Goal: Task Accomplishment & Management: Complete application form

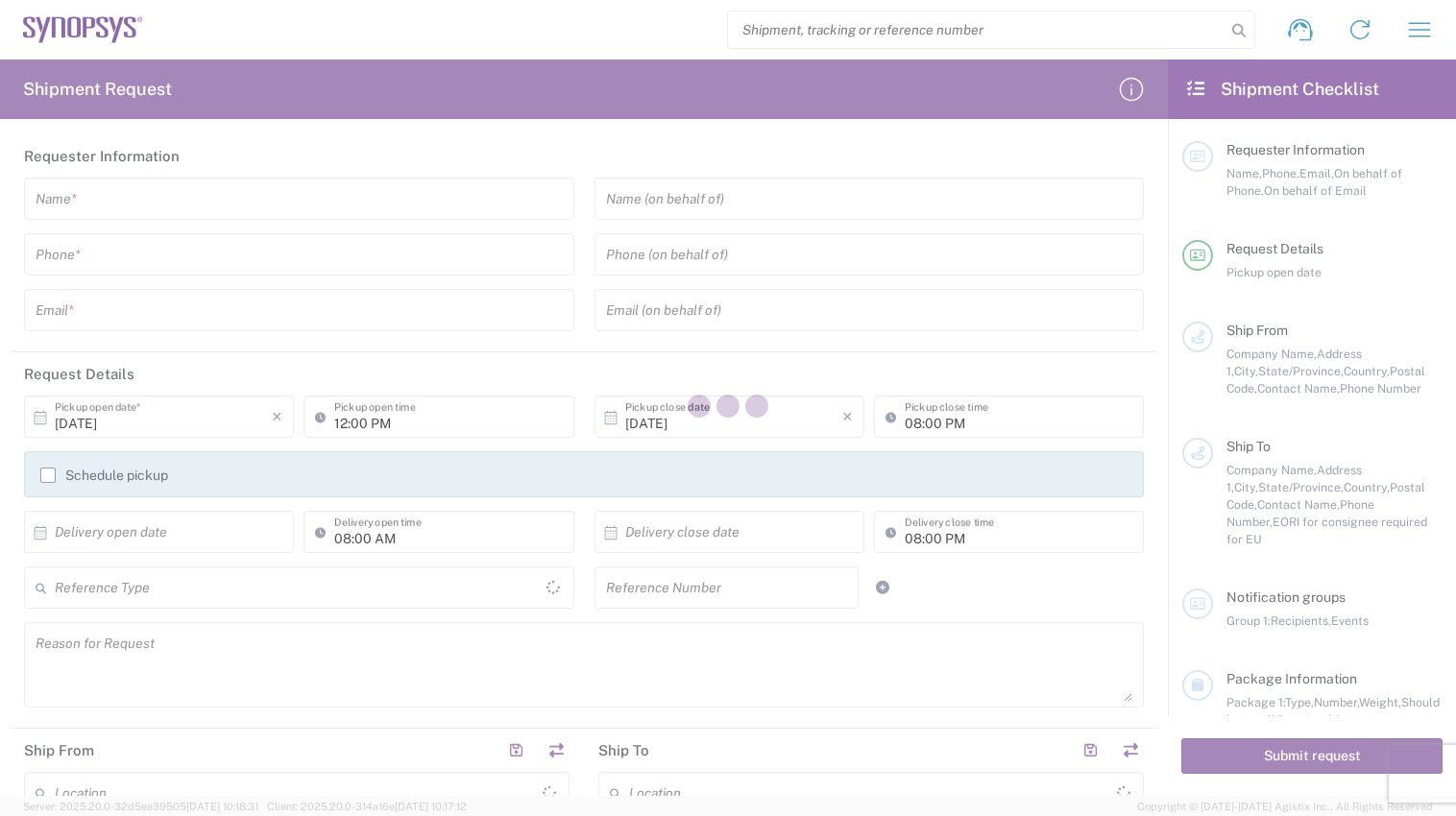
type input "[GEOGRAPHIC_DATA]"
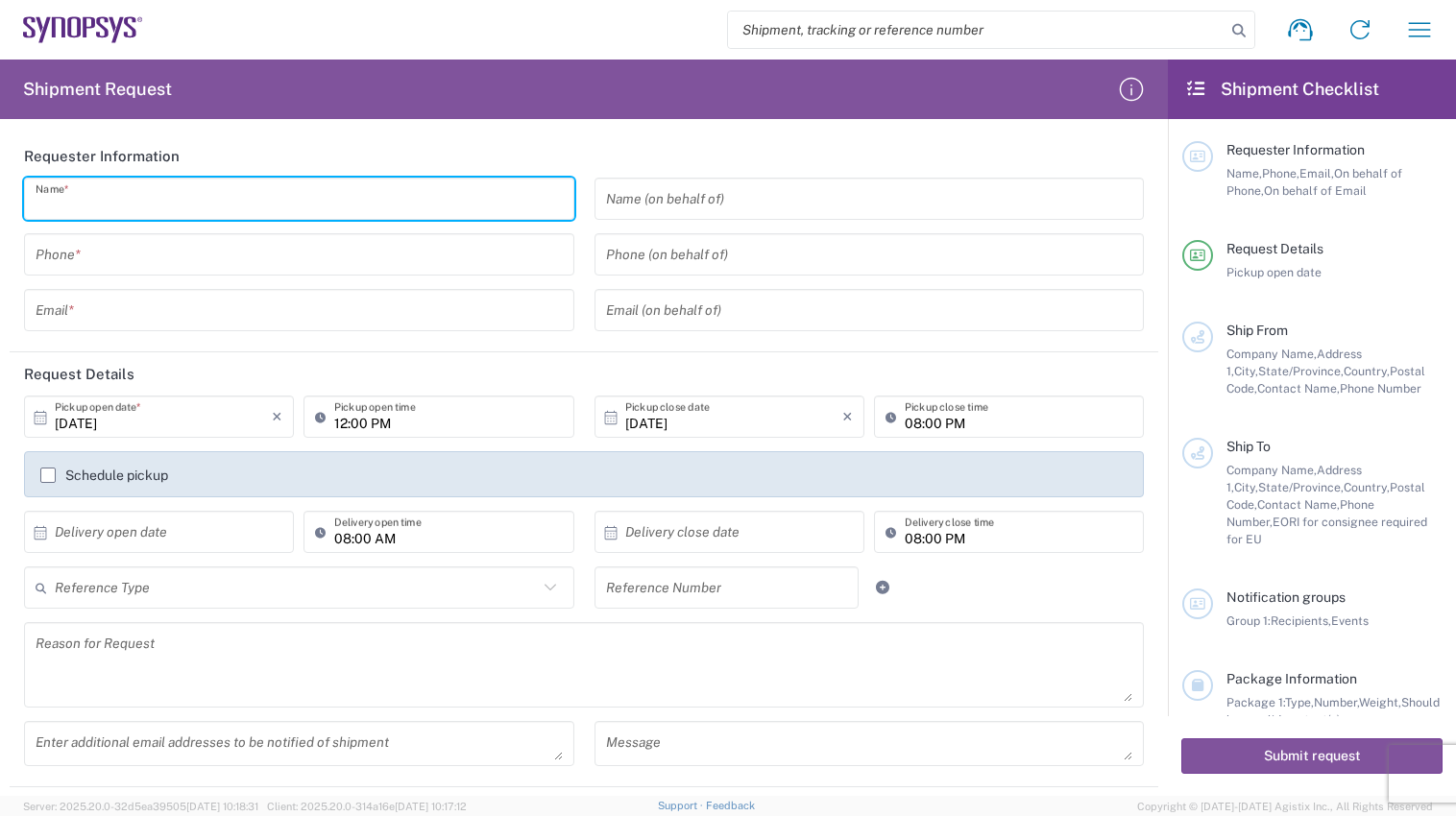
click at [157, 208] on input "text" at bounding box center [299, 200] width 527 height 33
type input "[PERSON_NAME]"
type input "4168392502"
type input "[EMAIL_ADDRESS][DOMAIN_NAME]"
click at [157, 264] on input "4168392502" at bounding box center [299, 255] width 527 height 33
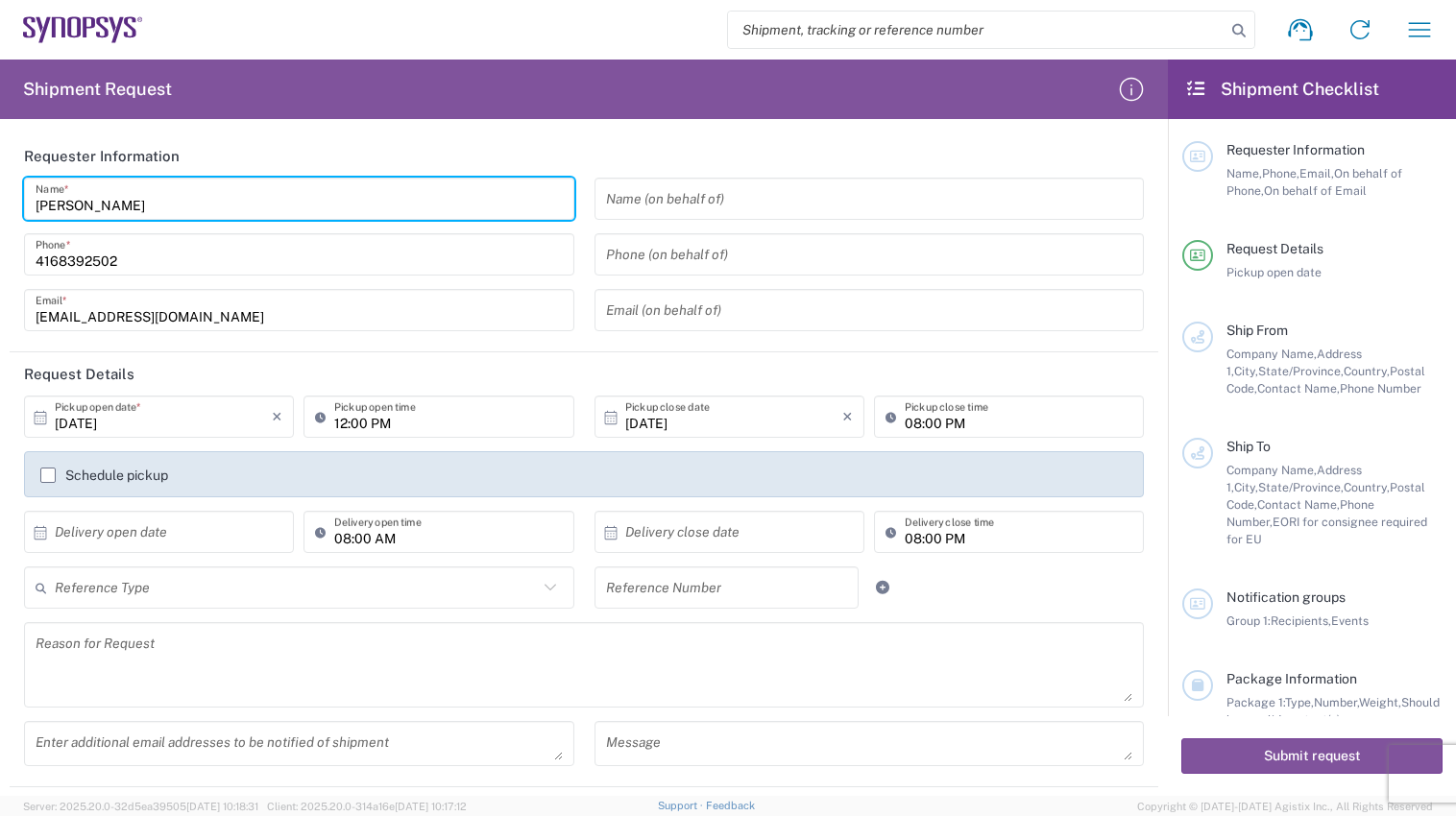
click at [210, 203] on input "[PERSON_NAME]" at bounding box center [299, 200] width 527 height 33
type input "R"
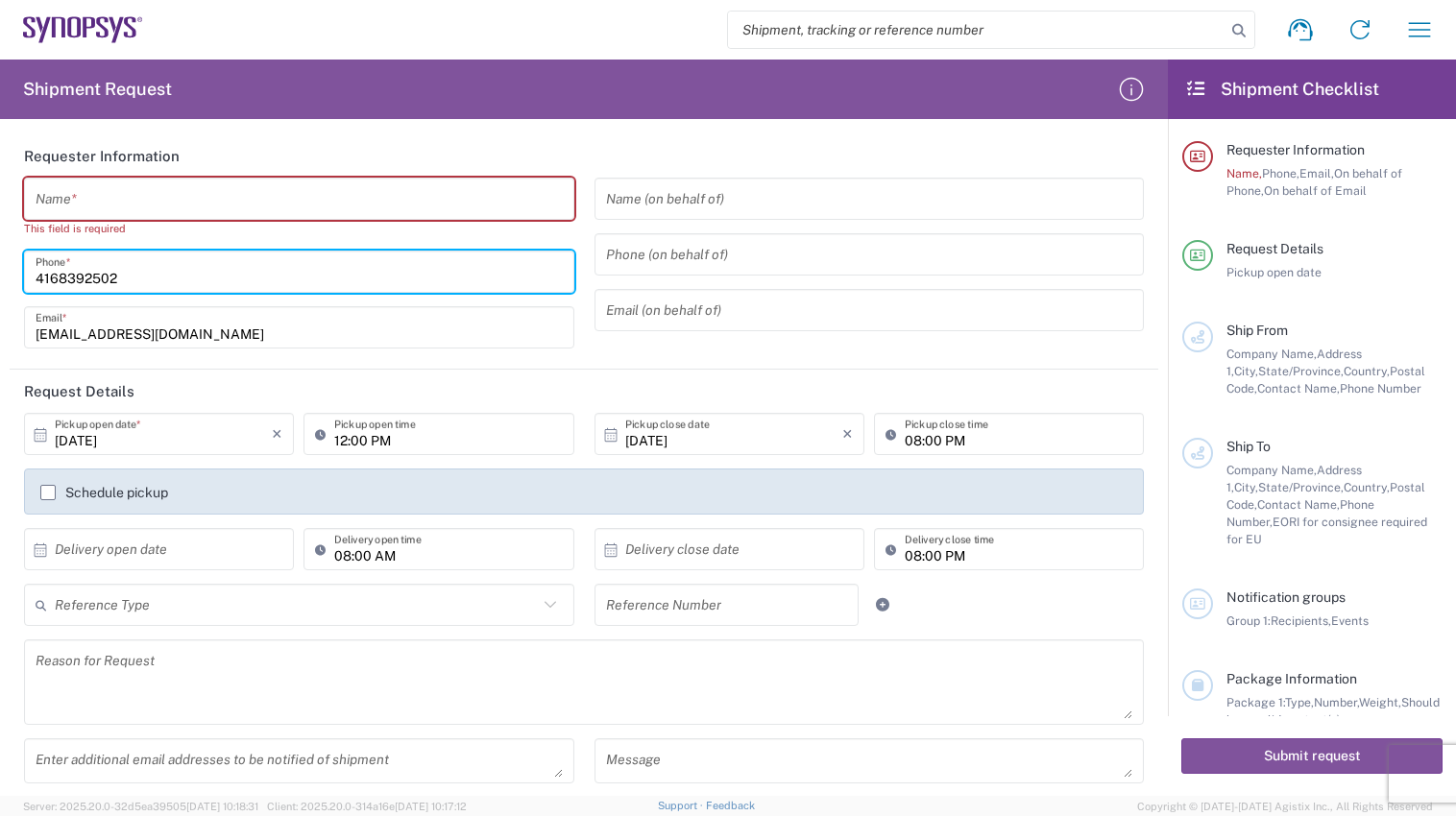
click at [220, 270] on input "4168392502" at bounding box center [299, 272] width 527 height 33
click at [537, 142] on header "Requester Information" at bounding box center [584, 156] width 1148 height 43
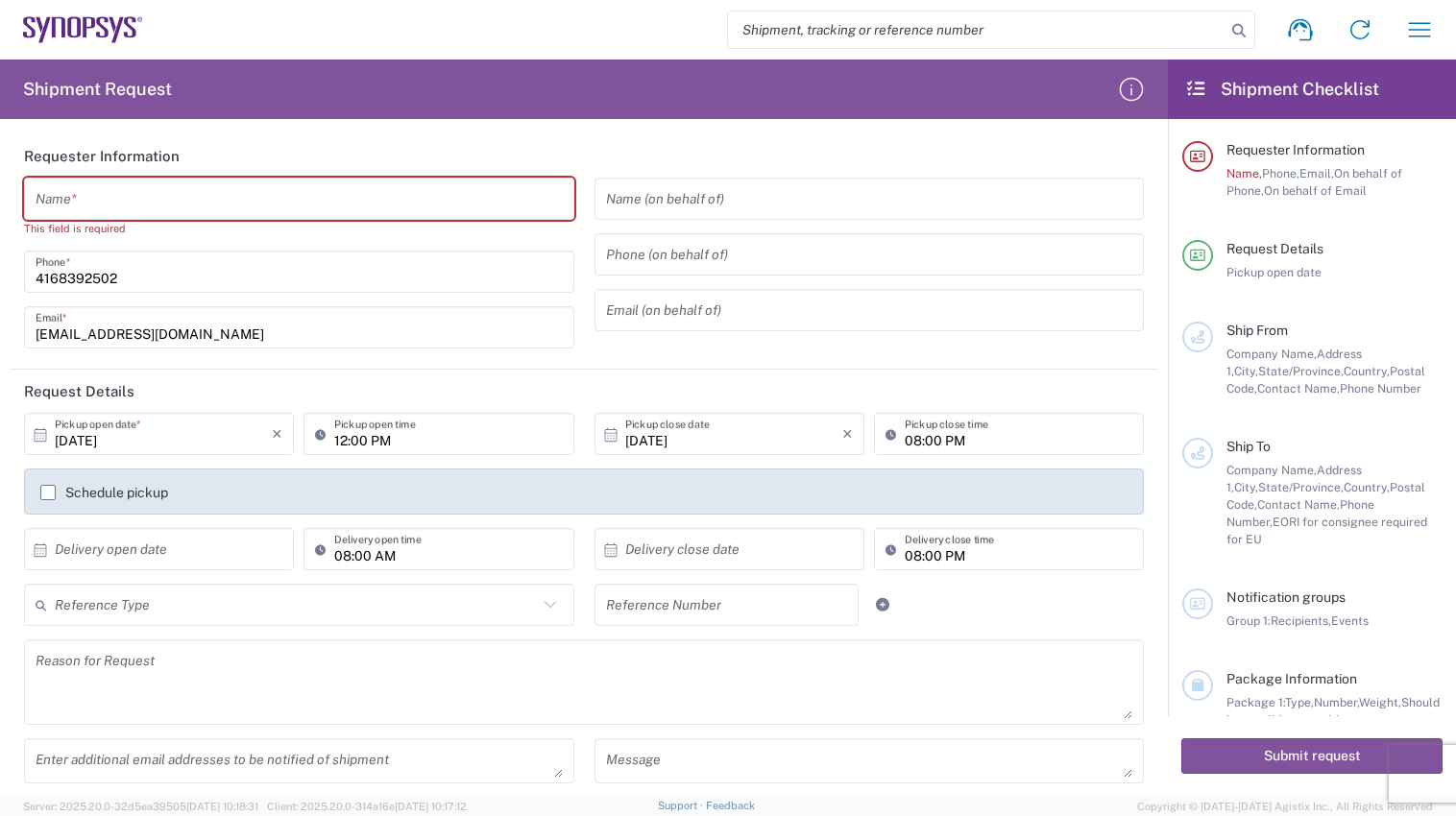
drag, startPoint x: 404, startPoint y: 276, endPoint x: 334, endPoint y: 234, distance: 81.6
click at [404, 276] on input "4168392502" at bounding box center [299, 272] width 527 height 33
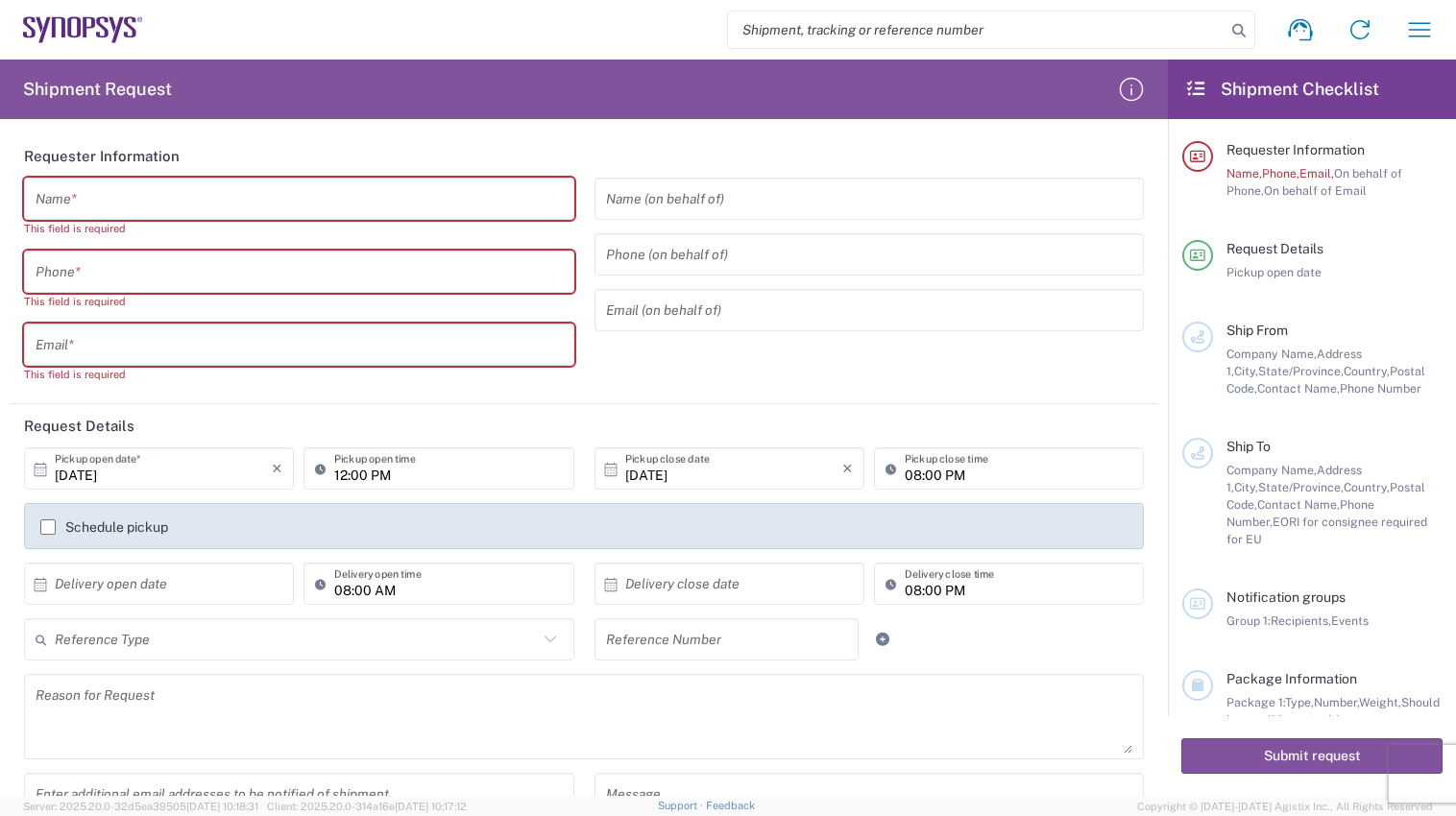
click at [595, 373] on div "Name (on behalf of) Phone (on behalf of) Email (on behalf of)" at bounding box center [869, 287] width 570 height 219
click at [193, 200] on input "text" at bounding box center [299, 200] width 527 height 33
type input "[PERSON_NAME]"
type input "9053611409"
type input "[PERSON_NAME][EMAIL_ADDRESS][DOMAIN_NAME]"
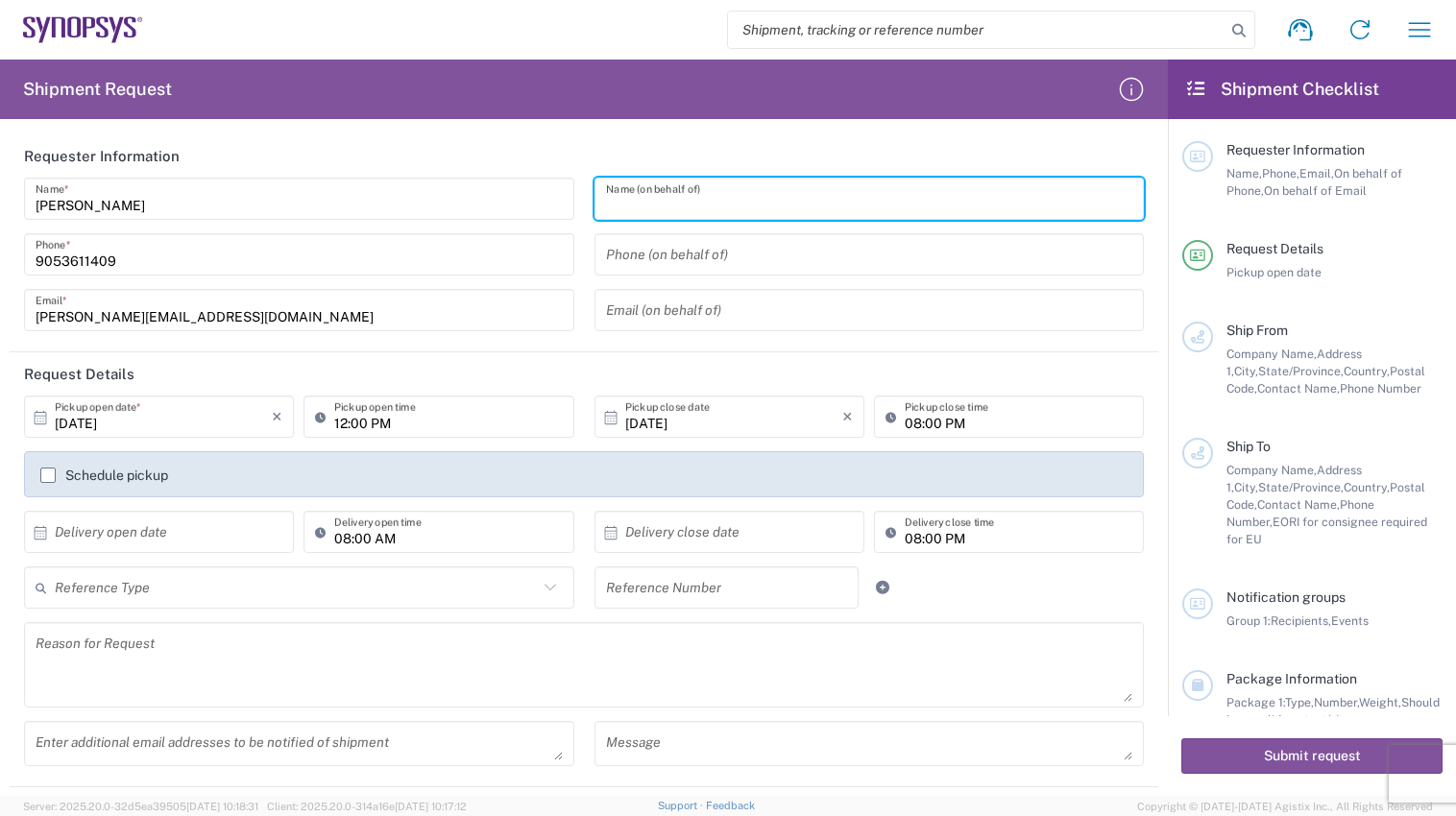
click at [773, 200] on input "text" at bounding box center [869, 200] width 527 height 33
paste input "[PERSON_NAME]"
type input "[PERSON_NAME]"
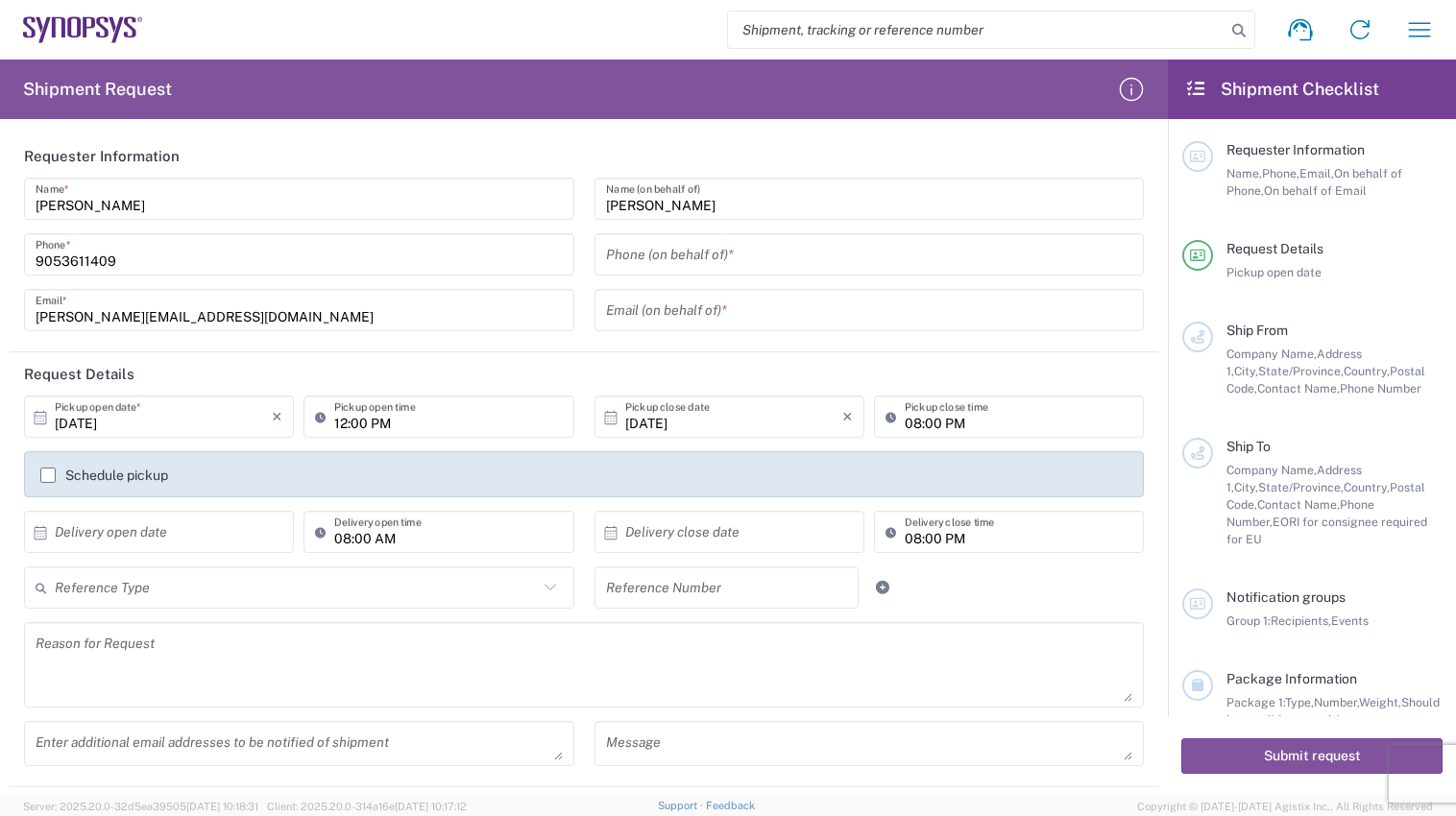
click at [784, 242] on input "tel" at bounding box center [869, 255] width 527 height 33
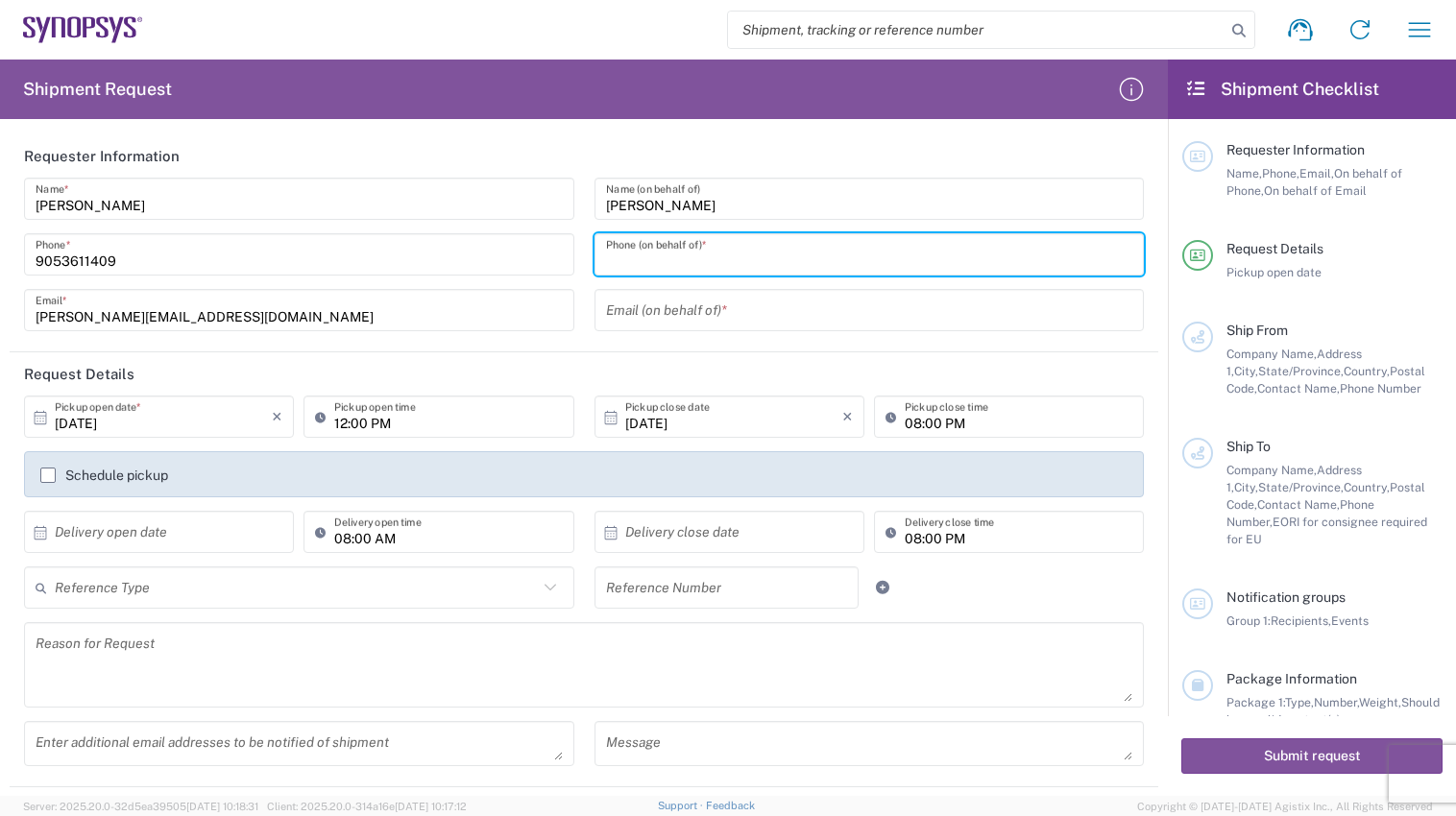
paste input "[PHONE_NUMBER]"
type input "[PHONE_NUMBER]"
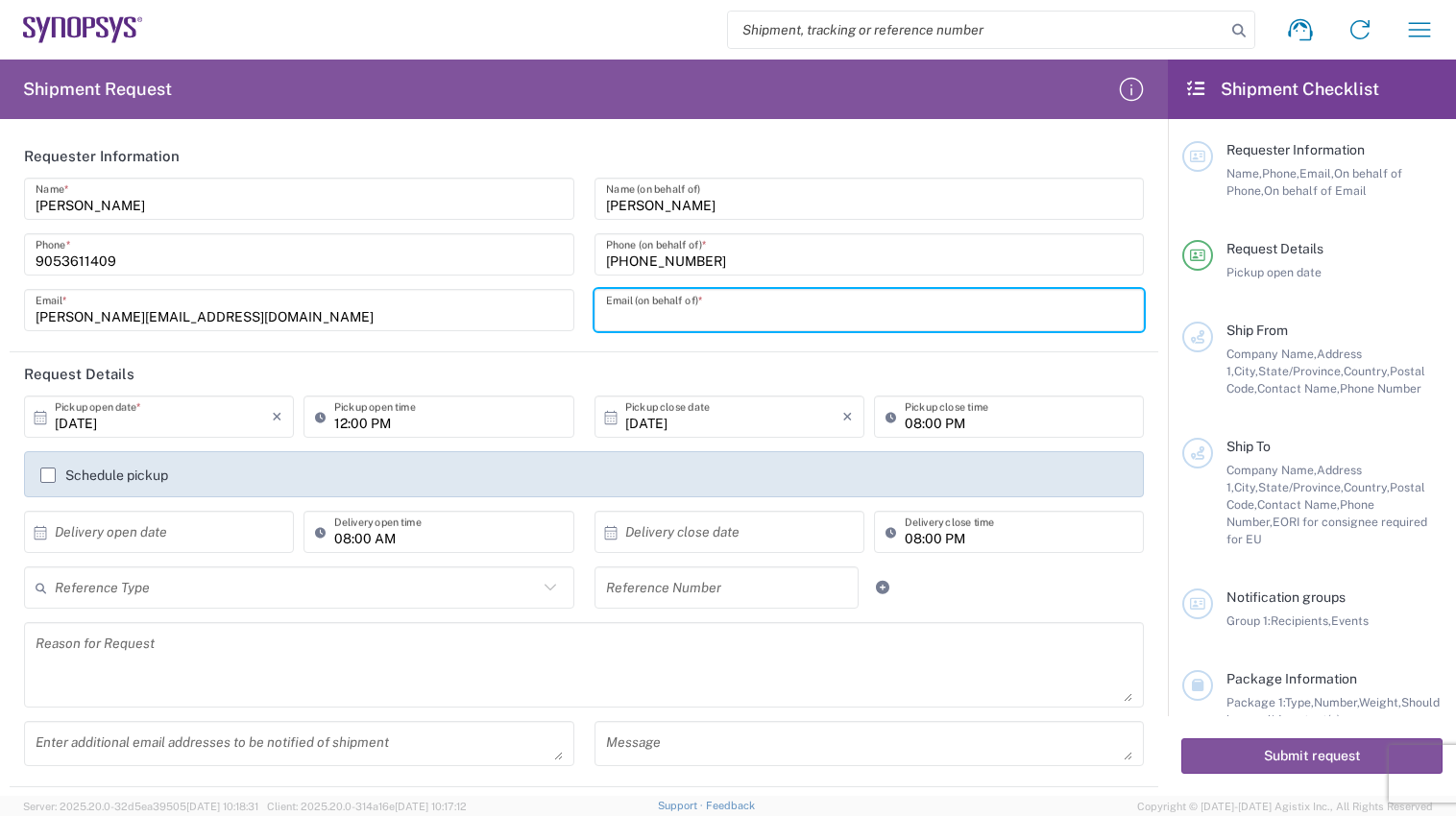
click at [733, 318] on input "text" at bounding box center [869, 311] width 527 height 33
paste input "[PERSON_NAME][EMAIL_ADDRESS][PERSON_NAME][DOMAIN_NAME]"
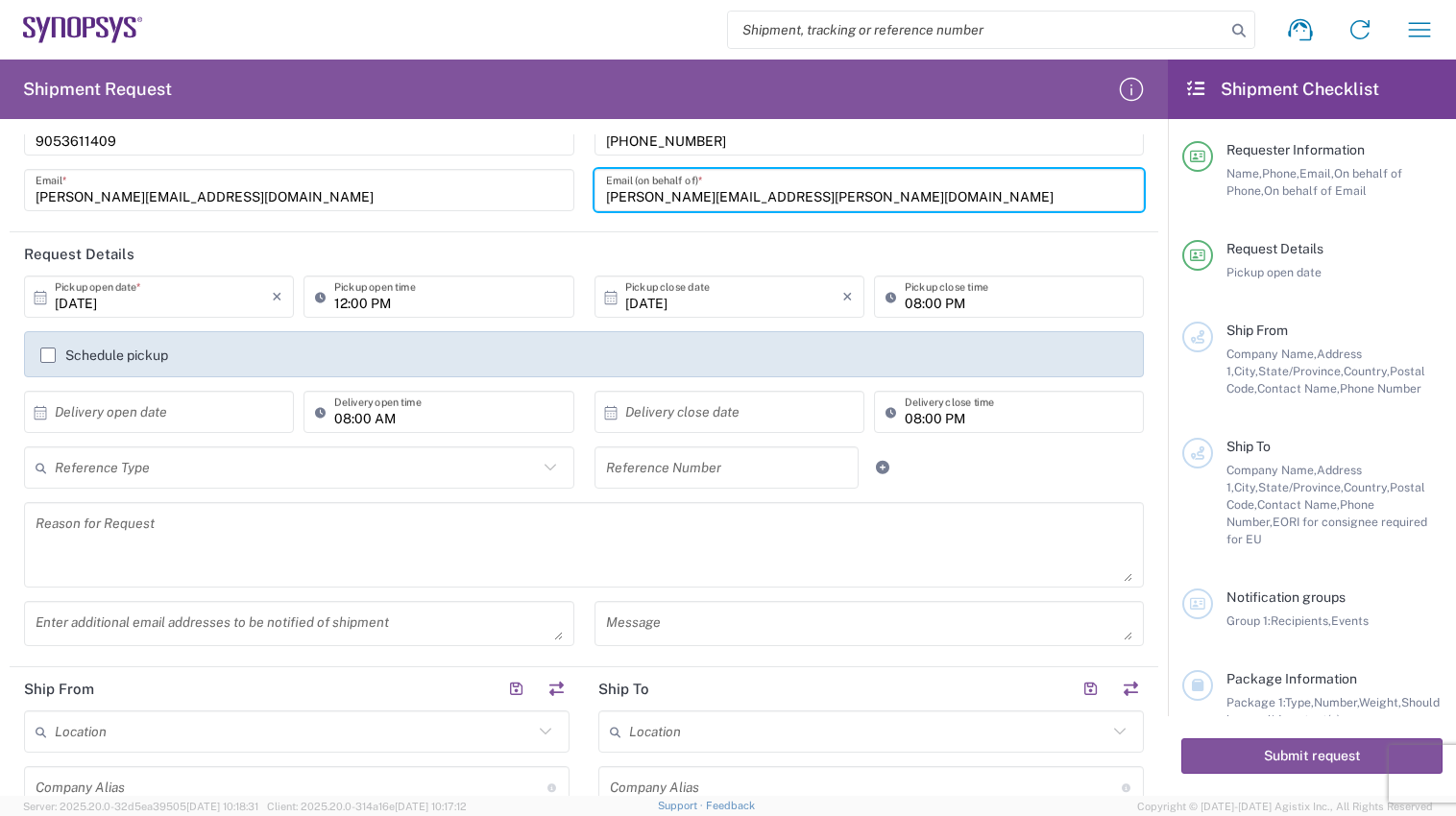
scroll to position [192, 0]
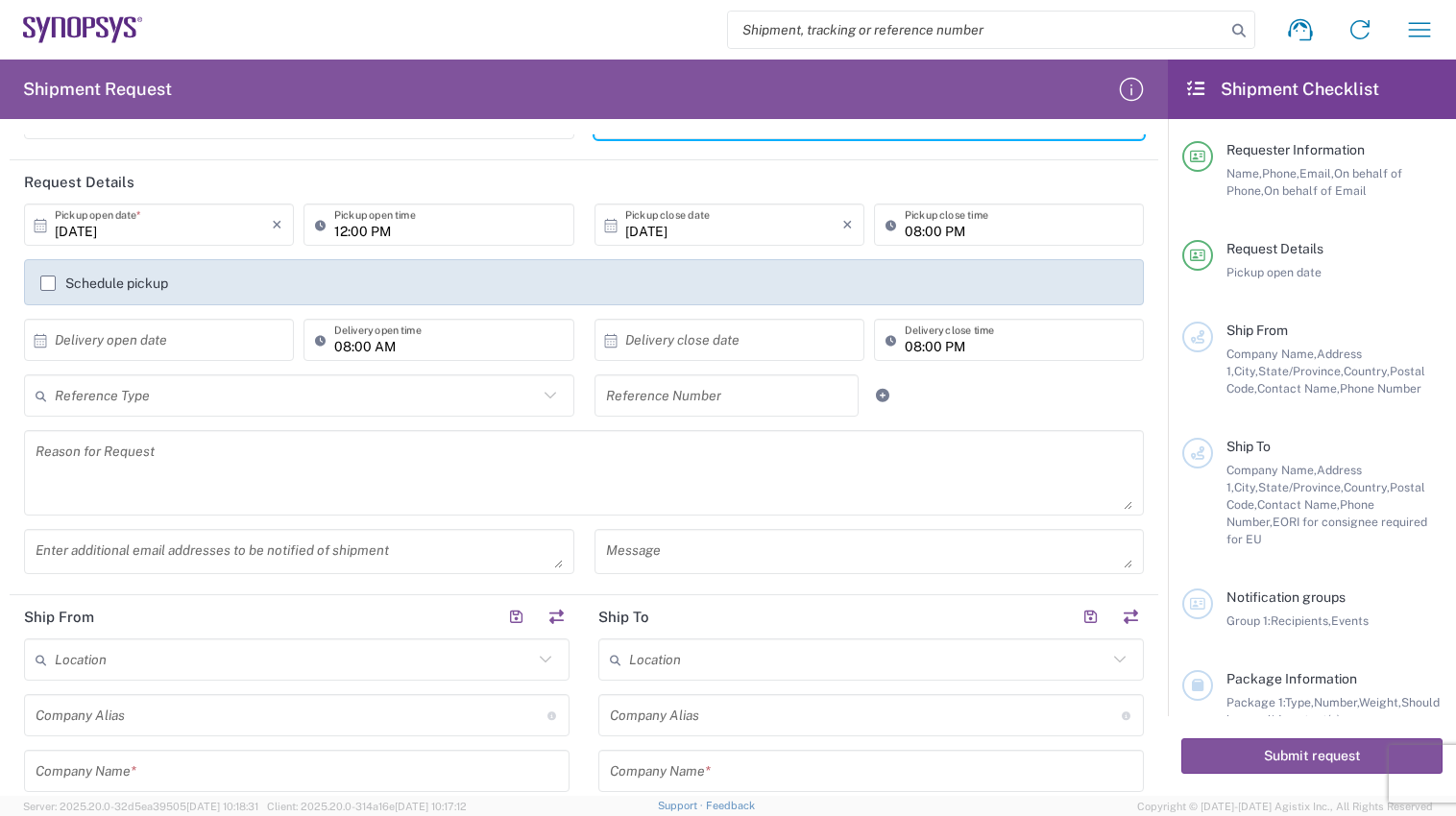
type input "[PERSON_NAME][EMAIL_ADDRESS][PERSON_NAME][DOMAIN_NAME]"
click at [49, 282] on label "Schedule pickup" at bounding box center [104, 283] width 128 height 16
click at [48, 283] on input "Schedule pickup" at bounding box center [48, 283] width 0 height 0
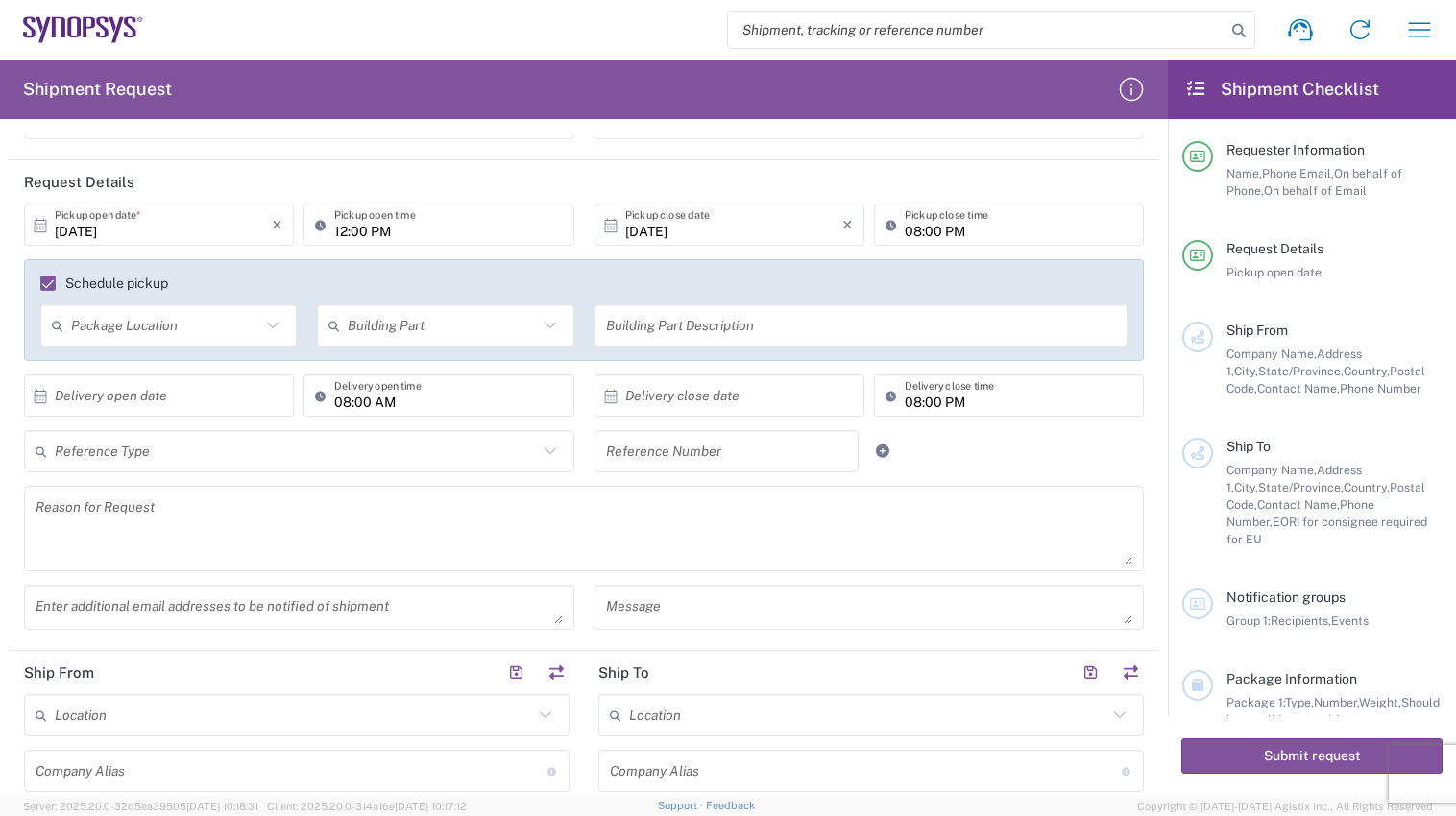
click at [266, 324] on icon at bounding box center [272, 324] width 25 height 25
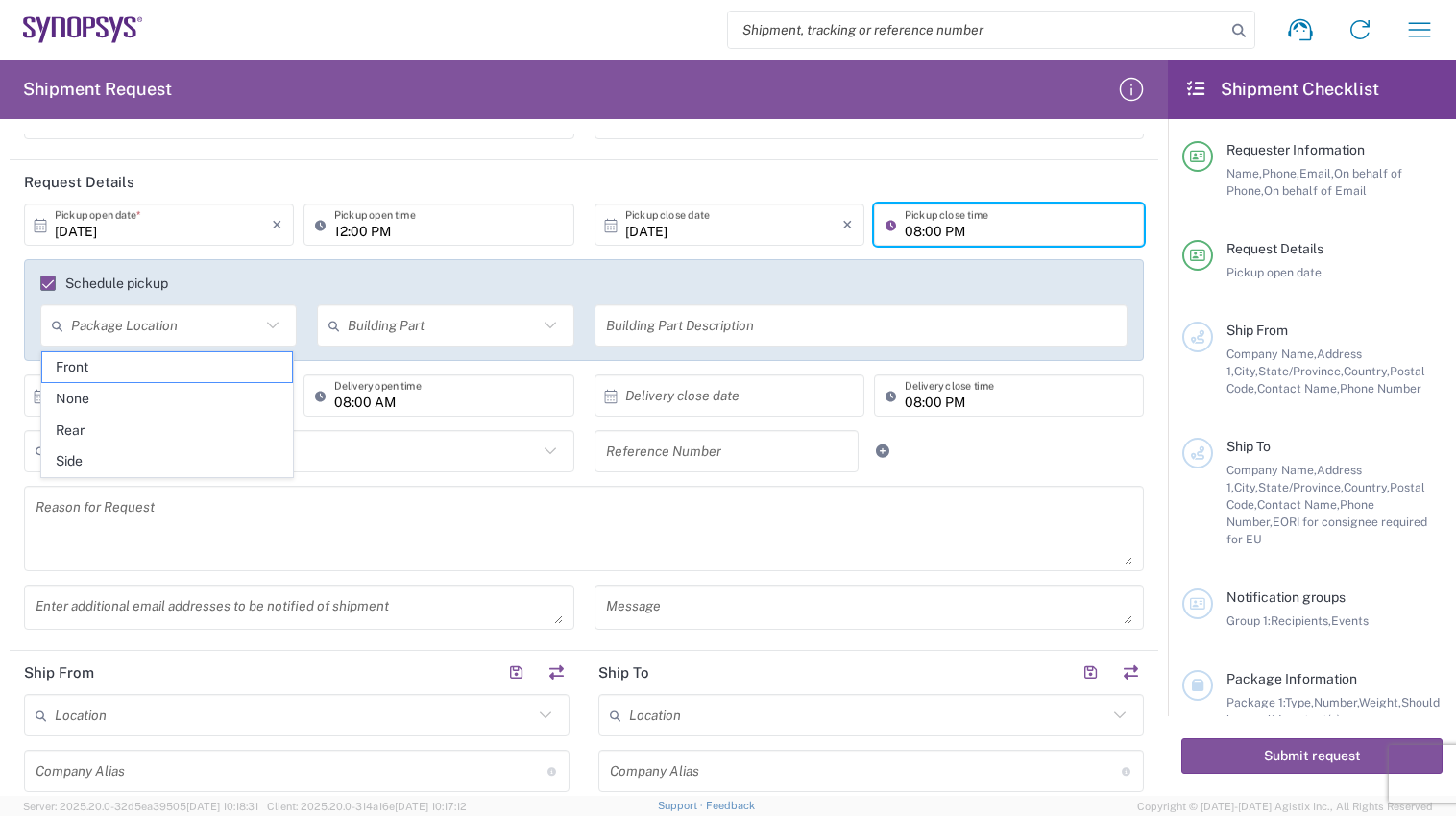
click at [904, 232] on input "08:00 PM" at bounding box center [1018, 225] width 227 height 33
type input "05:00 PM"
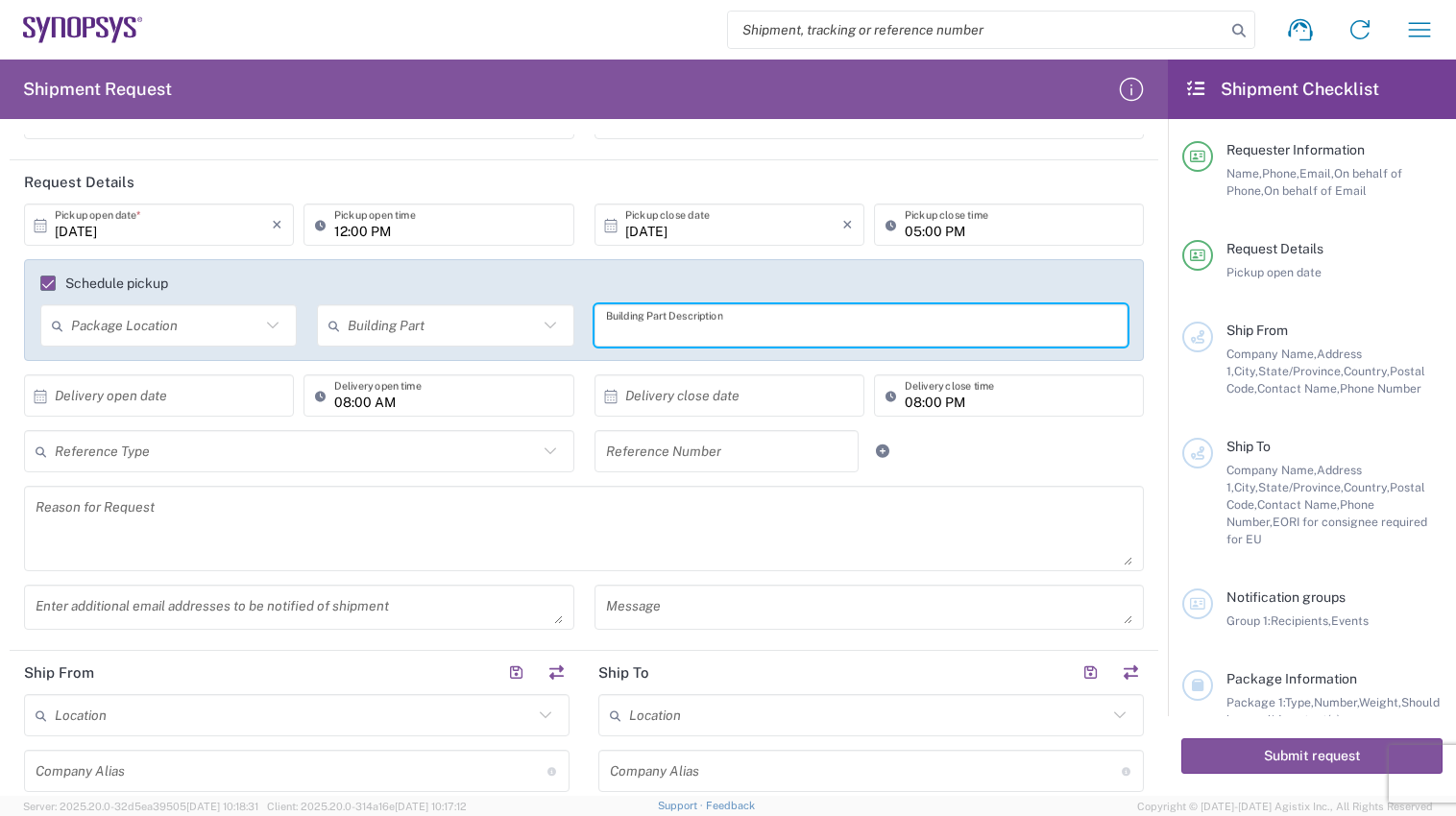
click at [862, 319] on input "text" at bounding box center [861, 325] width 511 height 33
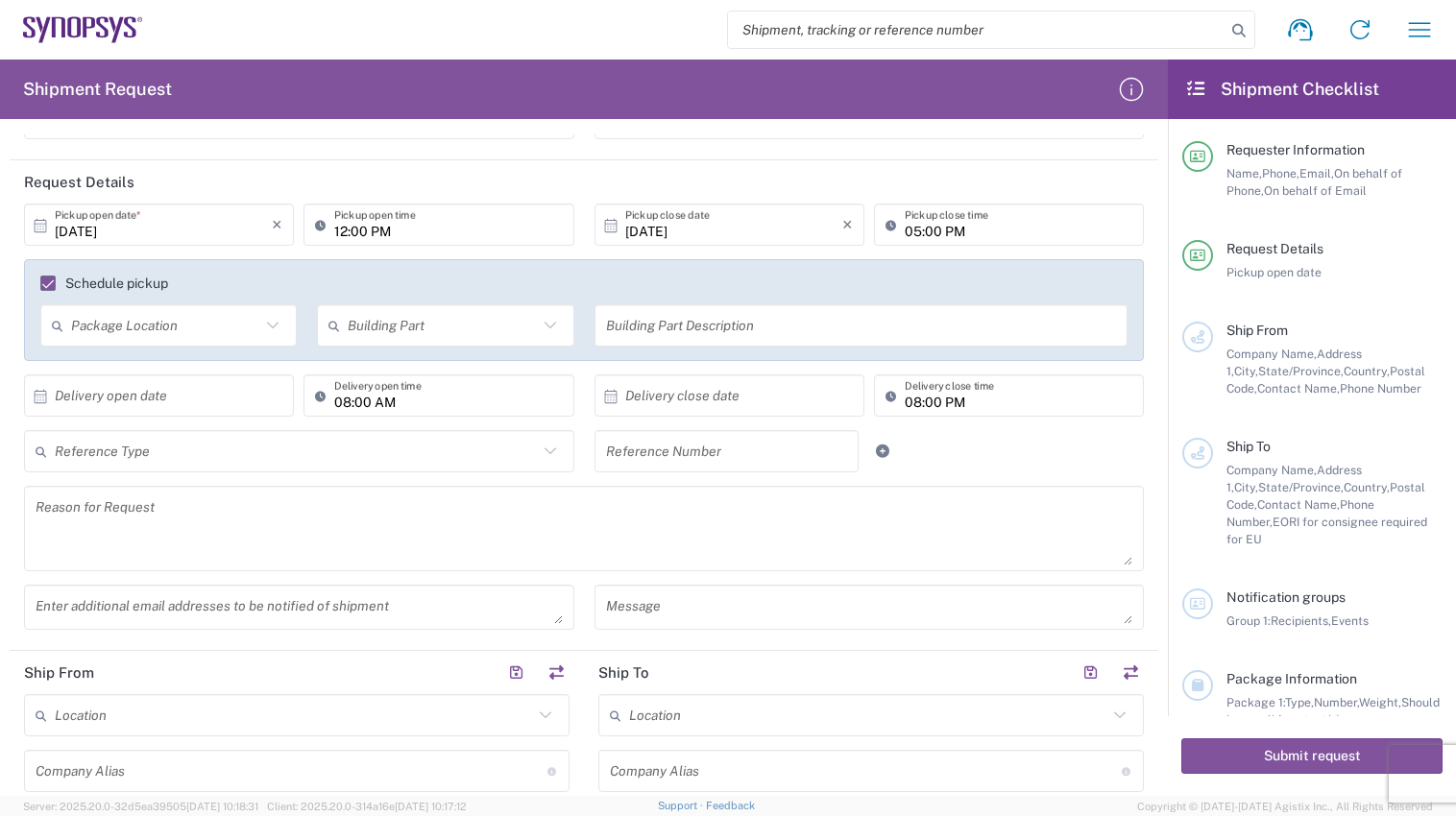
click at [266, 326] on icon at bounding box center [272, 324] width 25 height 25
click at [94, 435] on span "Rear" at bounding box center [167, 431] width 250 height 29
type input "Rear"
click at [547, 324] on icon at bounding box center [550, 324] width 12 height 7
click at [384, 405] on span "Building" at bounding box center [440, 399] width 250 height 29
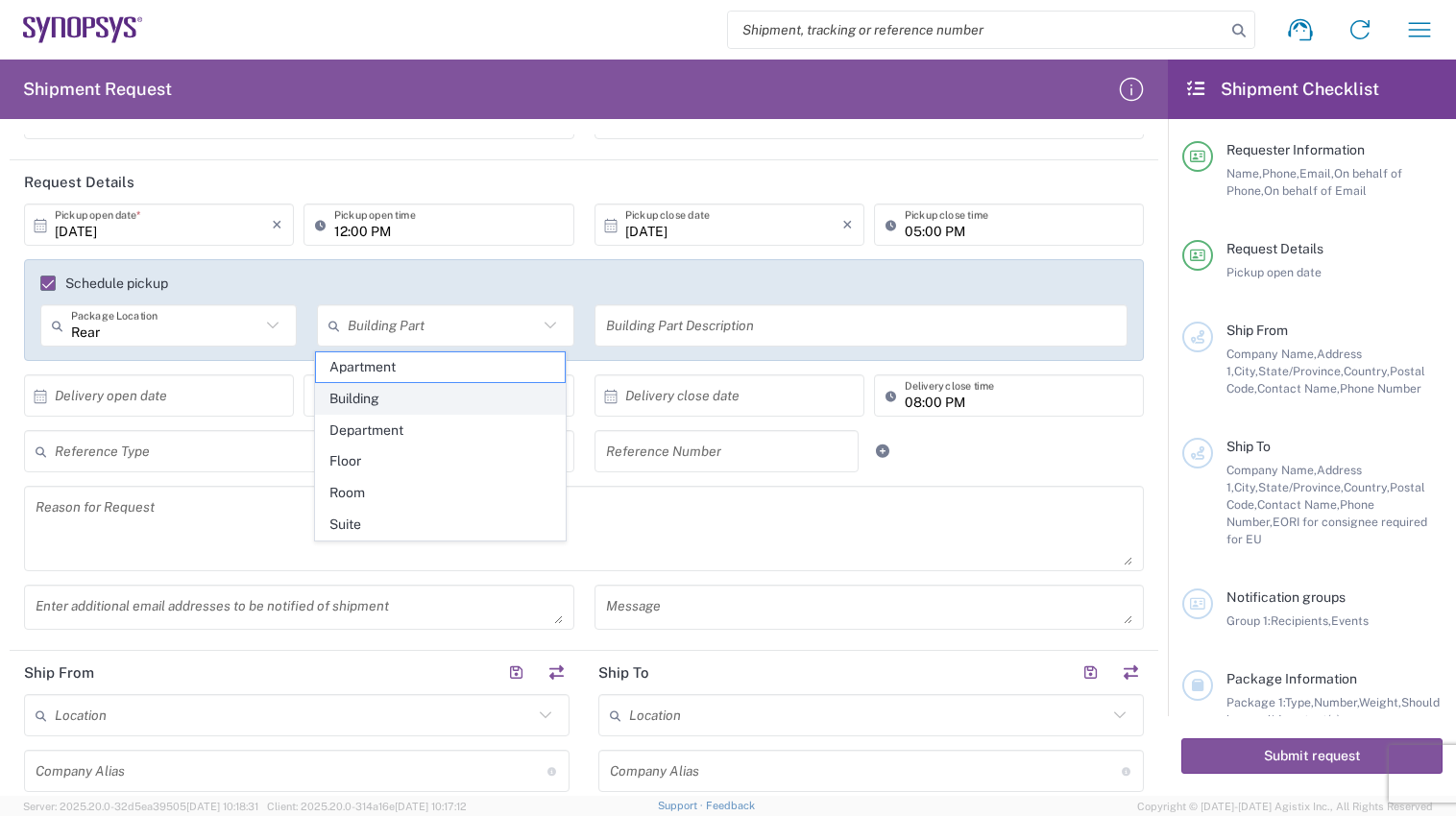
type input "Building"
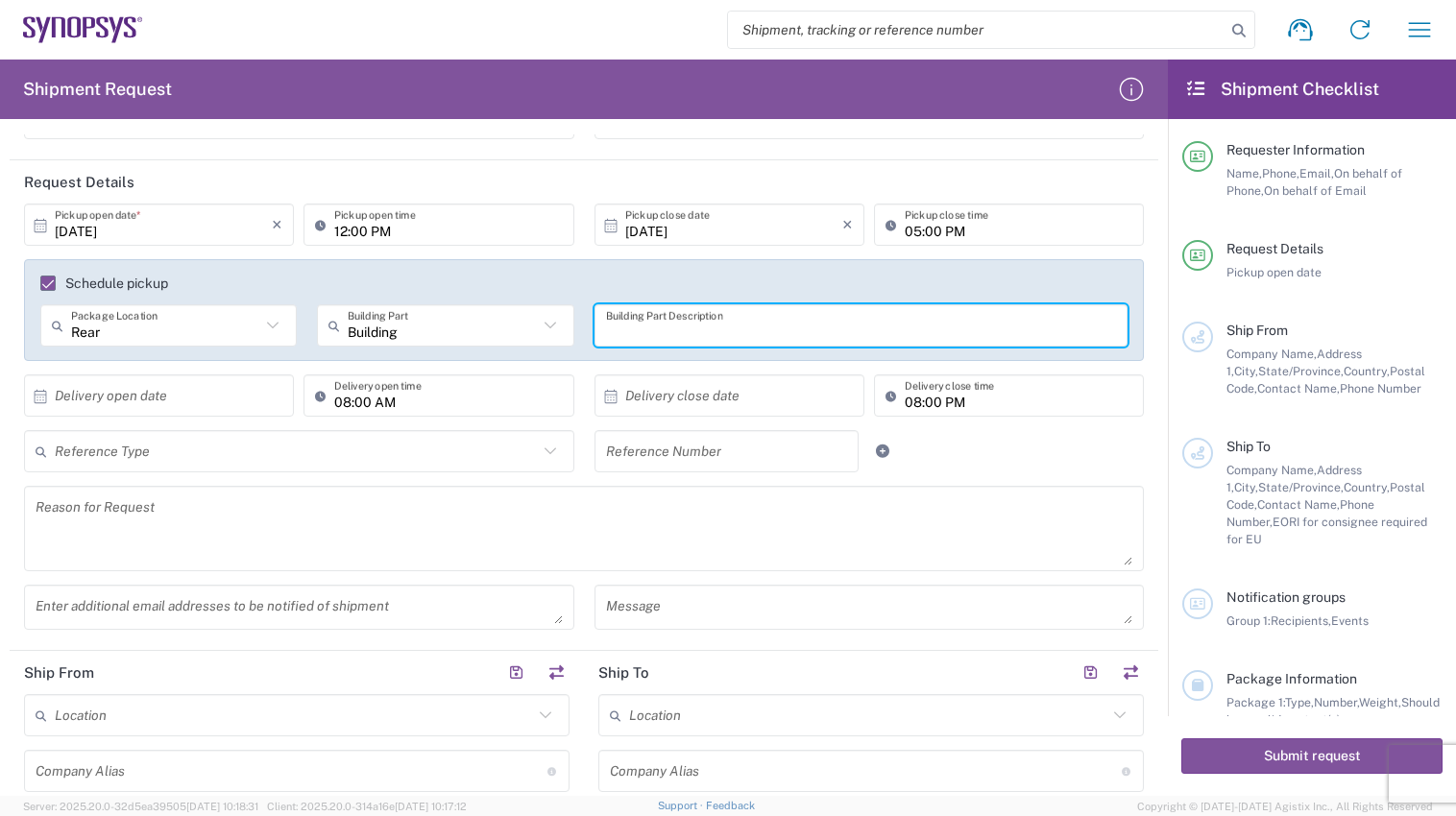
click at [949, 317] on input "text" at bounding box center [861, 325] width 511 height 33
type input "Shipping"
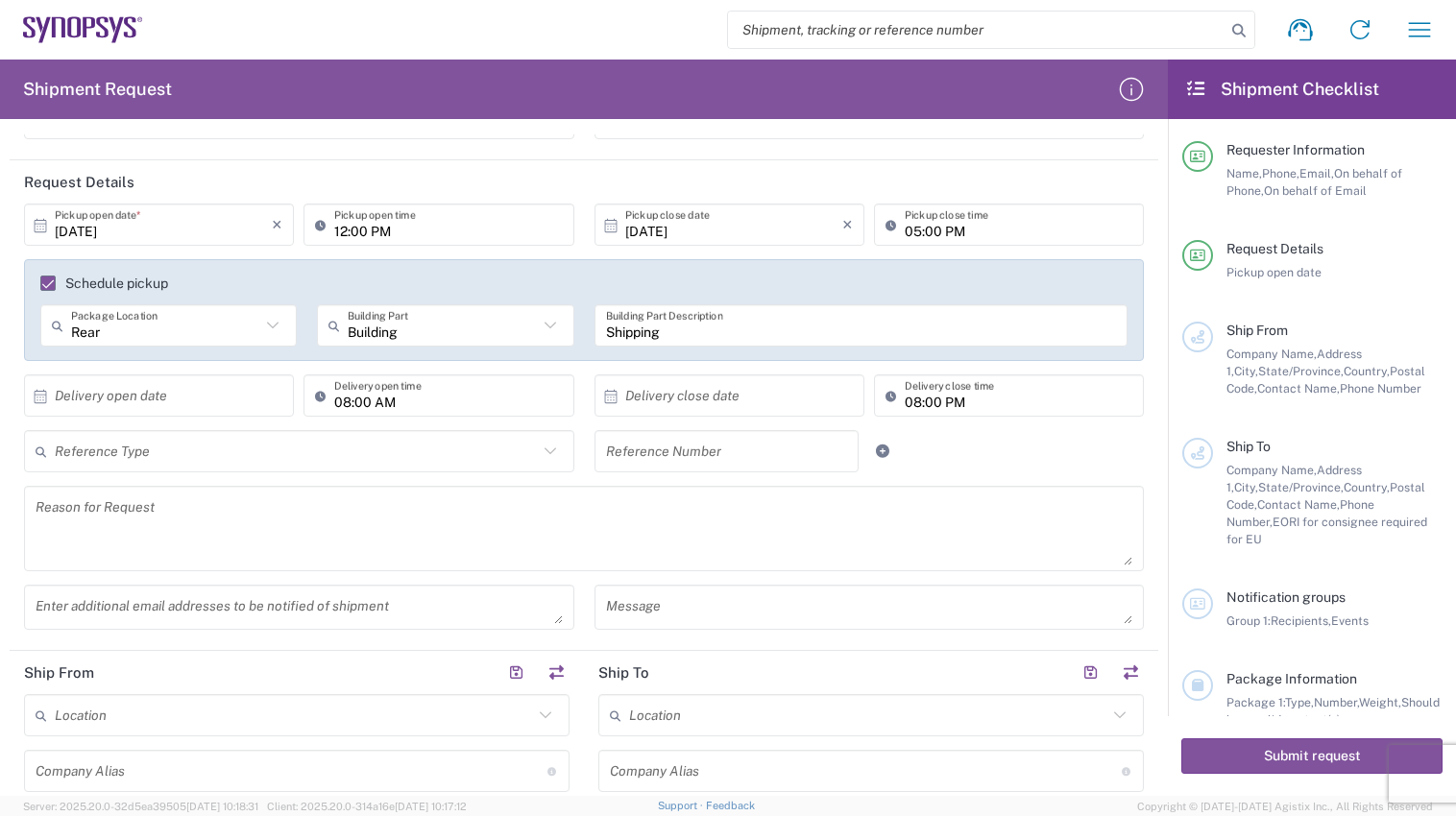
click at [300, 477] on div "Reference Type Customer Ref Department Invoice Number Purchase Order RMA" at bounding box center [300, 458] width 570 height 56
click at [45, 402] on icon at bounding box center [40, 396] width 13 height 14
click at [42, 397] on icon at bounding box center [40, 397] width 18 height 18
click at [13, 432] on main "[DATE] × Pickup open date * Cancel Apply 12:00 PM Pickup open time [DATE] × Pic…" at bounding box center [584, 423] width 1148 height 439
click at [43, 400] on icon at bounding box center [40, 396] width 13 height 14
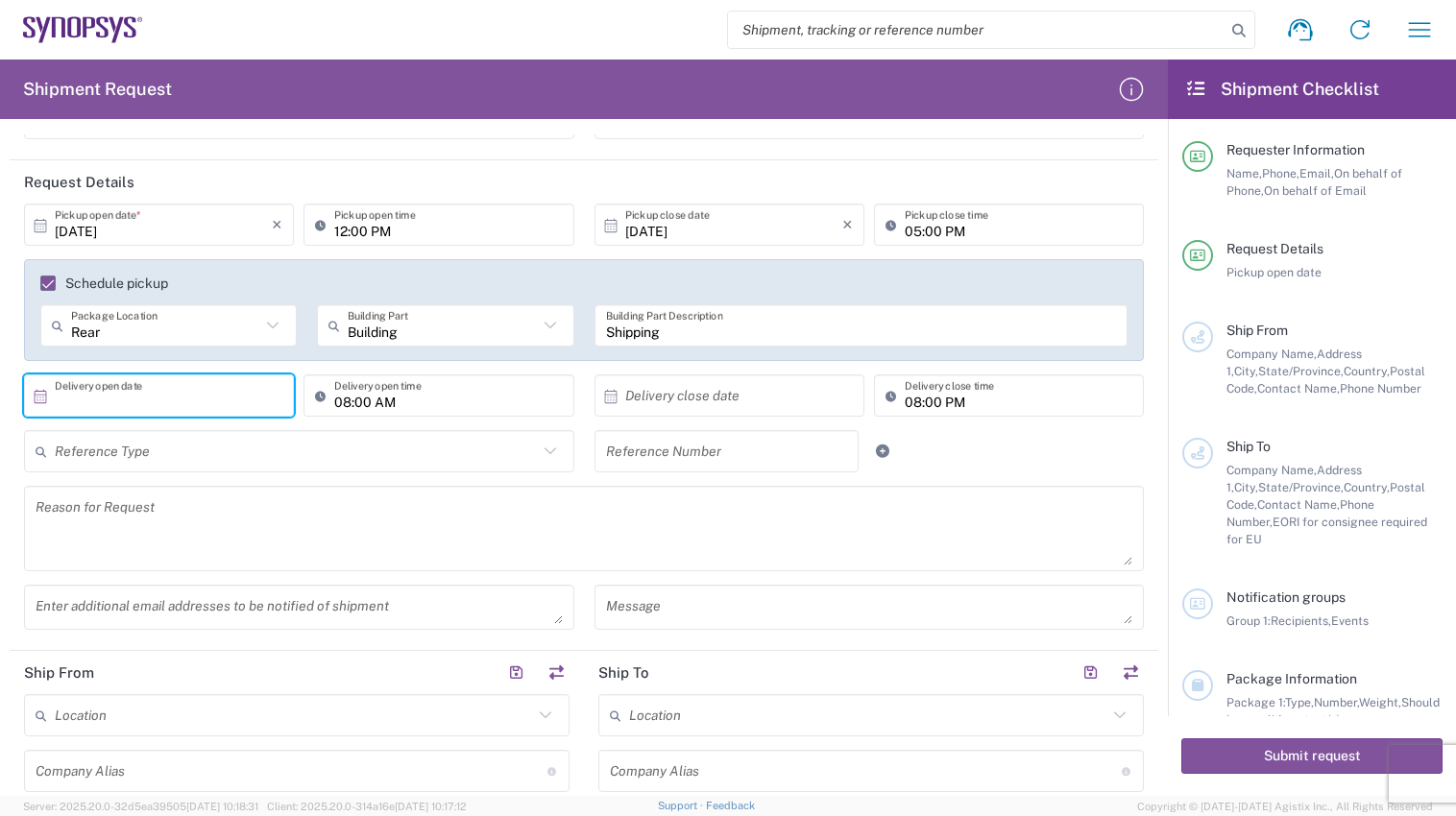
click at [43, 400] on icon at bounding box center [40, 396] width 13 height 14
click at [39, 400] on icon at bounding box center [40, 397] width 18 height 18
click at [69, 385] on input "text" at bounding box center [163, 396] width 217 height 33
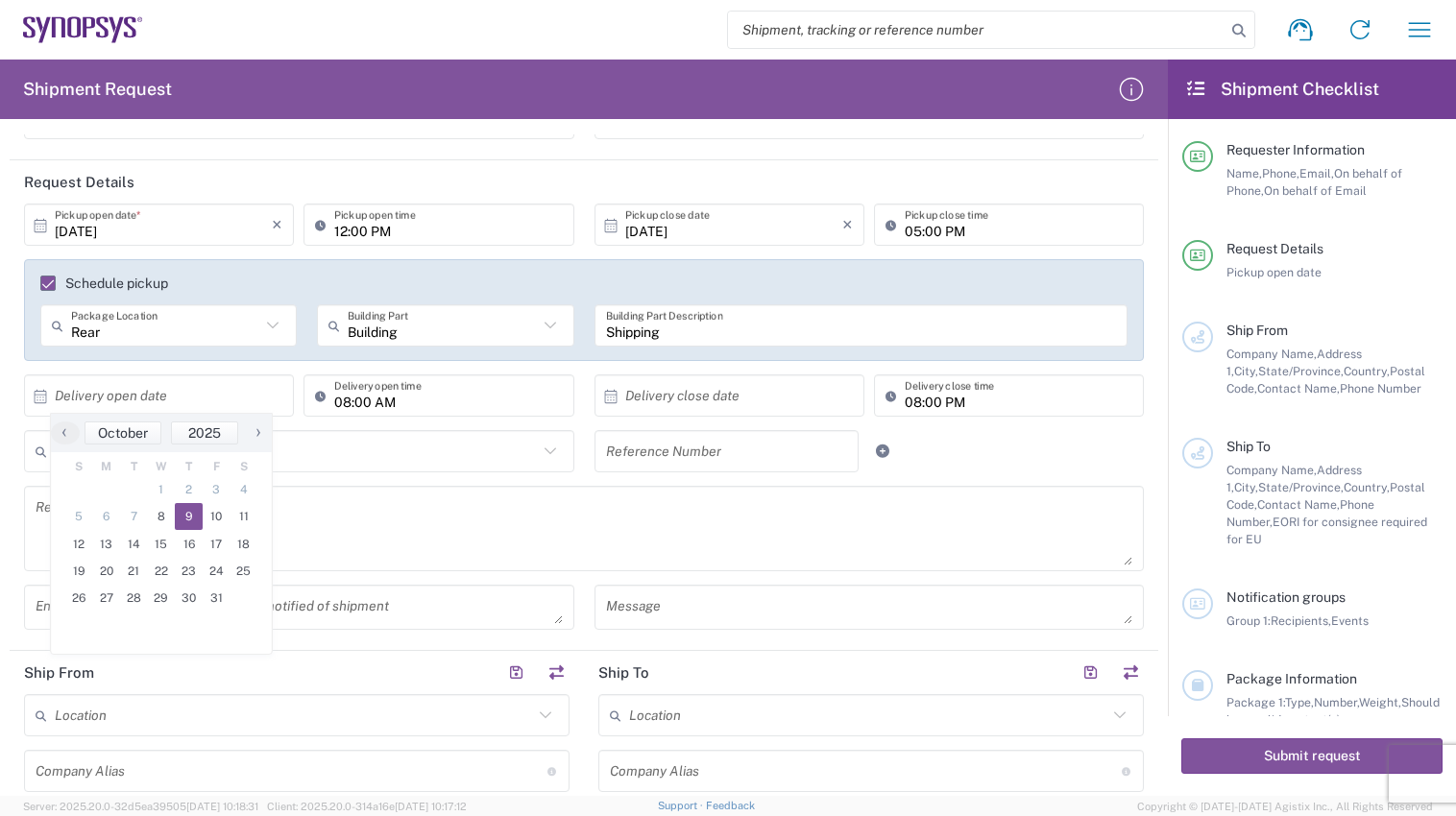
click at [194, 518] on span "9" at bounding box center [189, 516] width 28 height 27
type input "[DATE]"
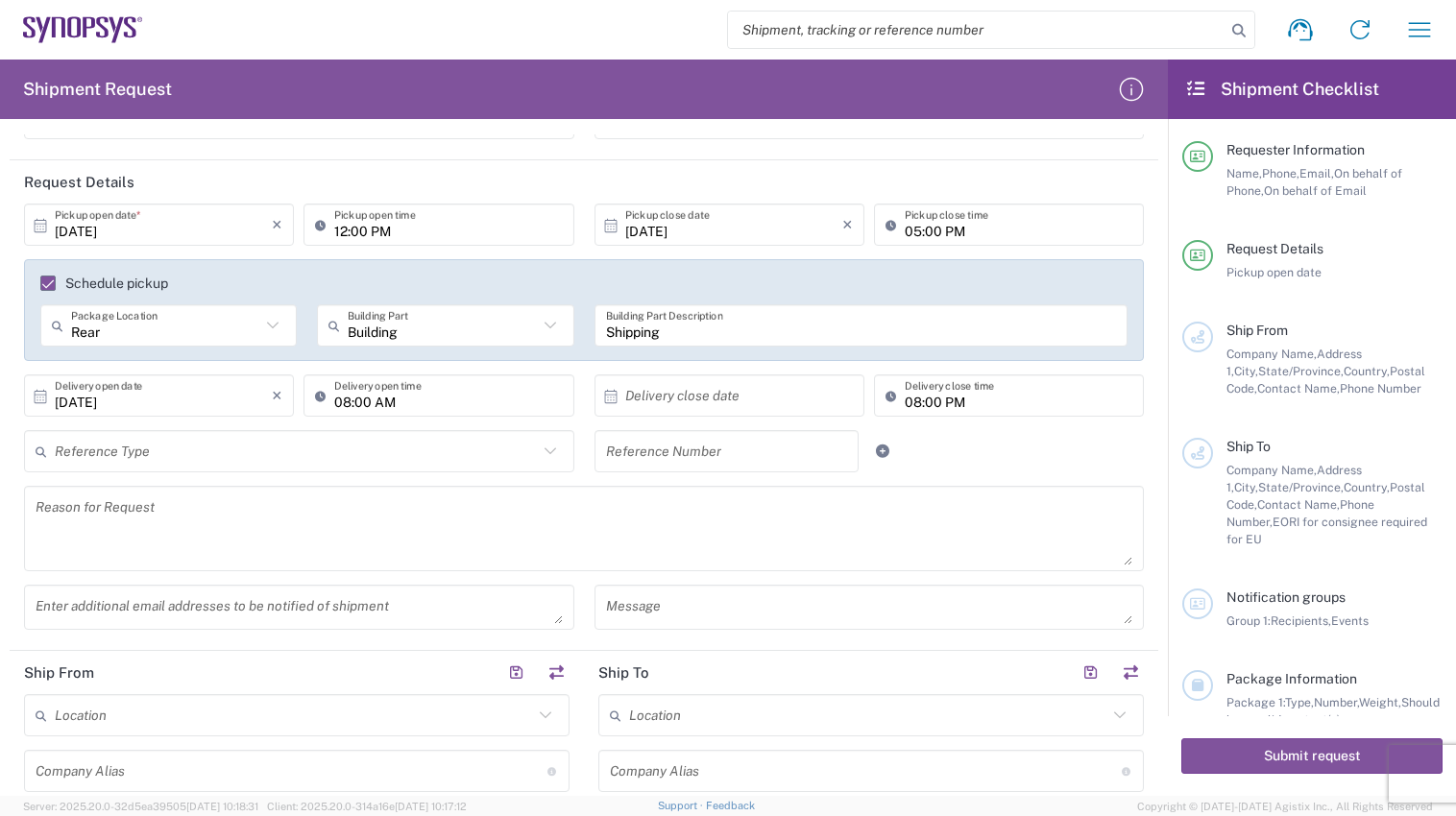
click at [609, 400] on icon at bounding box center [610, 396] width 13 height 14
click at [604, 399] on icon at bounding box center [611, 397] width 18 height 18
click at [636, 387] on input "text" at bounding box center [733, 396] width 217 height 33
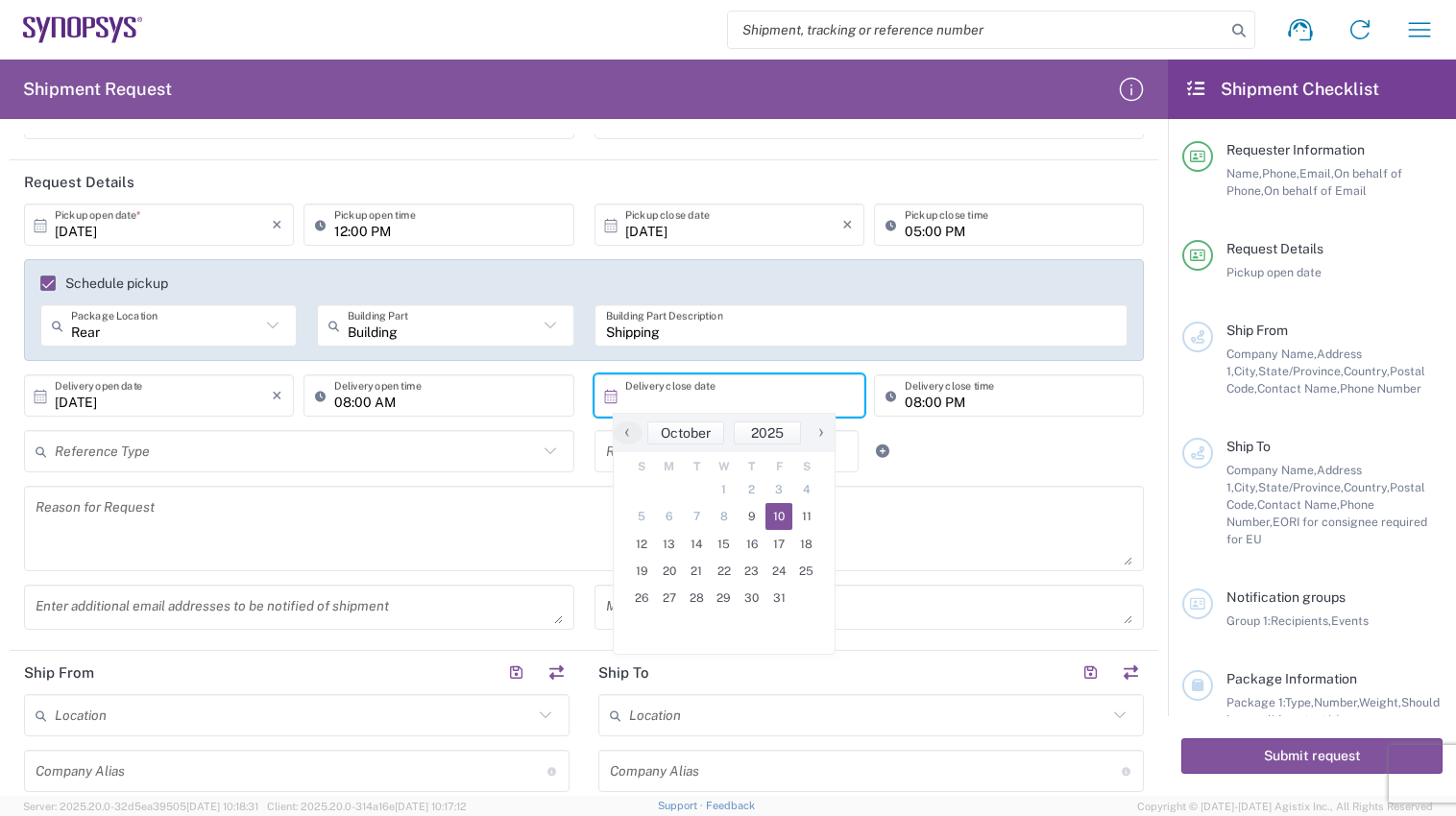
click at [781, 514] on span "10" at bounding box center [779, 516] width 28 height 27
type input "[DATE]"
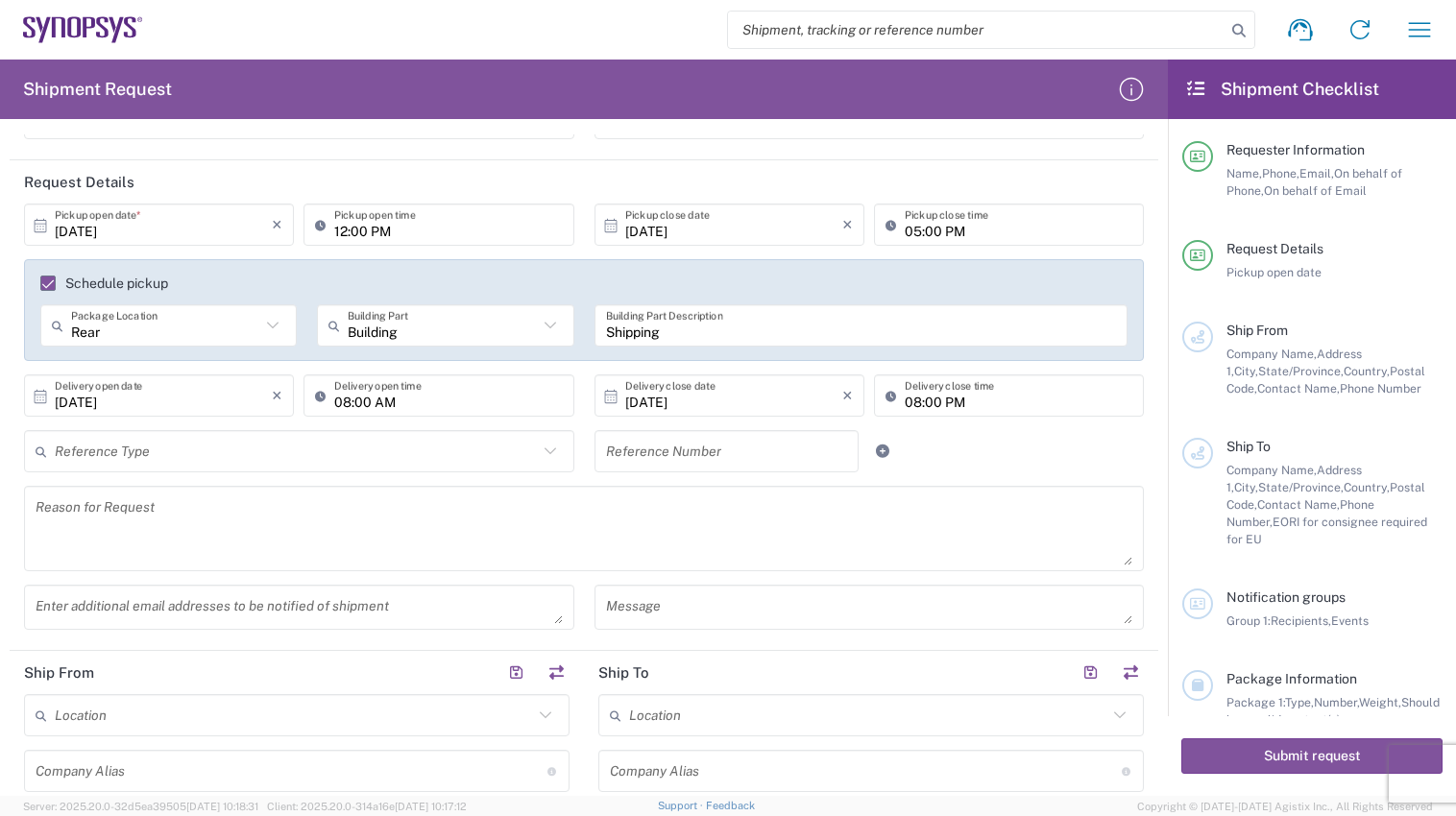
click at [544, 452] on icon at bounding box center [550, 450] width 12 height 7
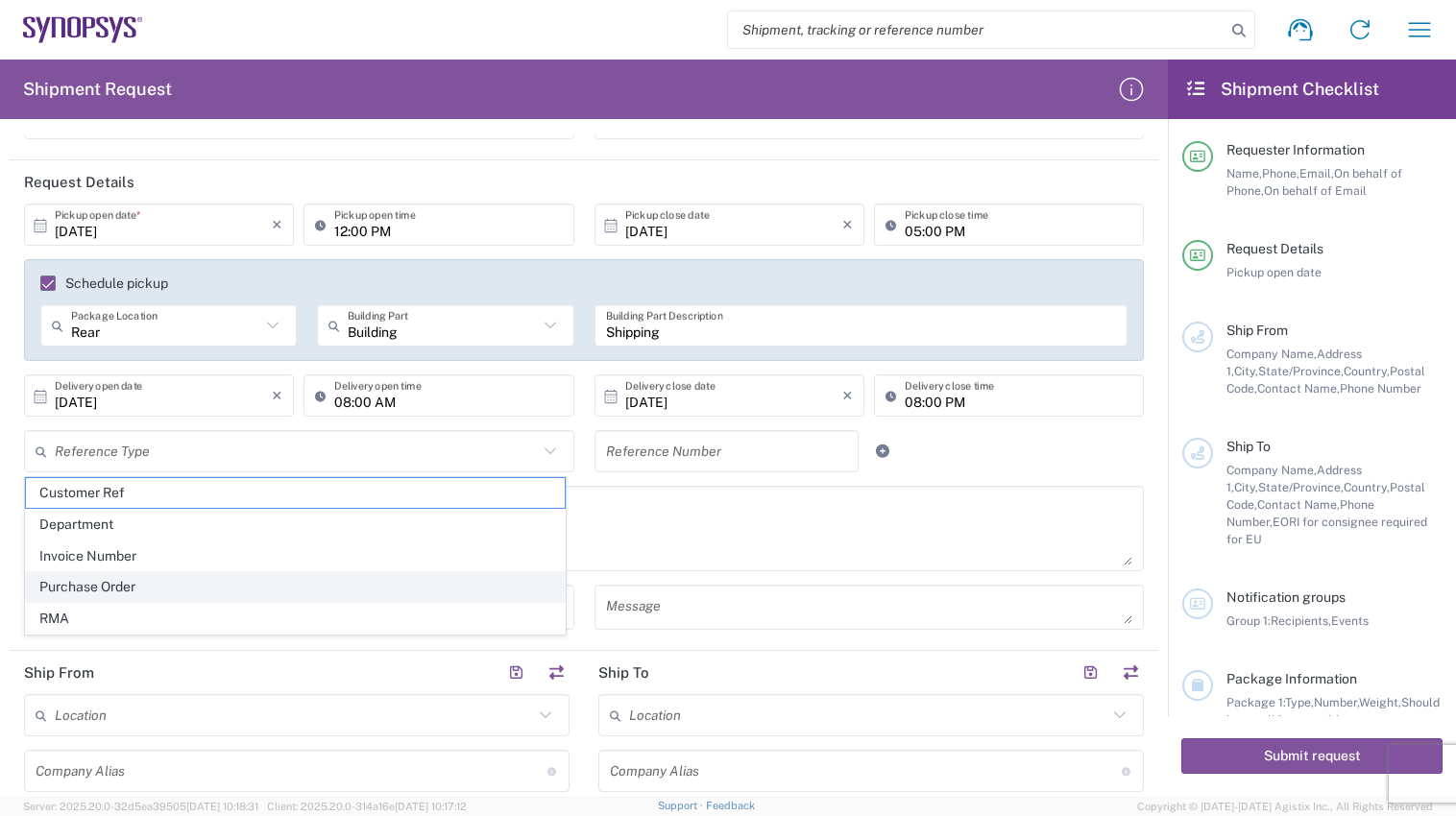
click at [121, 592] on span "Purchase Order" at bounding box center [295, 587] width 539 height 29
type input "Purchase Order"
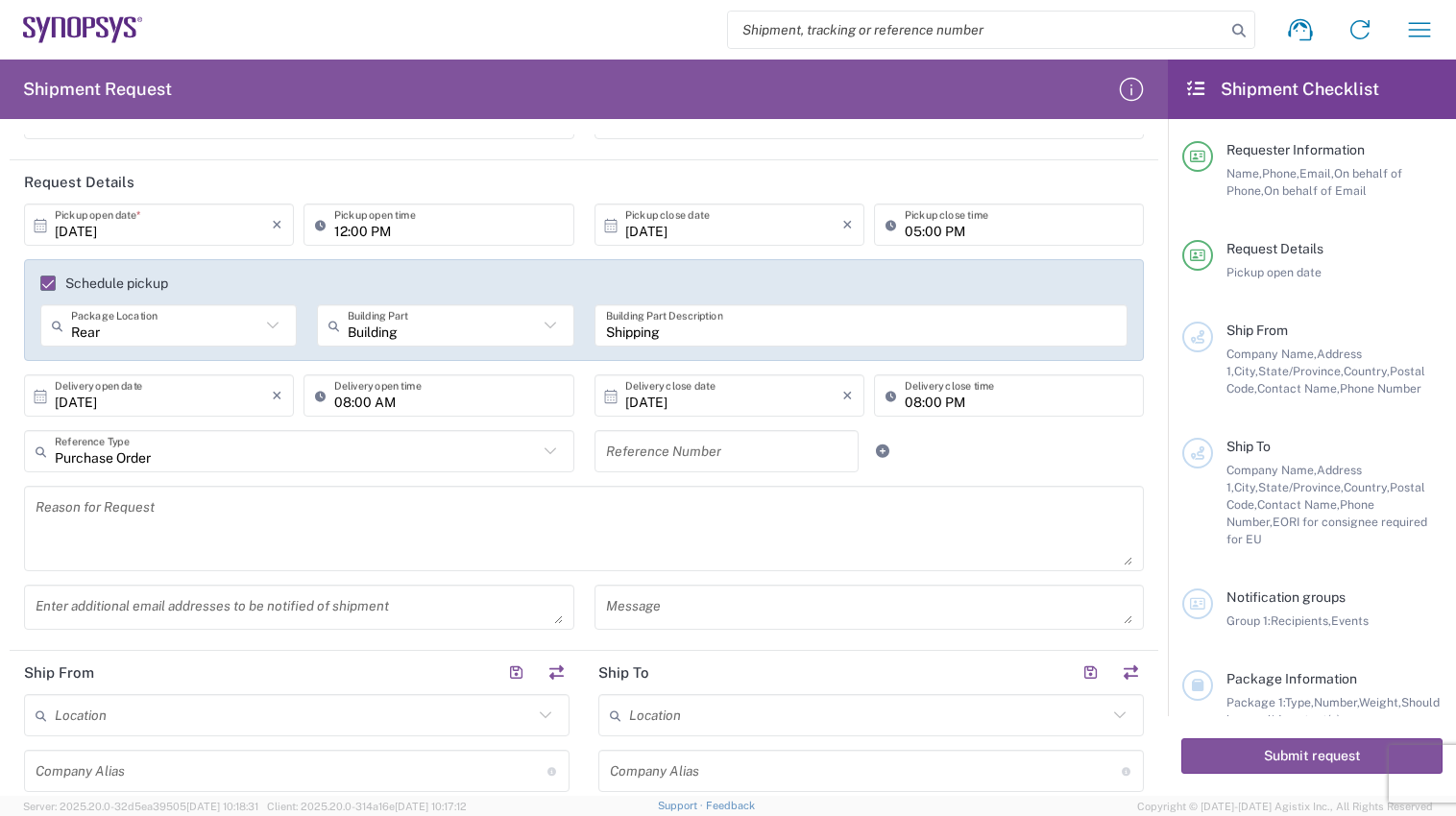
click at [734, 461] on input "text" at bounding box center [727, 451] width 242 height 33
click at [671, 450] on input "text" at bounding box center [727, 451] width 242 height 33
paste input "4800025923"
type input "4800025923"
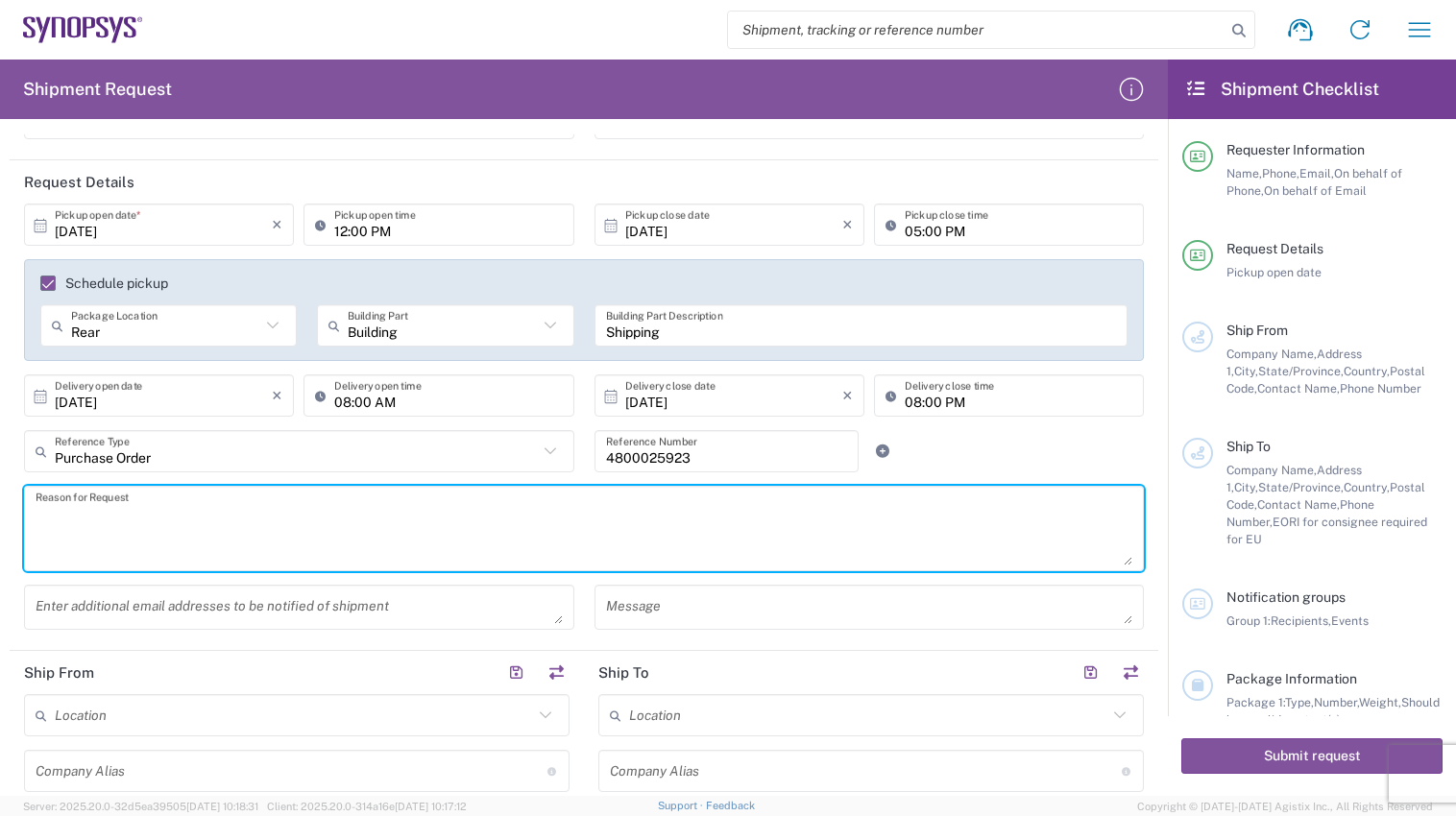
click at [747, 528] on textarea at bounding box center [583, 528] width 1096 height 74
type textarea "New Purchase"
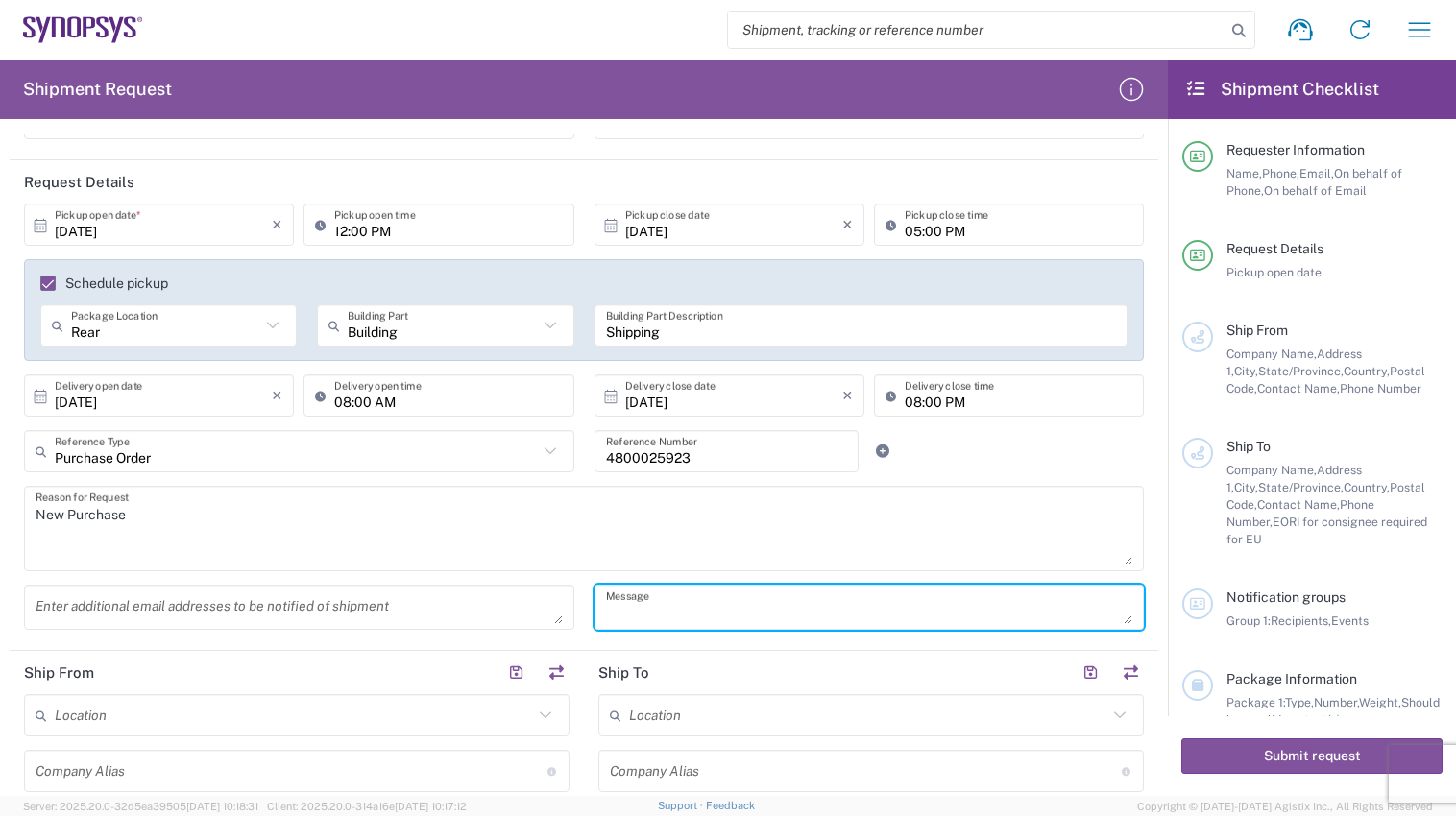
click at [808, 601] on textarea at bounding box center [869, 608] width 527 height 33
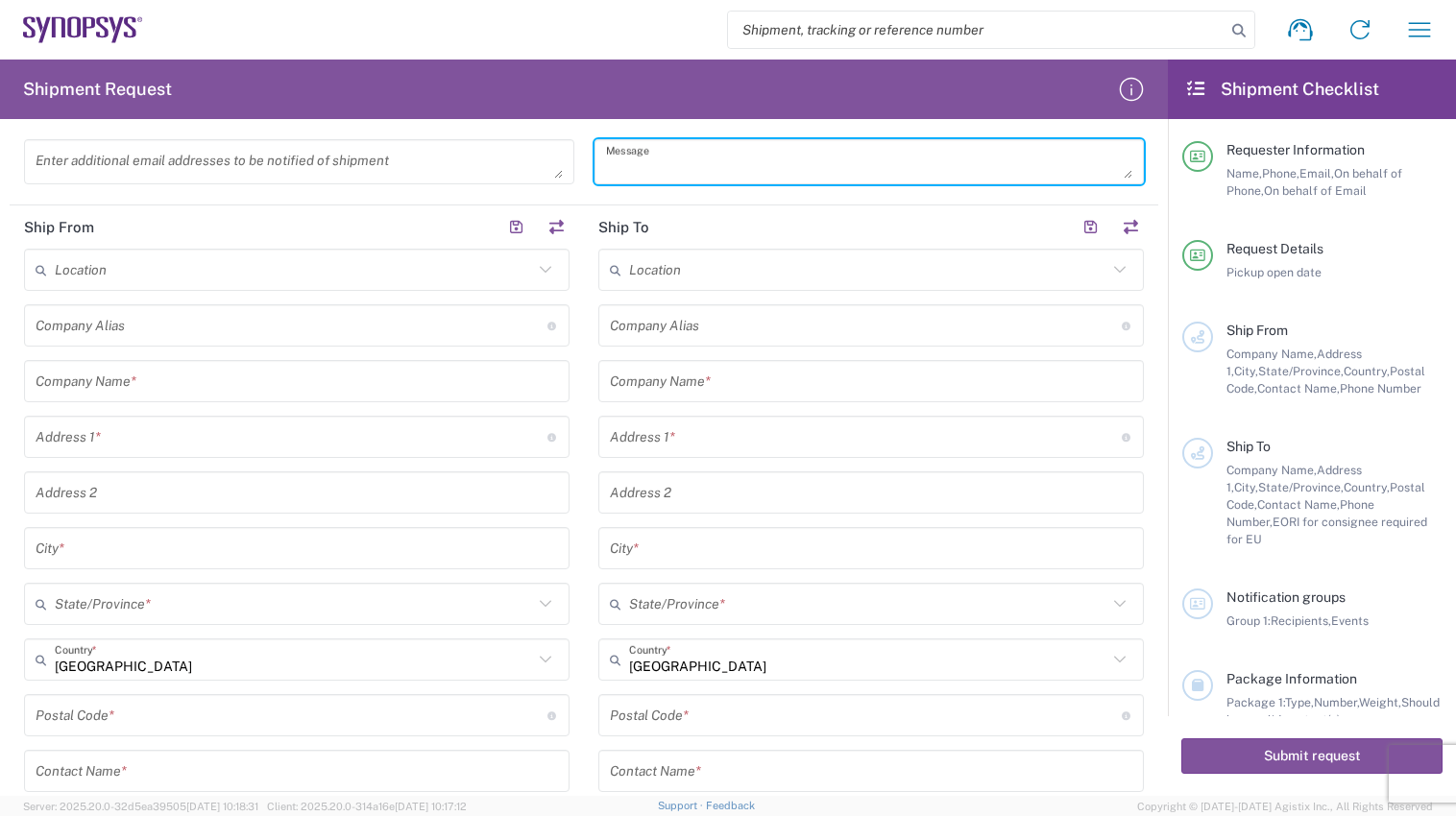
scroll to position [672, 0]
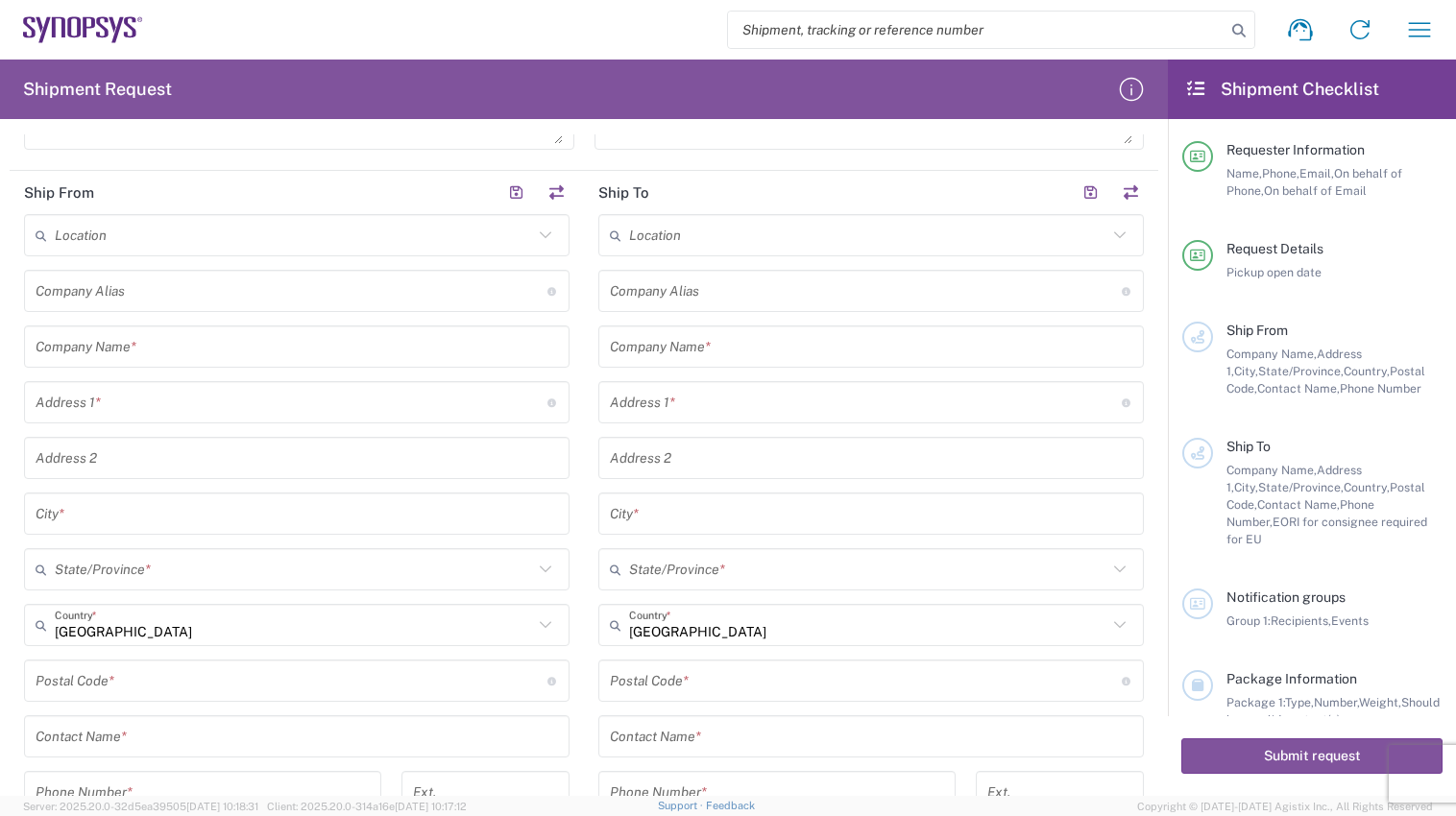
click at [542, 233] on icon at bounding box center [545, 235] width 25 height 25
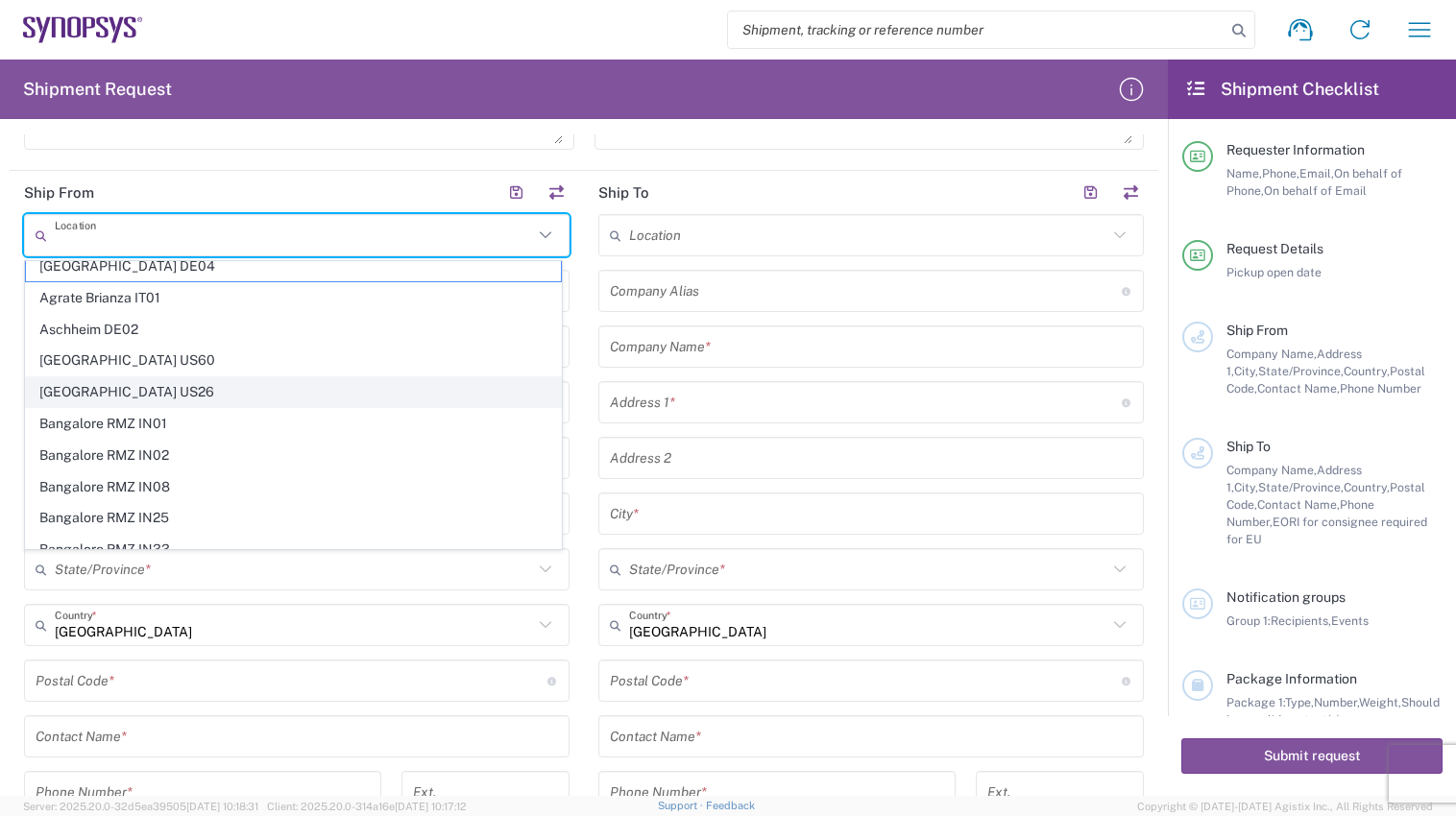
scroll to position [0, 0]
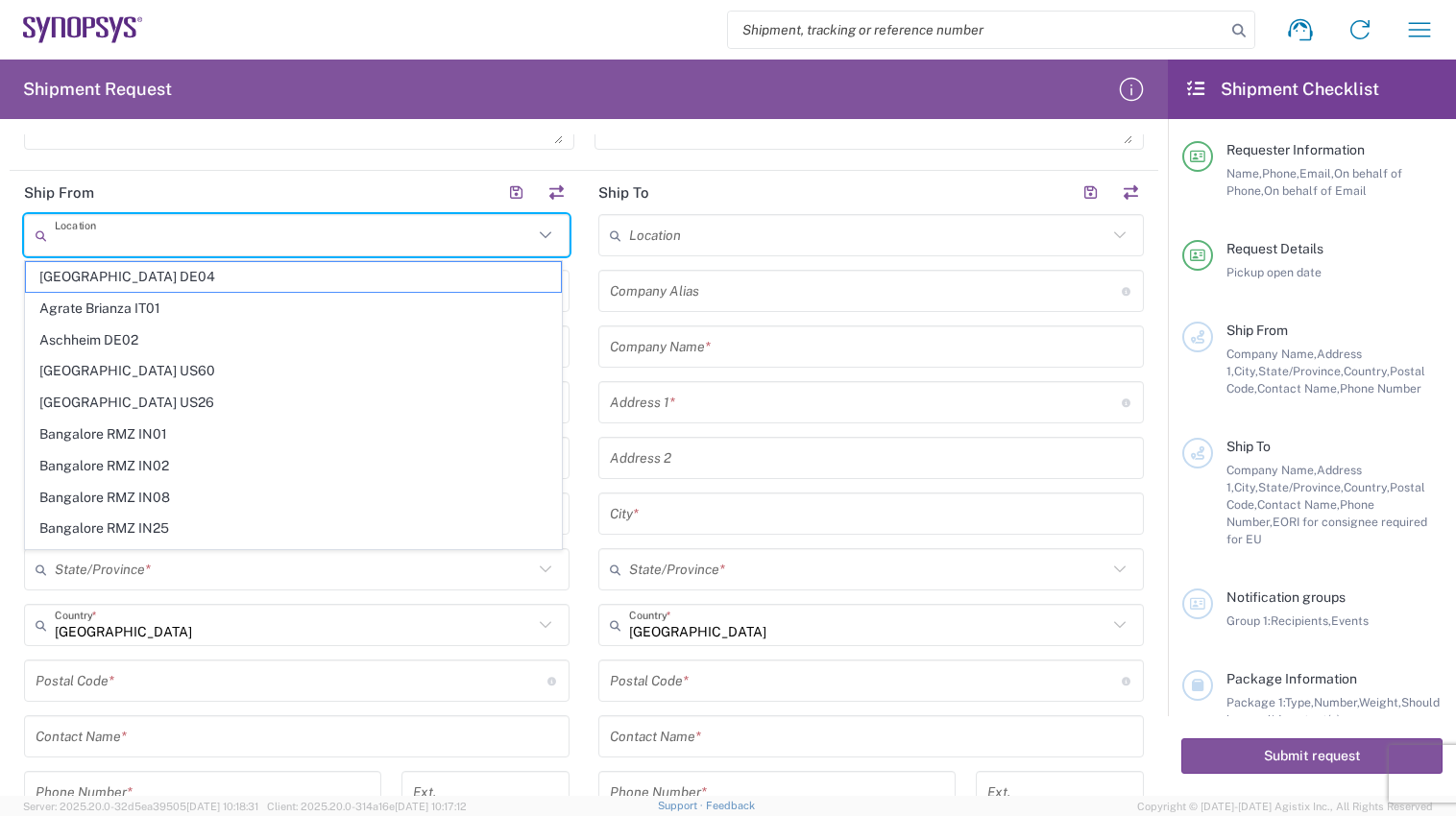
click at [134, 233] on input "text" at bounding box center [294, 236] width 478 height 33
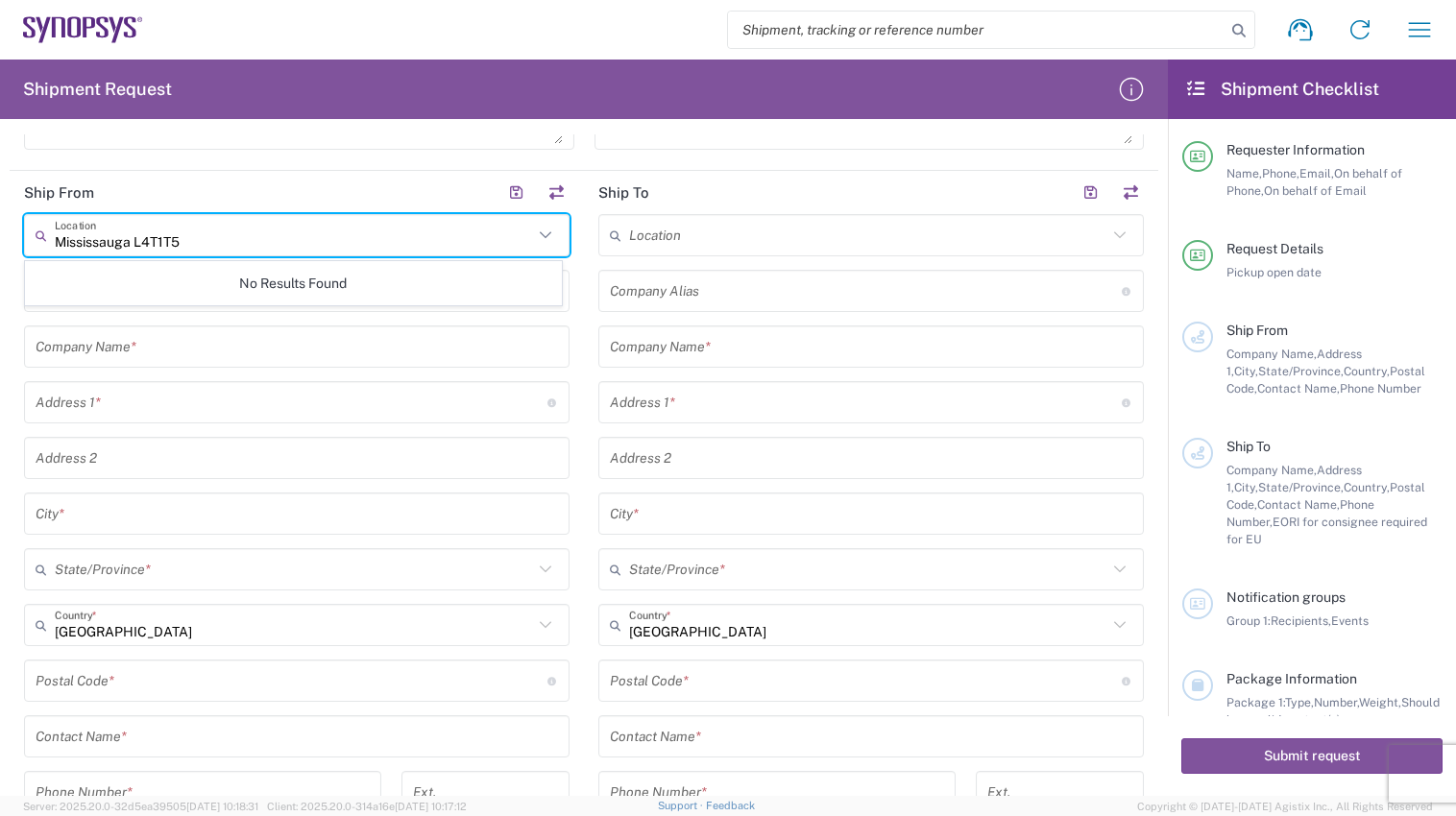
type input "Mississauga L4T1T5"
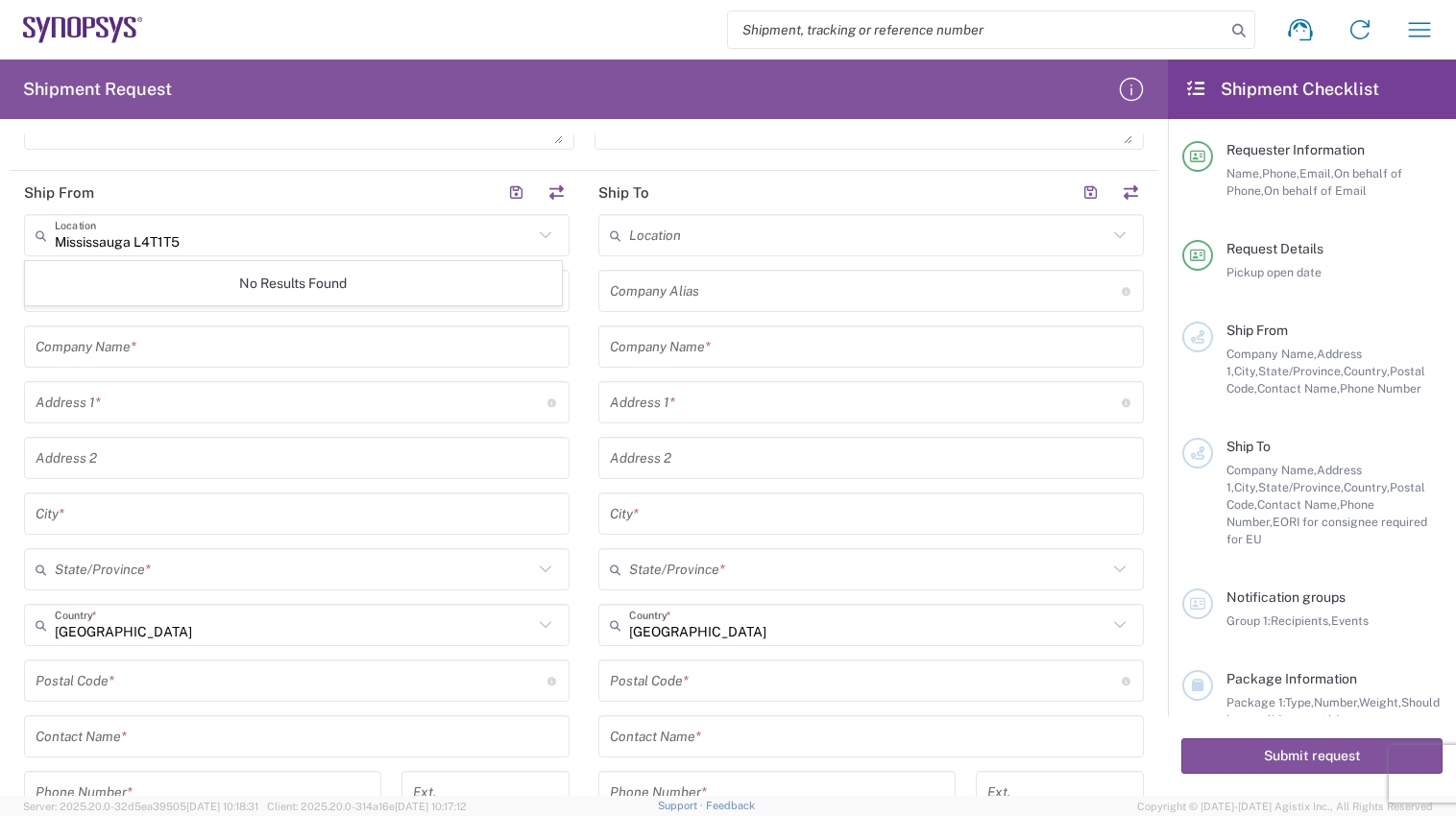
click at [252, 318] on div "Mississauga L4T1T5 Location No Results Found Company [PERSON_NAME] Address shor…" at bounding box center [296, 602] width 546 height 776
click at [539, 234] on icon at bounding box center [545, 235] width 25 height 25
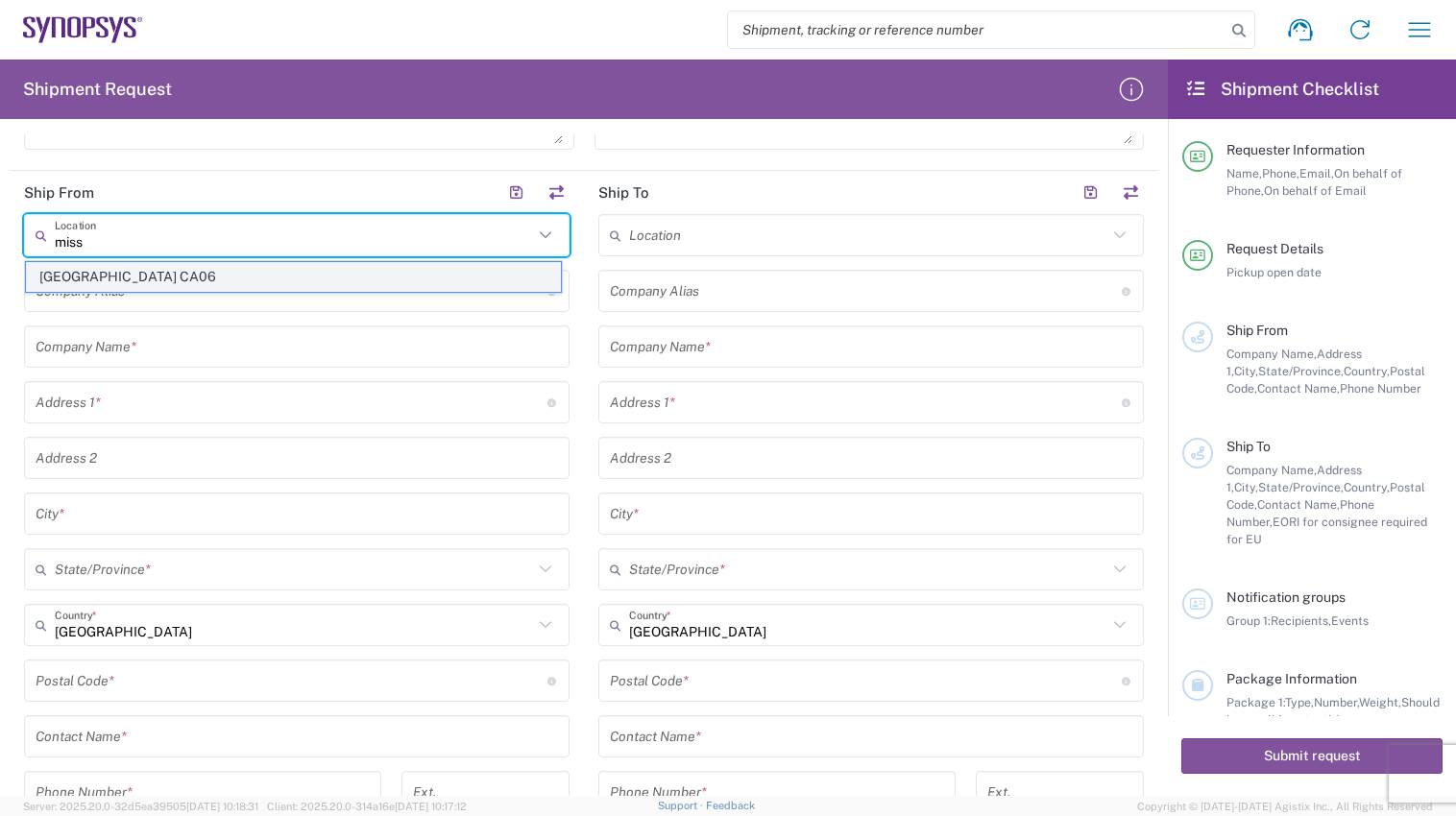
click at [436, 278] on span "[GEOGRAPHIC_DATA] CA06" at bounding box center [293, 277] width 535 height 29
type input "[GEOGRAPHIC_DATA] CA06"
type input "Synopsys Mississauga CA06"
type input "[STREET_ADDRESS]"
type input "Suite 900"
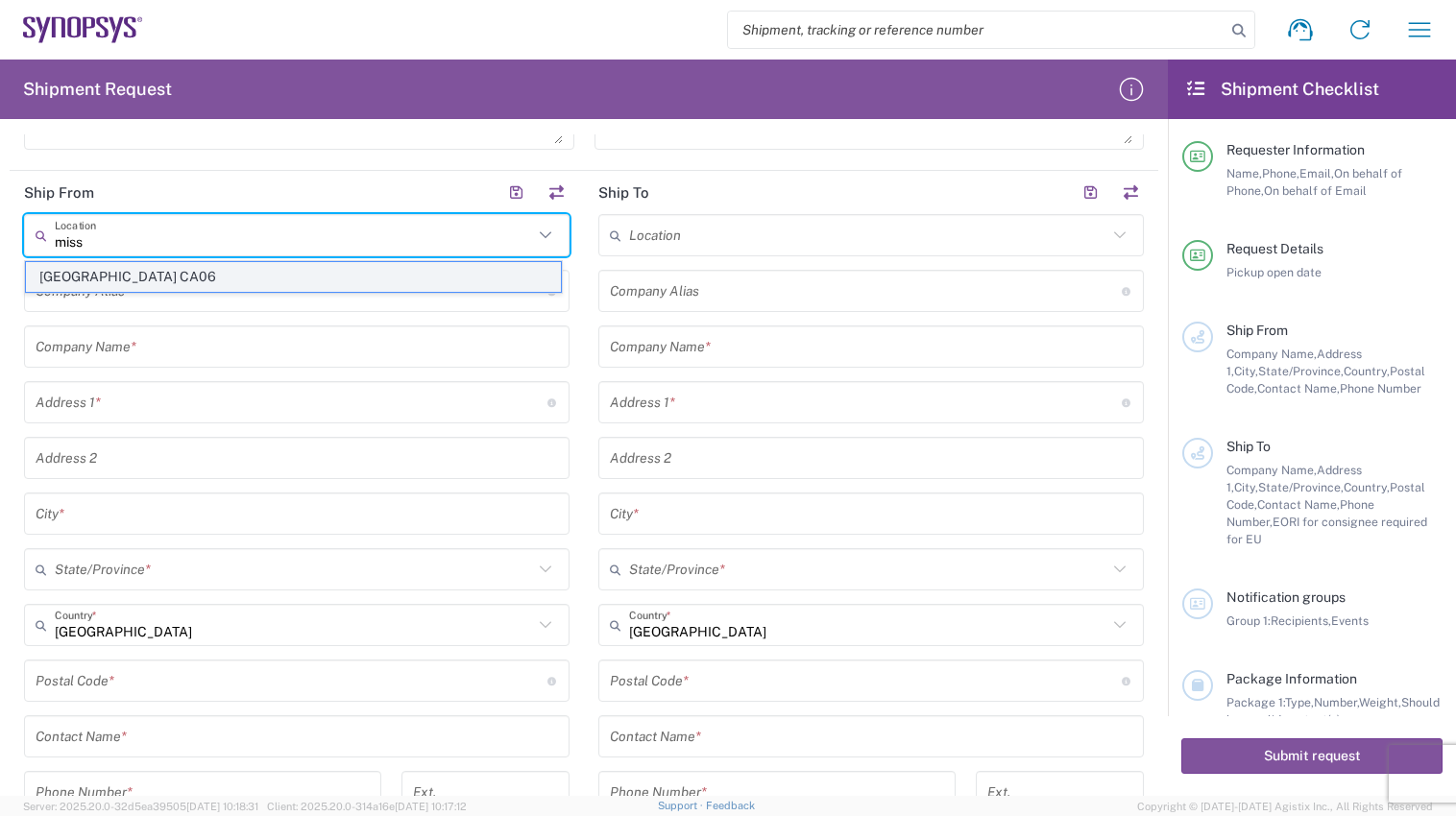
type input "[GEOGRAPHIC_DATA]"
type input "L5B 1M2"
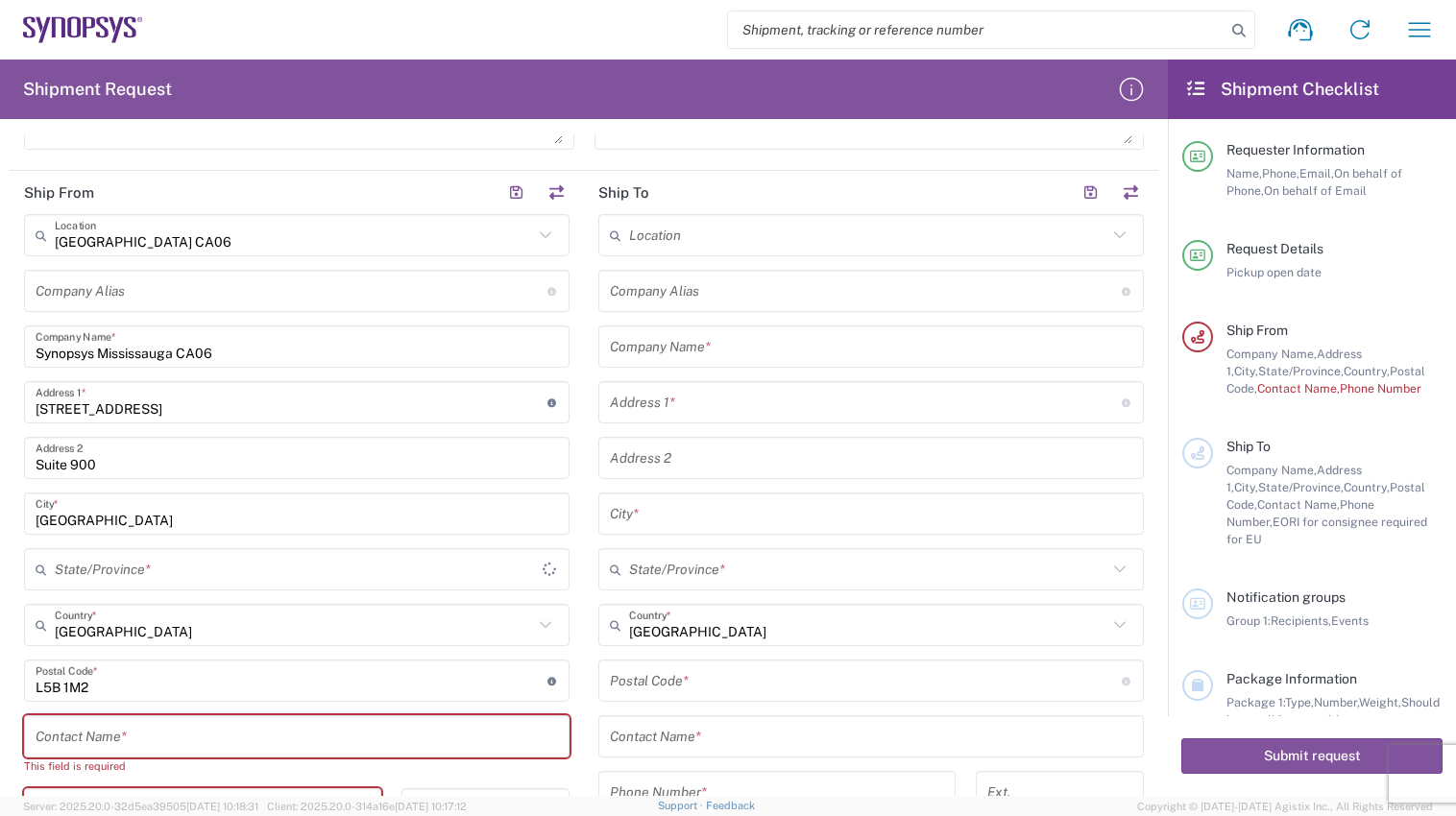
type input "[GEOGRAPHIC_DATA]"
click at [426, 257] on div "[GEOGRAPHIC_DATA] CA06 Location [GEOGRAPHIC_DATA] Agrate Brianza IT01 [GEOGRAPH…" at bounding box center [296, 619] width 546 height 810
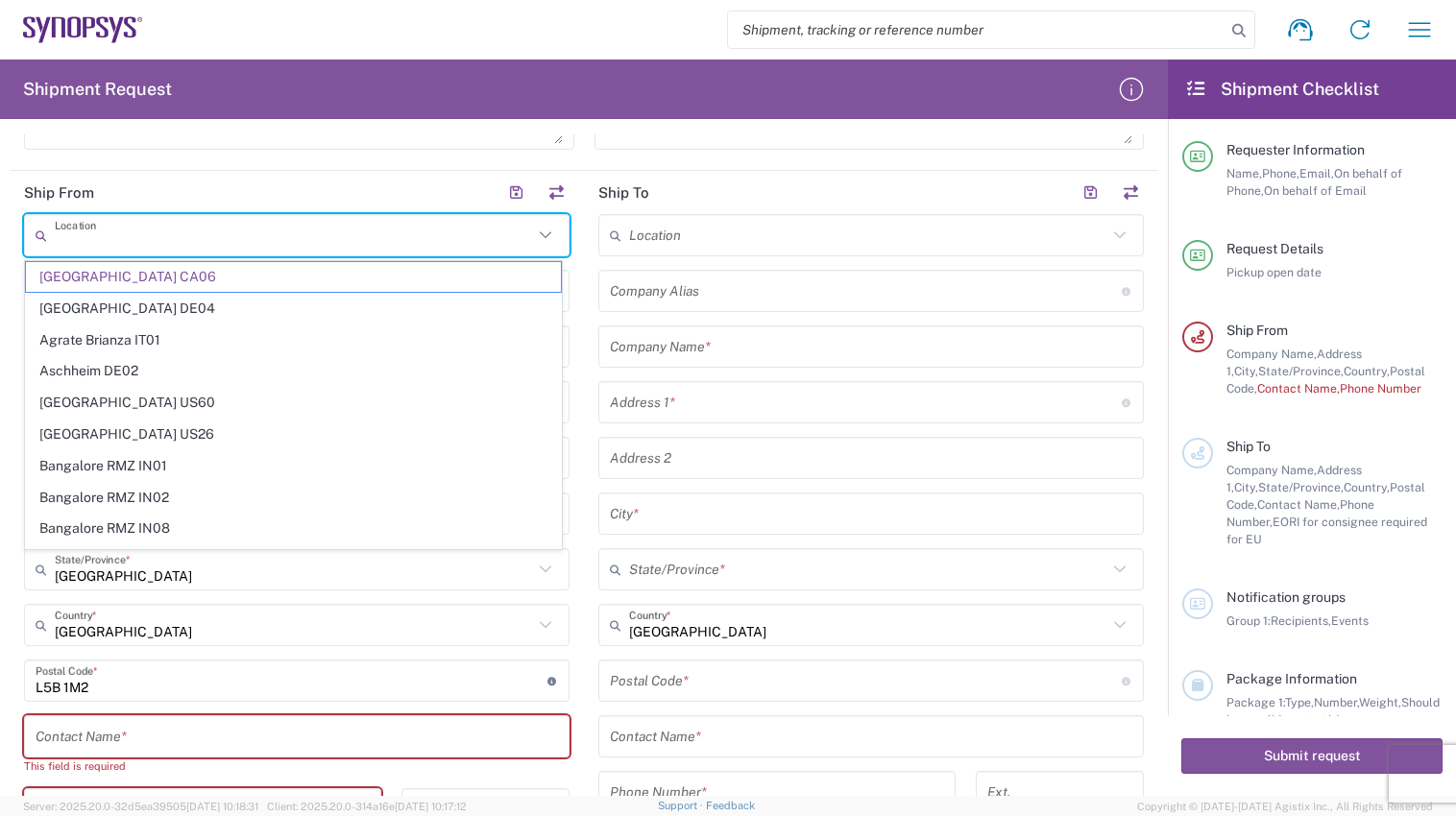
click at [310, 219] on input "text" at bounding box center [294, 236] width 478 height 33
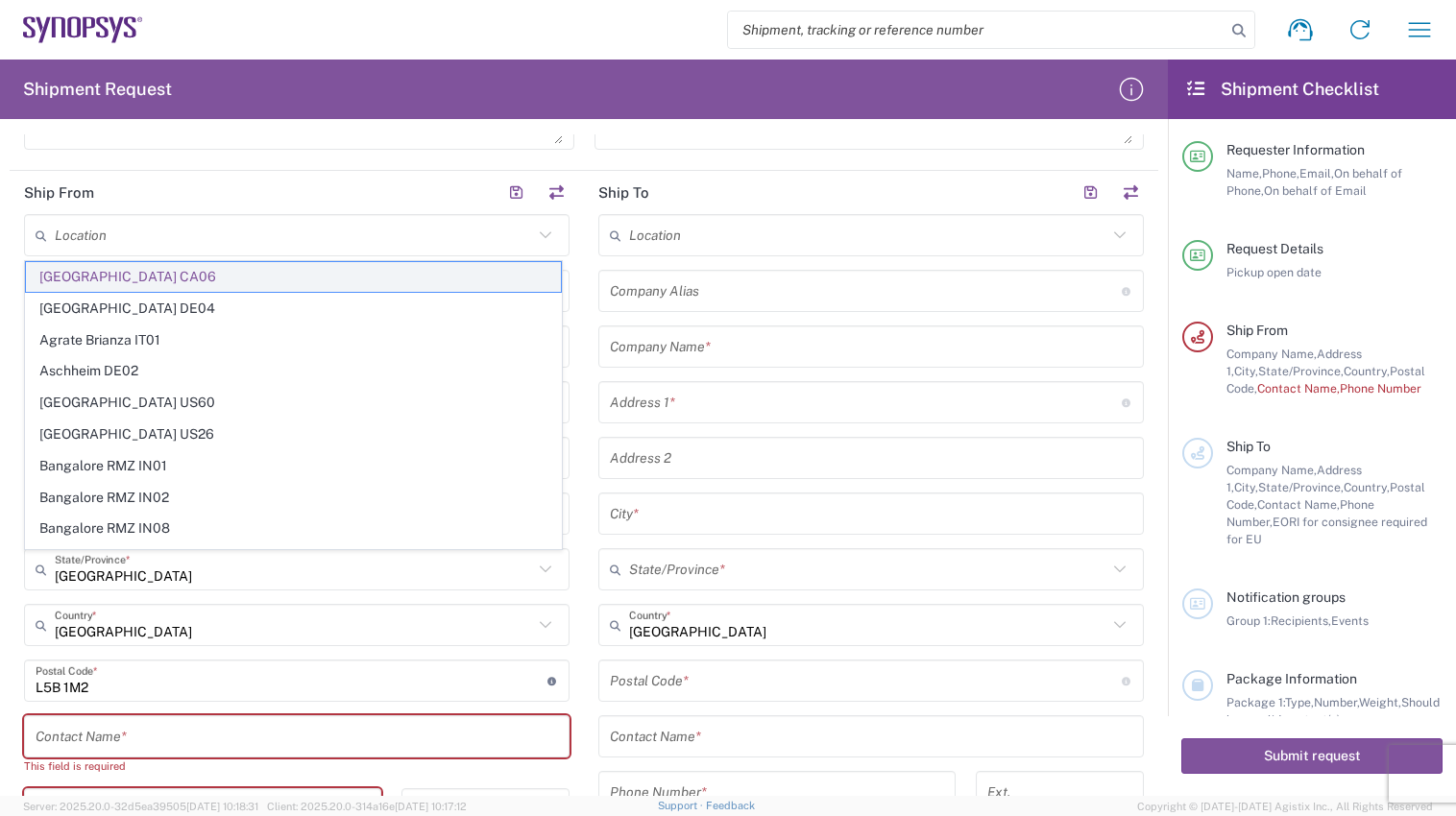
click at [313, 270] on span "[GEOGRAPHIC_DATA] CA06" at bounding box center [293, 277] width 535 height 29
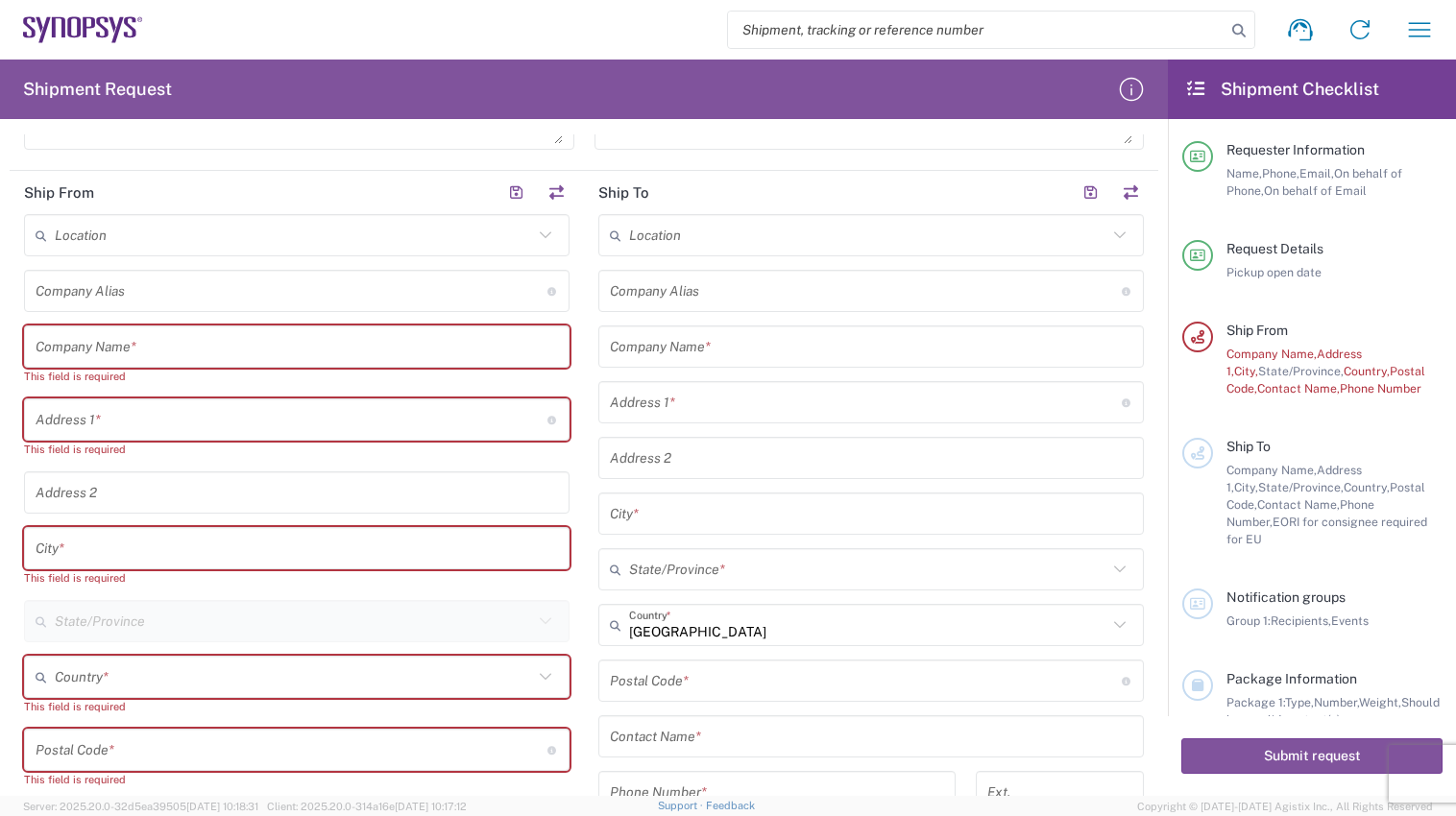
click at [311, 291] on input "text" at bounding box center [291, 291] width 512 height 33
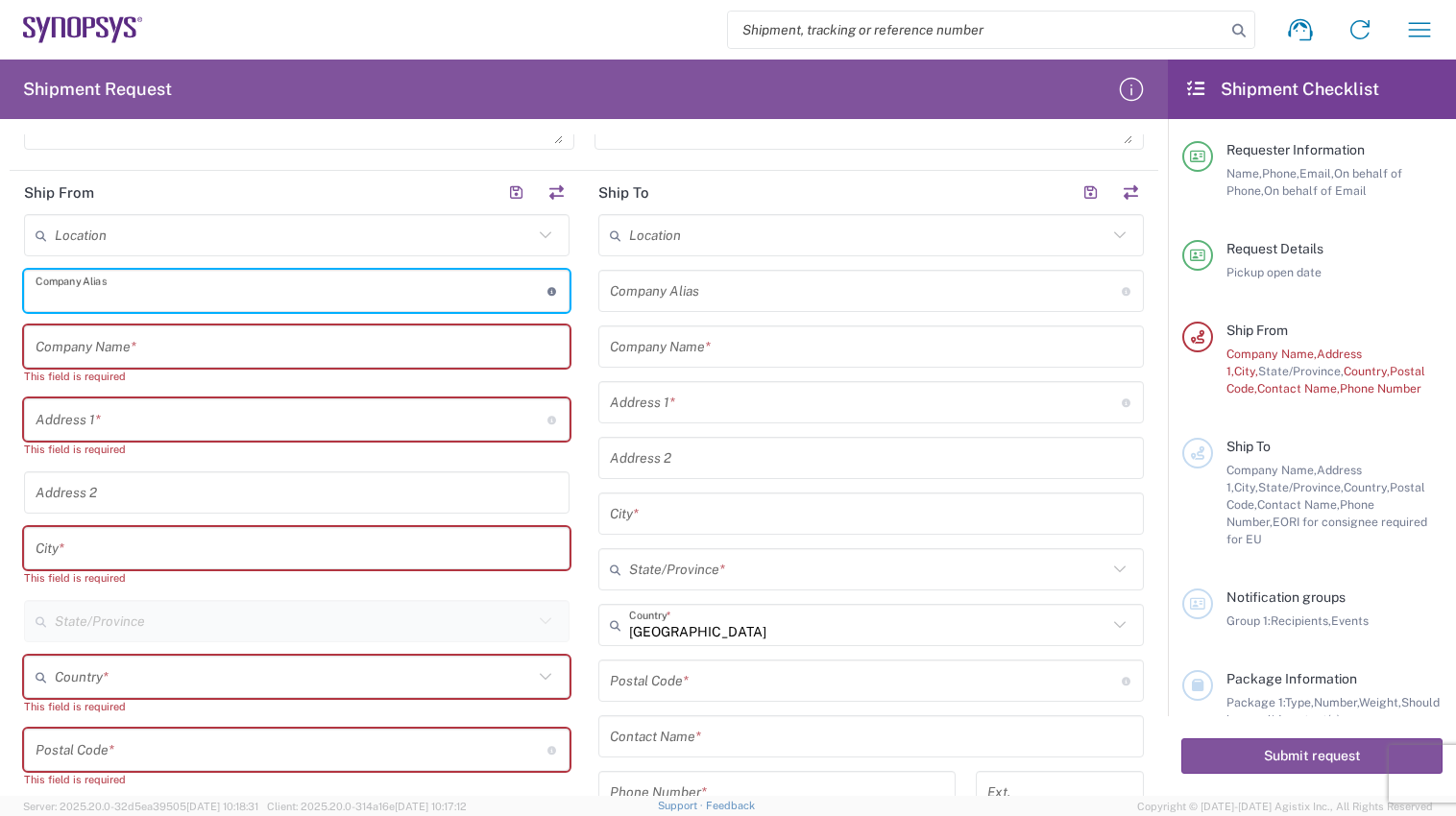
type input "m"
drag, startPoint x: 266, startPoint y: 280, endPoint x: 14, endPoint y: 292, distance: 252.3
click at [14, 292] on main "Location [GEOGRAPHIC_DATA] DE04 Agrate Brianza IT01 [GEOGRAPHIC_DATA] DE02 [GEO…" at bounding box center [297, 663] width 574 height 897
type input "Electro Rent"
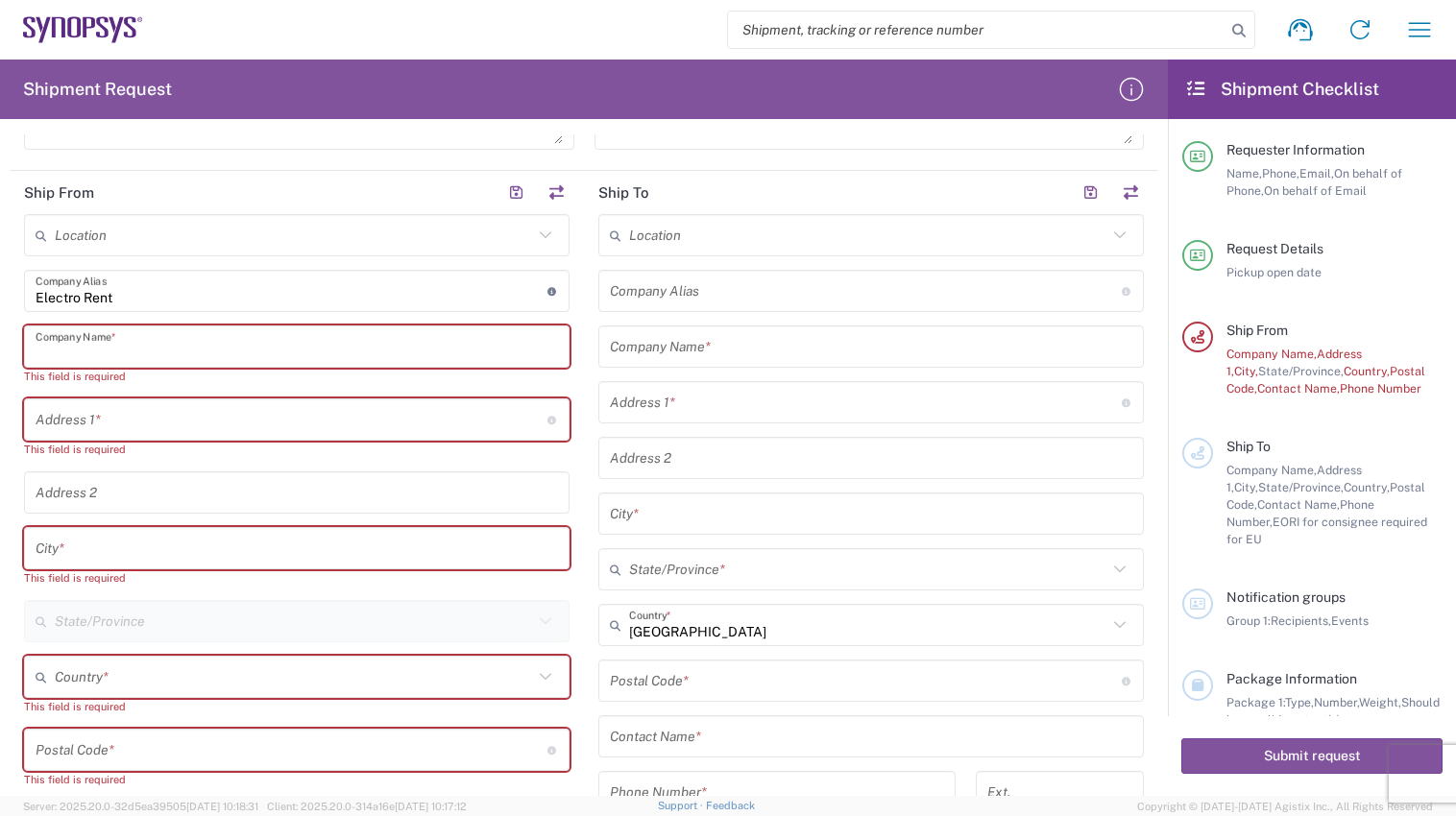
click at [319, 237] on input "text" at bounding box center [294, 236] width 478 height 33
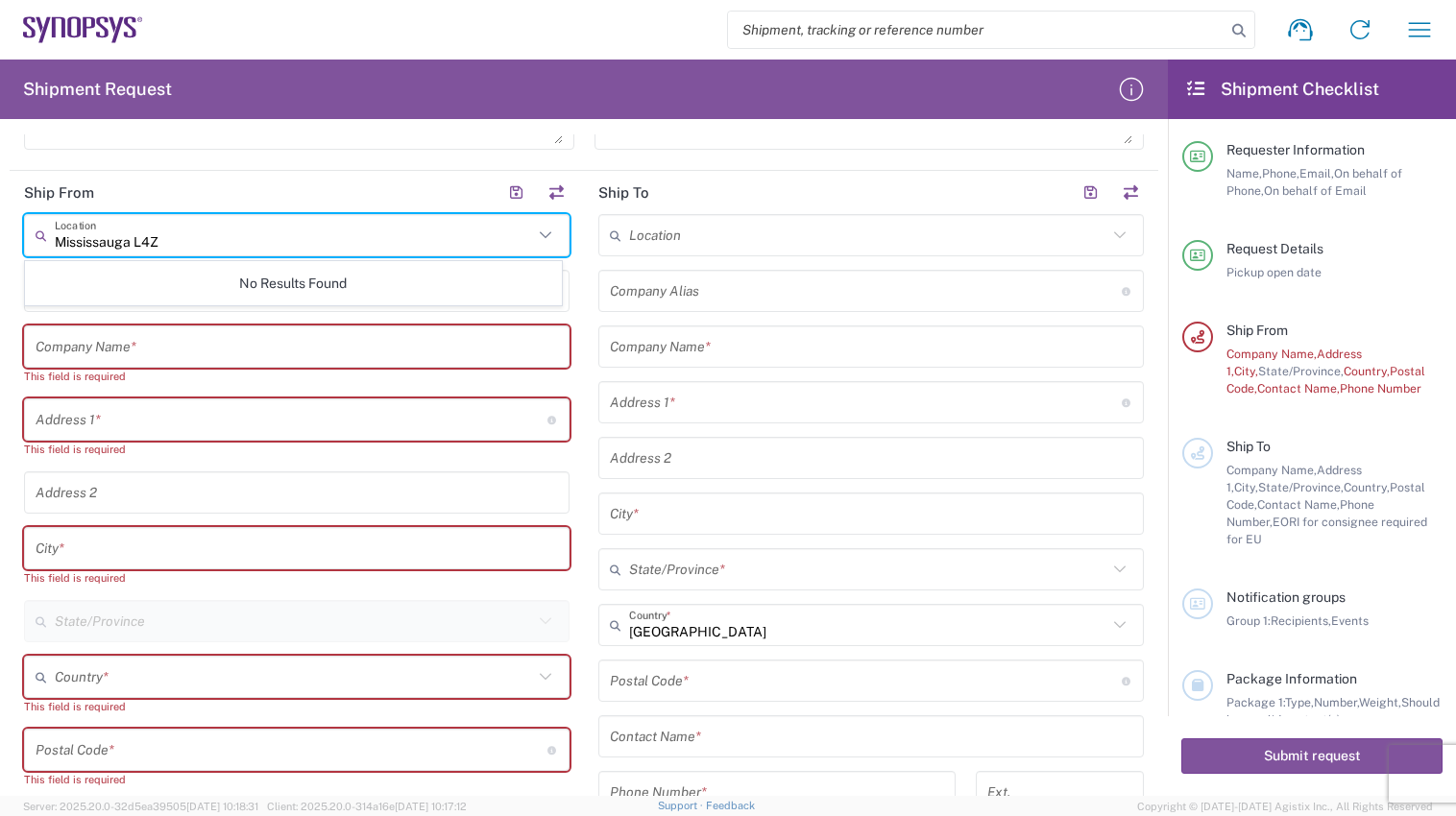
drag, startPoint x: 172, startPoint y: 251, endPoint x: 59, endPoint y: 255, distance: 113.1
click at [59, 255] on div "[GEOGRAPHIC_DATA] L4Z Location" at bounding box center [296, 235] width 546 height 42
type input "Mississauga L4Z"
click at [187, 343] on input "text" at bounding box center [296, 347] width 522 height 33
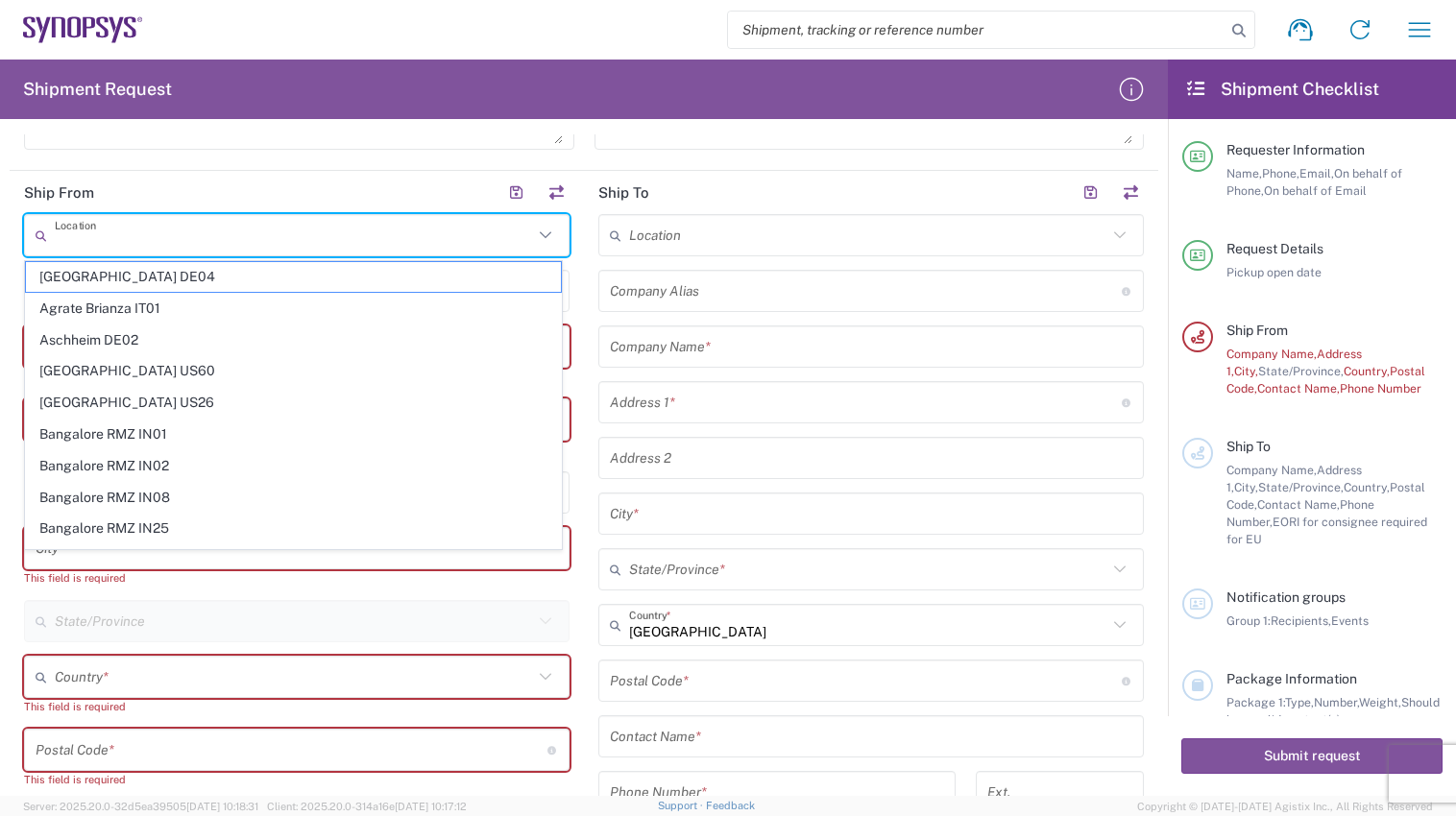
click at [216, 236] on input "text" at bounding box center [294, 236] width 478 height 33
paste input "Mississauga L4Z"
type input "Mississauga L4Z"
click at [509, 190] on button "button" at bounding box center [515, 193] width 27 height 27
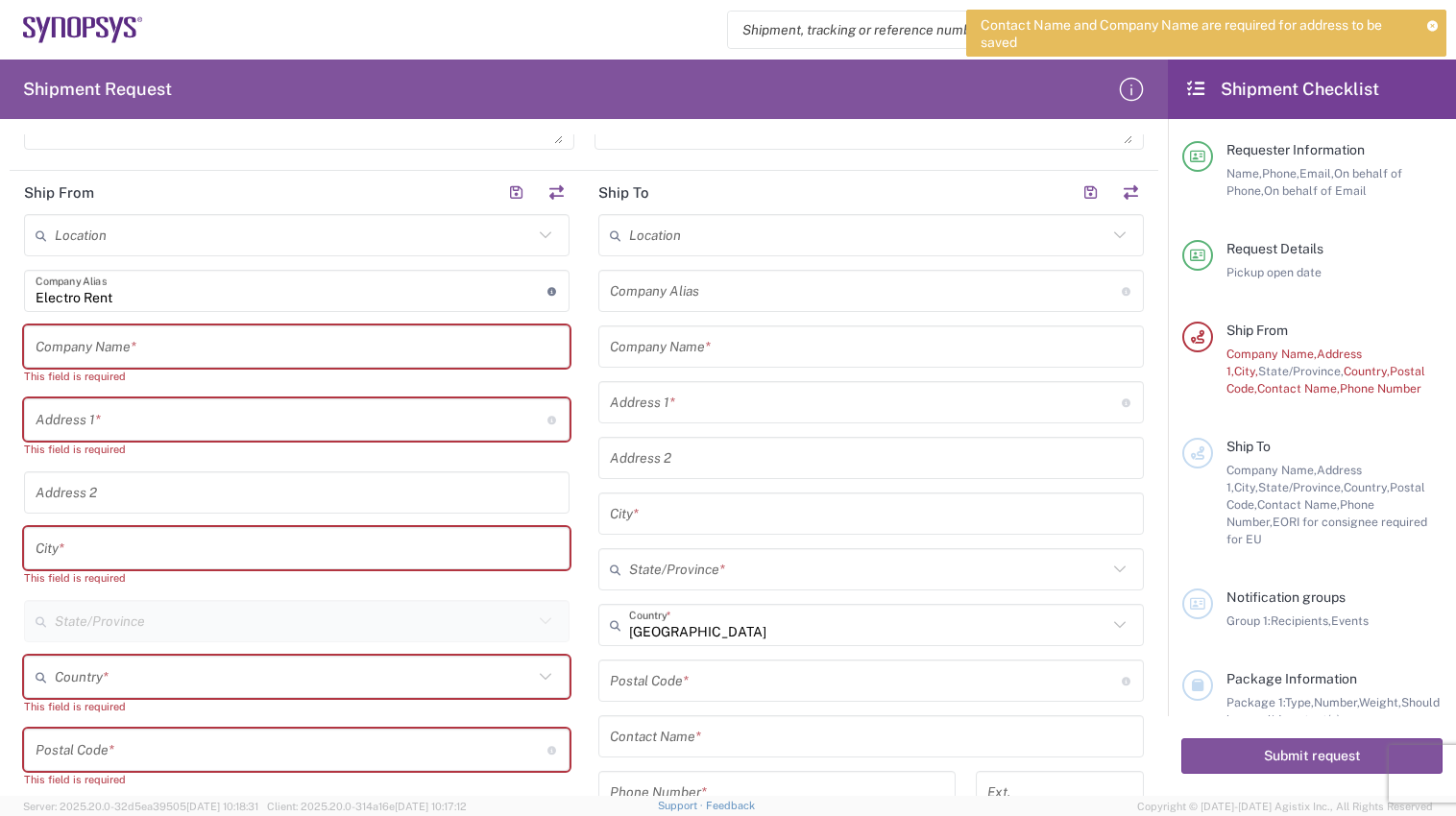
click at [285, 249] on input "text" at bounding box center [294, 236] width 478 height 33
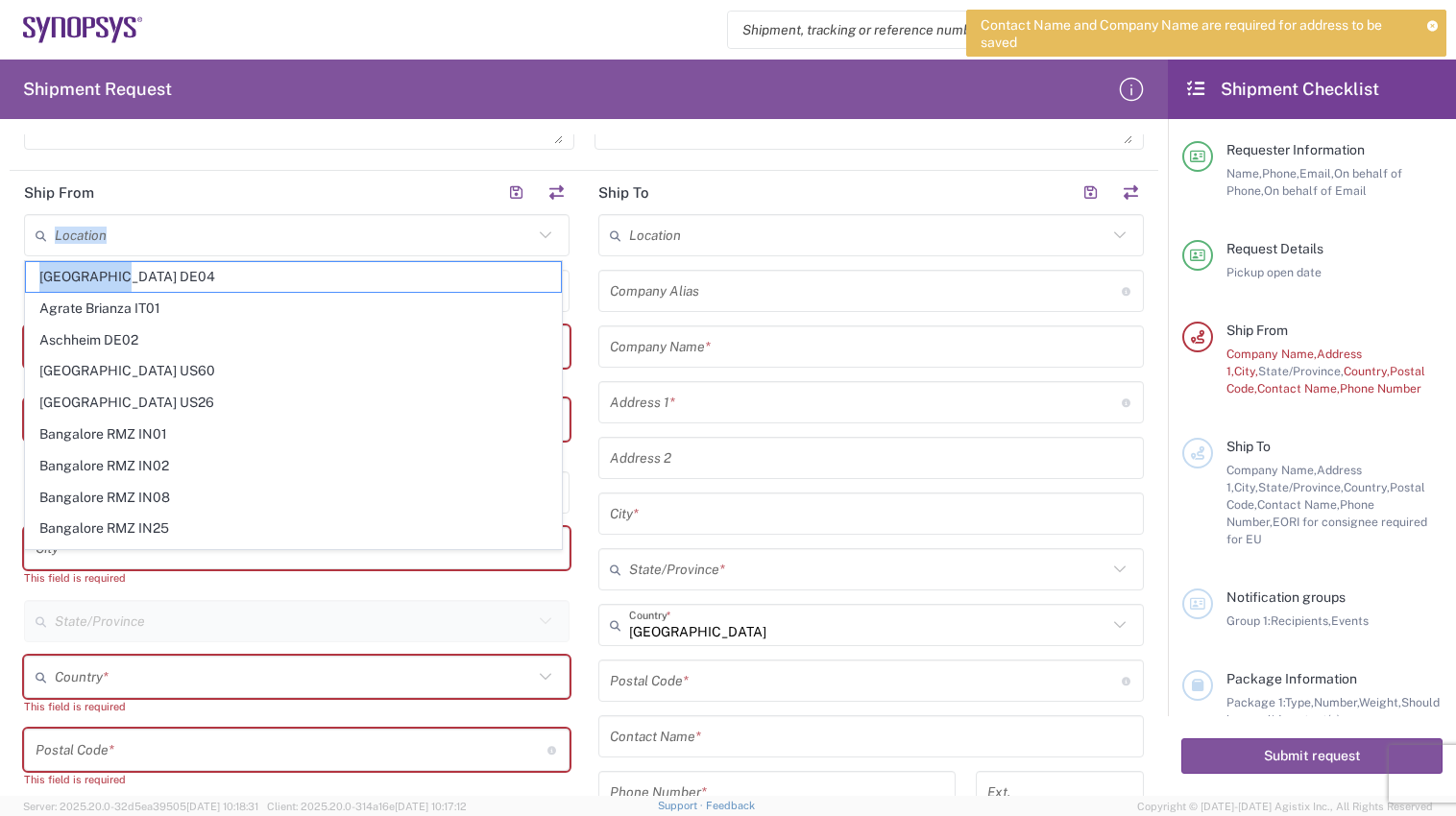
drag, startPoint x: 187, startPoint y: 280, endPoint x: 231, endPoint y: 242, distance: 58.1
click at [230, 244] on agx-dropdown-input "Location [GEOGRAPHIC_DATA] DE04 Agrate Brianza IT01 [GEOGRAPHIC_DATA] DE02 [GEO…" at bounding box center [296, 235] width 546 height 42
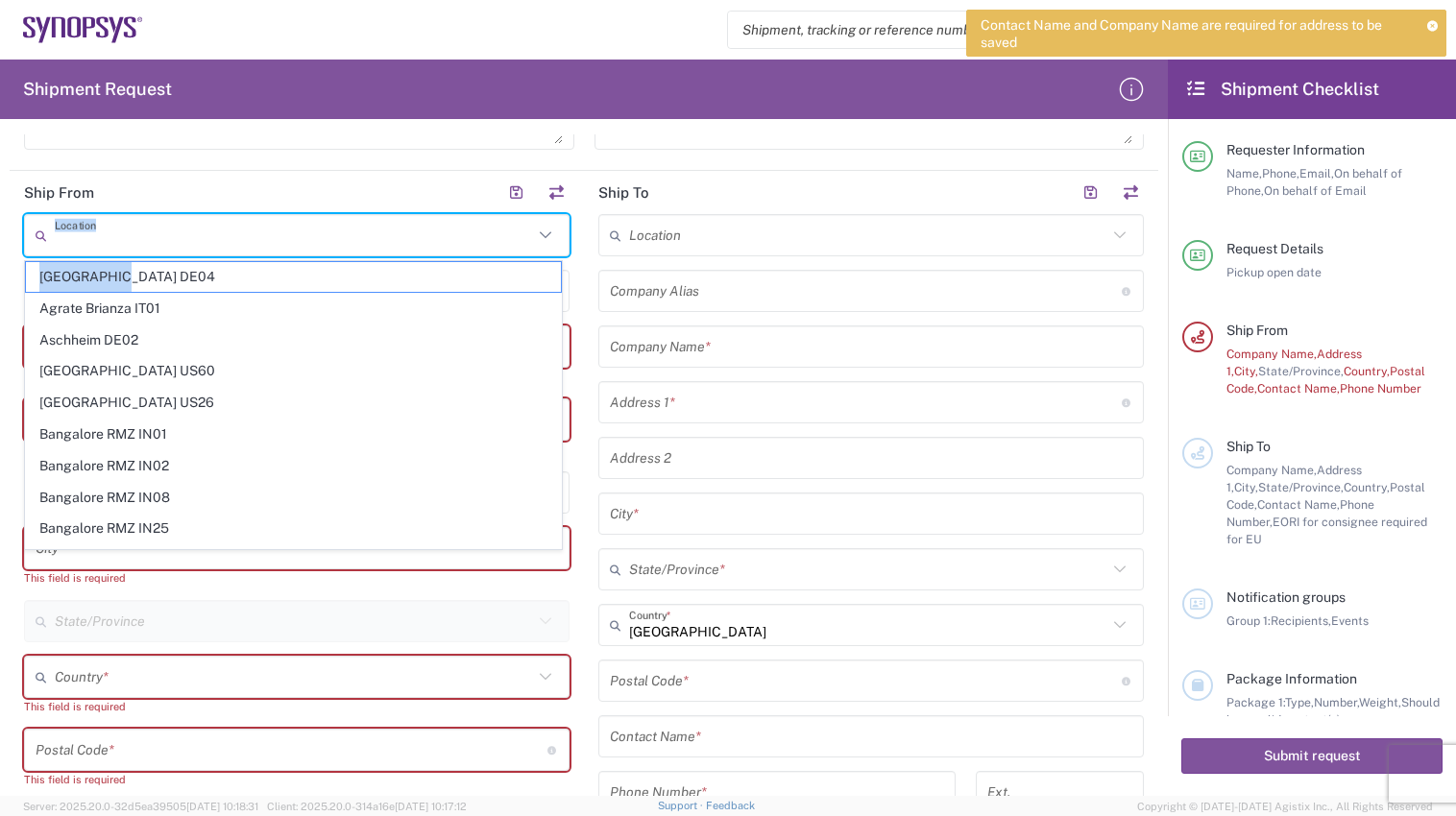
click at [233, 239] on input "text" at bounding box center [294, 236] width 478 height 33
paste input "Mississauga L4Z"
click at [203, 240] on input "Mississauga L4Z" at bounding box center [294, 236] width 478 height 33
type input "[GEOGRAPHIC_DATA] DE04"
type input "Synopsys GmbH"
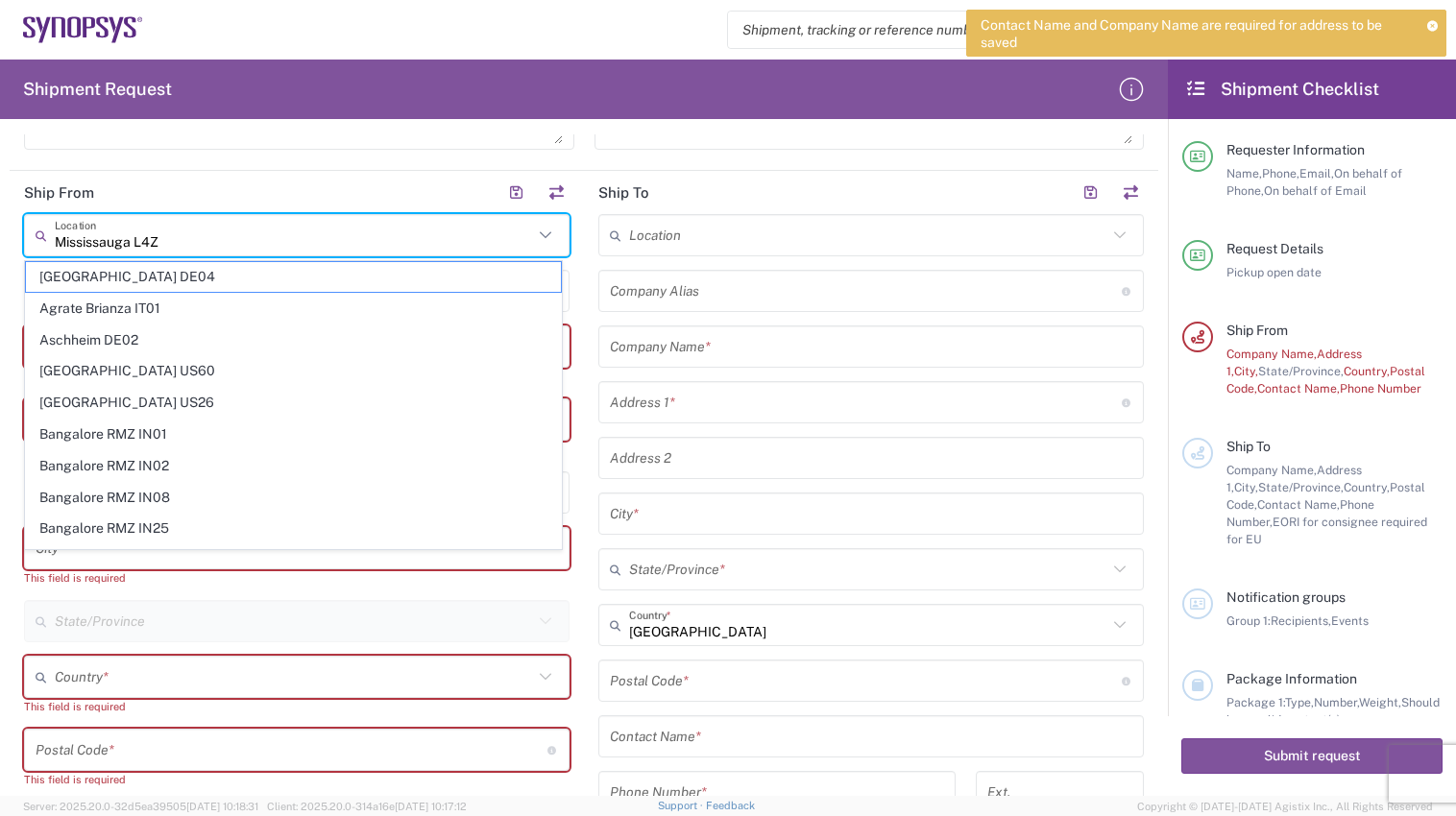
type input "[STREET_ADDRESS]"
type input "[GEOGRAPHIC_DATA]"
type input "52072"
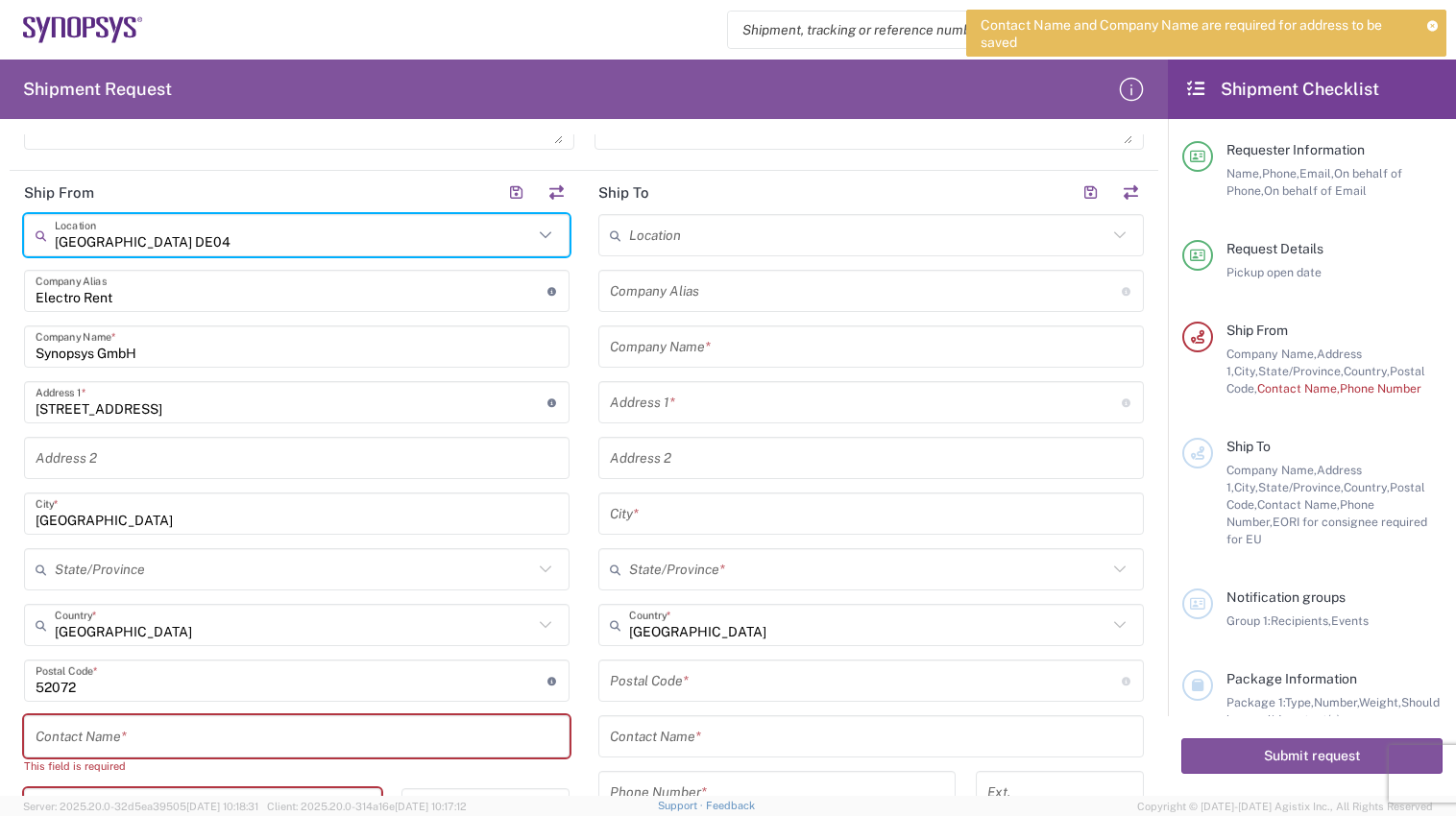
type input "[GEOGRAPHIC_DATA] DE04"
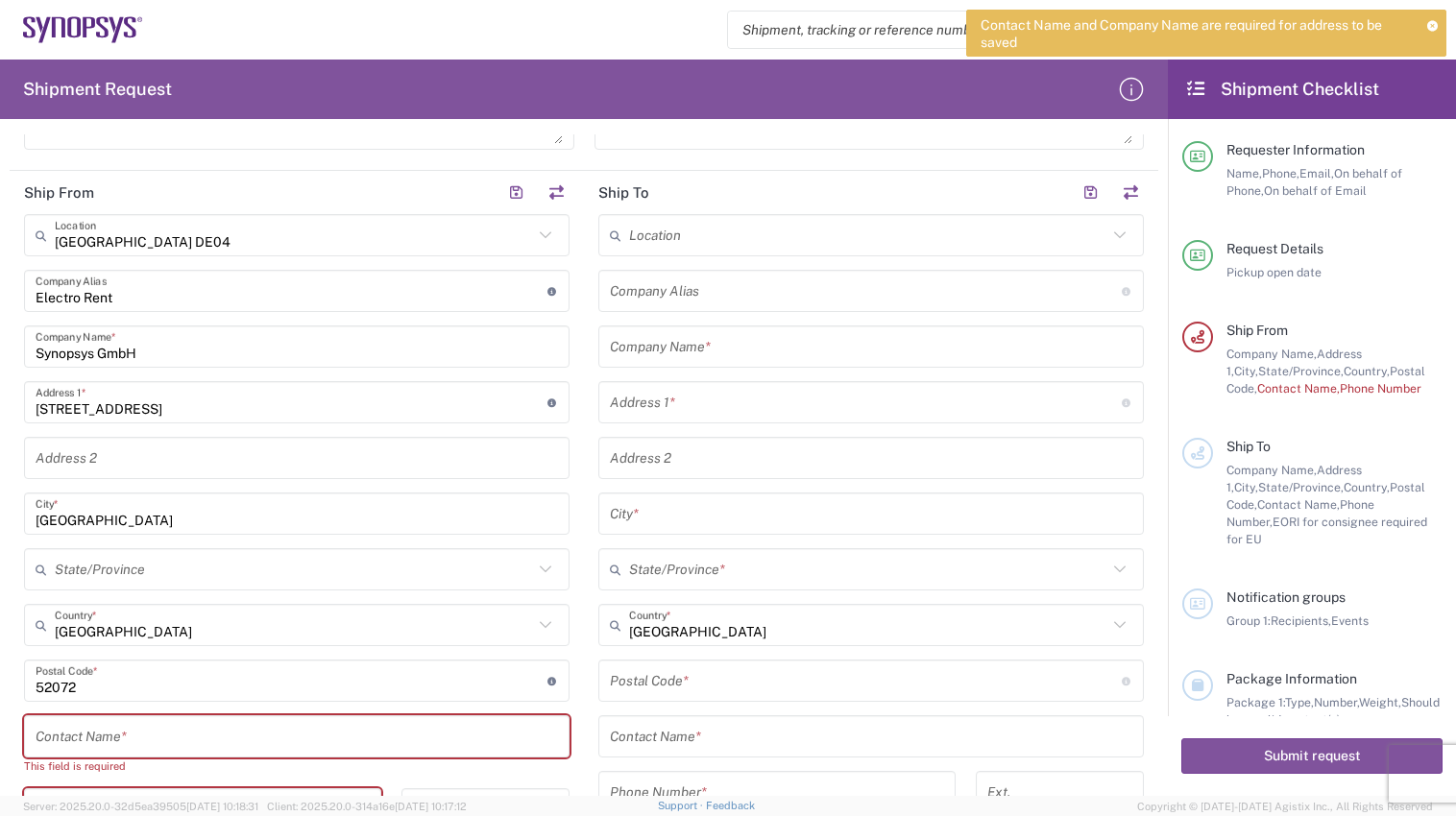
click at [12, 257] on main "[GEOGRAPHIC_DATA] DE04 Location [GEOGRAPHIC_DATA] DE04 Agrate Brianza IT01 [GEO…" at bounding box center [297, 675] width 574 height 922
click at [182, 236] on input "text" at bounding box center [294, 236] width 478 height 33
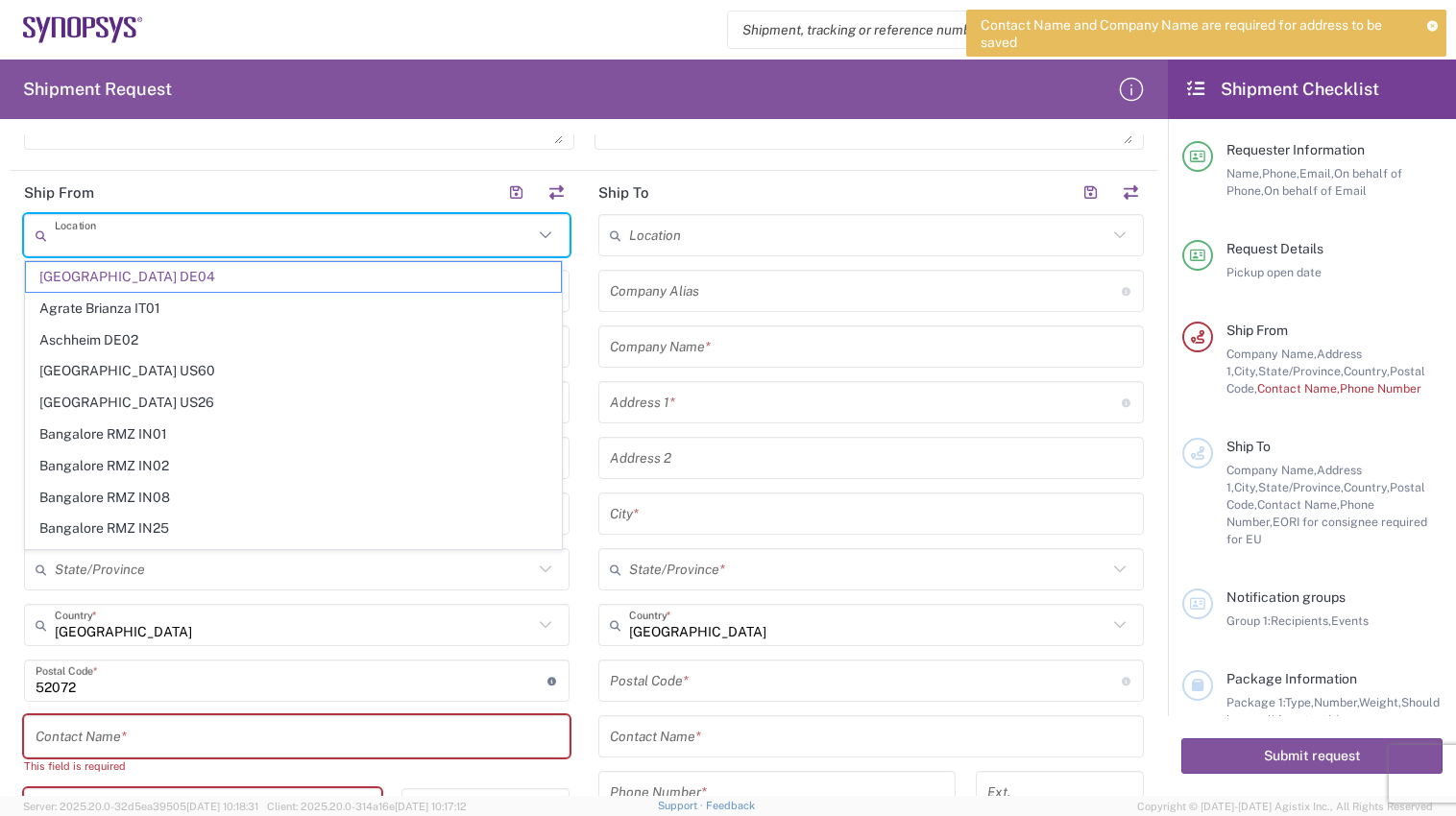
paste input "Mississauga L4Z"
click at [244, 238] on input "Mississauga L4Z" at bounding box center [294, 236] width 478 height 33
type input "Mississauga L4Z"
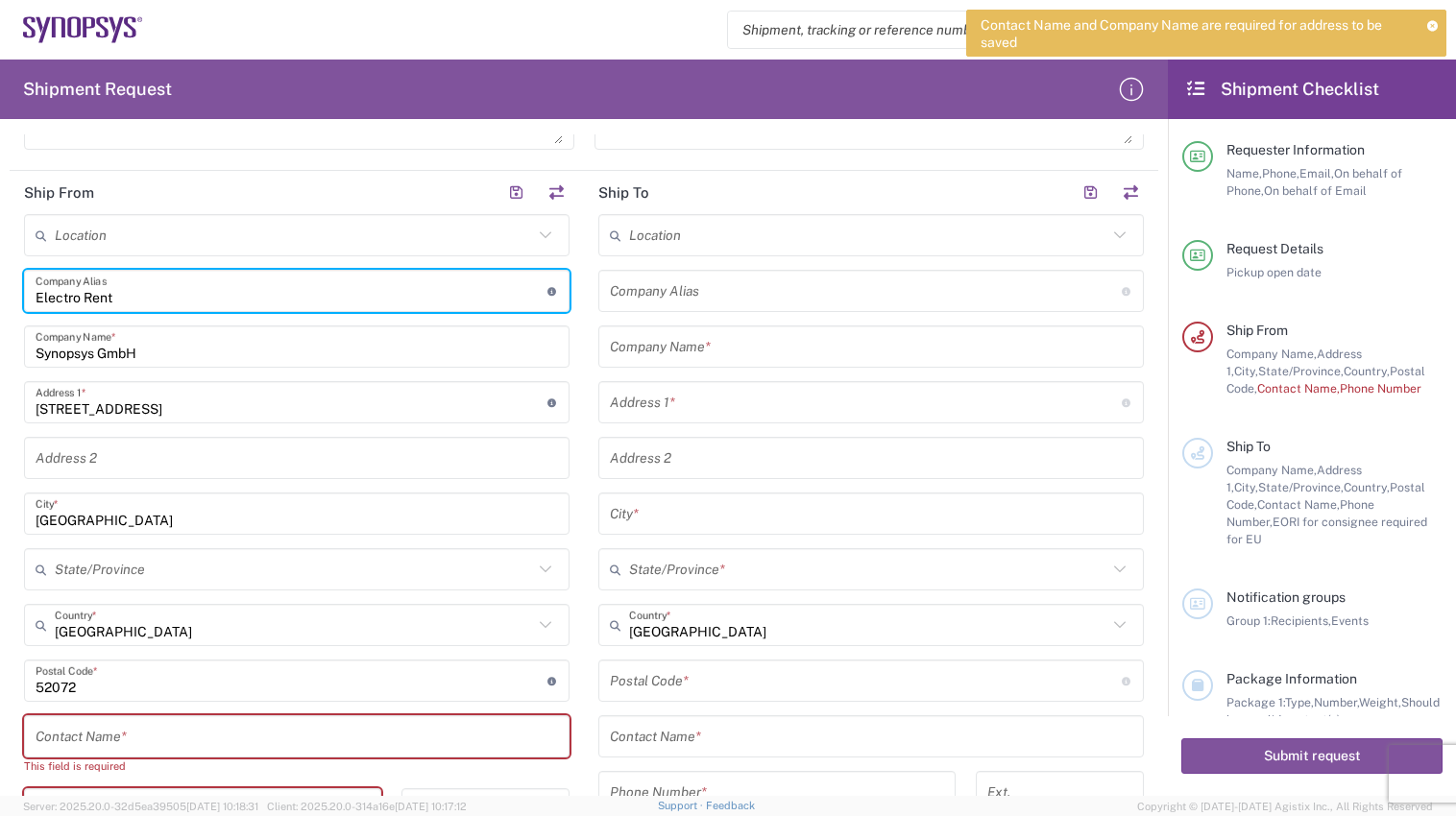
drag, startPoint x: 177, startPoint y: 301, endPoint x: 33, endPoint y: 312, distance: 144.4
click at [33, 312] on div "Location No Results Found Electro Rent Company Alias Address short code to enab…" at bounding box center [296, 675] width 546 height 922
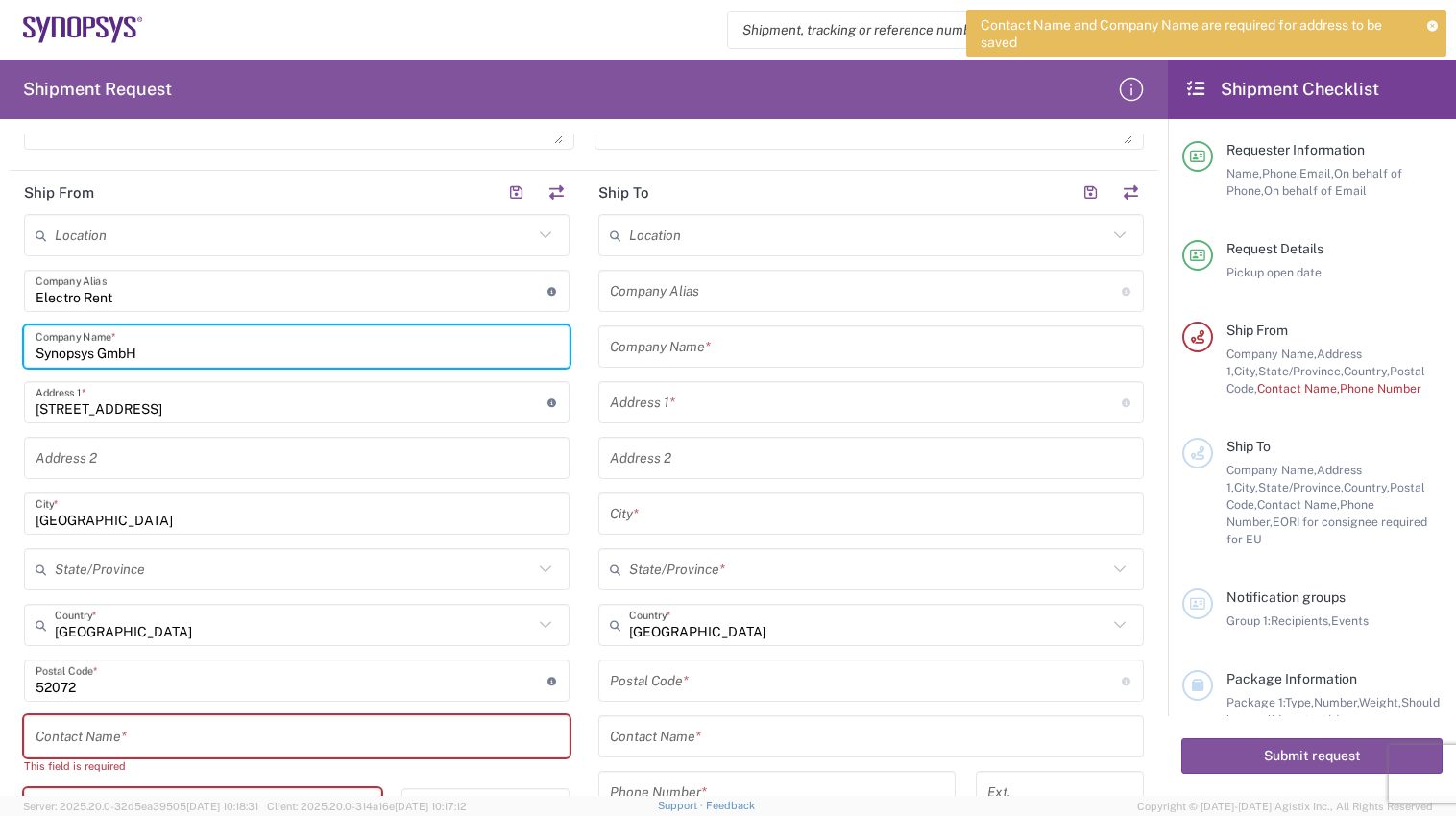
click at [158, 362] on input "Synopsys GmbH" at bounding box center [296, 347] width 522 height 33
drag, startPoint x: 158, startPoint y: 362, endPoint x: -55, endPoint y: 364, distance: 213.0
click at [0, 364] on html "Contact Name and Company Name are required for address to be saved Shipment req…" at bounding box center [728, 408] width 1456 height 816
paste input "Electro Rent"
type input "Electro Rent LLC."
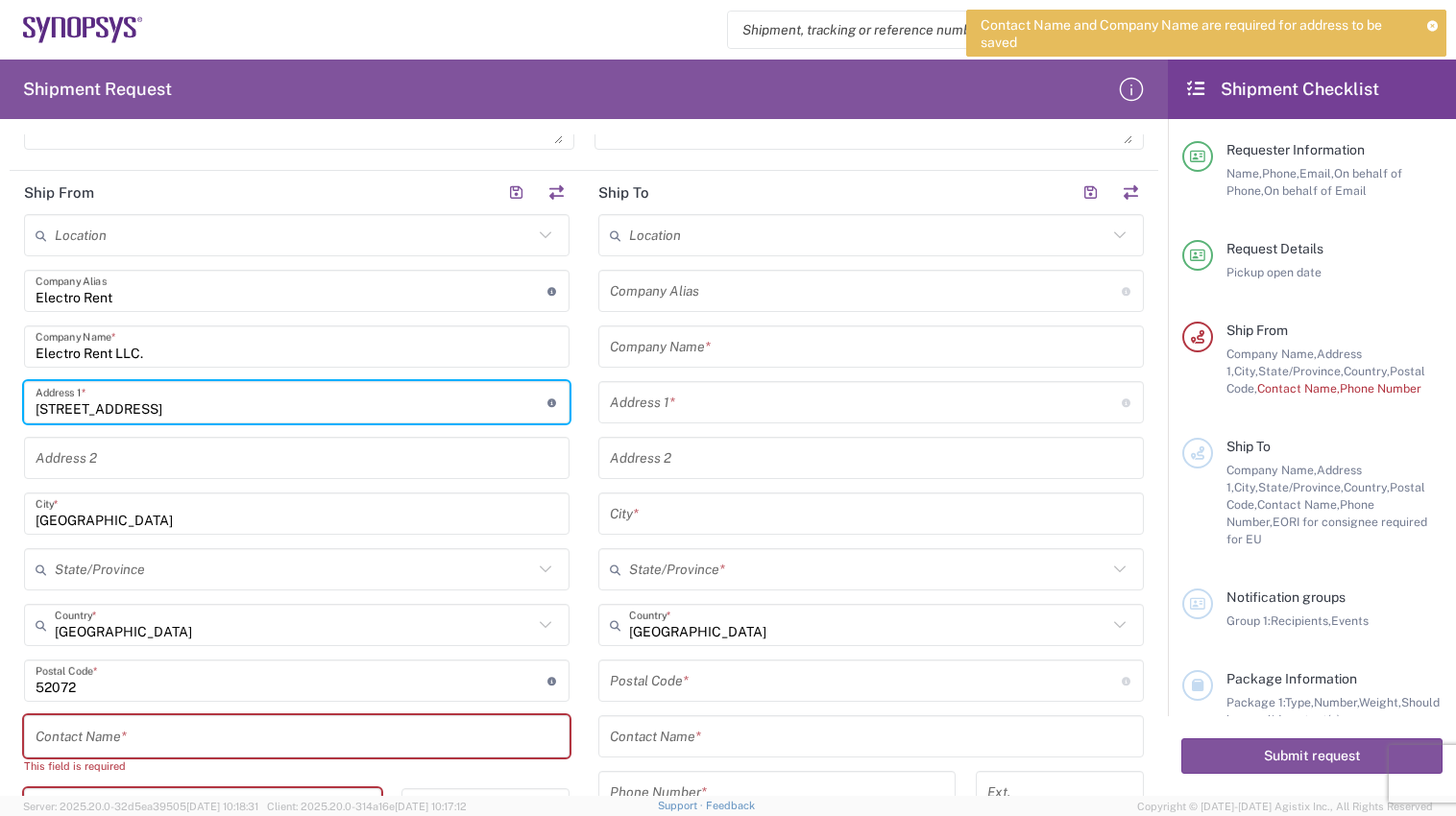
click at [198, 405] on input "[STREET_ADDRESS]" at bounding box center [291, 403] width 512 height 33
type input "R"
type input "[STREET_ADDRESS]"
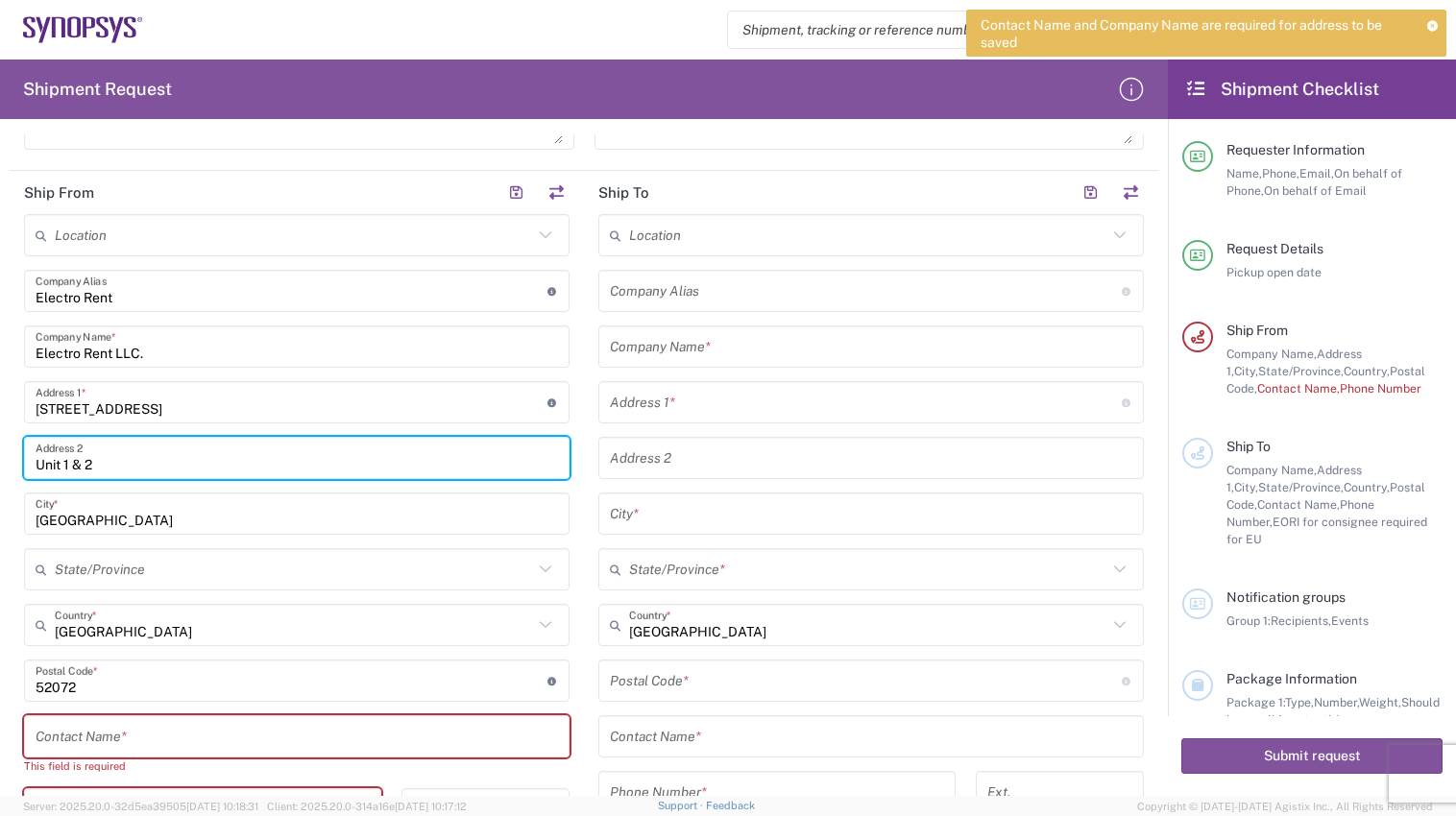
type input "Unit 1 & 2"
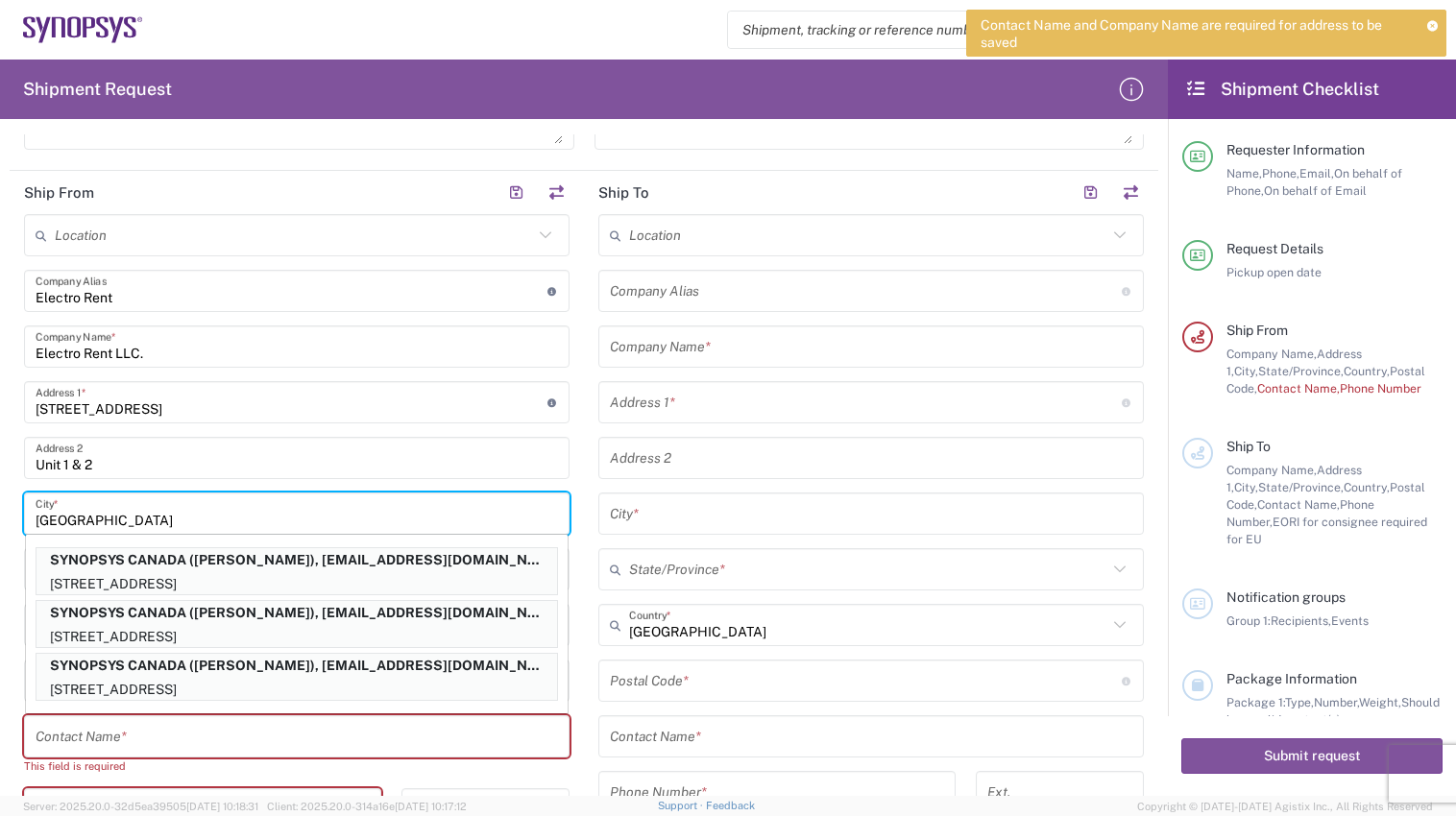
type input "[GEOGRAPHIC_DATA]"
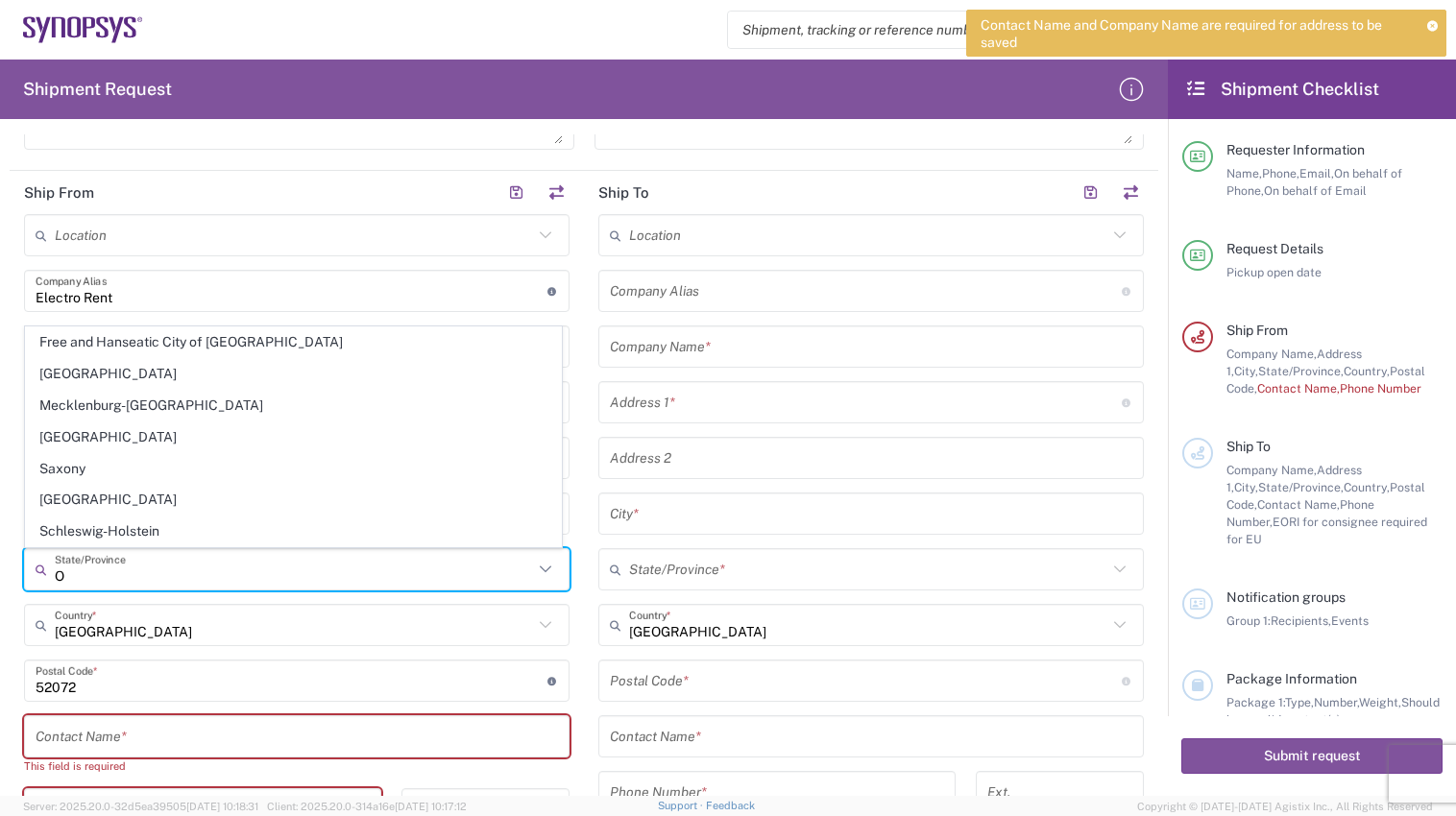
type input "ON"
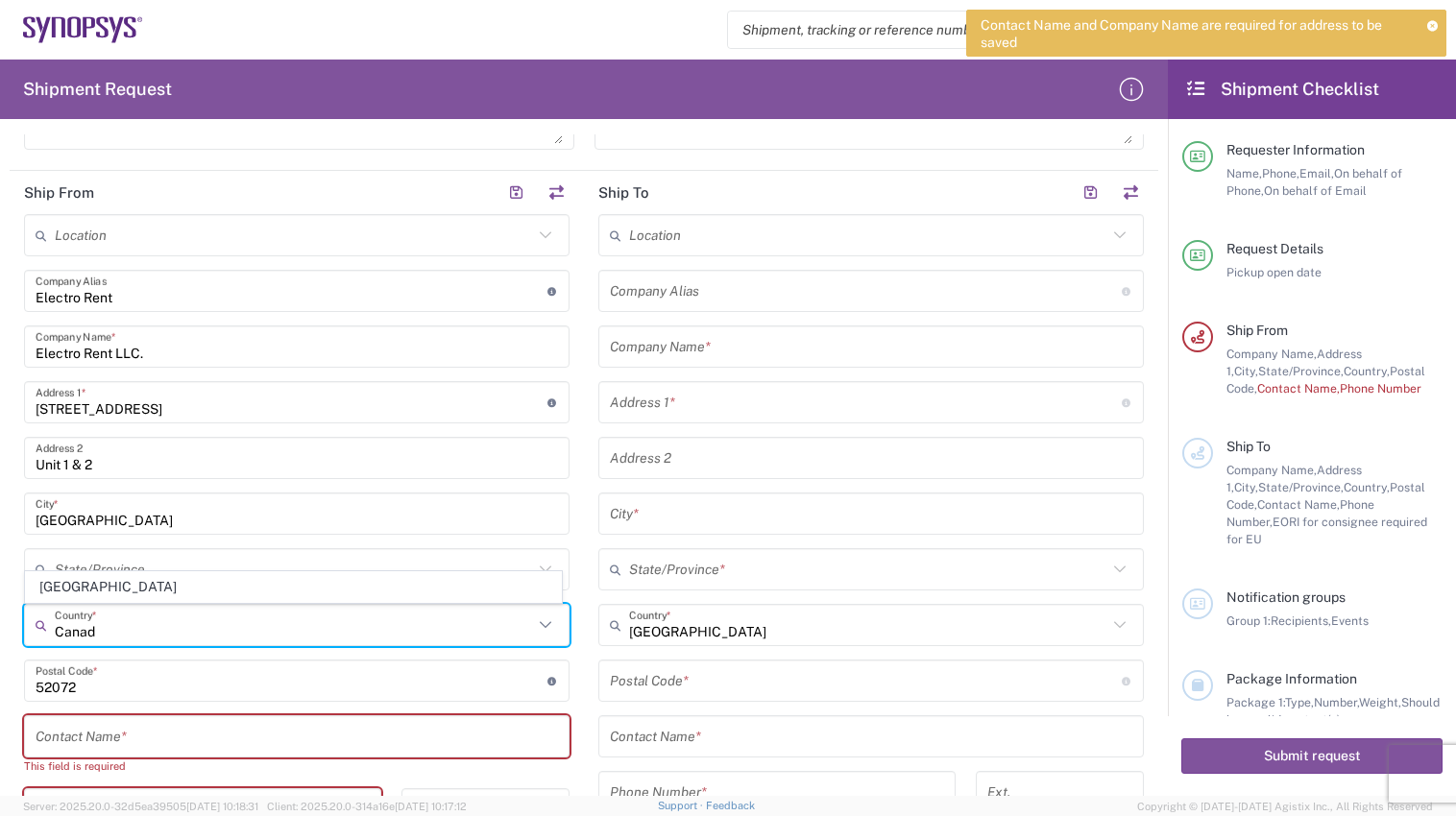
type input "[GEOGRAPHIC_DATA]"
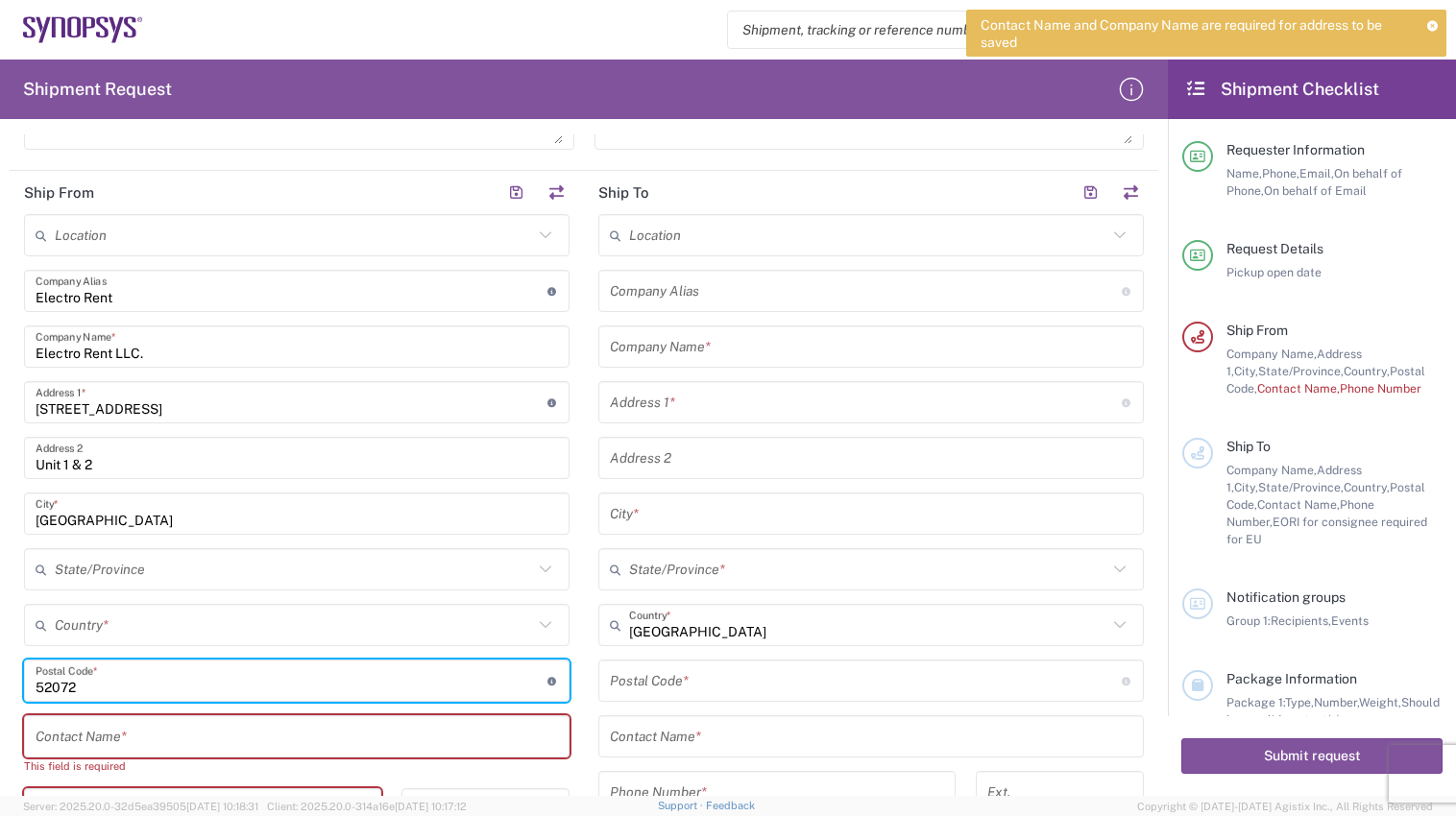
type input "l"
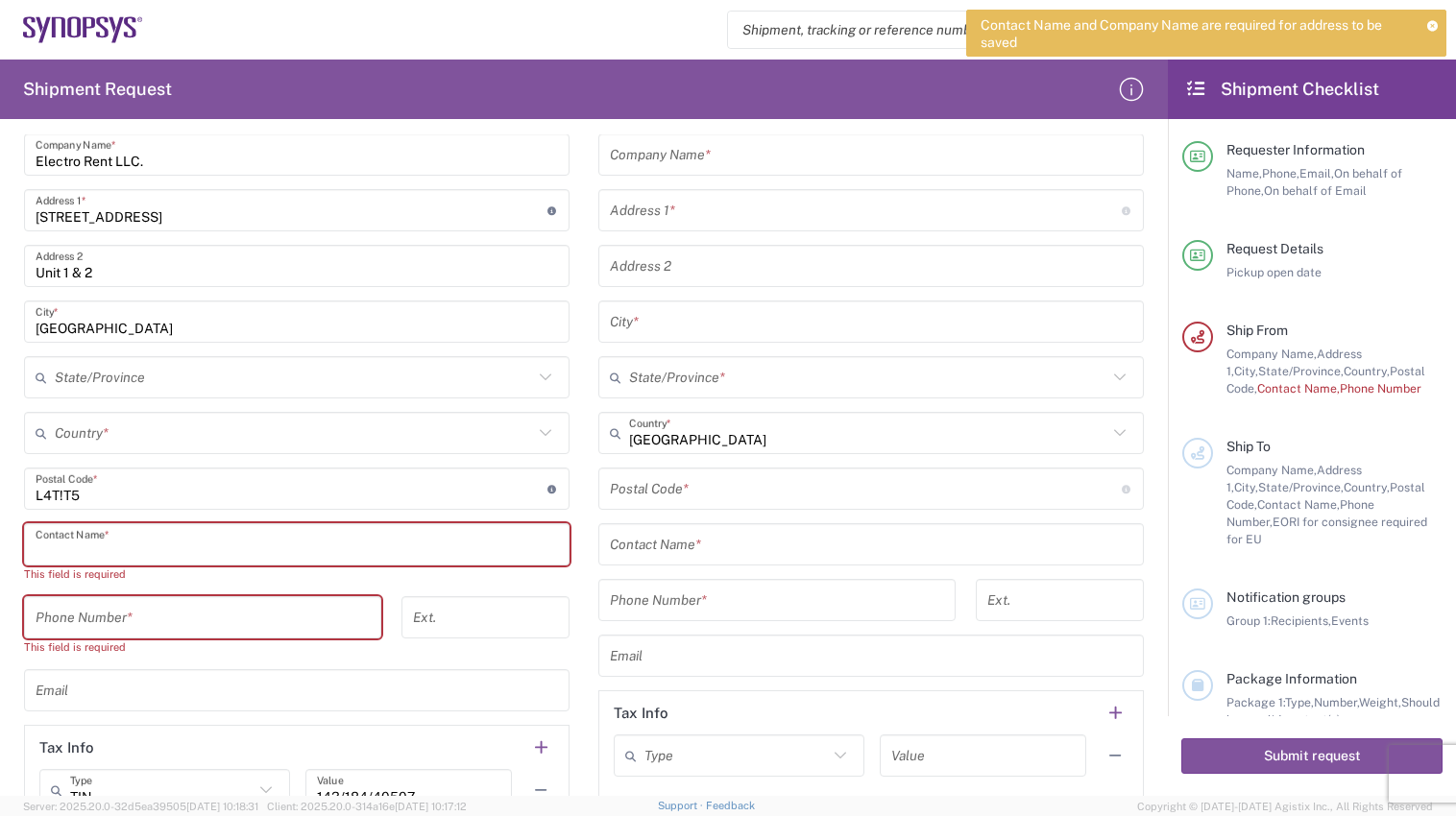
scroll to position [961, 0]
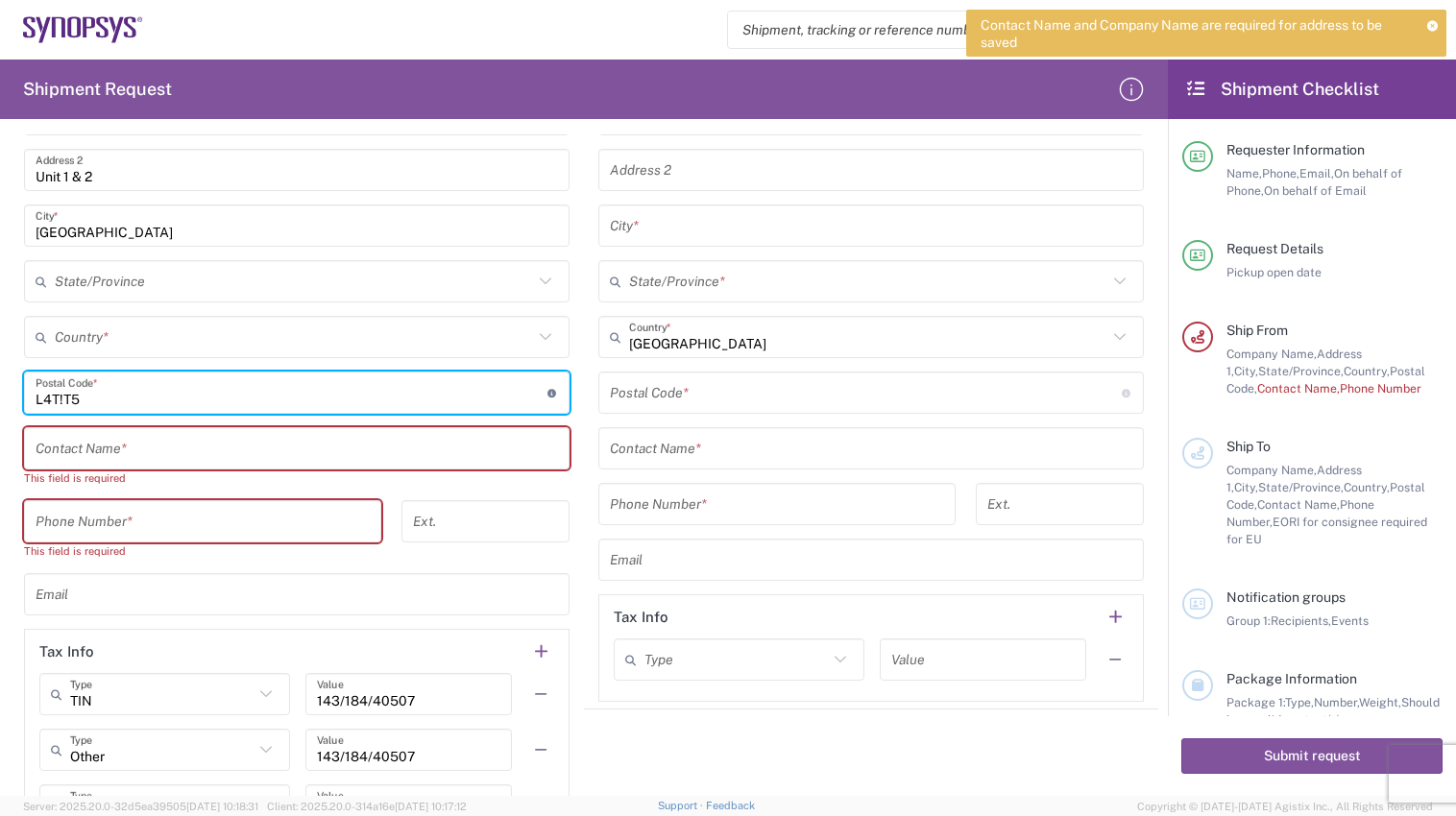
click at [66, 398] on input "undefined" at bounding box center [291, 393] width 512 height 33
type input "L4T1T5"
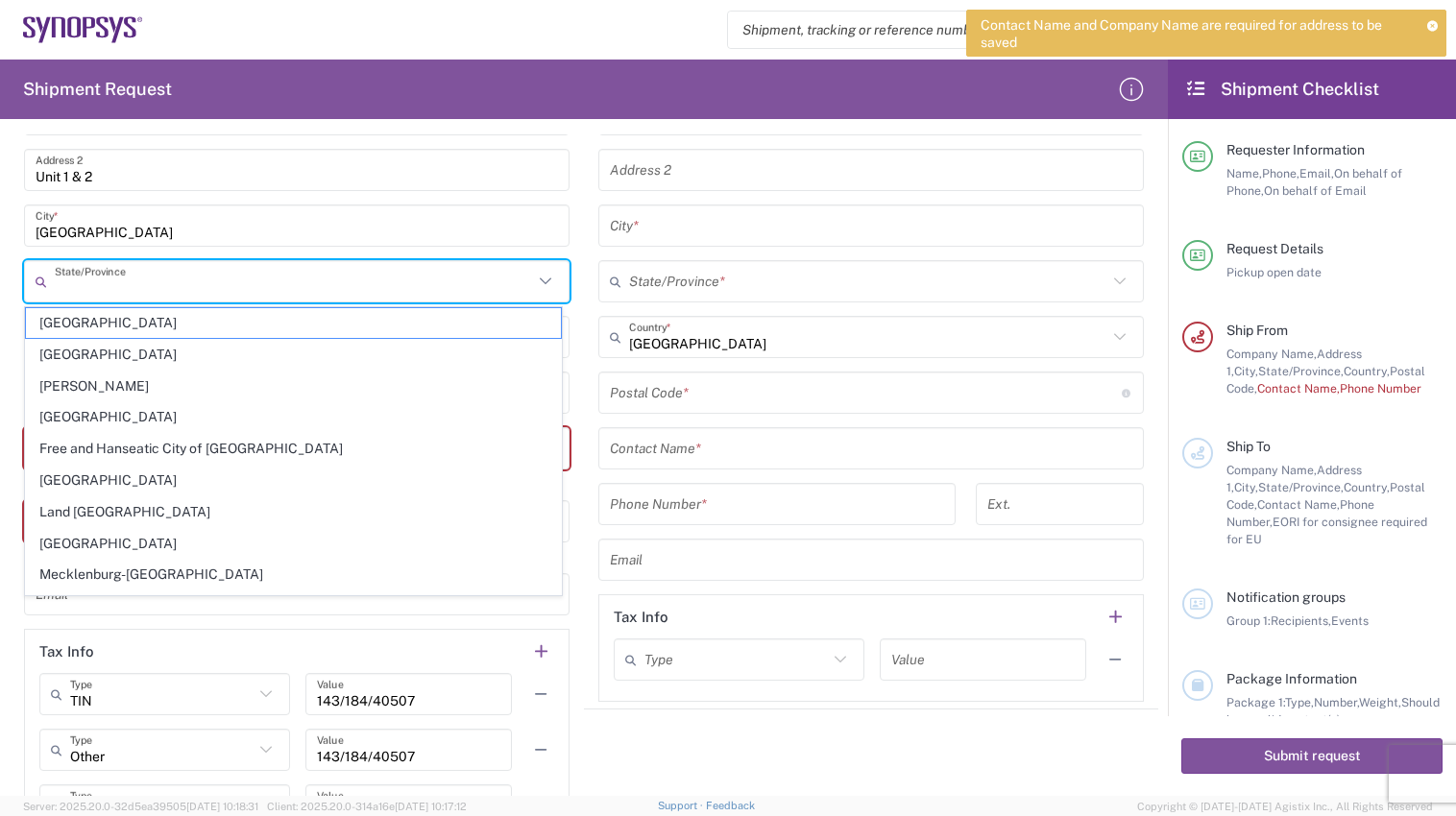
click at [147, 281] on input "text" at bounding box center [294, 282] width 478 height 33
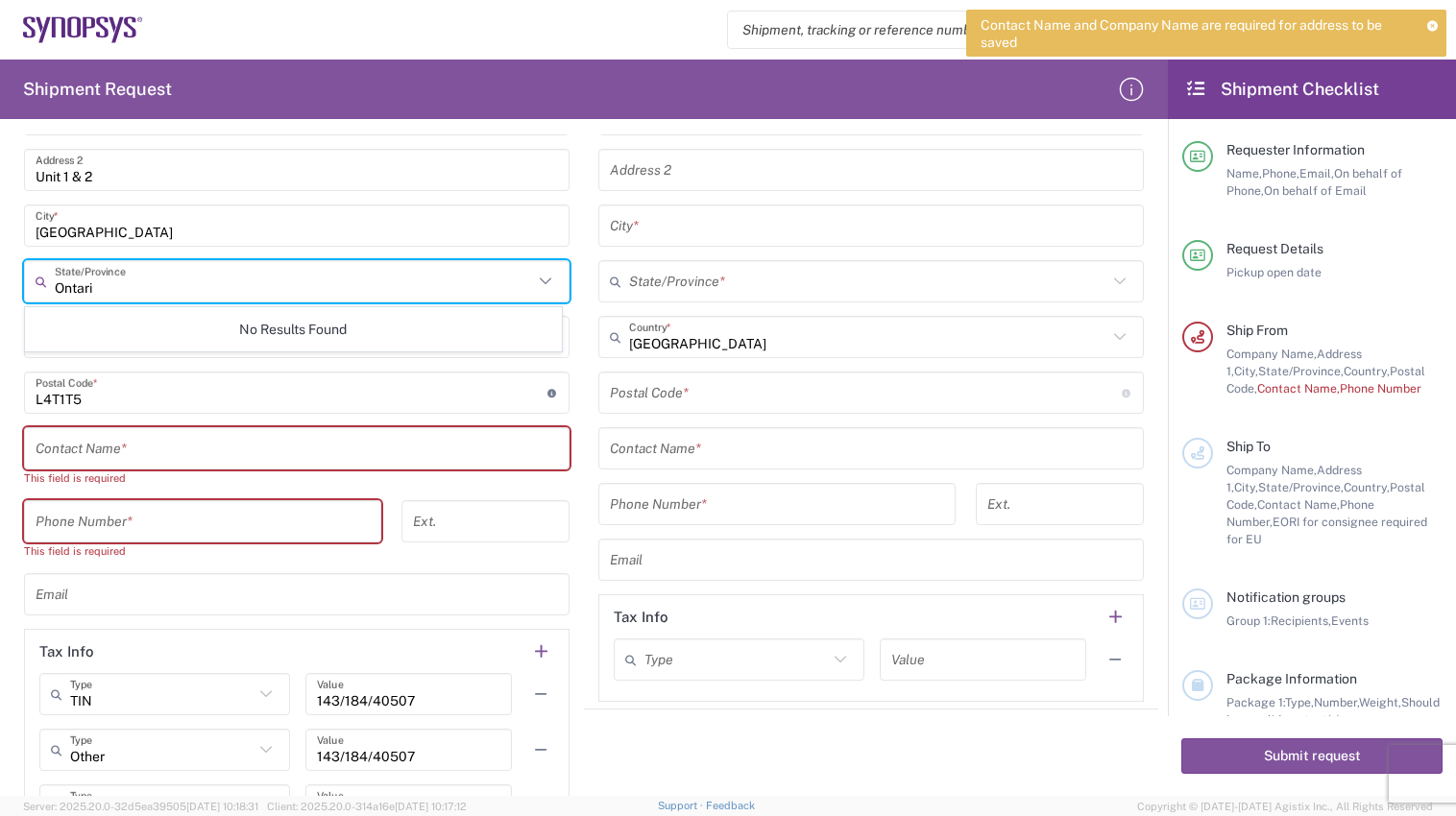
type input "[GEOGRAPHIC_DATA]"
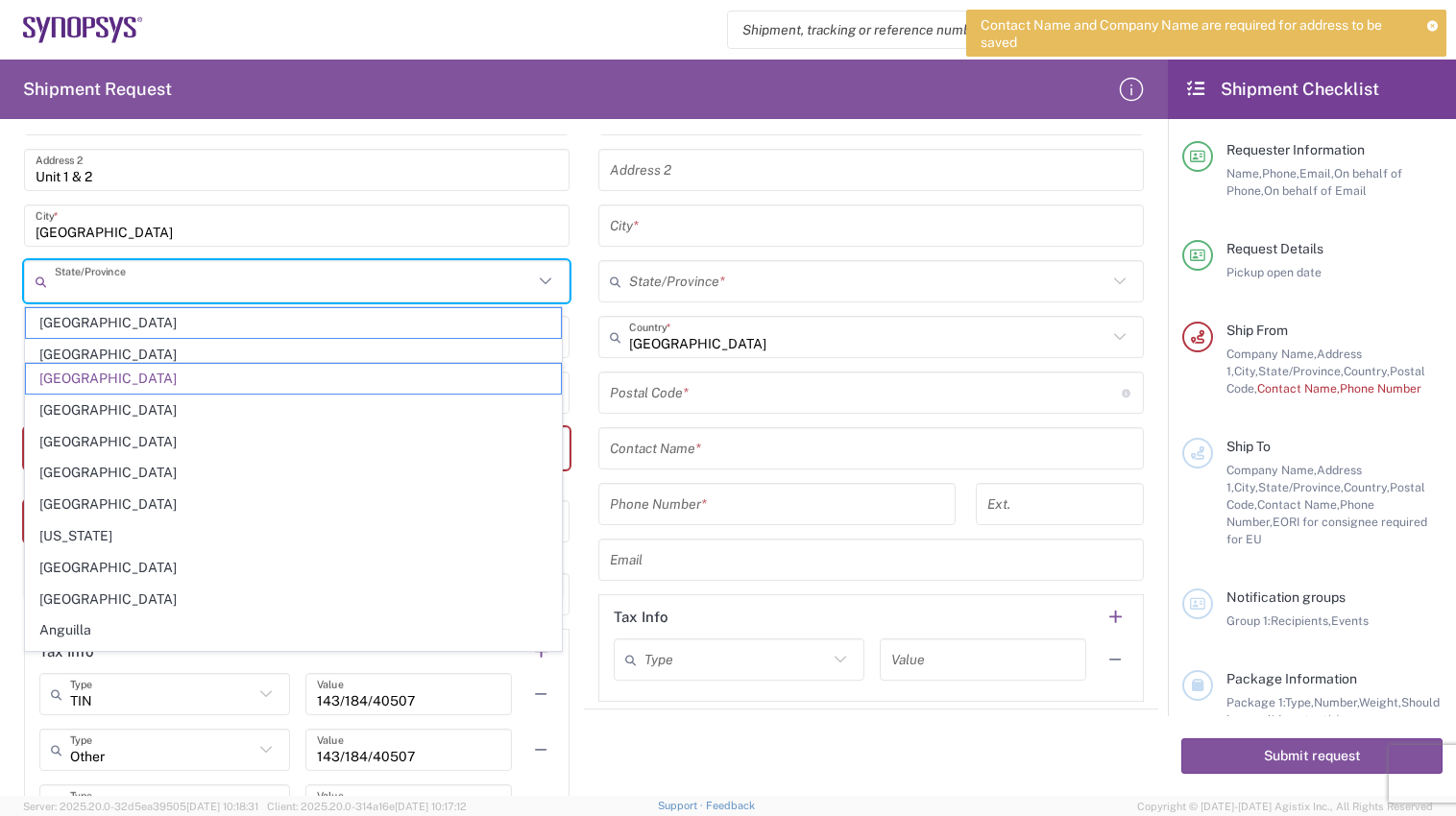
click at [285, 298] on input "text" at bounding box center [294, 282] width 478 height 33
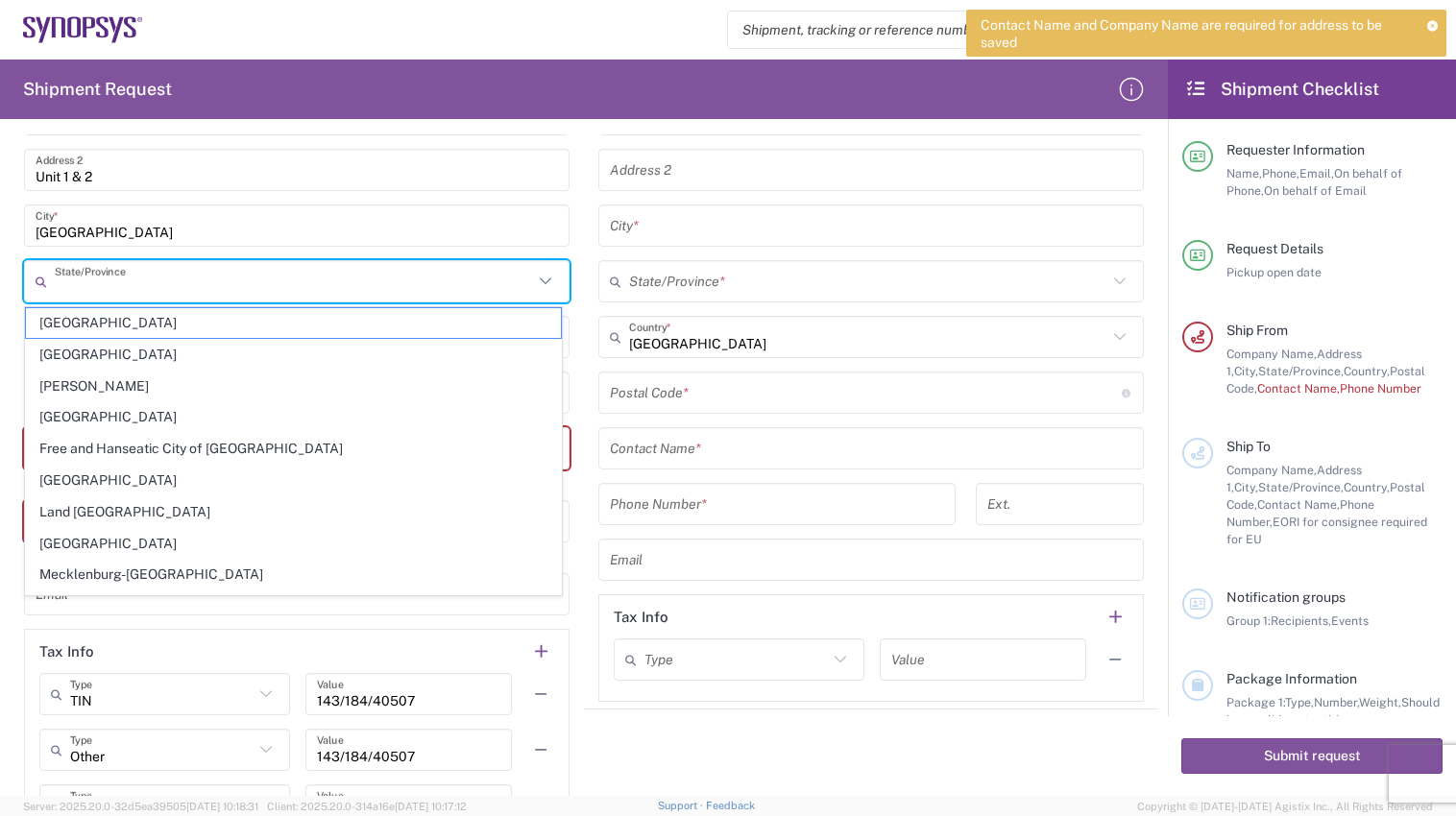
click at [6, 351] on form "Requester Information [PERSON_NAME] Reader Name * [PHONE_NUMBER] Phone * [PERSO…" at bounding box center [584, 465] width 1168 height 662
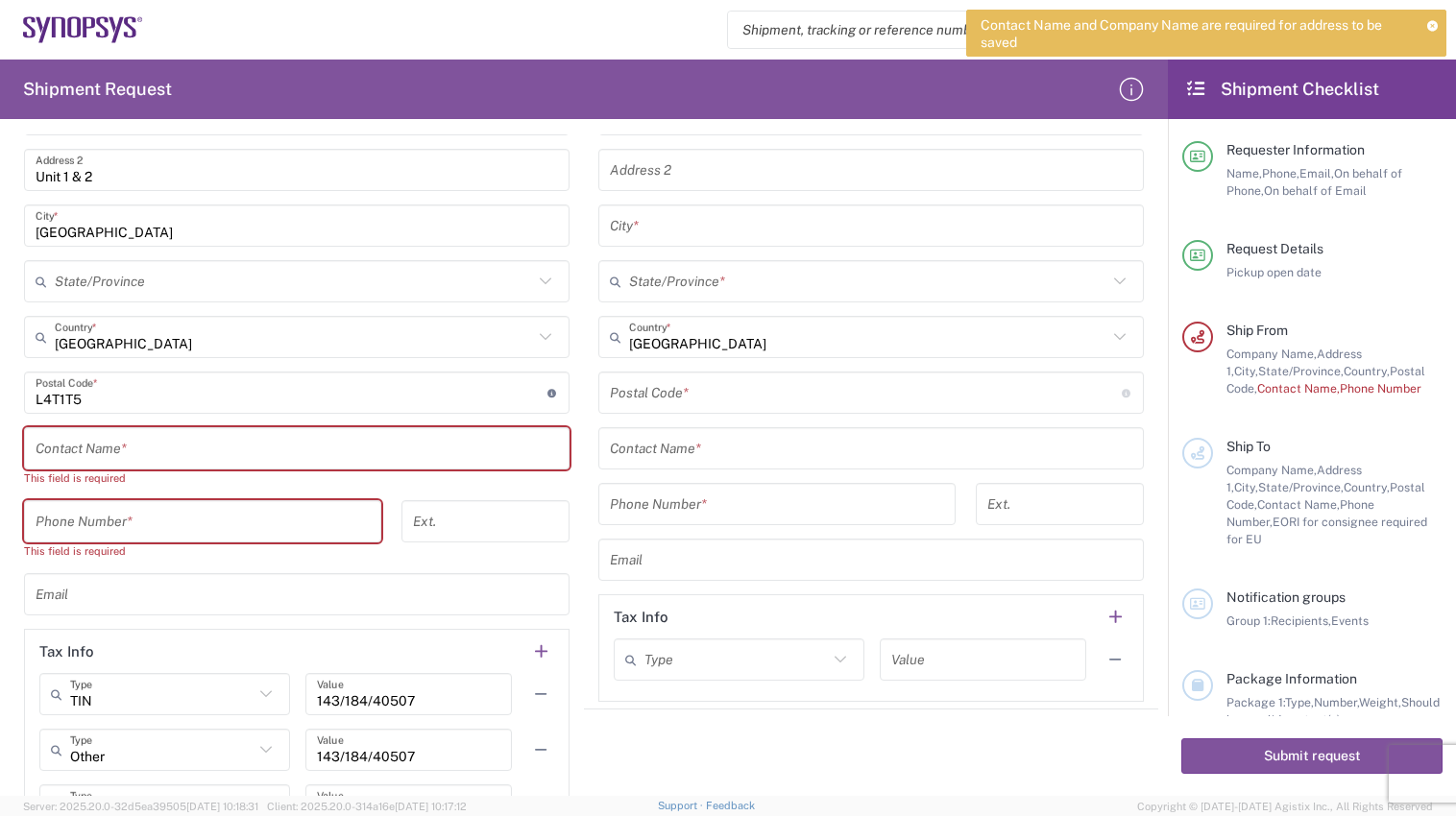
click at [543, 341] on icon at bounding box center [545, 336] width 25 height 25
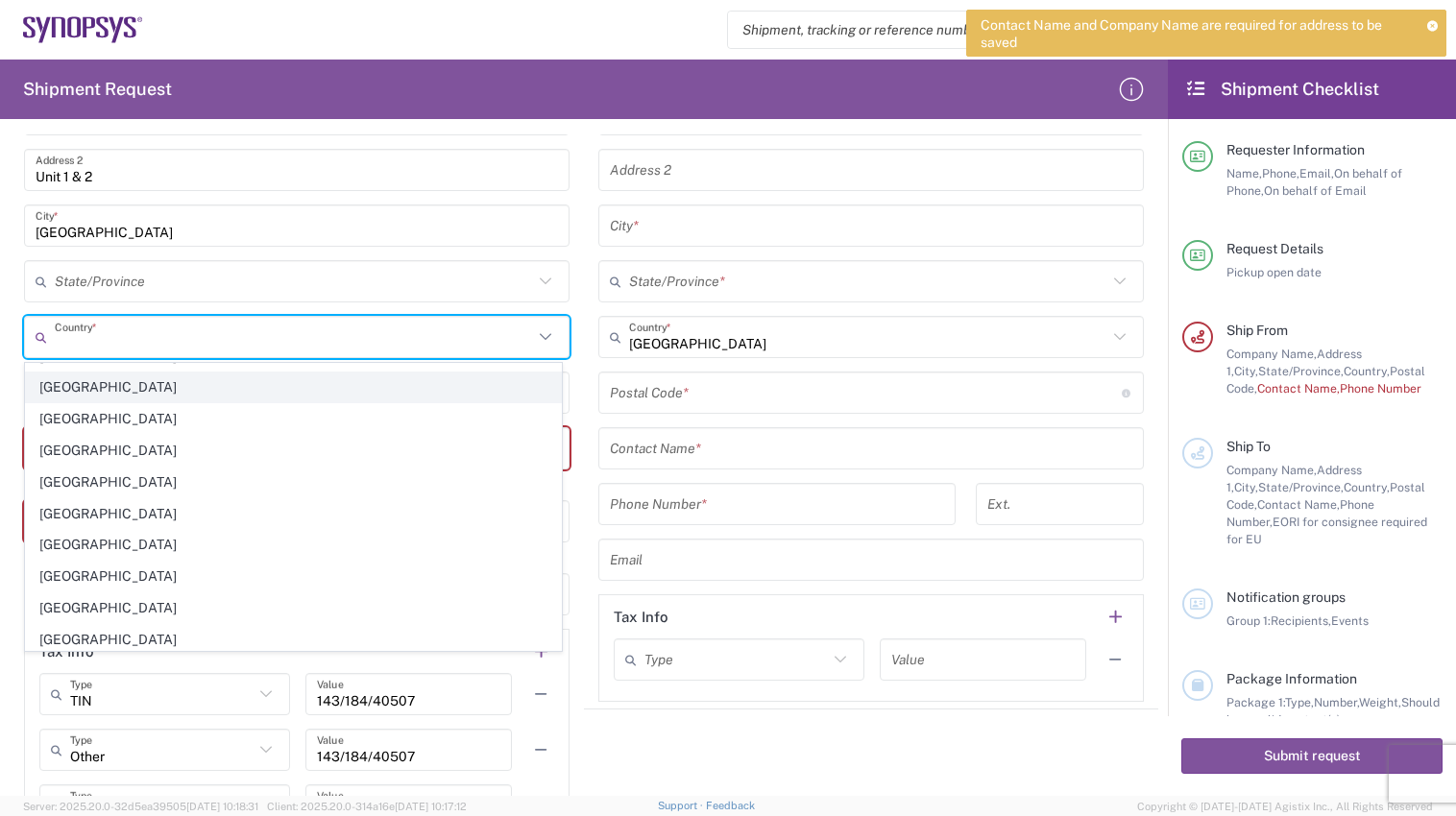
scroll to position [1152, 0]
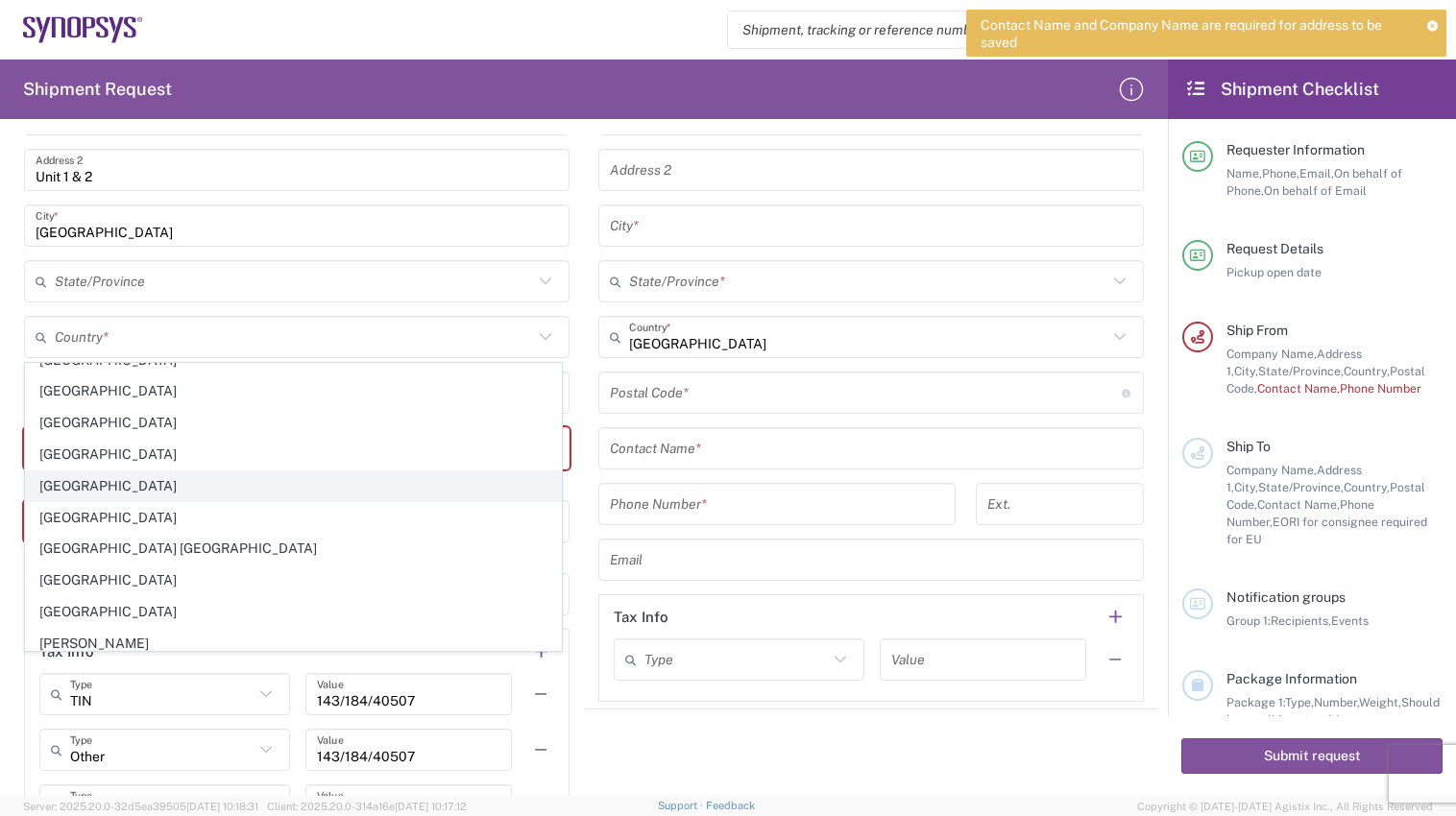
click at [77, 491] on span "[GEOGRAPHIC_DATA]" at bounding box center [293, 487] width 535 height 29
type input "[GEOGRAPHIC_DATA]"
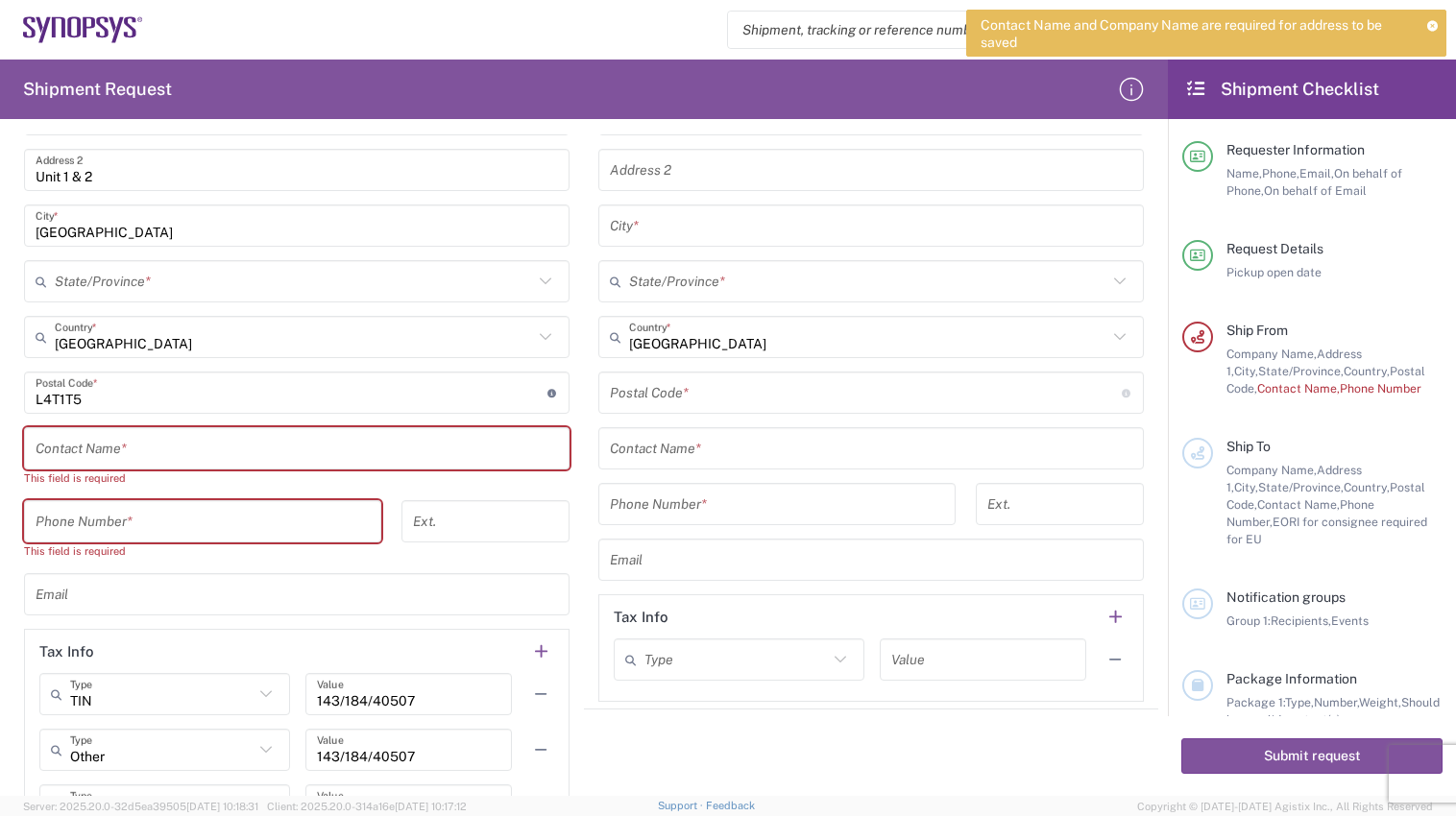
click at [540, 280] on icon at bounding box center [546, 280] width 12 height 7
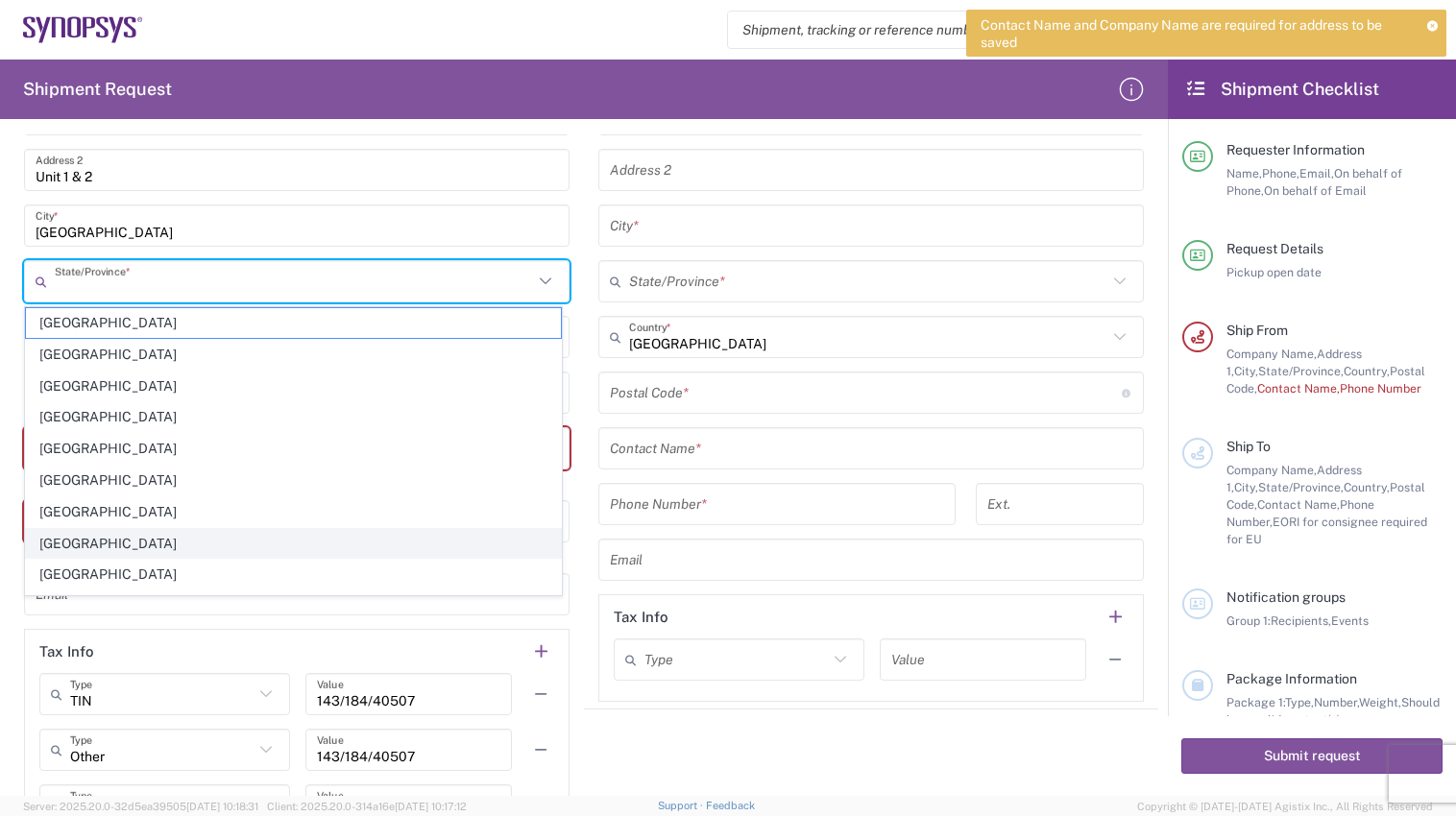
scroll to position [96, 0]
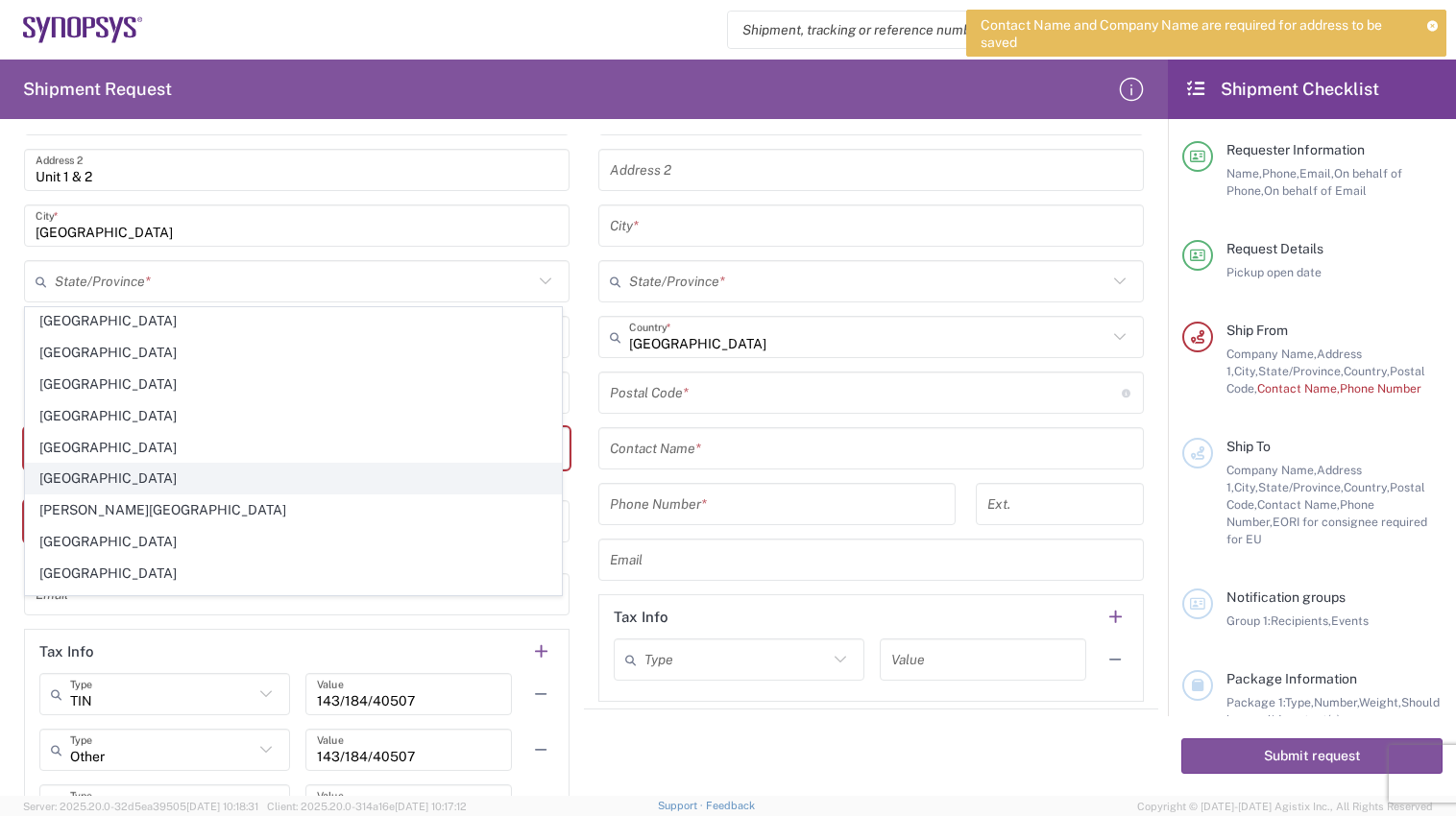
click at [72, 484] on span "[GEOGRAPHIC_DATA]" at bounding box center [293, 479] width 535 height 29
type input "[GEOGRAPHIC_DATA]"
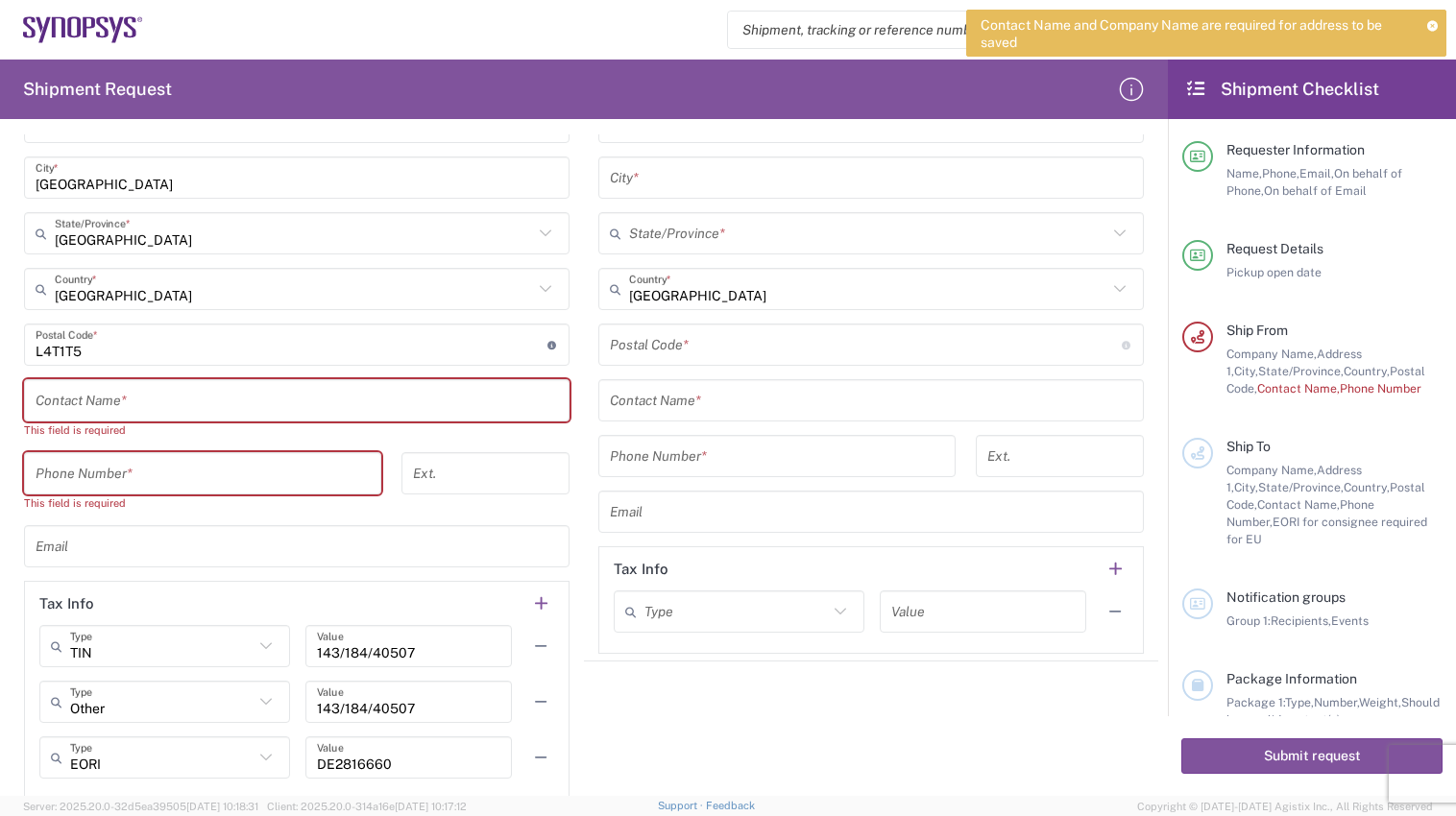
scroll to position [1056, 0]
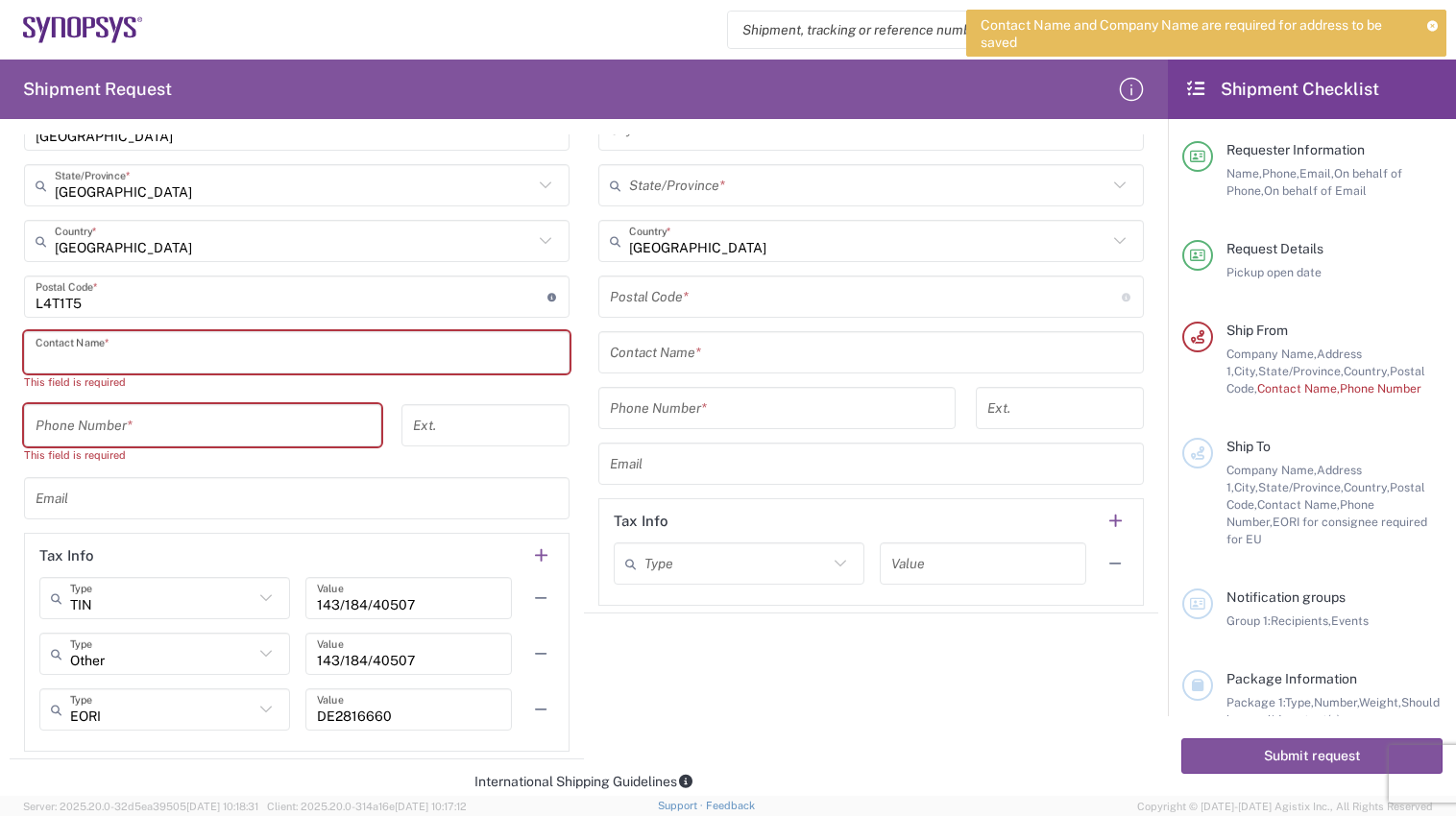
click at [166, 349] on input "text" at bounding box center [296, 353] width 522 height 33
type input "r"
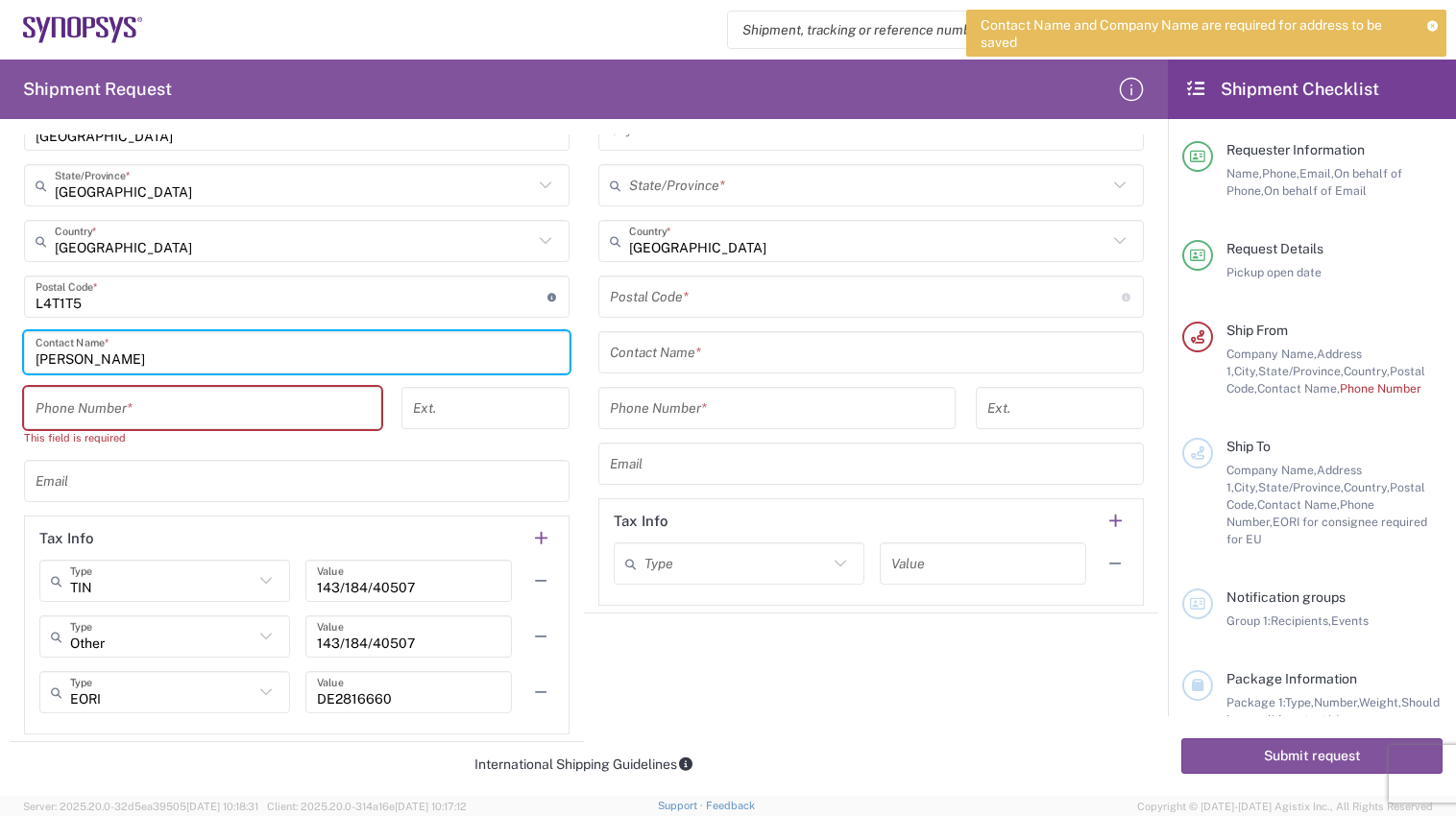
type input "[PERSON_NAME]"
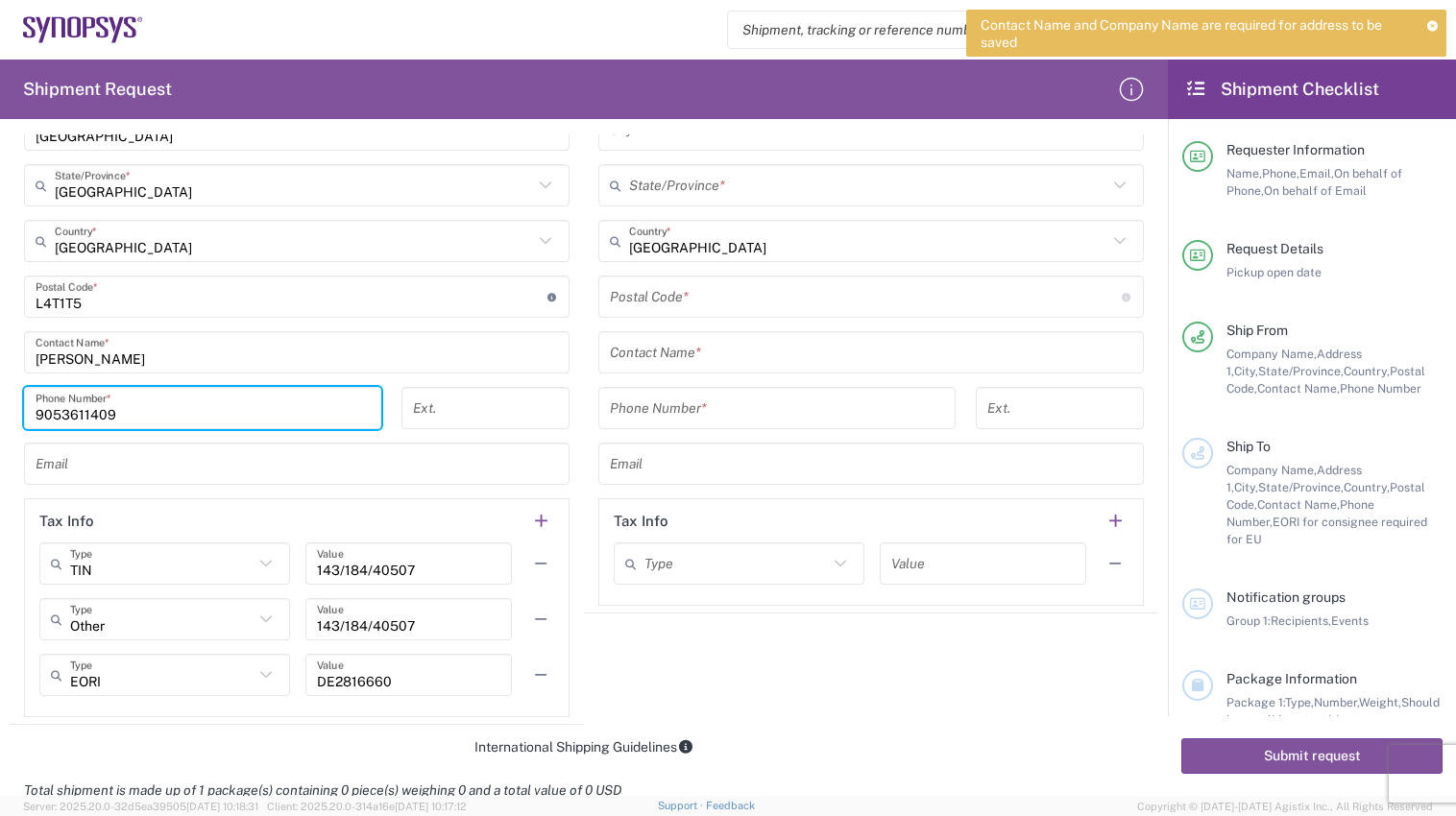
type input "9053611409"
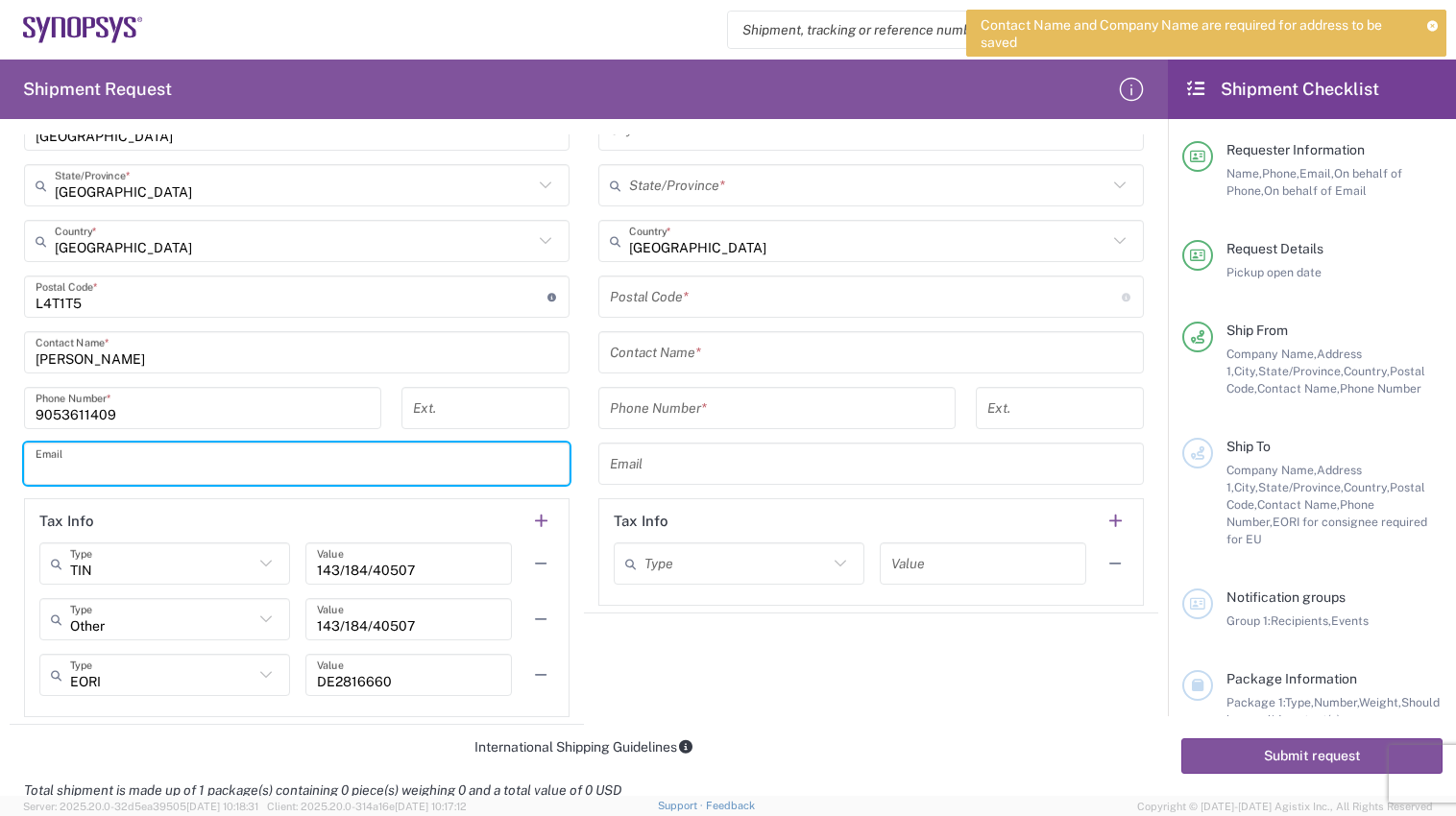
click at [137, 471] on input "text" at bounding box center [296, 464] width 522 height 33
type input "[PERSON_NAME][EMAIL_ADDRESS][DOMAIN_NAME]"
type input "Electro Rent LLC"
type input "9053611409"
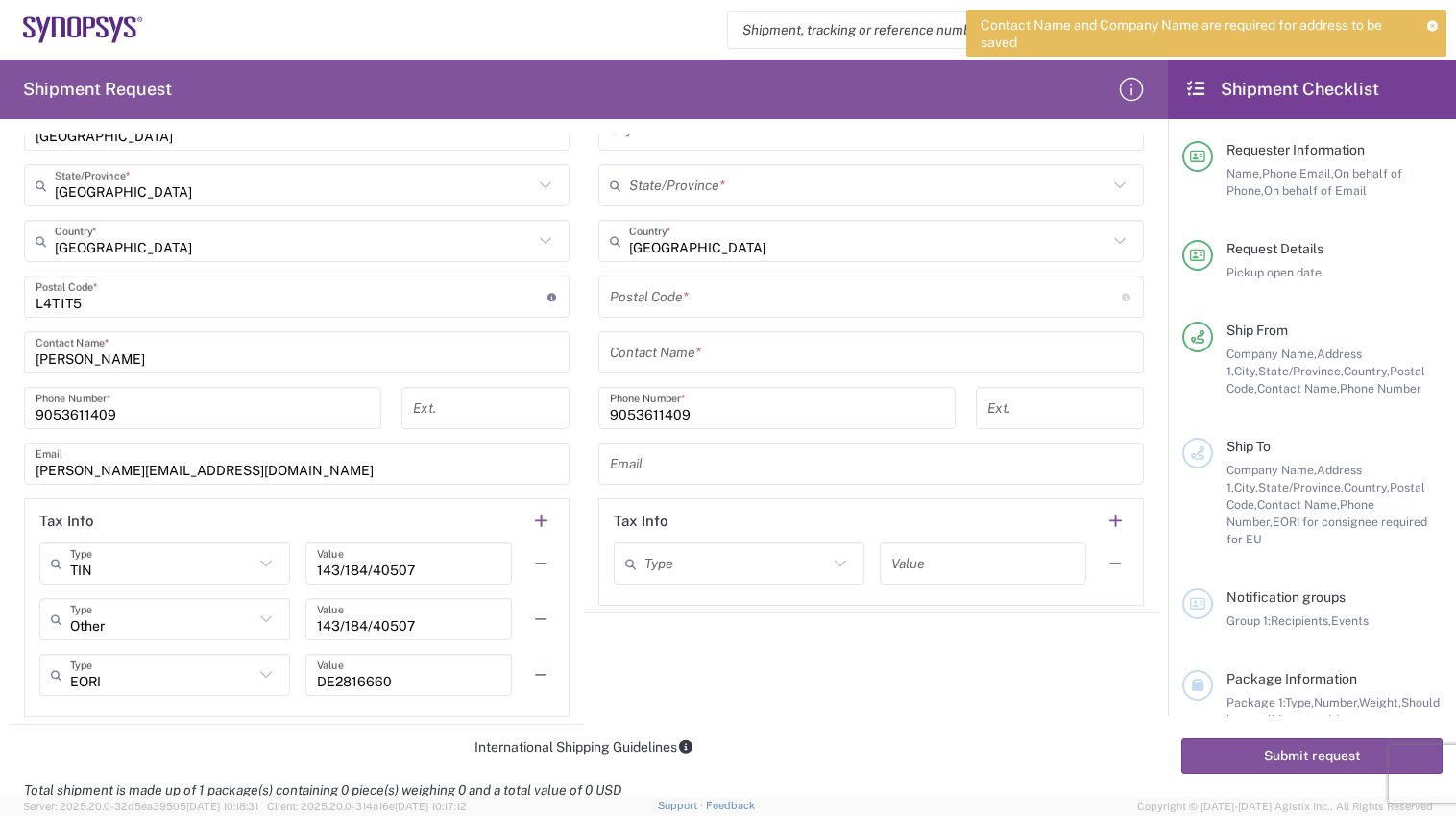
click at [12, 557] on main "Location [GEOGRAPHIC_DATA] DE04 Agrate Brianza IT01 [GEOGRAPHIC_DATA] DE02 [GEO…" at bounding box center [297, 273] width 574 height 887
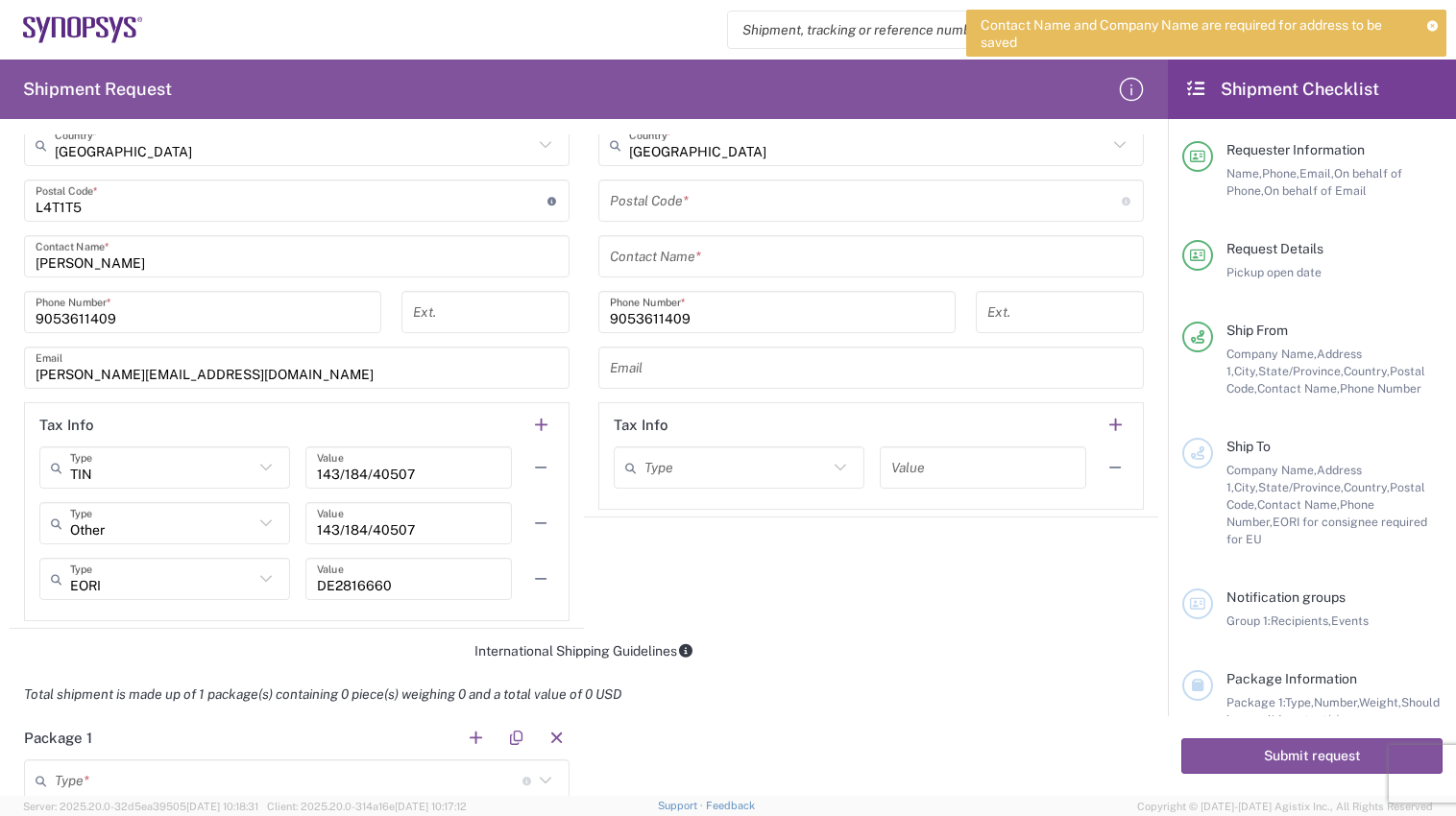
click at [264, 469] on icon at bounding box center [266, 467] width 12 height 7
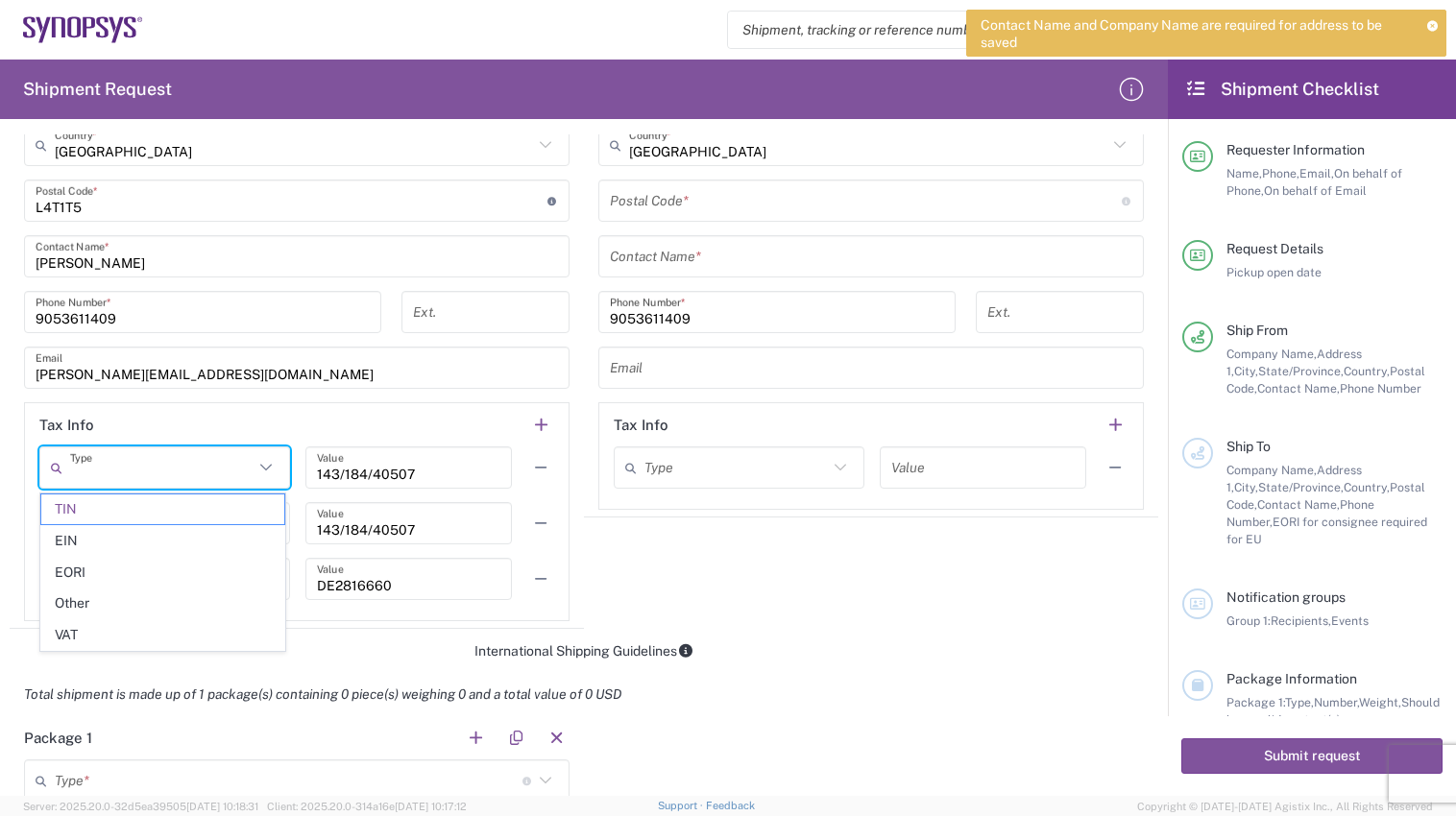
click at [264, 469] on icon at bounding box center [266, 467] width 12 height 7
click at [275, 428] on header "Tax Info" at bounding box center [296, 425] width 544 height 43
type input "TIN"
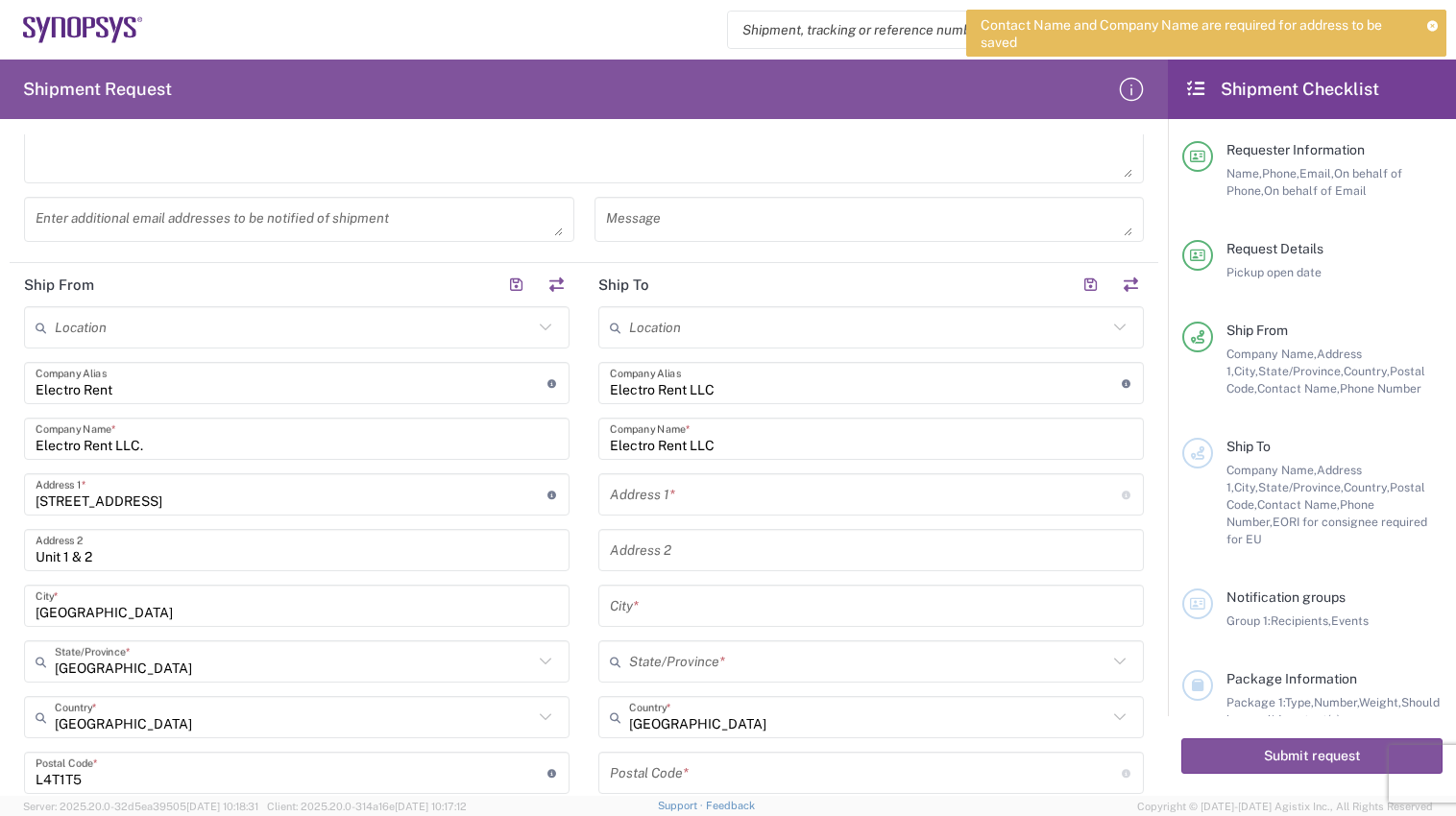
scroll to position [480, 0]
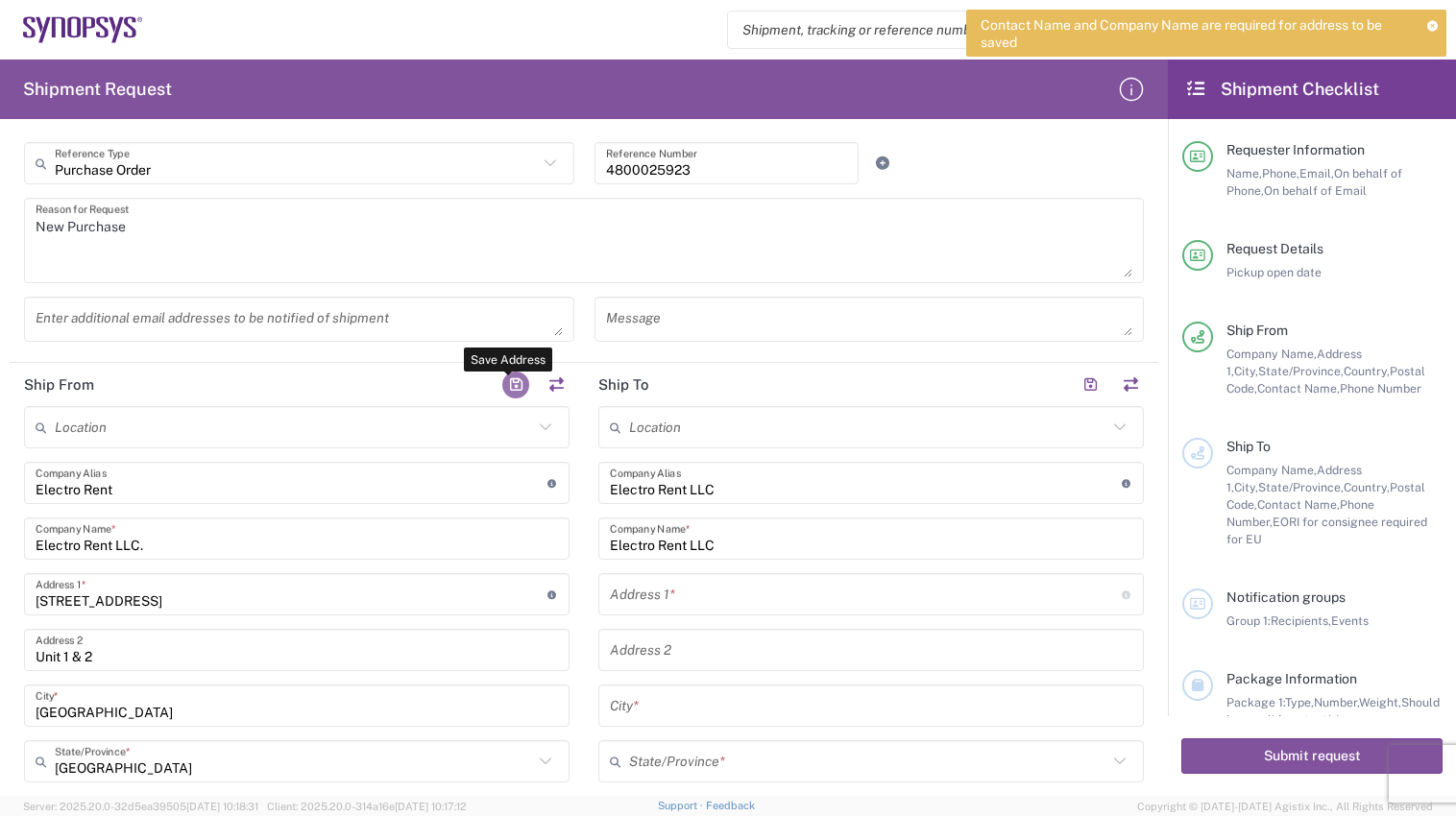
click at [509, 380] on button "button" at bounding box center [515, 384] width 27 height 27
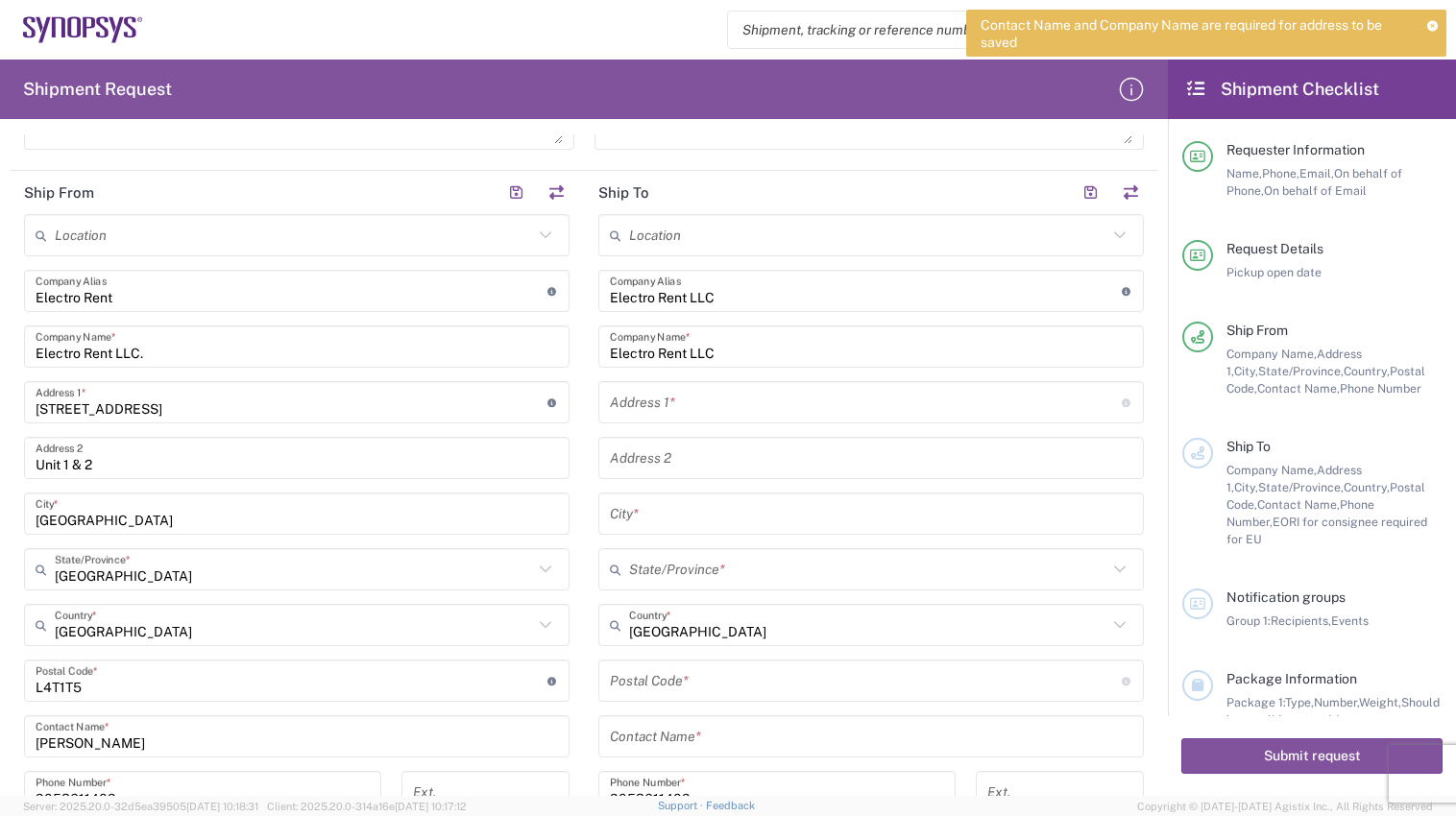
scroll to position [576, 0]
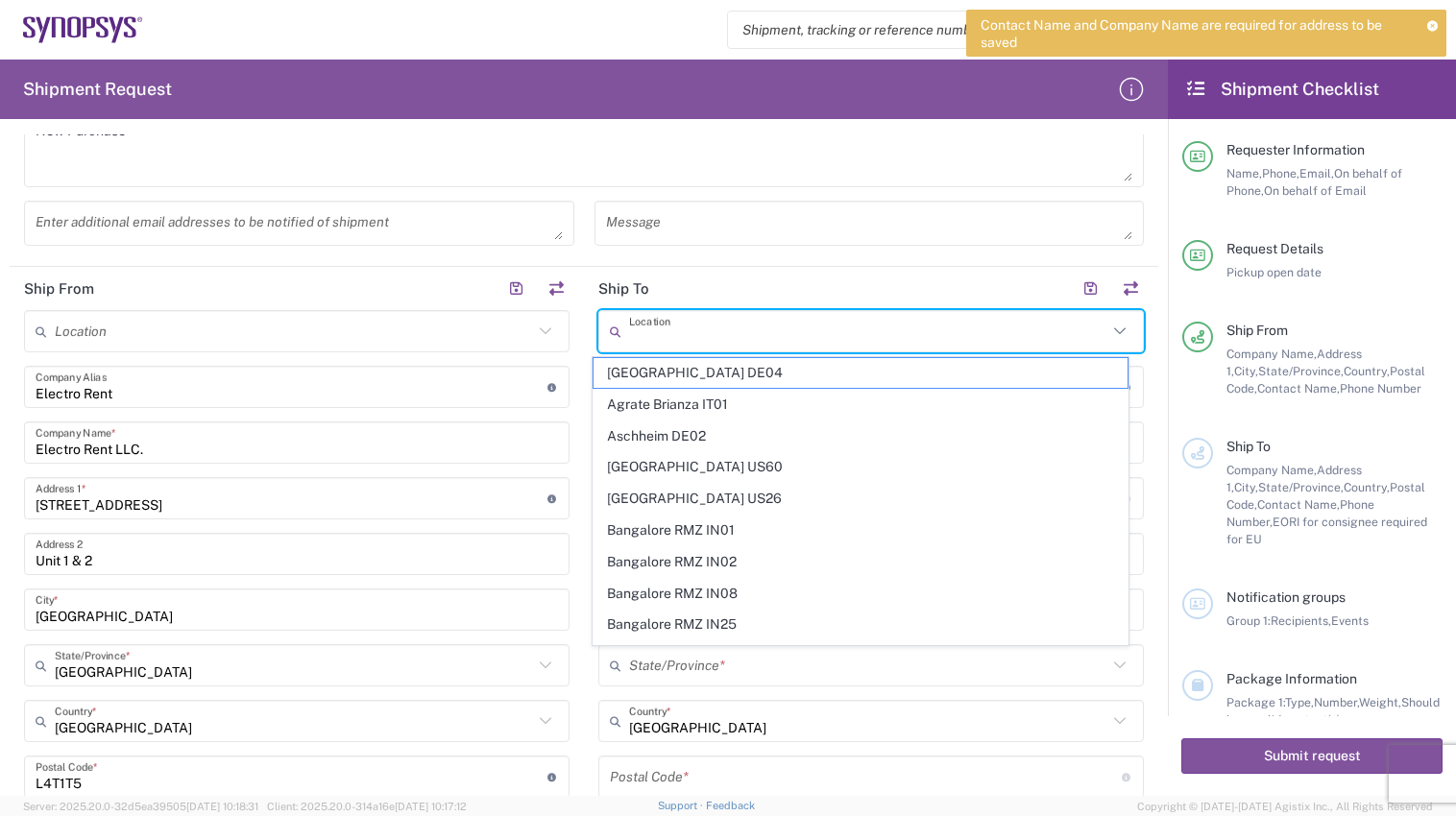
click at [1060, 338] on input "text" at bounding box center [868, 331] width 478 height 33
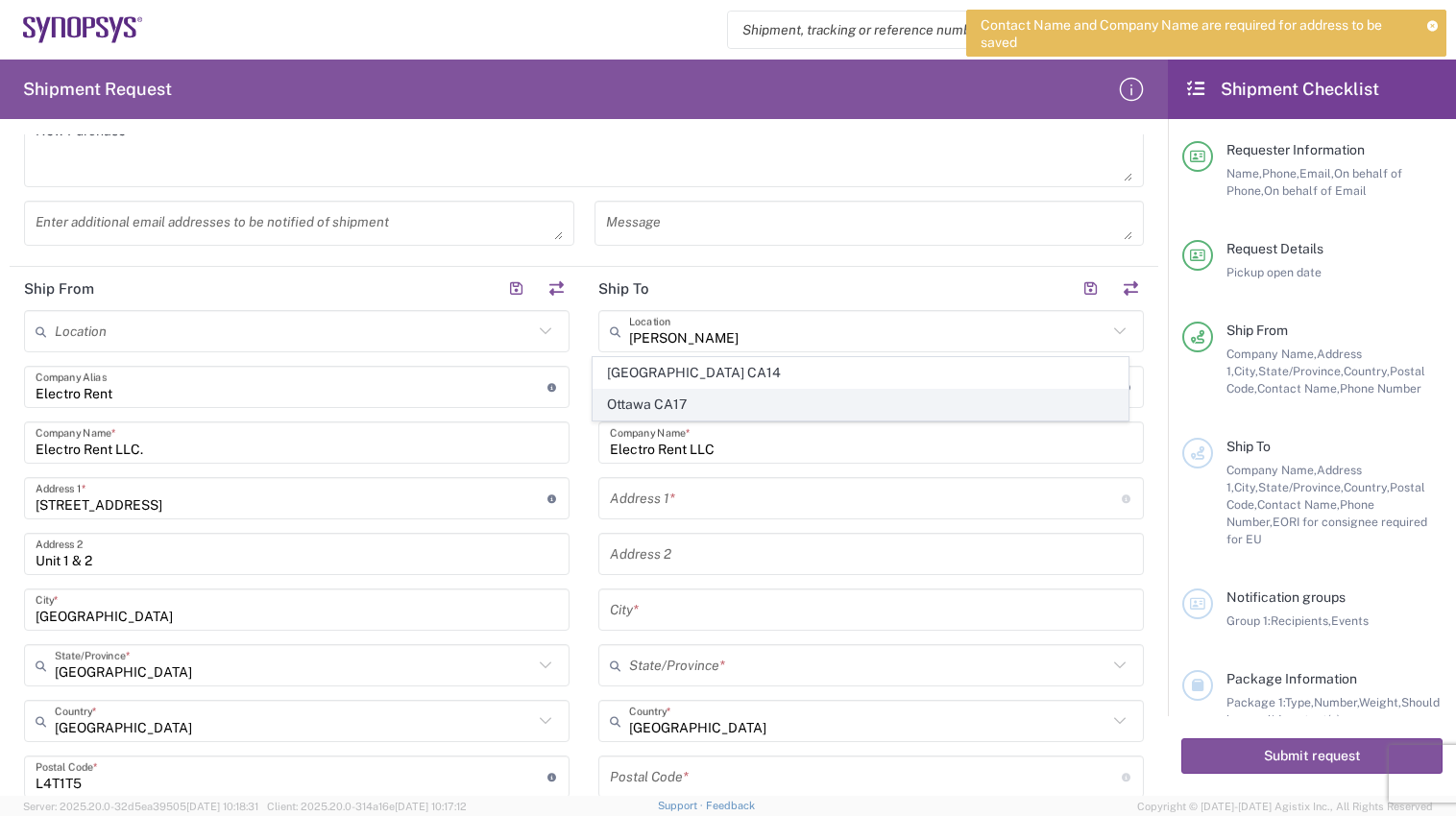
click at [683, 412] on span "Ottawa CA17" at bounding box center [861, 404] width 535 height 29
type input "Ottawa CA17"
type input "Synopsys Canada ULC"
type input "[STREET_ADDRESS][PERSON_NAME]"
type input "Suite 260"
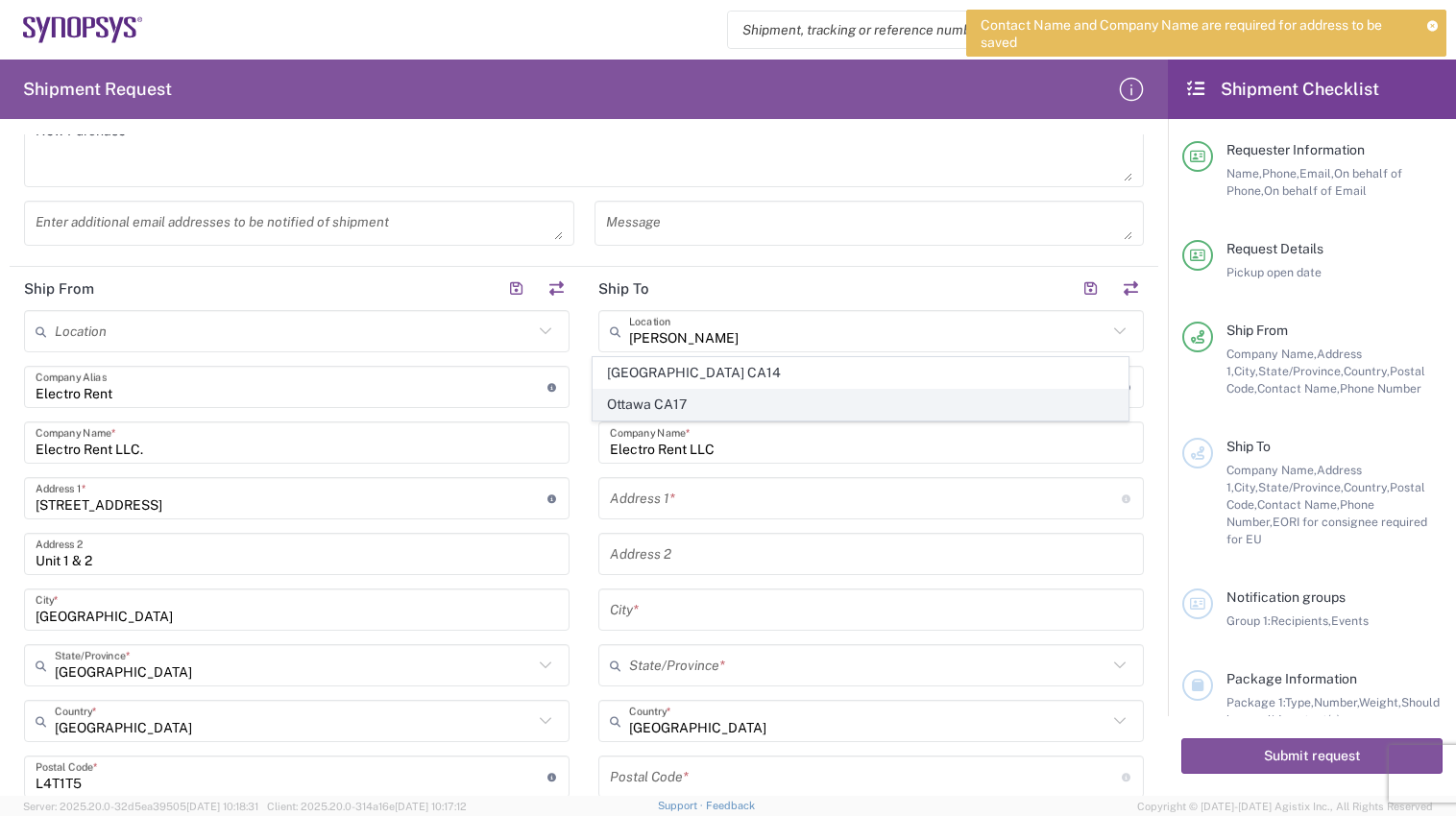
type input "[GEOGRAPHIC_DATA]"
type input "K2K 3K2"
type input "[GEOGRAPHIC_DATA]"
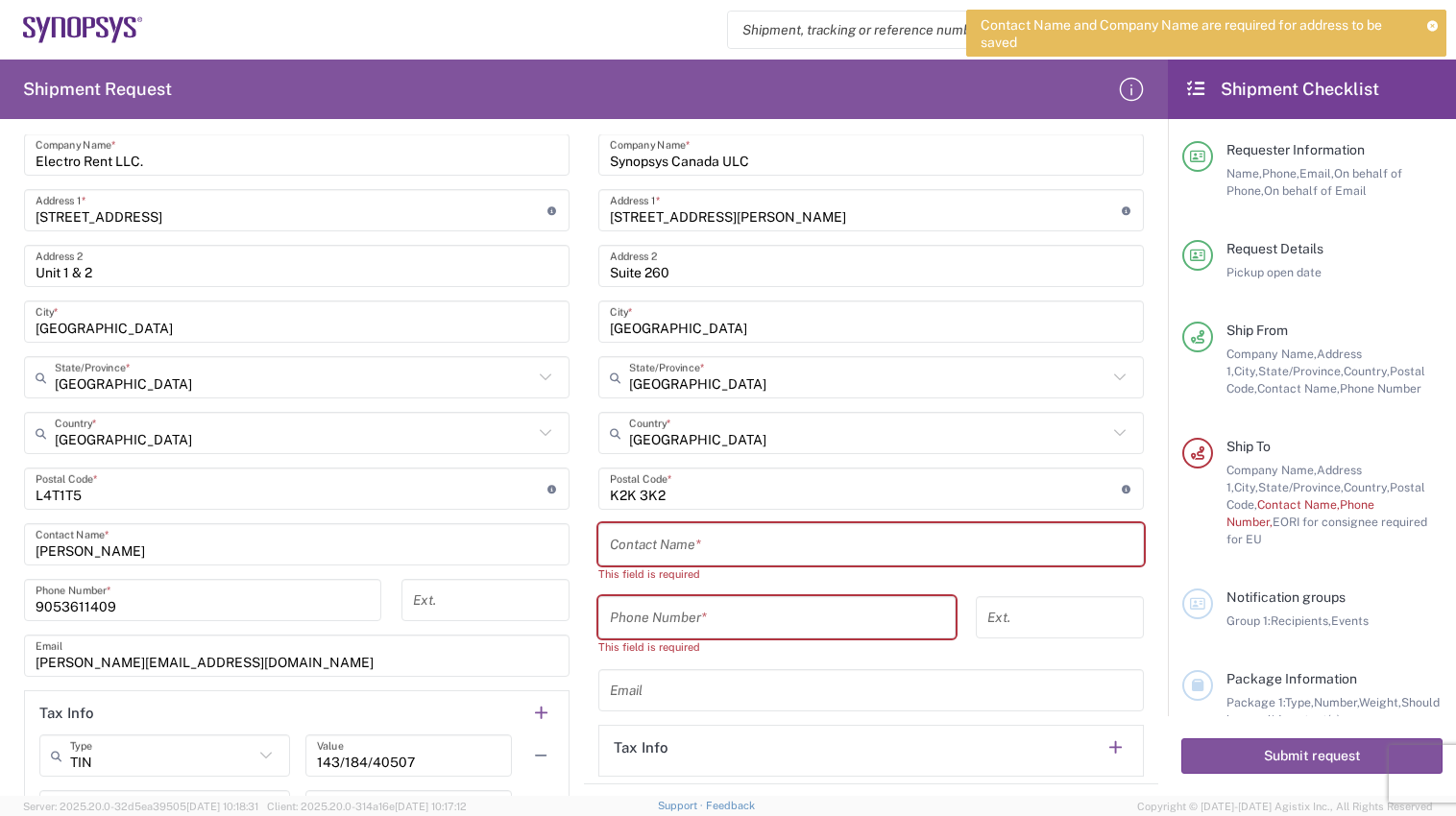
scroll to position [961, 0]
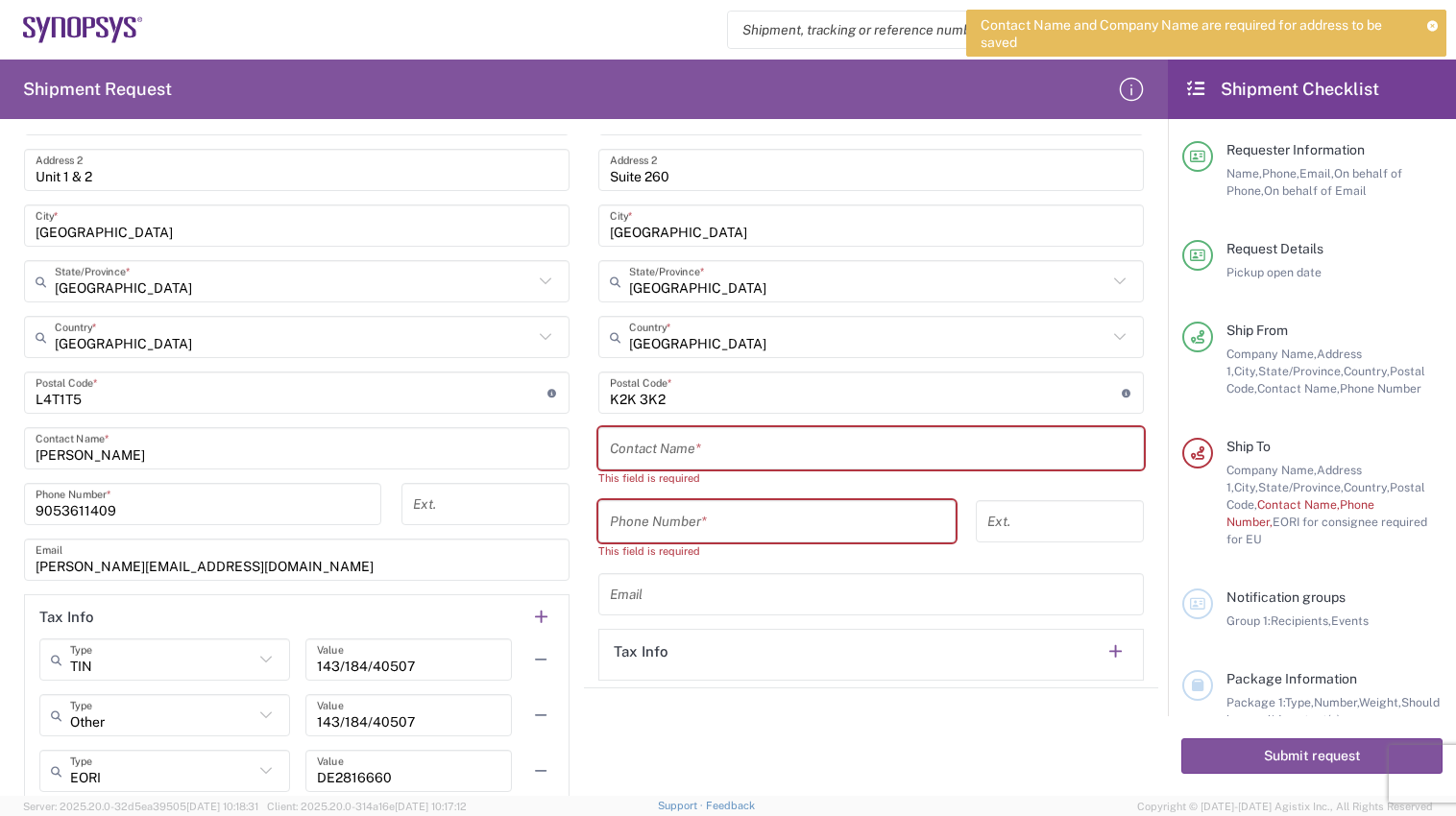
click at [813, 437] on input "text" at bounding box center [870, 448] width 522 height 33
paste input "[PERSON_NAME]"
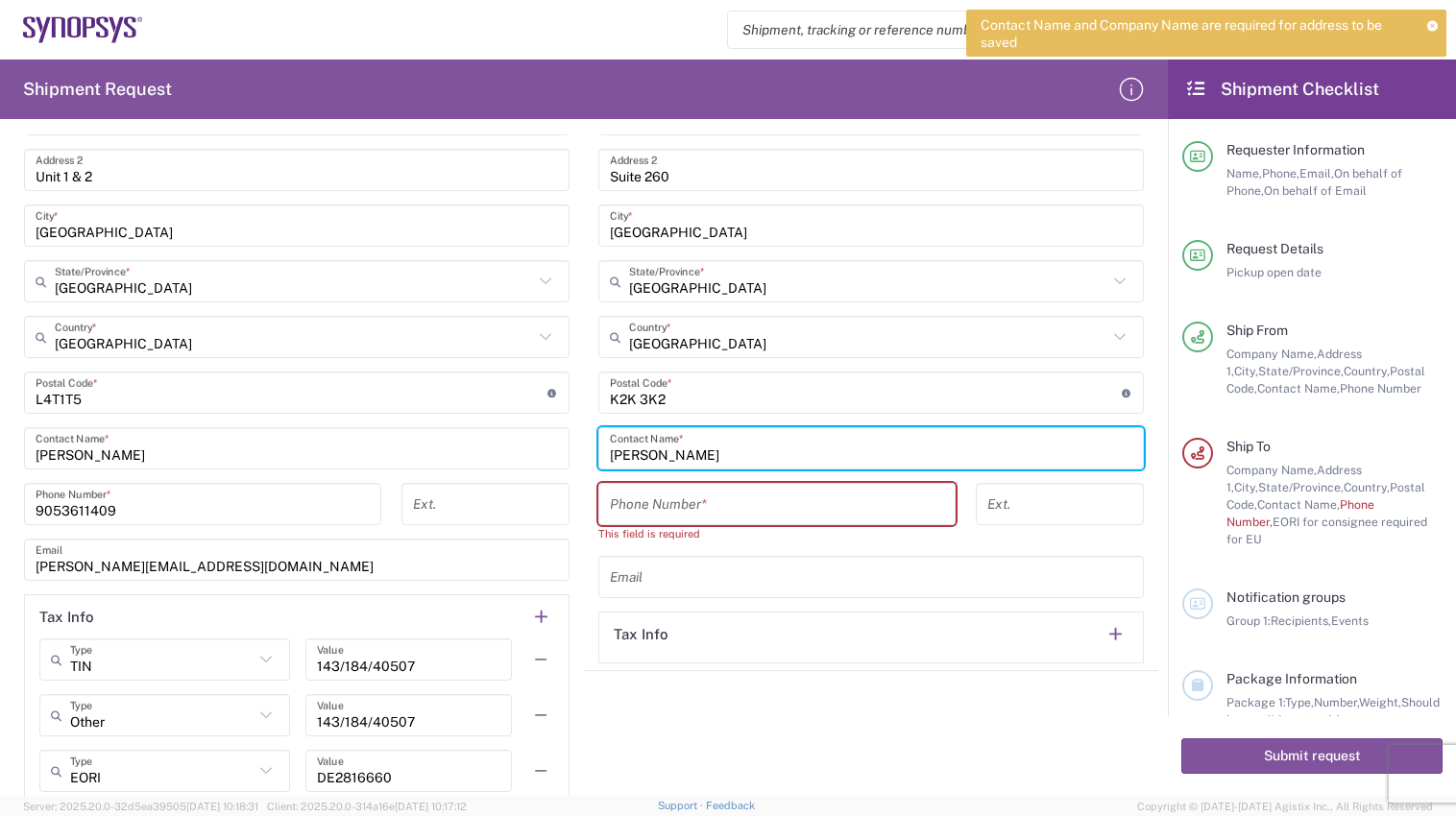
type input "[PERSON_NAME]"
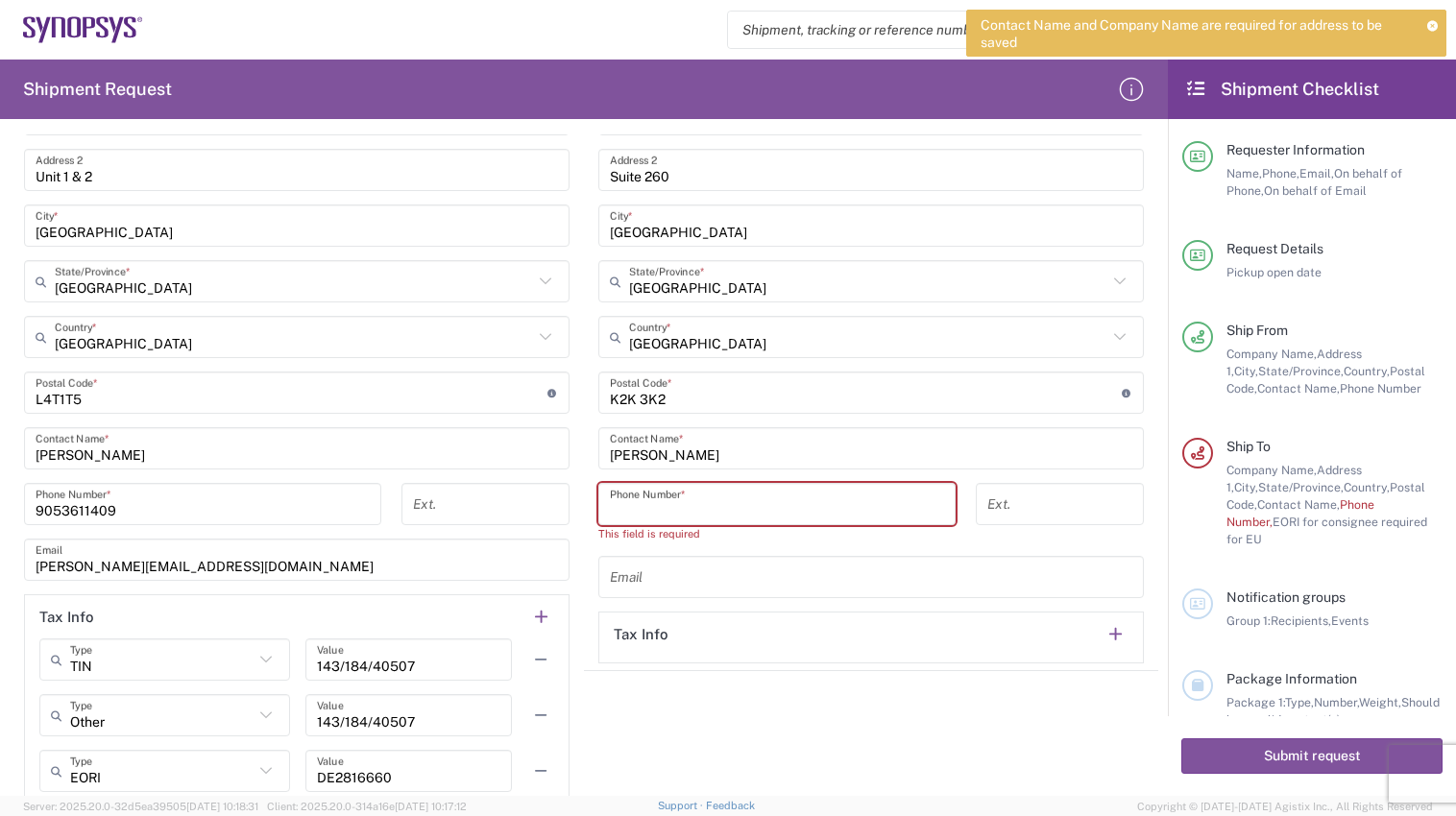
click at [659, 498] on input "tel" at bounding box center [777, 504] width 334 height 33
paste input "[PHONE_NUMBER]"
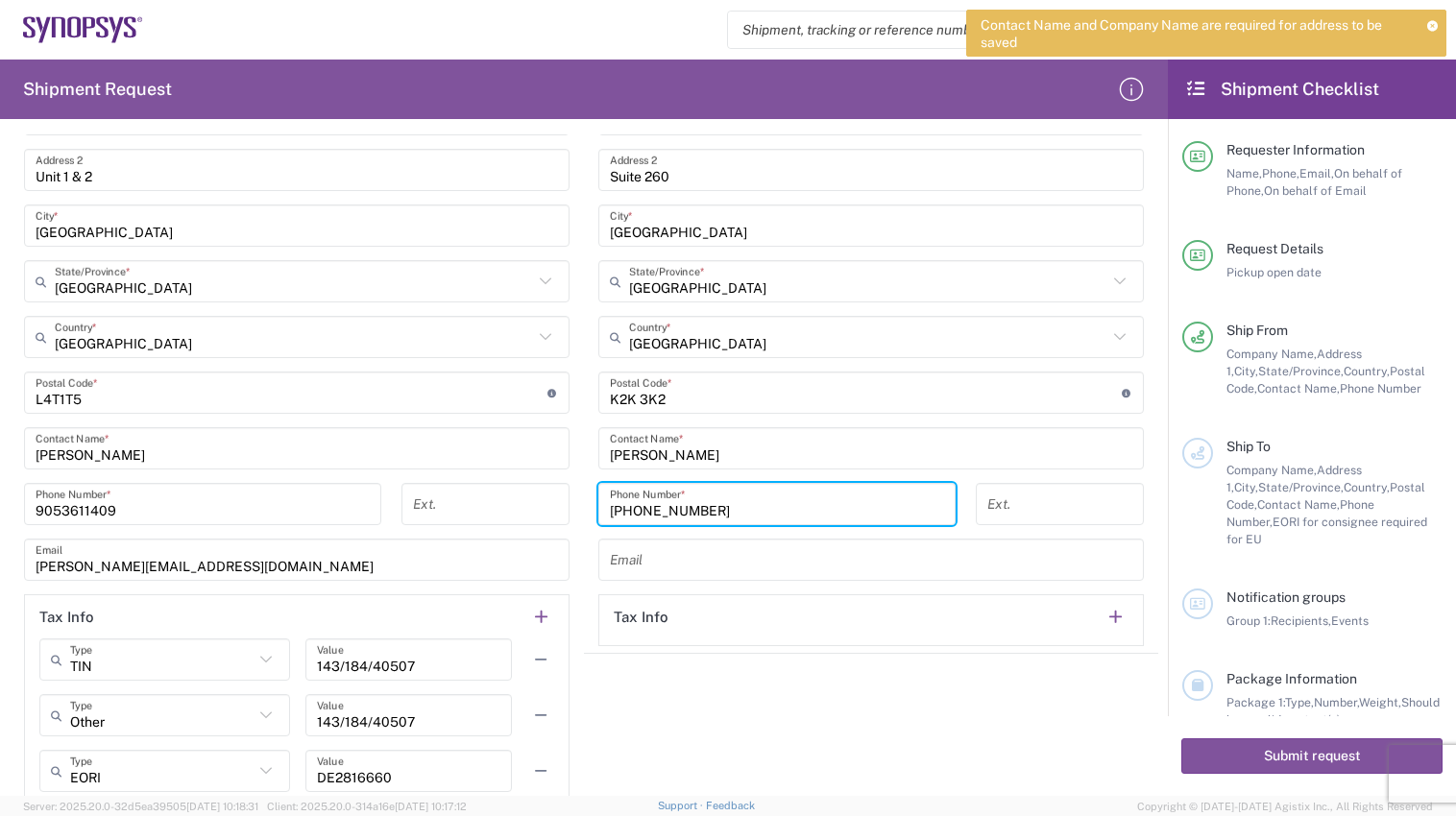
type input "[PHONE_NUMBER]"
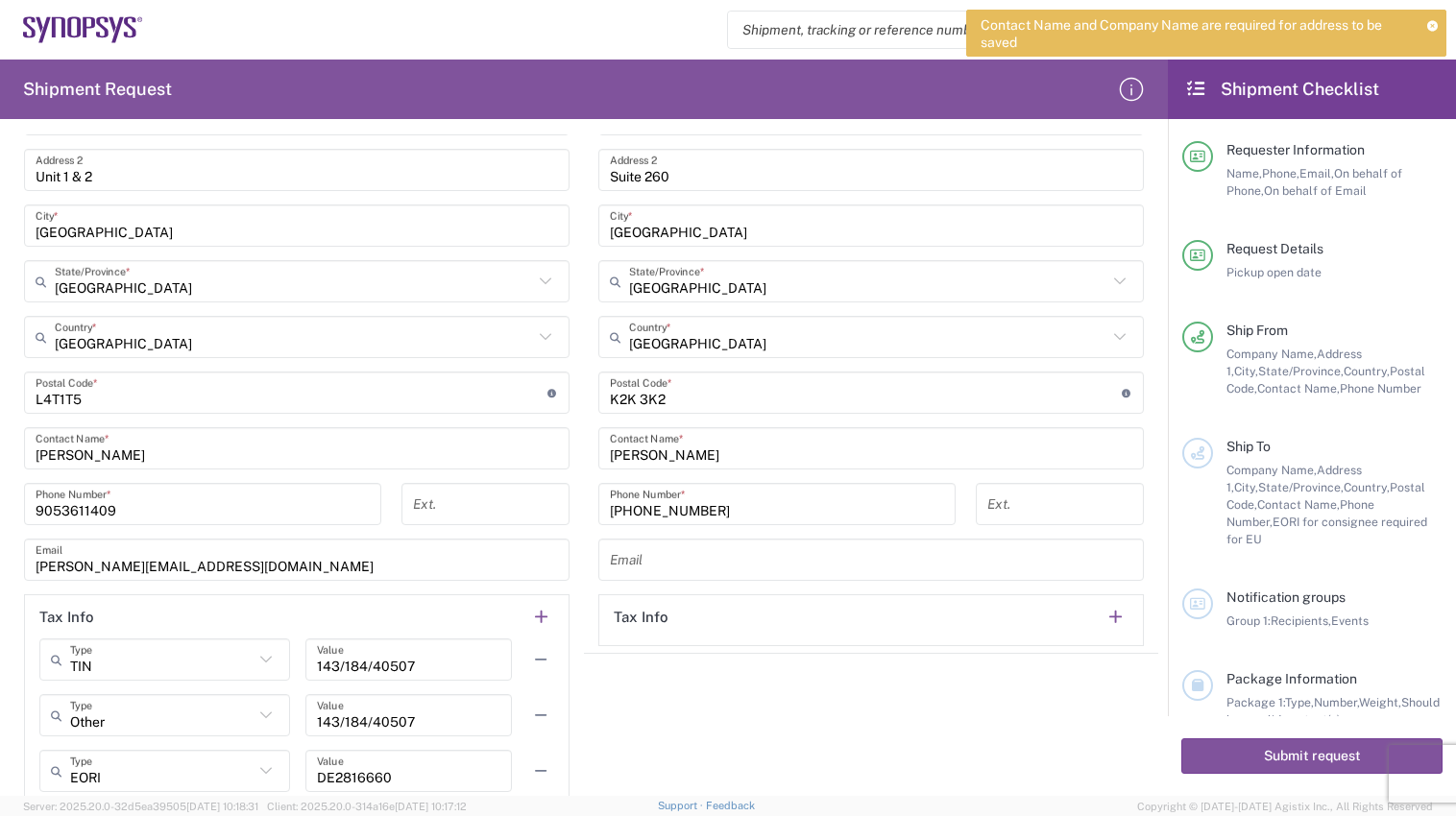
click at [1026, 683] on agx-shipment-stop-widget "Ship To [GEOGRAPHIC_DATA] [GEOGRAPHIC_DATA] Location [GEOGRAPHIC_DATA] Agrate B…" at bounding box center [871, 352] width 574 height 938
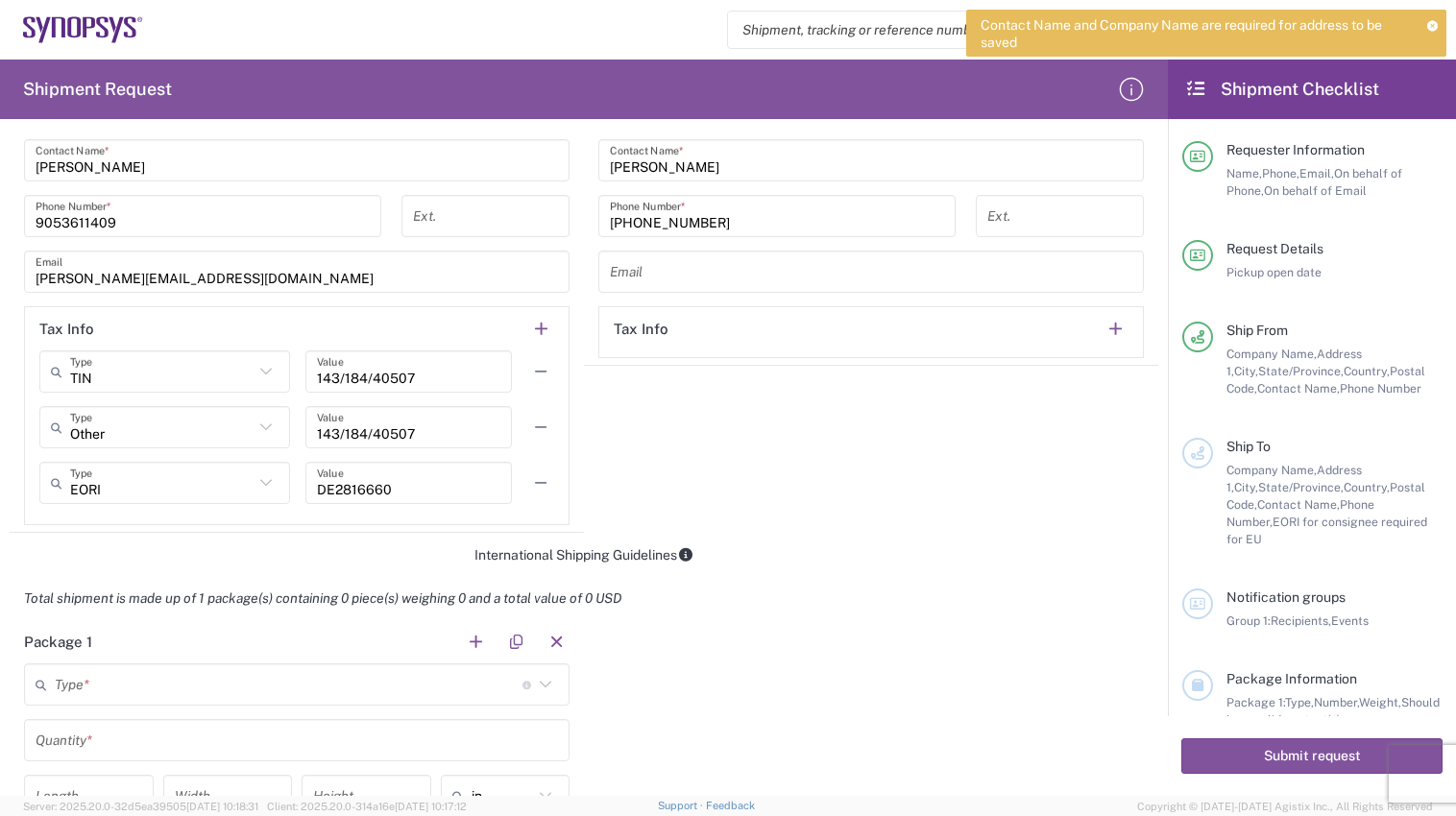
scroll to position [1152, 0]
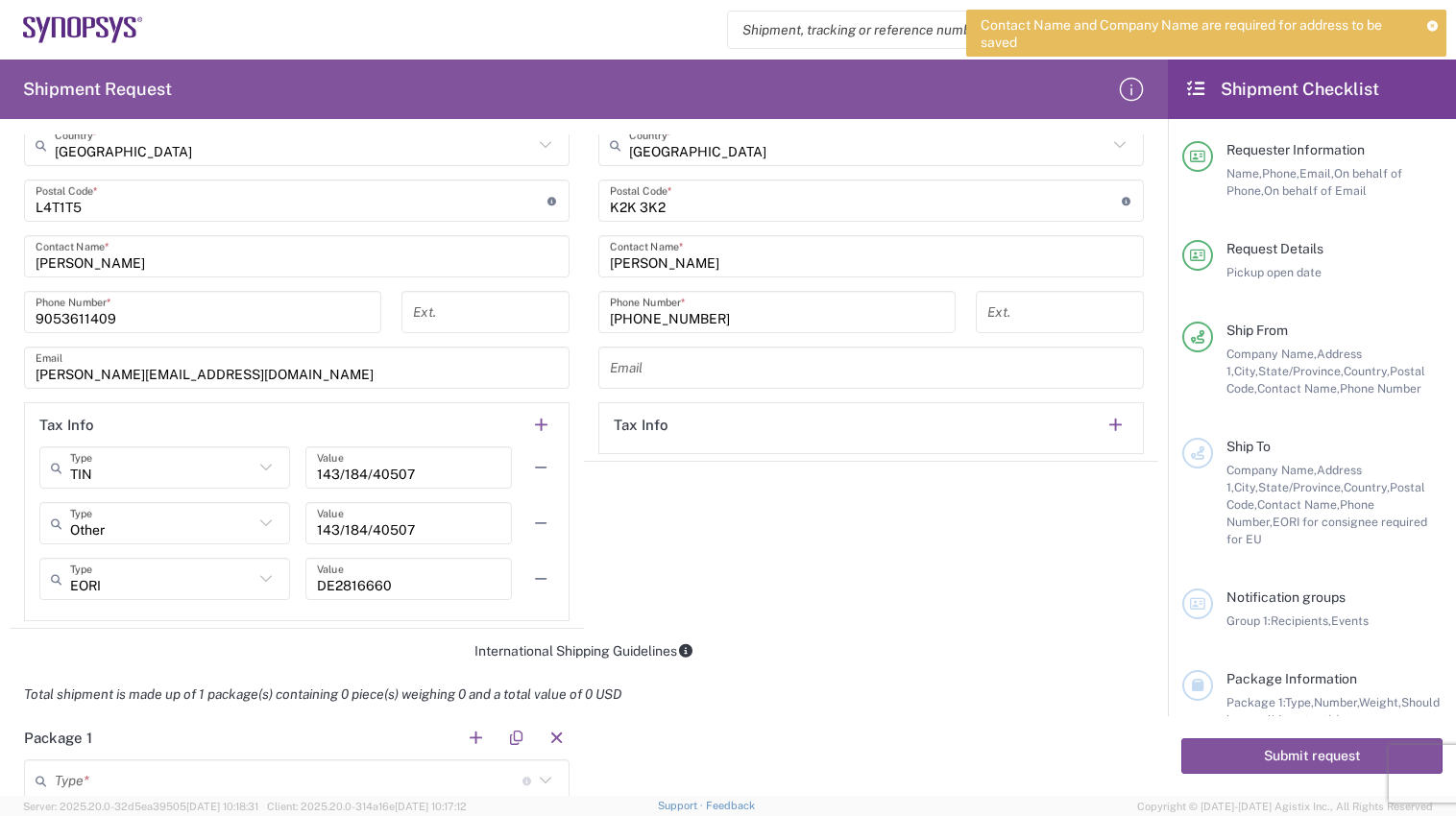
click at [653, 366] on input "text" at bounding box center [870, 368] width 522 height 33
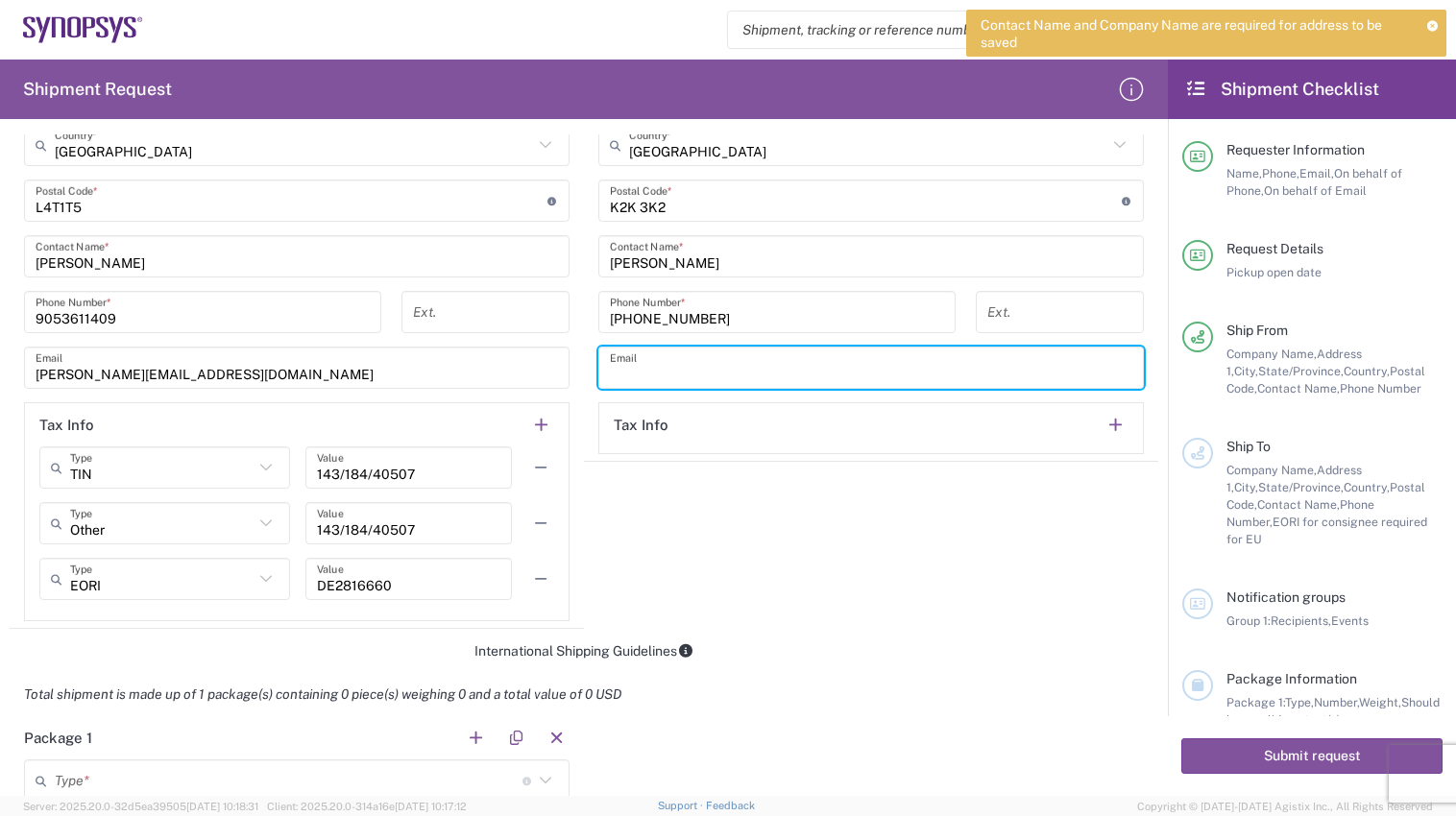
paste input "[PERSON_NAME][EMAIL_ADDRESS][DOMAIN_NAME]"
type input "[PERSON_NAME][EMAIL_ADDRESS][DOMAIN_NAME]"
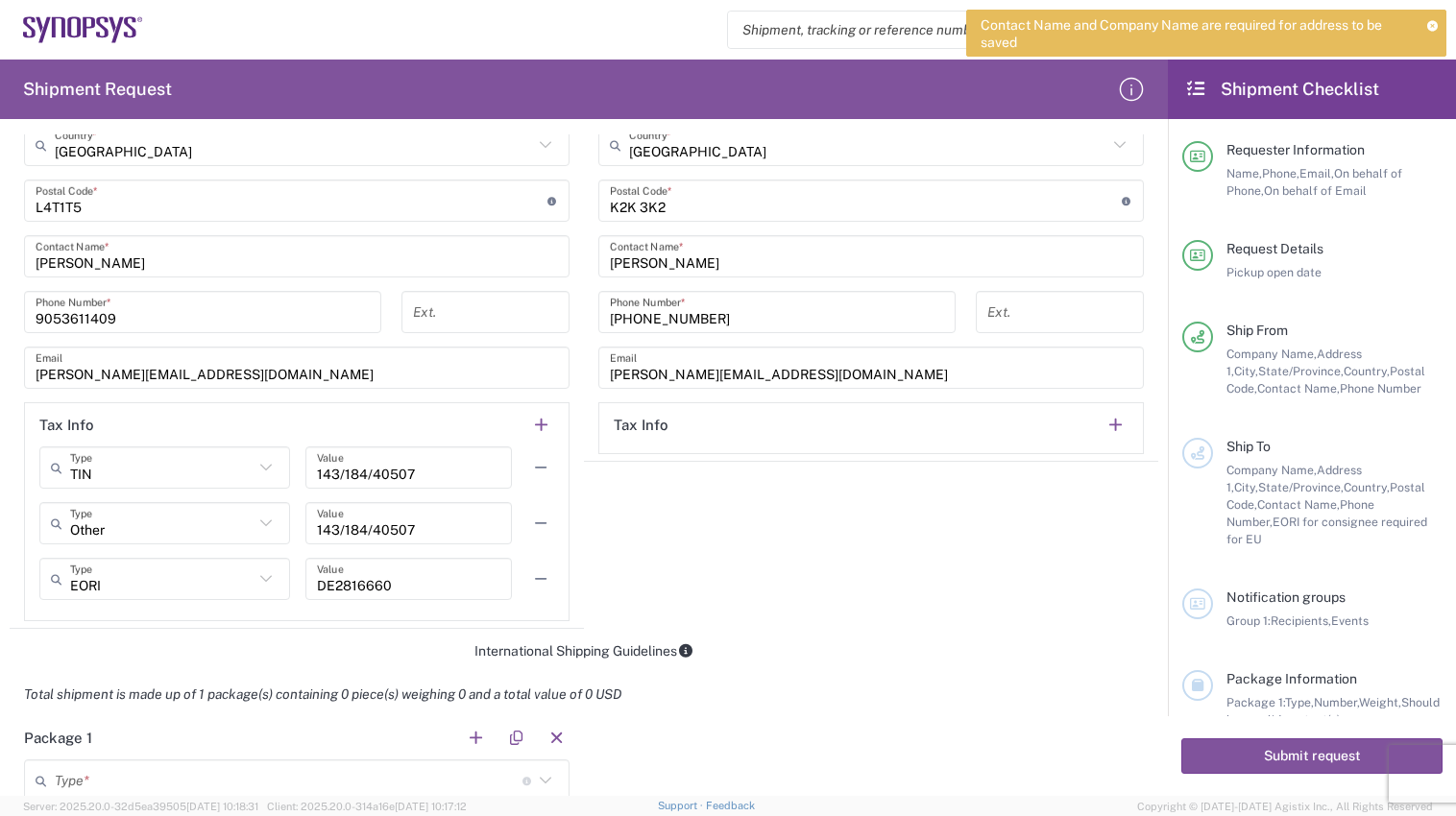
click at [1141, 576] on agx-shipment-stop-widget "Ship To [GEOGRAPHIC_DATA] [GEOGRAPHIC_DATA] Location [GEOGRAPHIC_DATA] Agrate B…" at bounding box center [871, 160] width 574 height 938
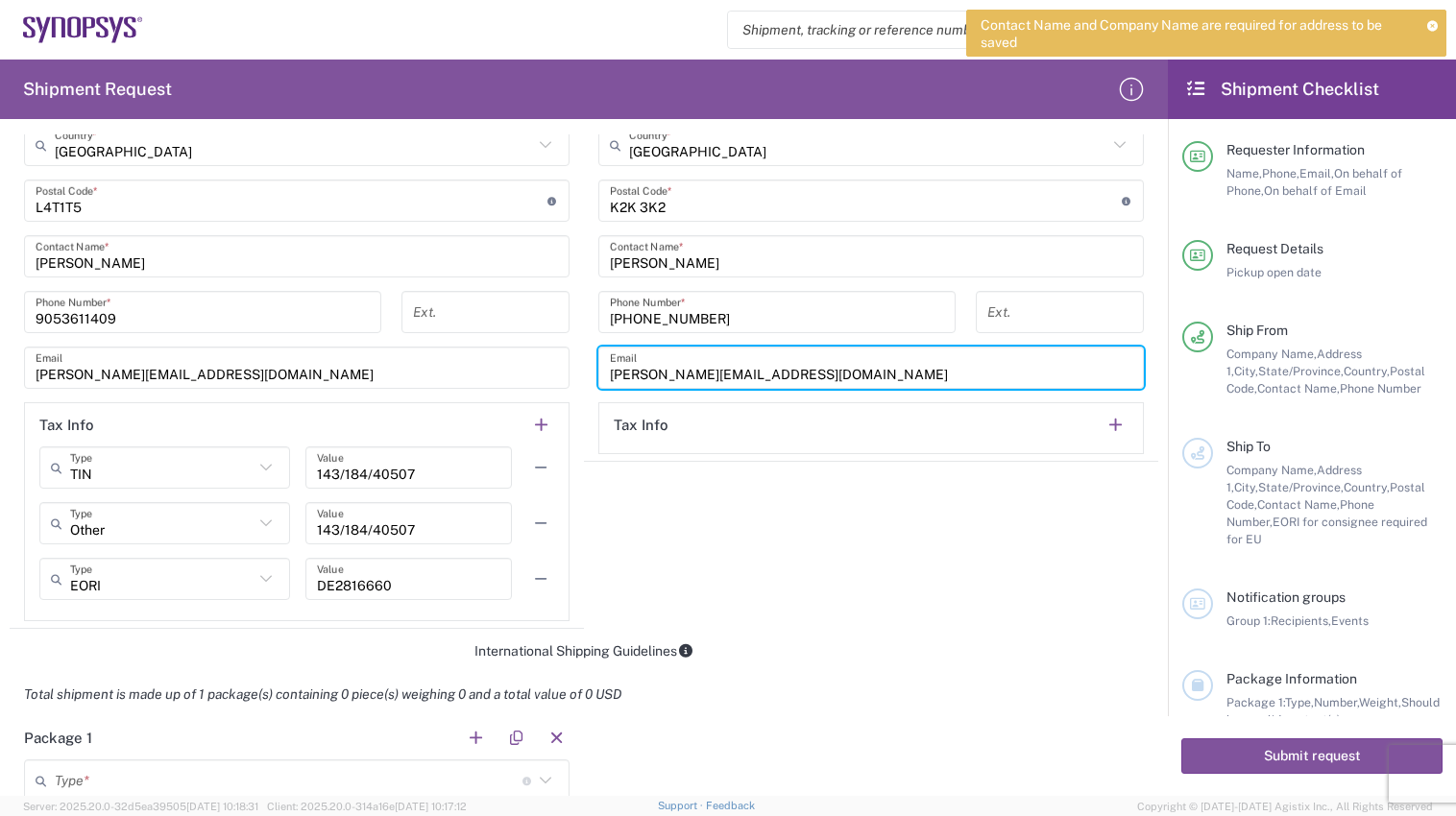
click at [938, 382] on input "[PERSON_NAME][EMAIL_ADDRESS][DOMAIN_NAME]" at bounding box center [870, 368] width 522 height 33
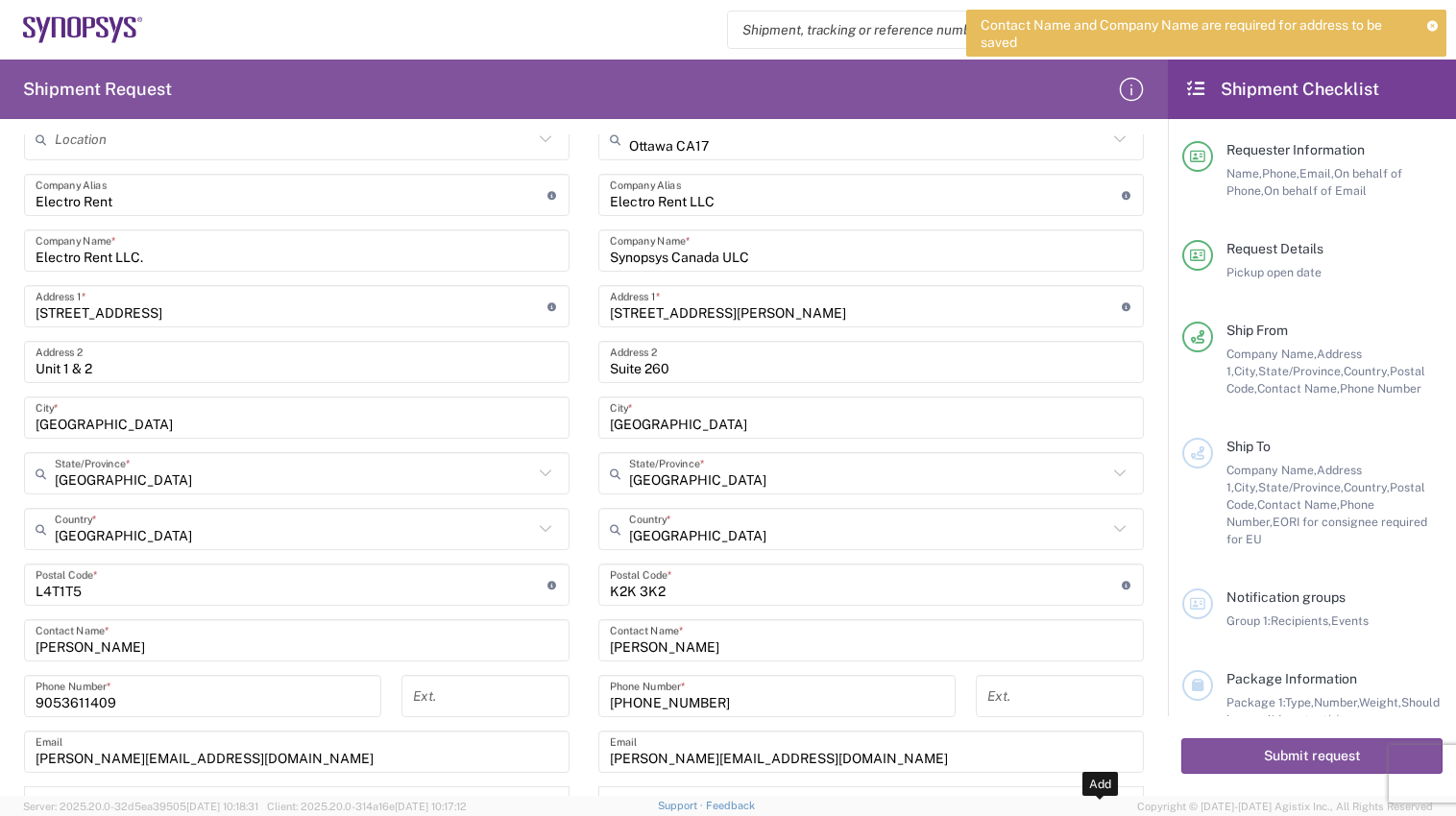
scroll to position [672, 0]
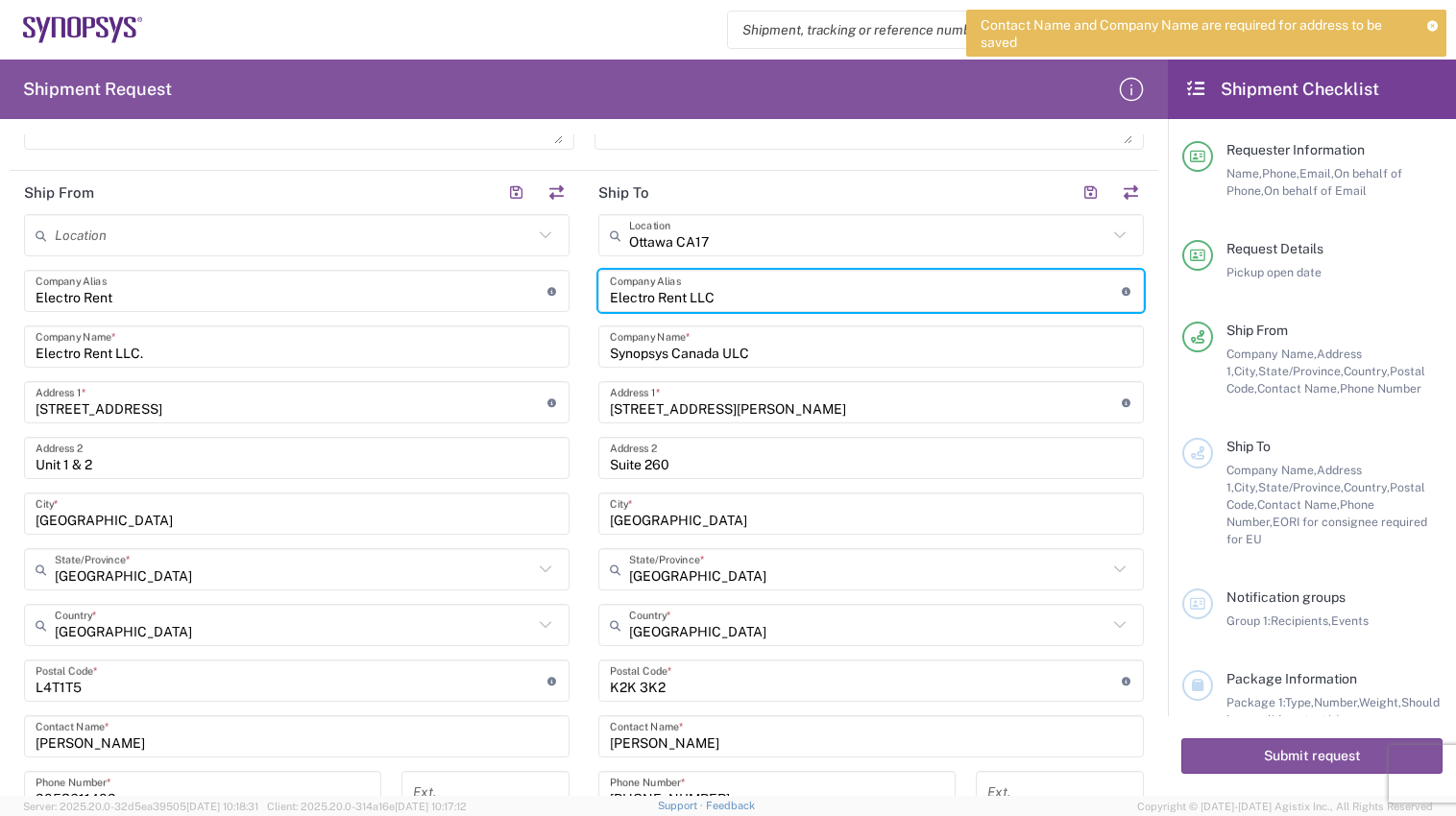
click at [750, 294] on input "Electro Rent LLC" at bounding box center [865, 291] width 512 height 33
type input "E"
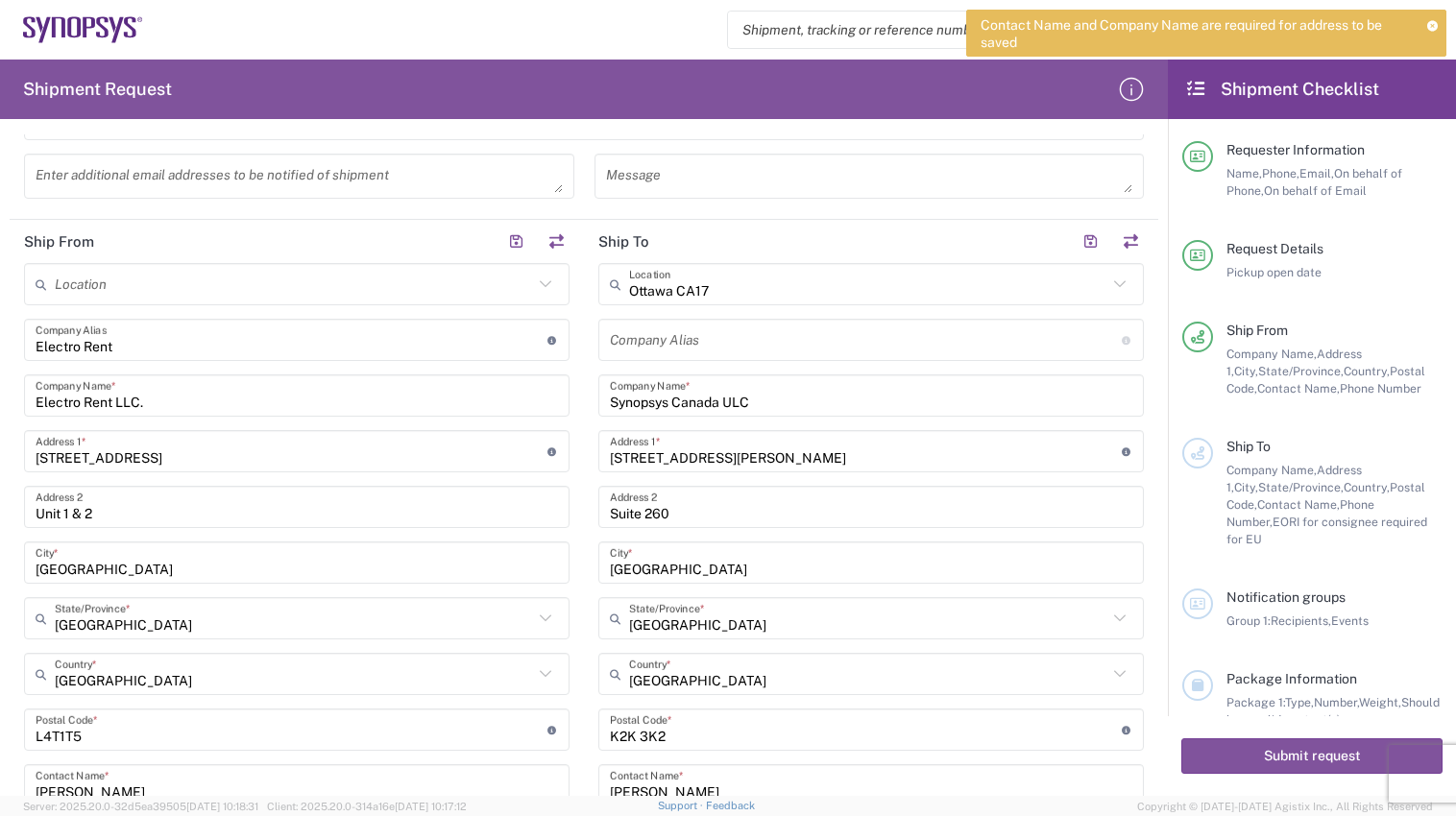
scroll to position [576, 0]
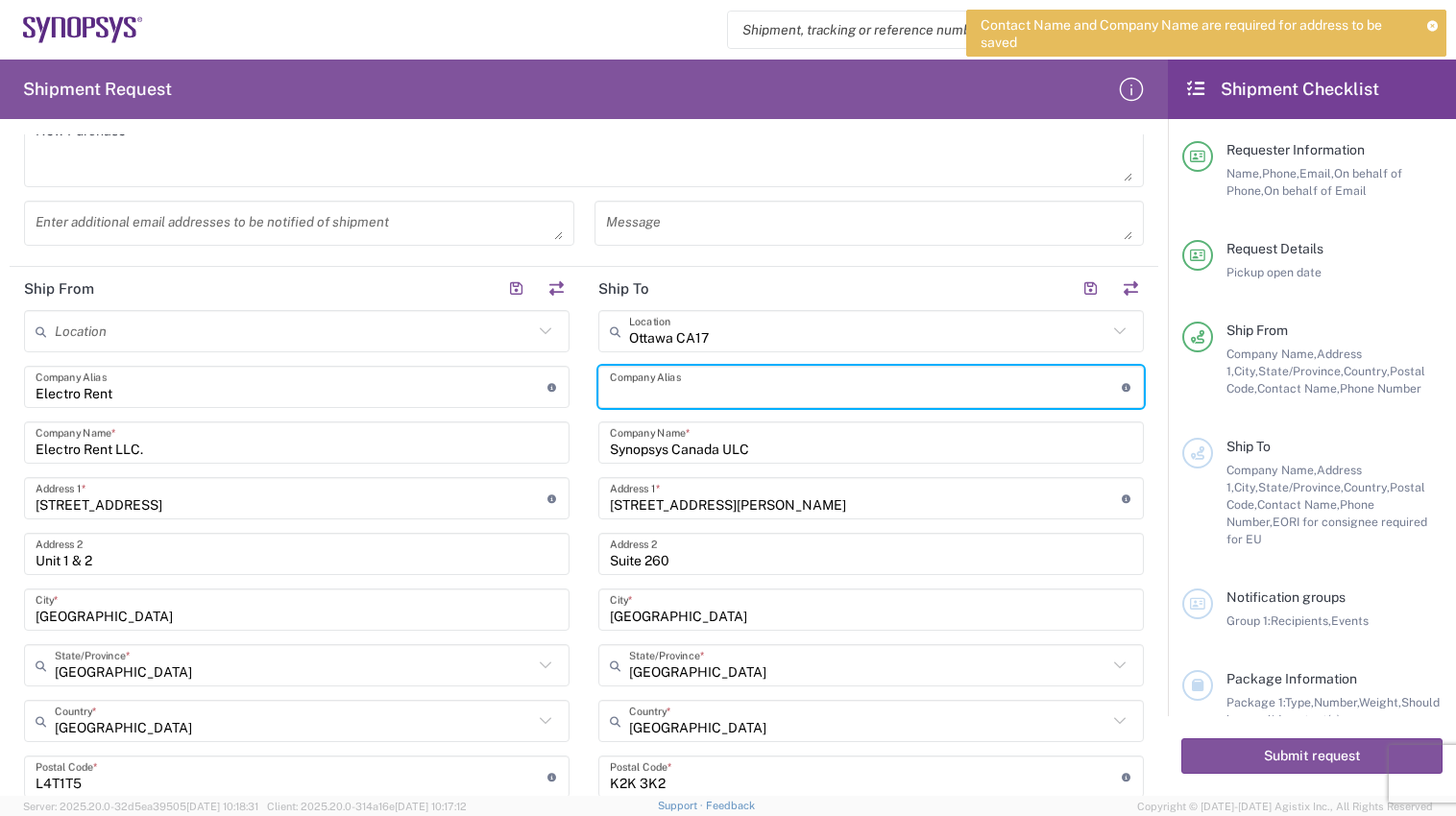
click at [837, 387] on input "text" at bounding box center [865, 387] width 512 height 33
paste input "SYNOPSYS CANADA"
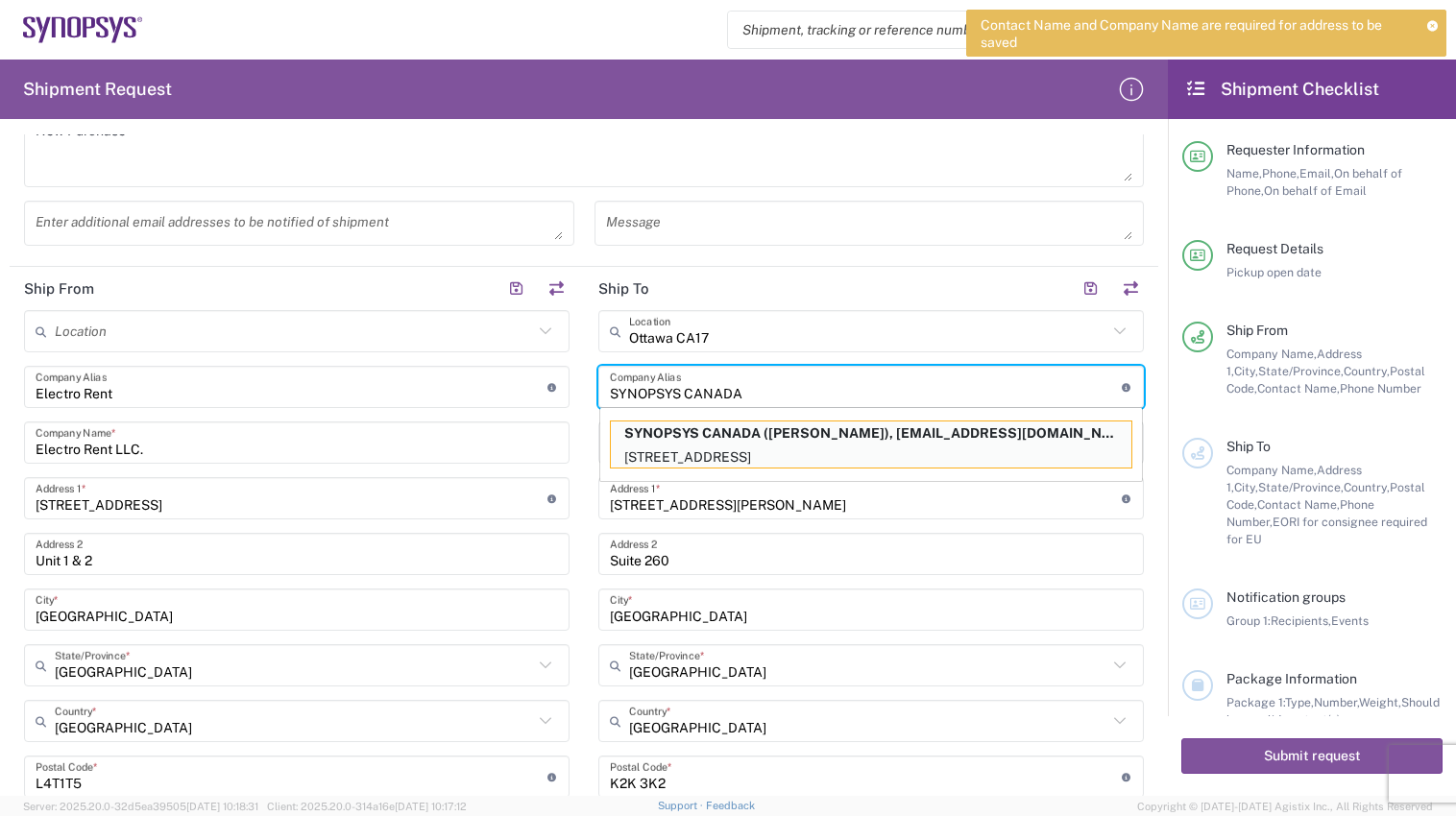
type input "SYNOPSYS CANADA"
click at [1135, 360] on main "[GEOGRAPHIC_DATA] [GEOGRAPHIC_DATA] Location [GEOGRAPHIC_DATA] Agrate Brianza I…" at bounding box center [871, 670] width 574 height 720
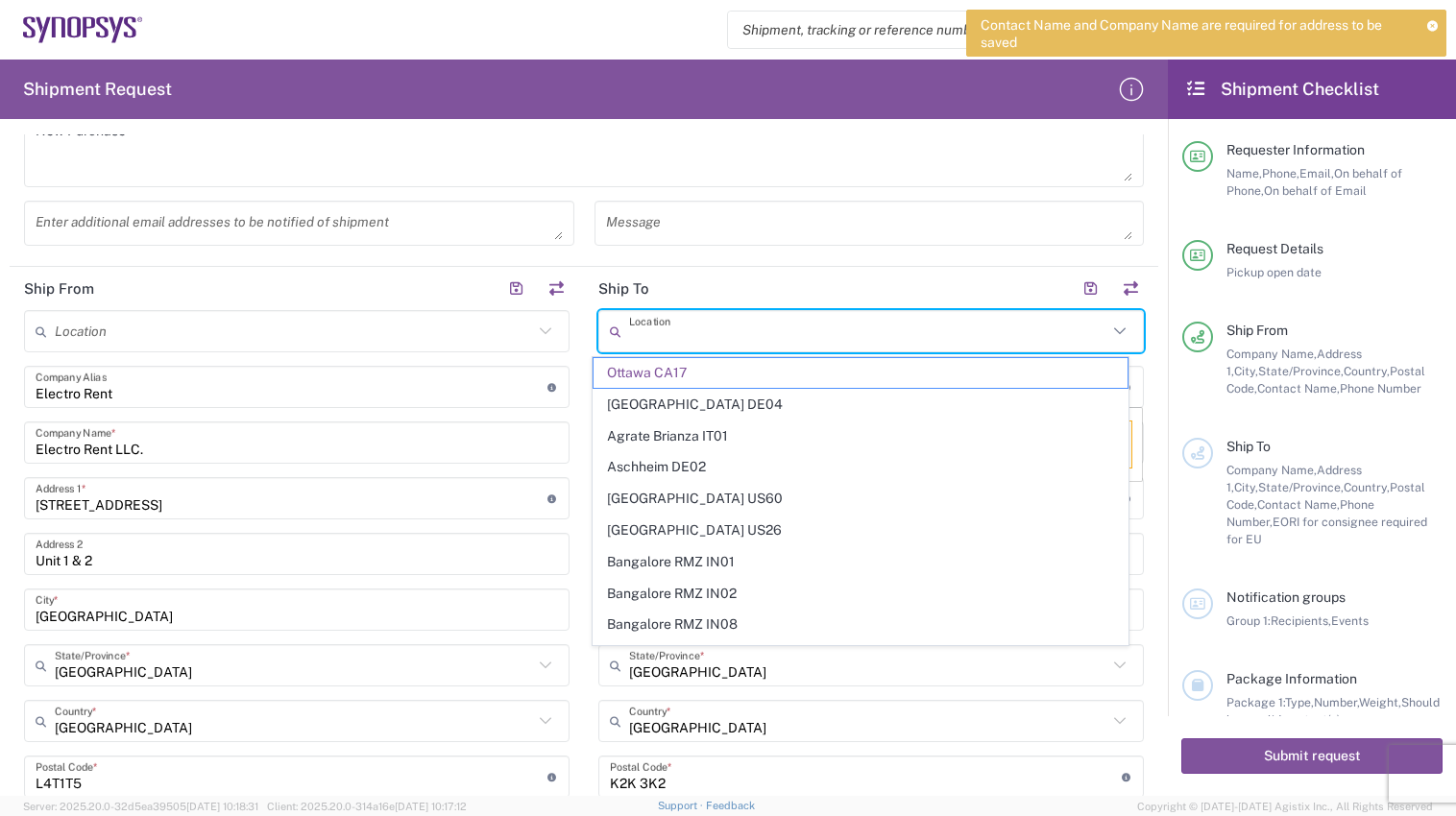
click at [996, 331] on input "text" at bounding box center [868, 331] width 478 height 33
paste input "SYNOPSYS CANADA"
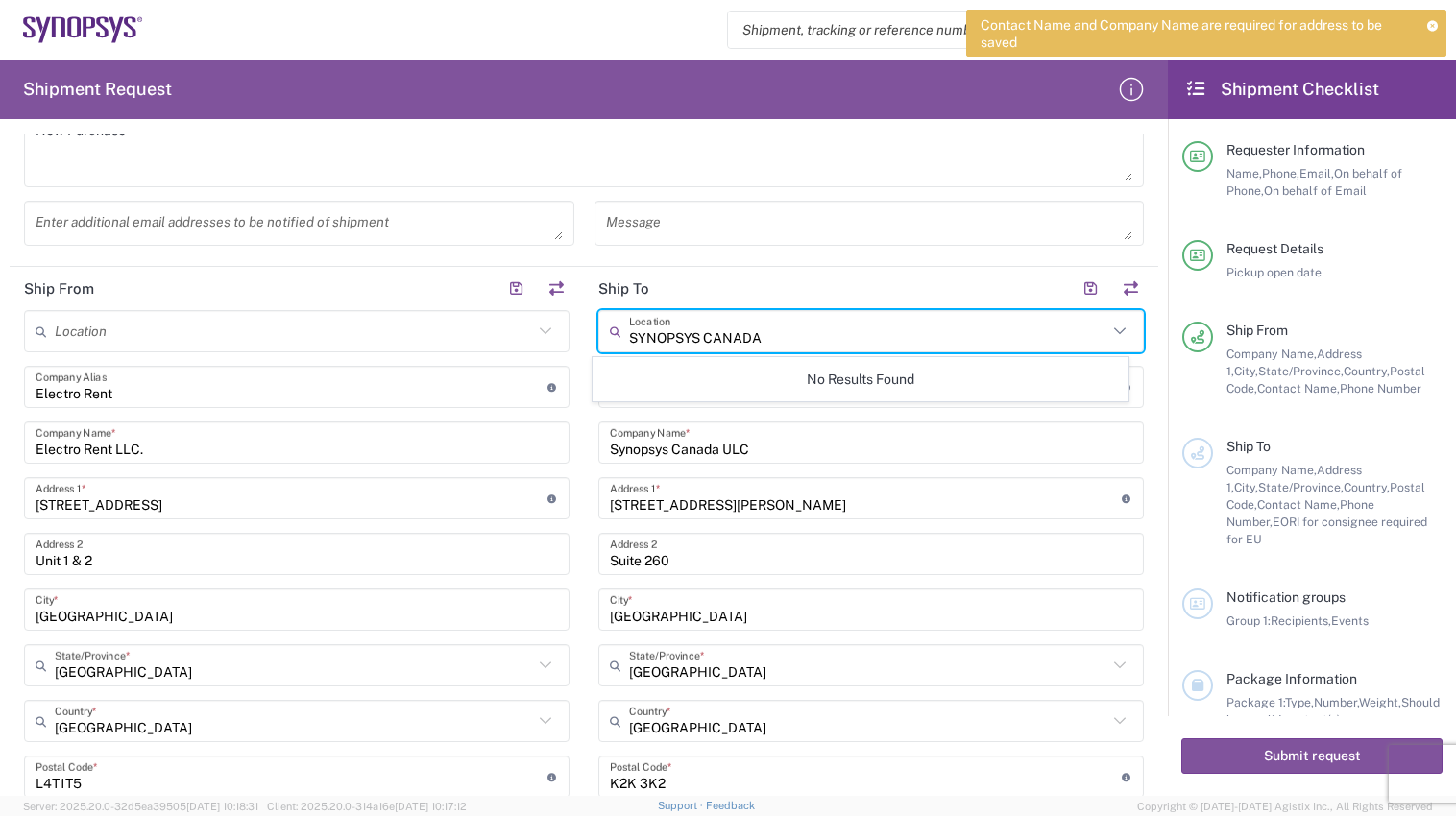
type input "SYNOPSYS CANADA"
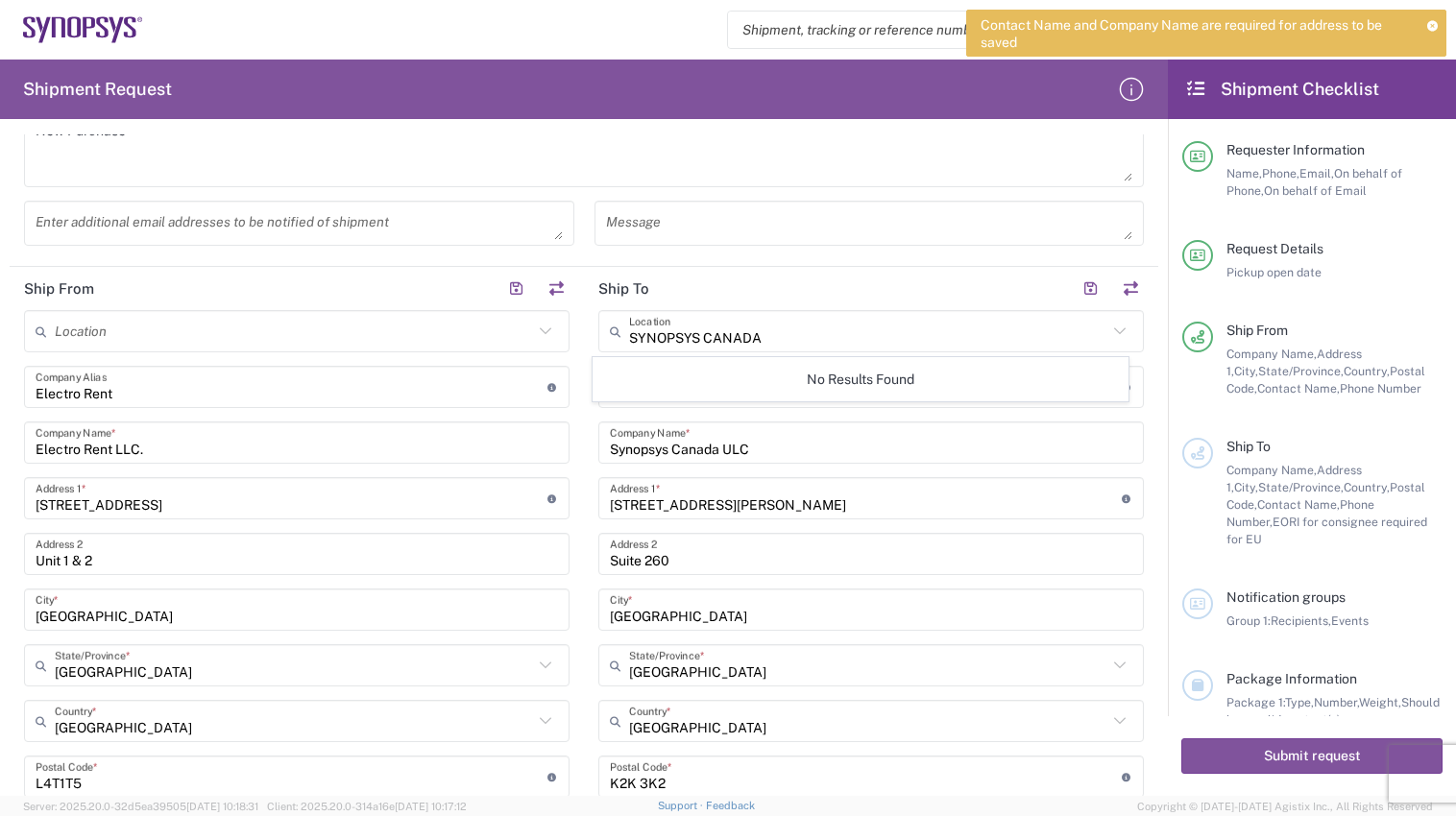
click at [849, 263] on agx-form-section "Request Details [DATE] × Pickup open date * Cancel Apply 12:00 PM Pickup open t…" at bounding box center [584, 21] width 1148 height 491
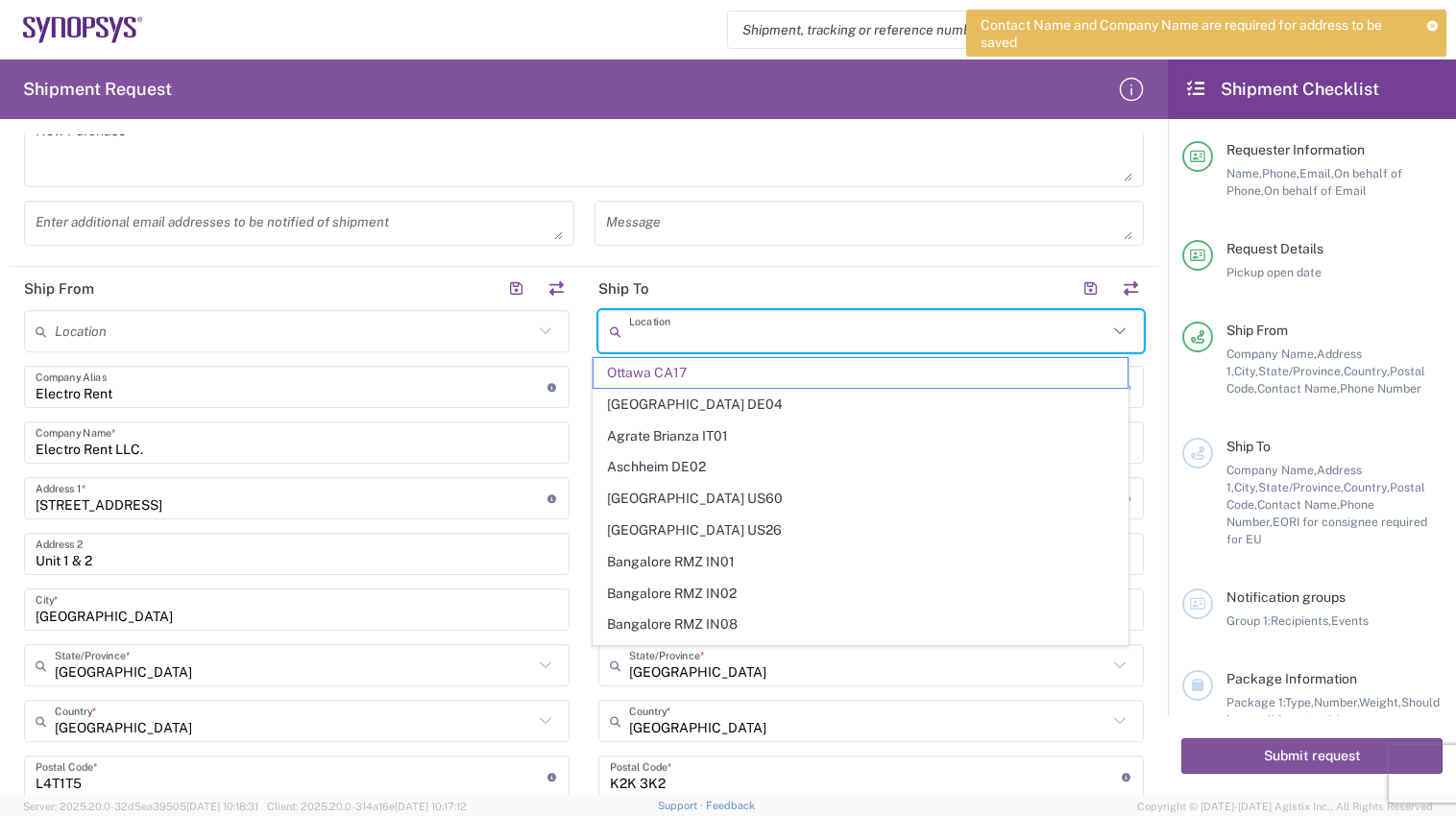
type input "Ottawa CA17"
click at [793, 332] on input "Ottawa CA17" at bounding box center [868, 331] width 478 height 33
drag, startPoint x: 793, startPoint y: 332, endPoint x: 809, endPoint y: 298, distance: 37.6
click at [809, 298] on header "Ship To" at bounding box center [871, 288] width 574 height 43
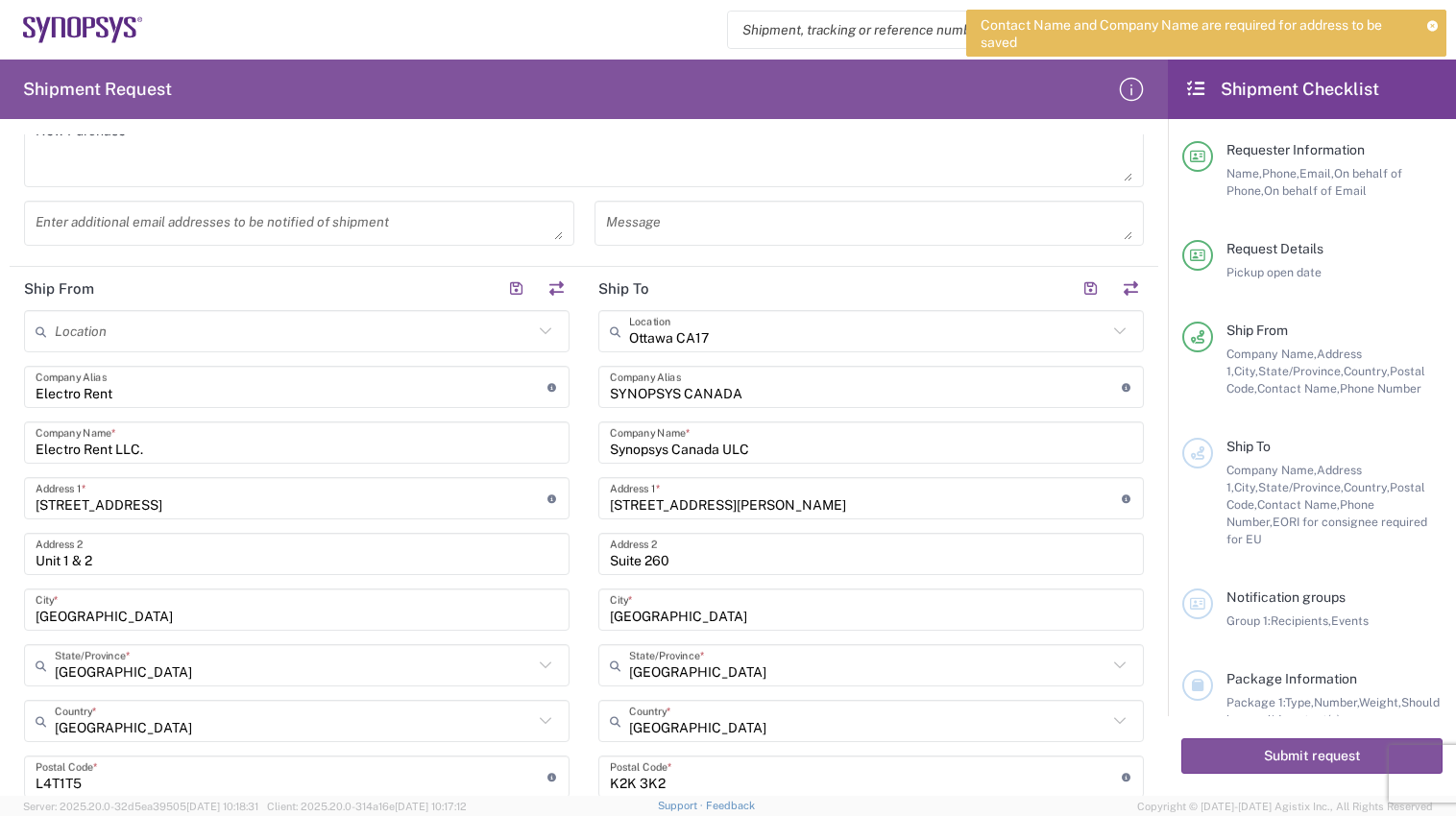
click at [677, 286] on header "Ship To" at bounding box center [871, 288] width 574 height 43
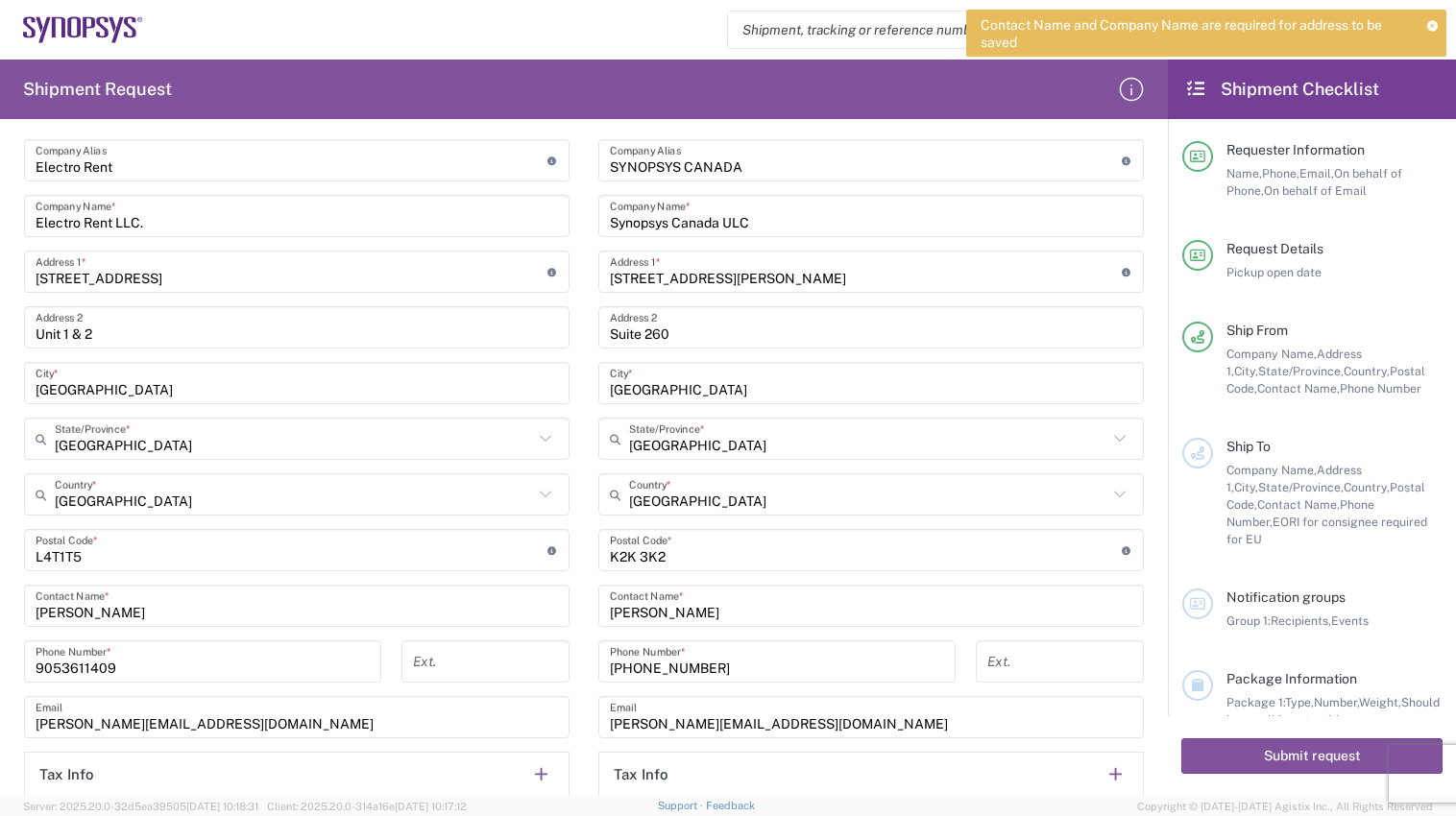
scroll to position [864, 0]
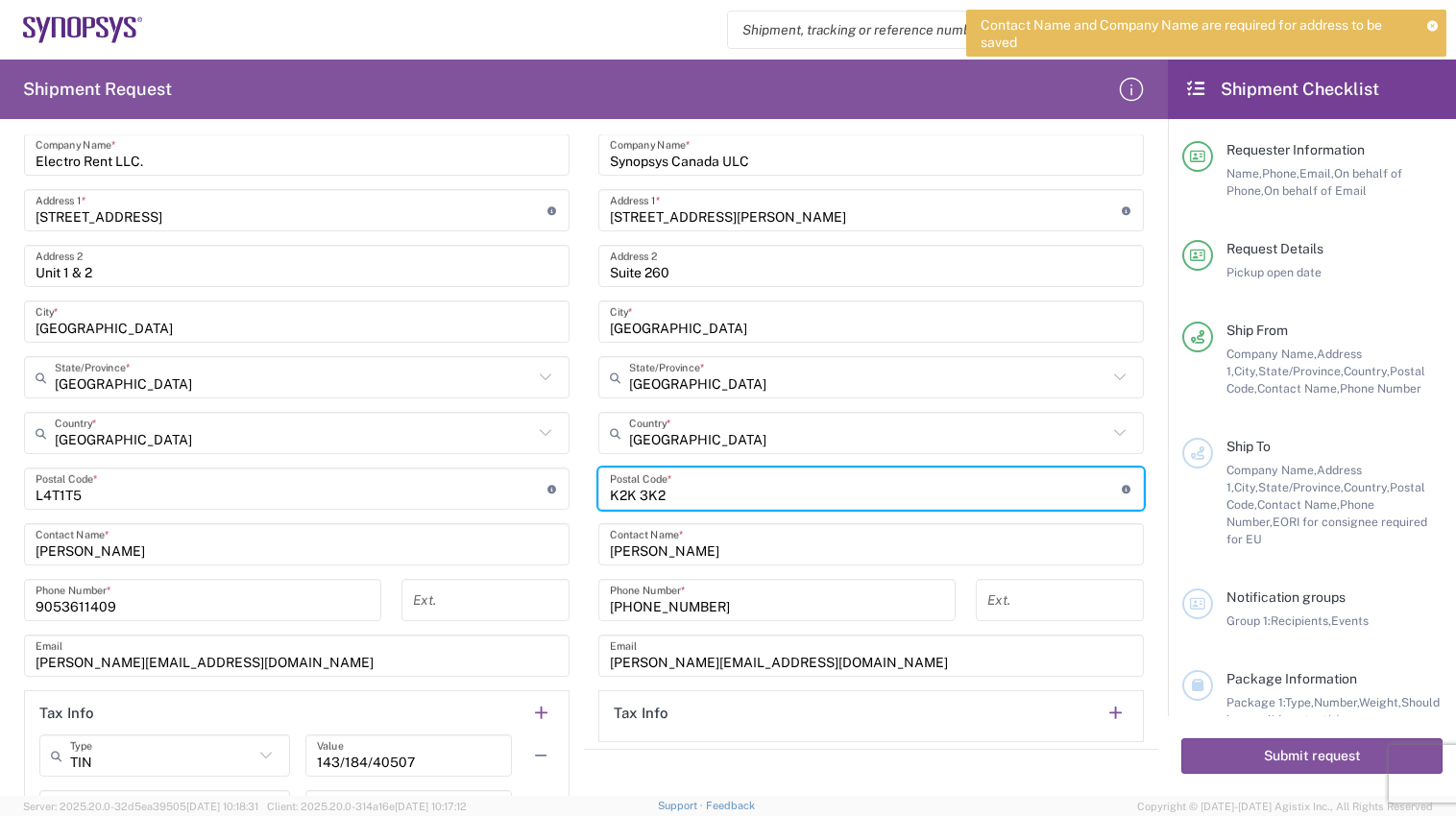
click at [634, 497] on input "undefined" at bounding box center [865, 489] width 512 height 33
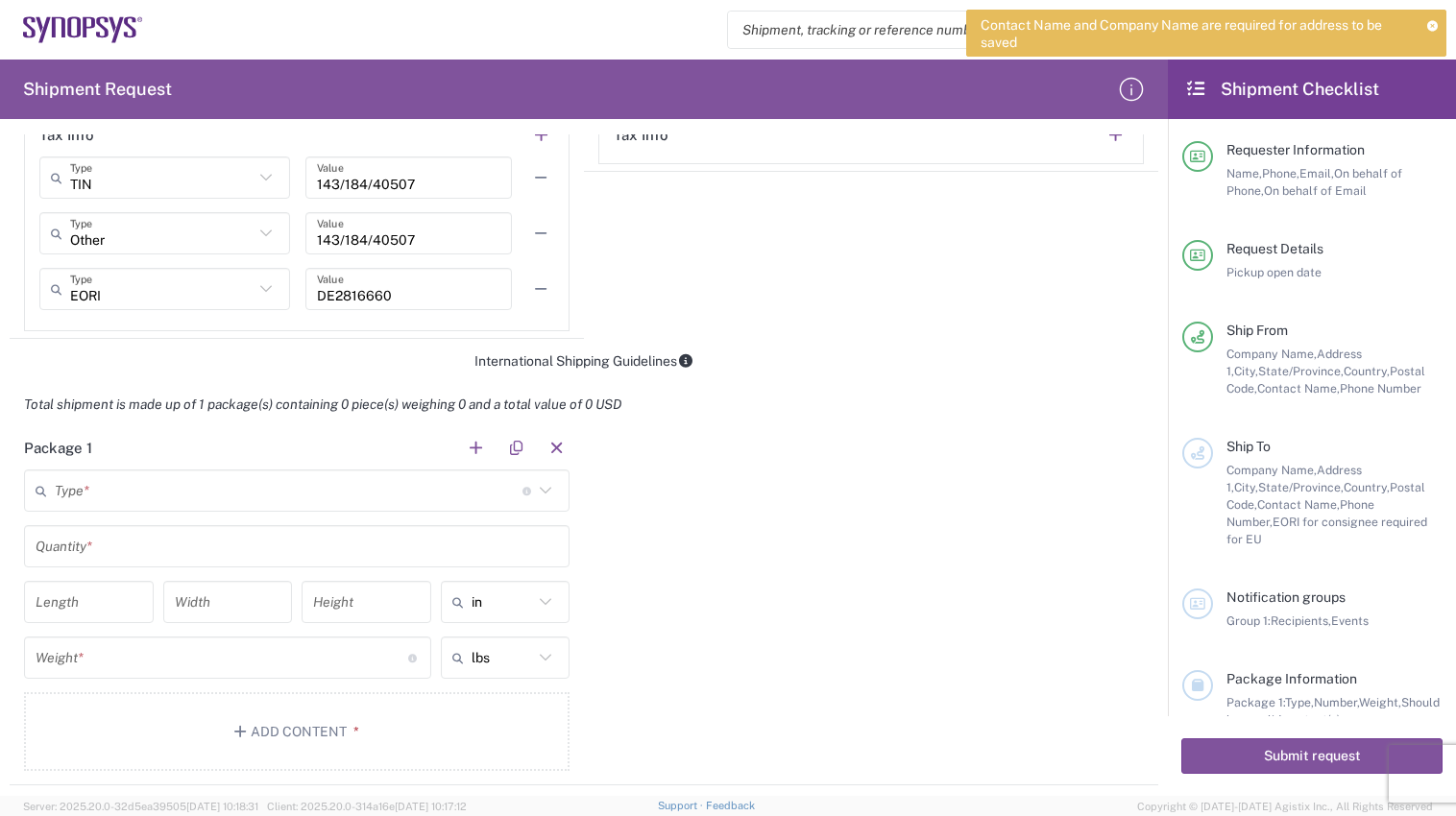
click at [1147, 531] on form "Requester Information [PERSON_NAME] Reader Name * [PHONE_NUMBER] Phone * [PERSO…" at bounding box center [584, 465] width 1168 height 662
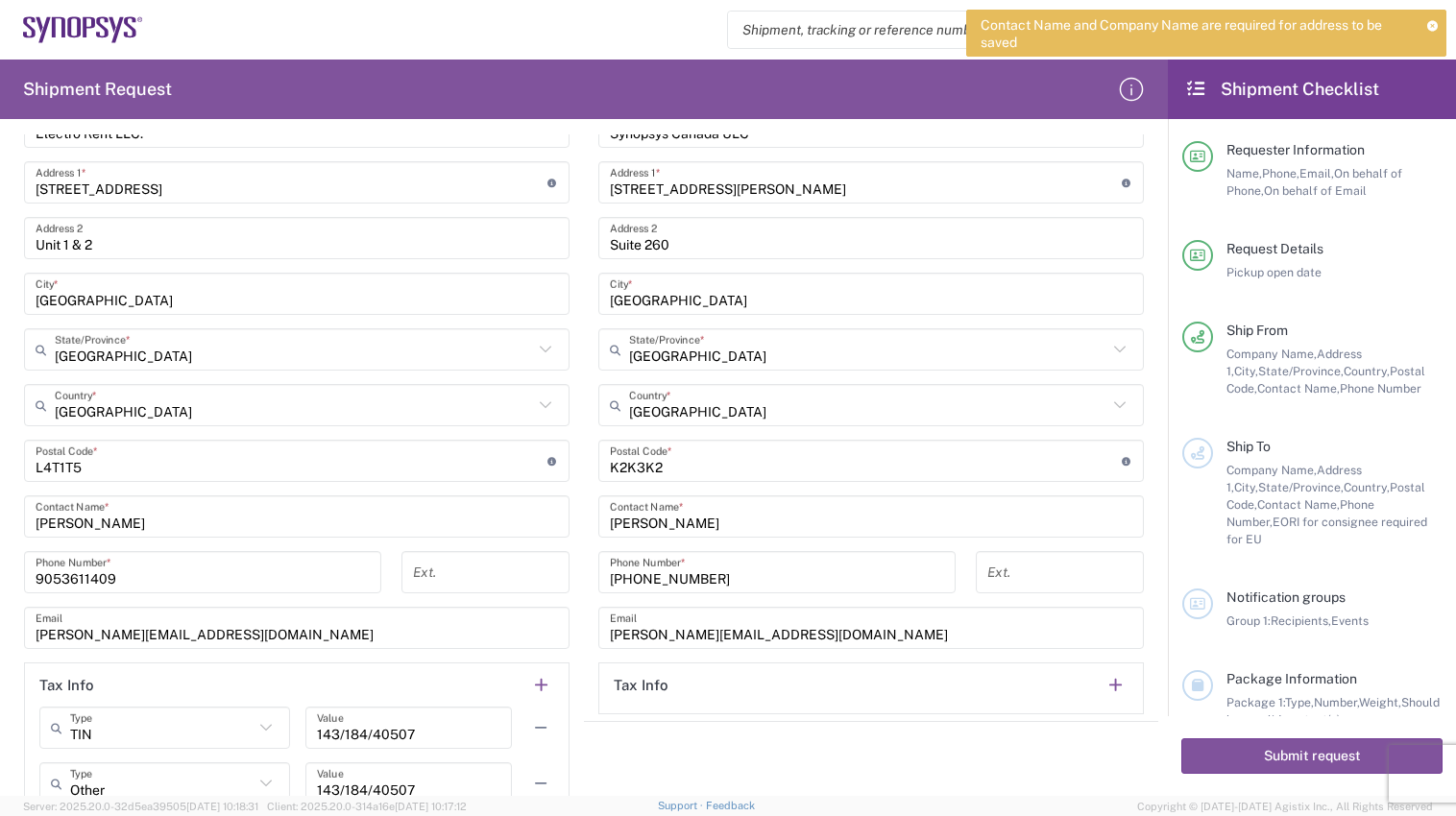
scroll to position [883, 0]
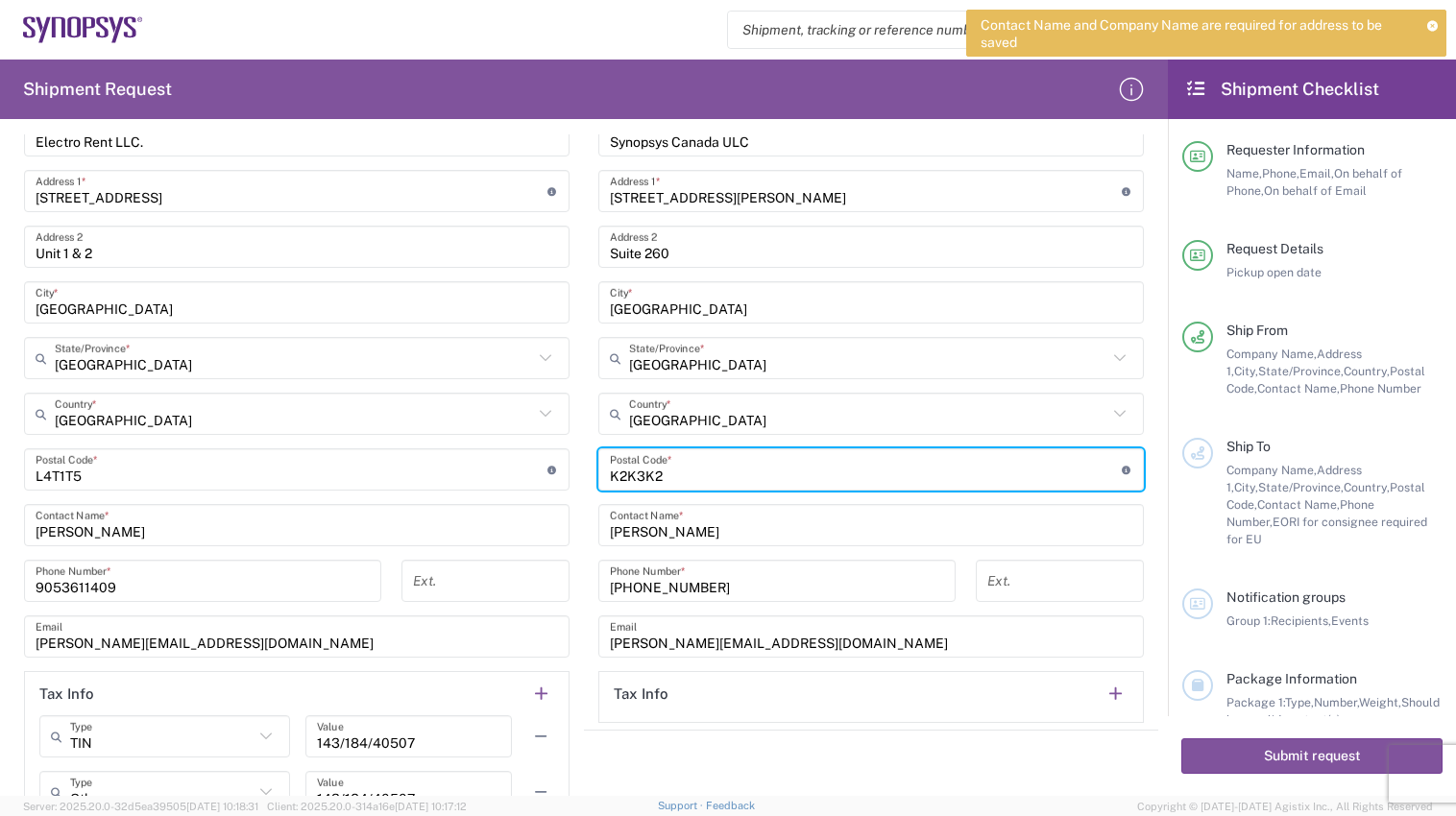
drag, startPoint x: 665, startPoint y: 482, endPoint x: 607, endPoint y: 485, distance: 58.1
click at [610, 485] on input "undefined" at bounding box center [865, 470] width 512 height 33
paste input "K2K3G3"
type input "K2K3G3"
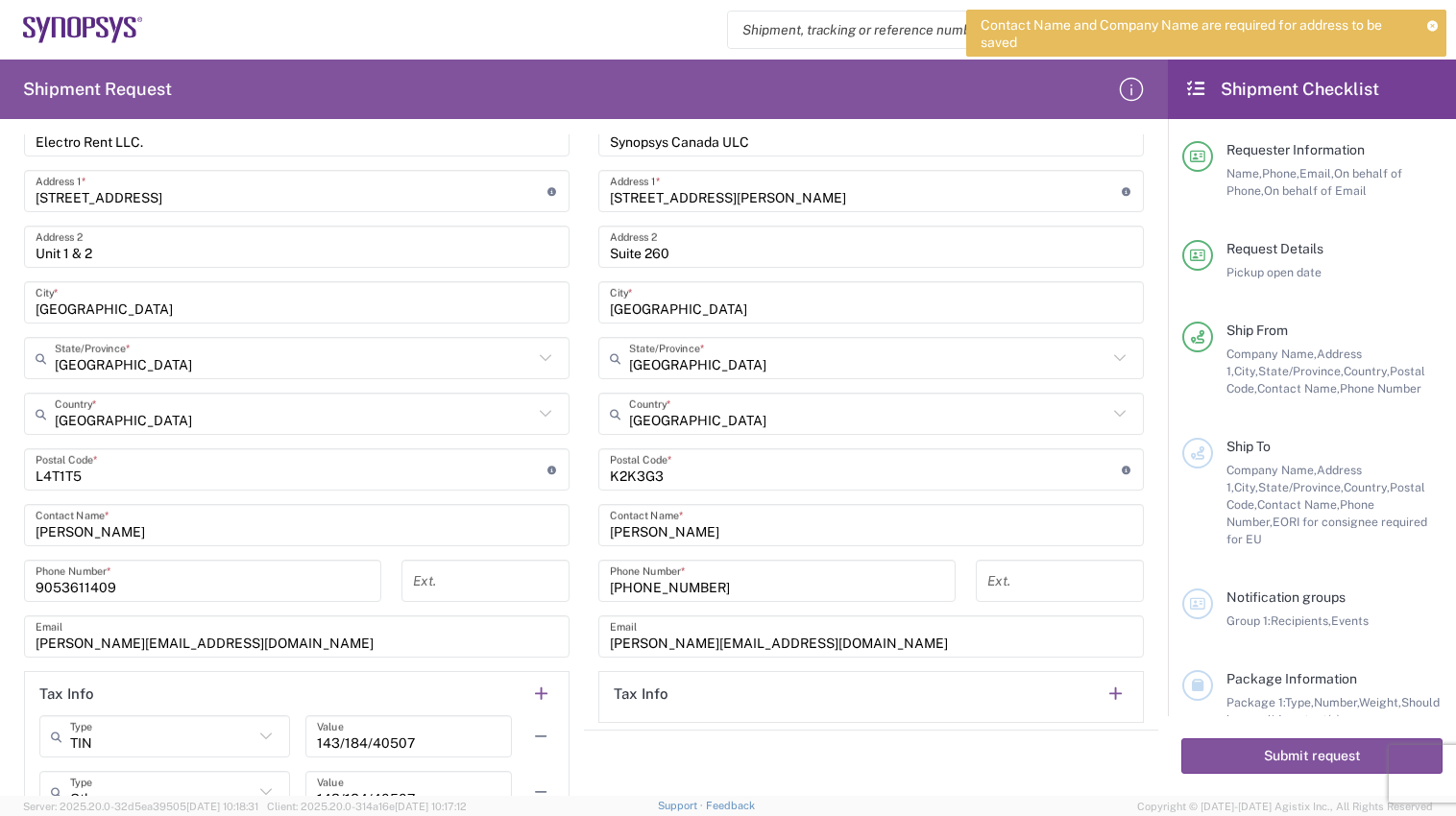
click at [1141, 474] on main "Location [GEOGRAPHIC_DATA] DE04 Agrate Brianza IT01 [GEOGRAPHIC_DATA] DE02 [GEO…" at bounding box center [871, 363] width 574 height 720
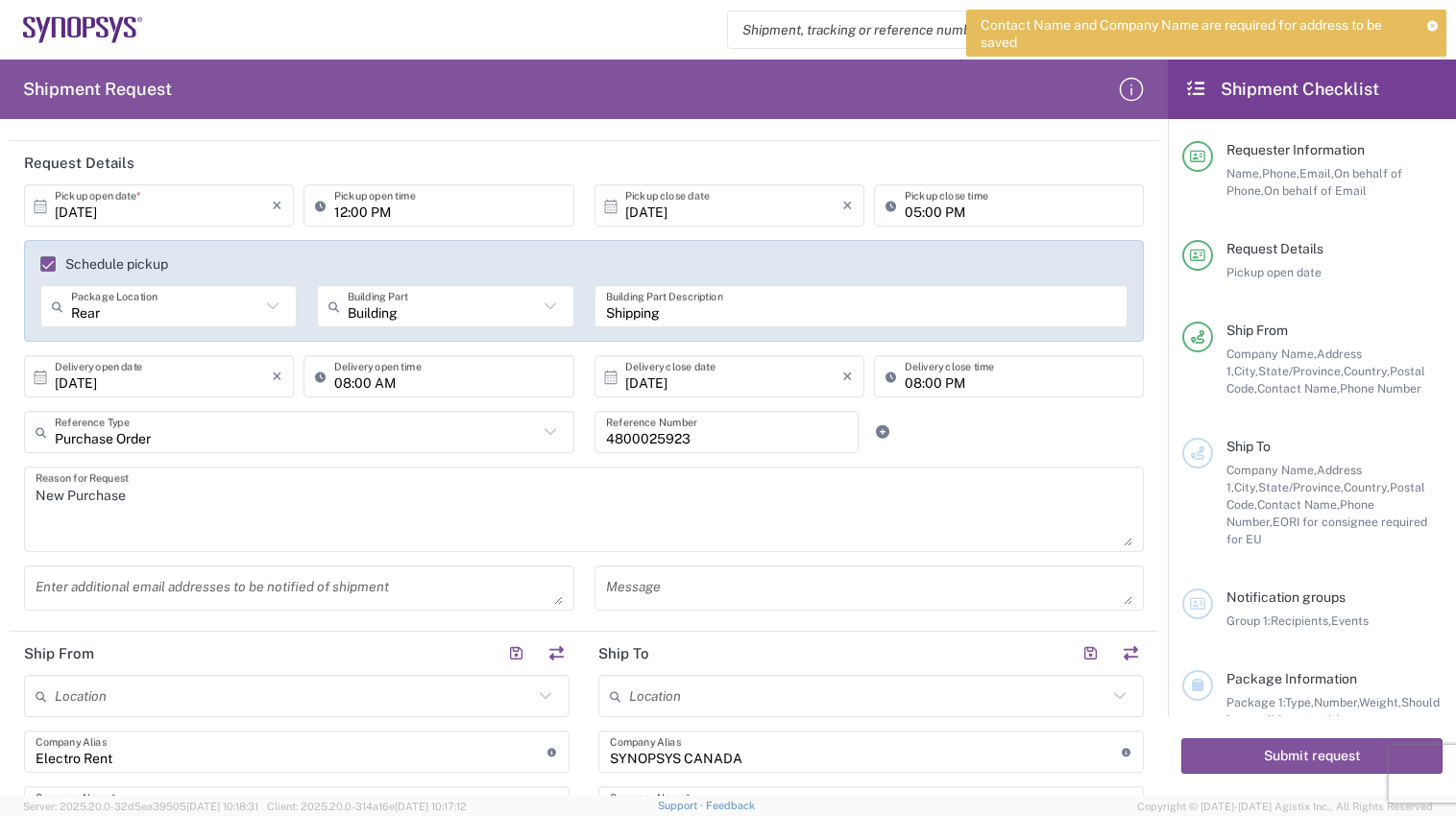
scroll to position [403, 0]
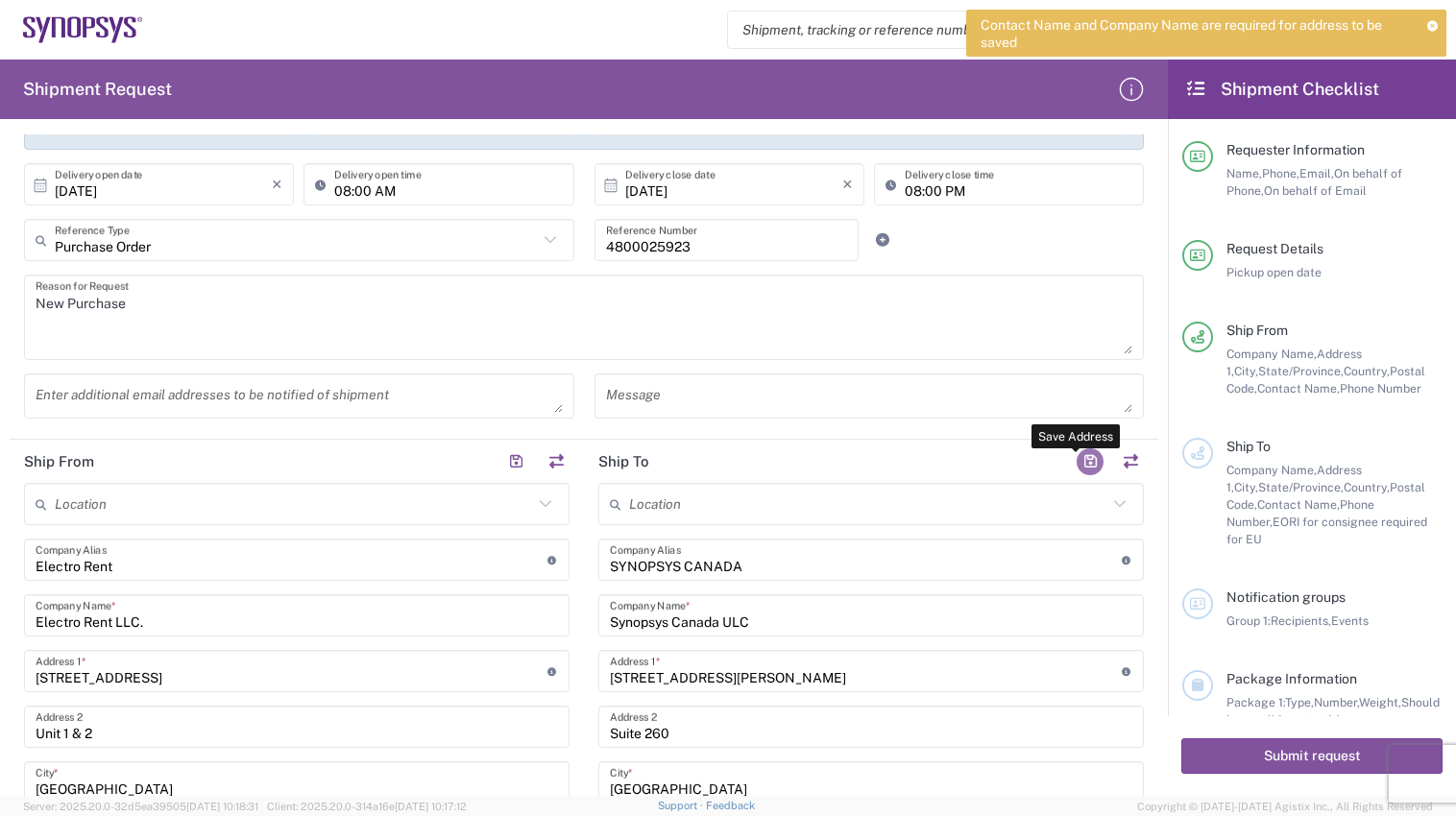
click at [1077, 462] on button "button" at bounding box center [1089, 461] width 27 height 27
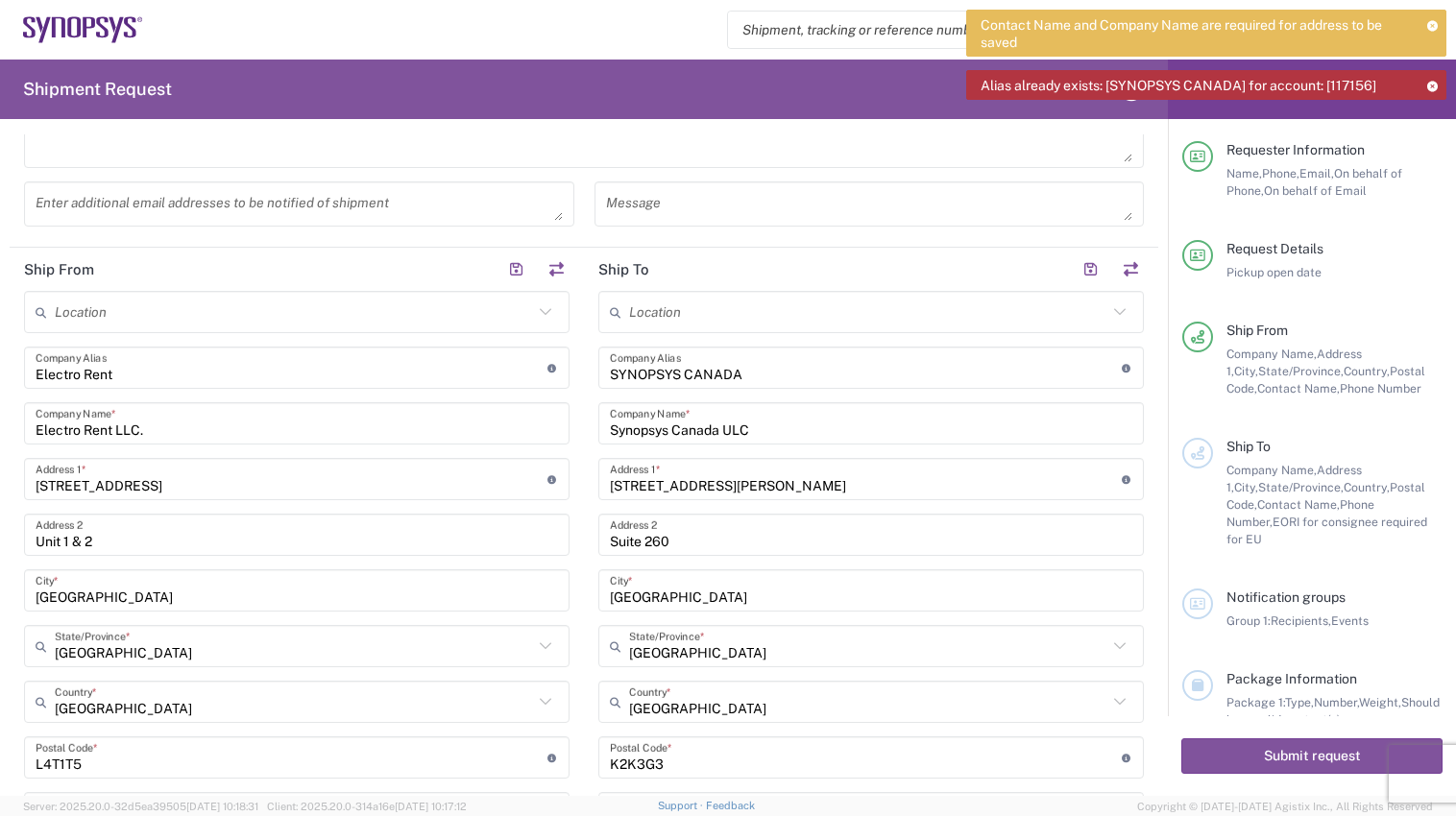
scroll to position [499, 0]
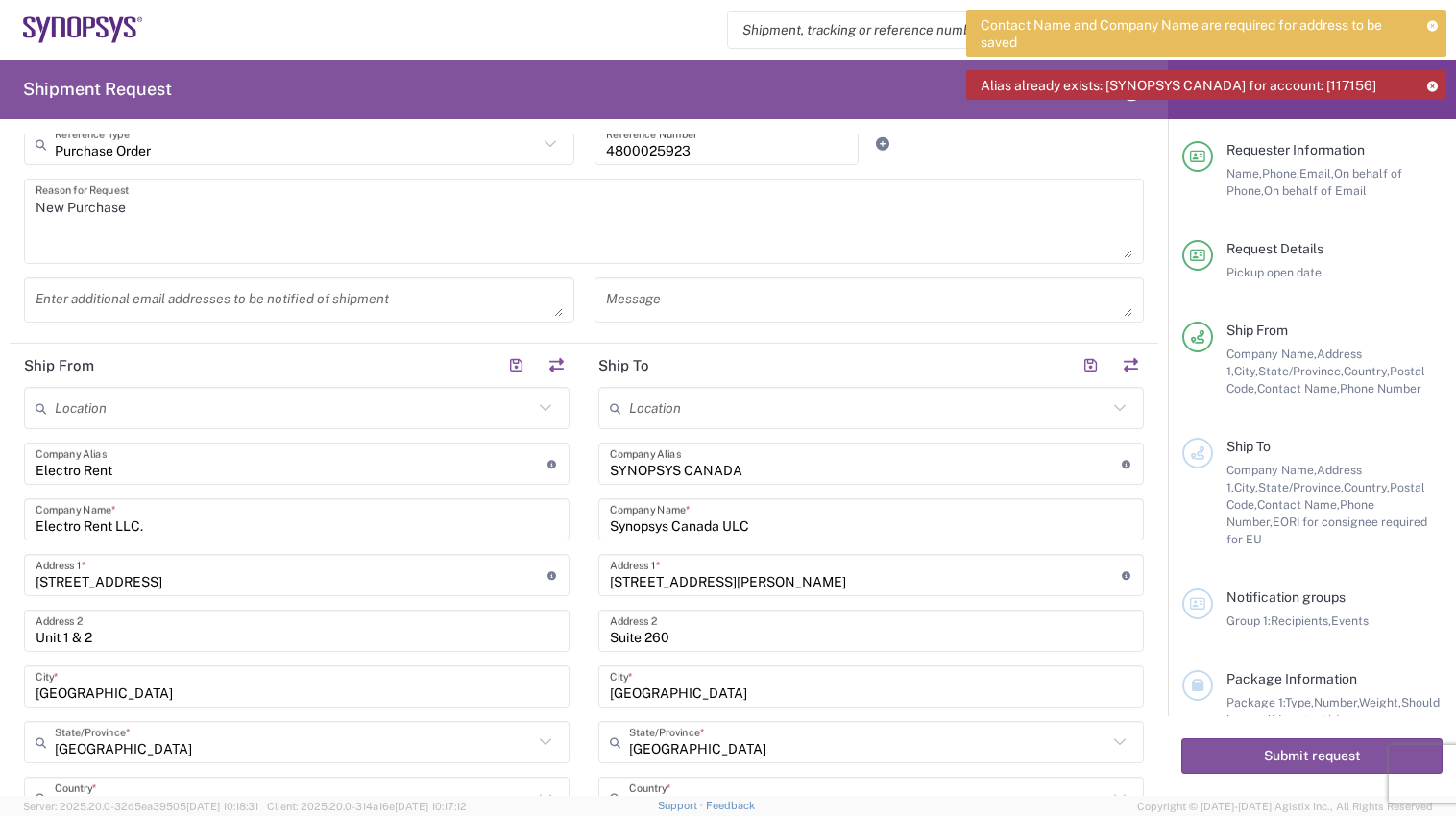
click at [1433, 26] on icon at bounding box center [1431, 26] width 13 height 11
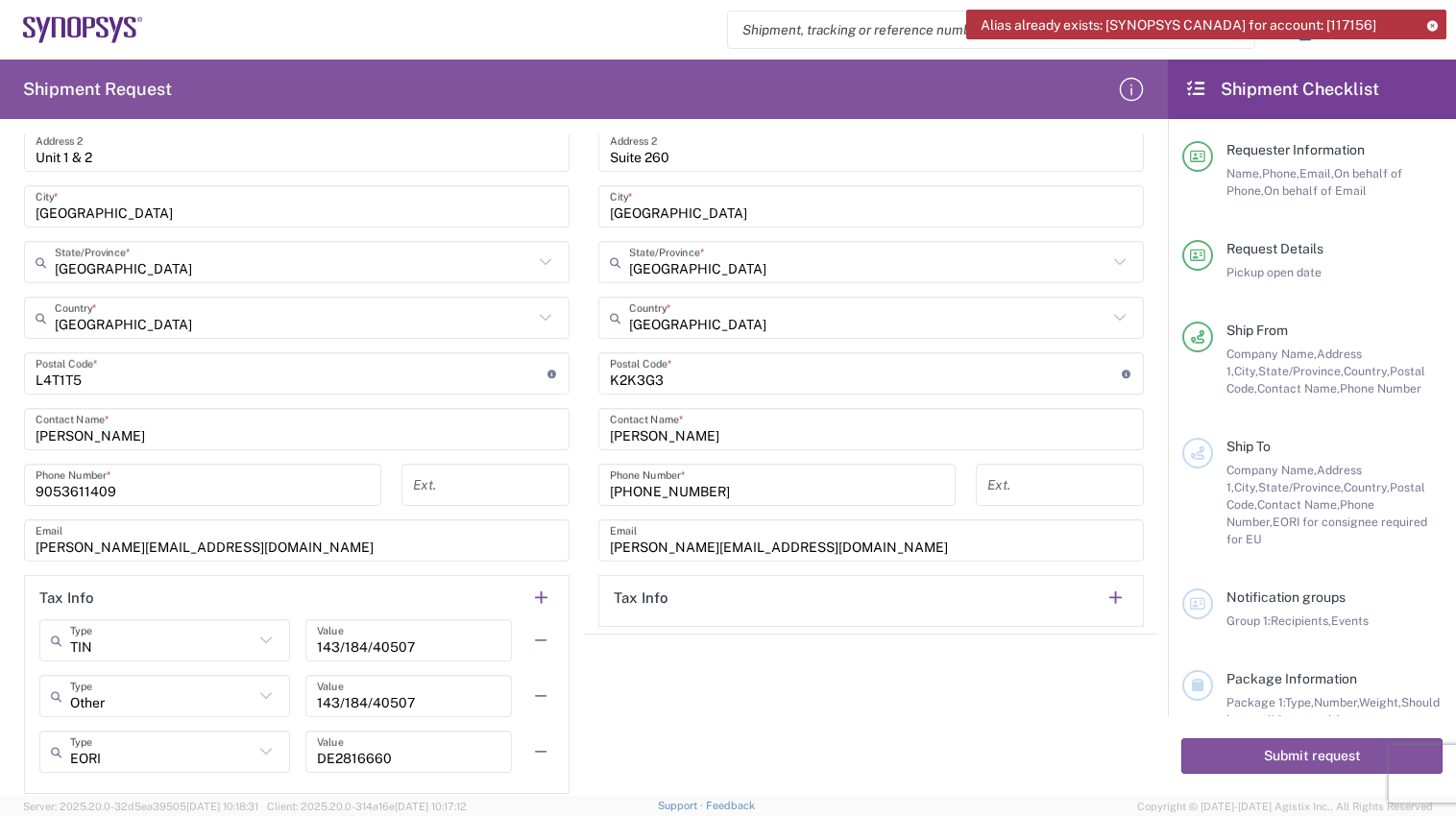
scroll to position [1076, 0]
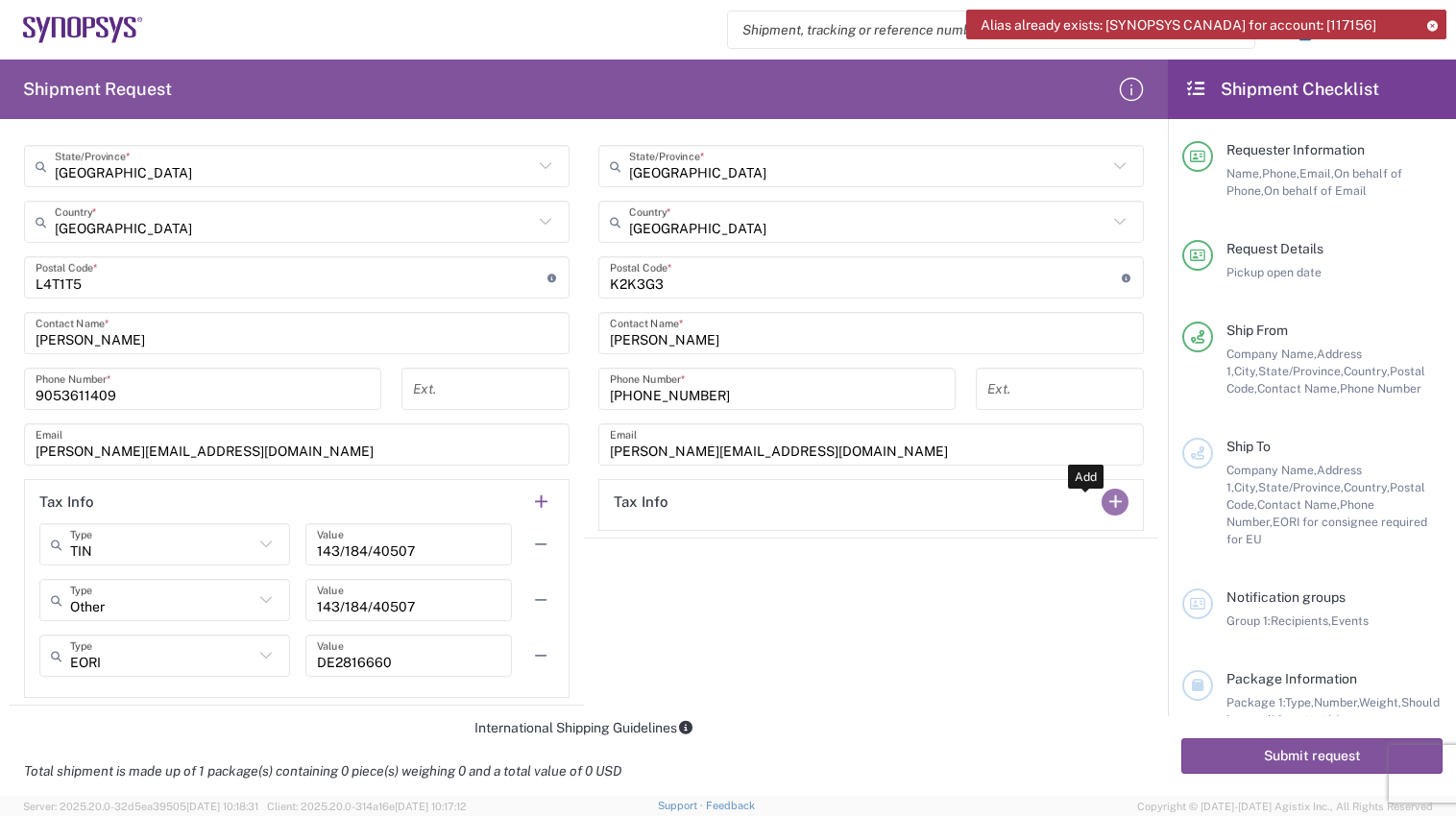
click at [1106, 505] on button "button" at bounding box center [1114, 501] width 27 height 27
click at [1107, 544] on button "button" at bounding box center [1114, 544] width 27 height 27
click at [534, 544] on button "button" at bounding box center [540, 544] width 27 height 27
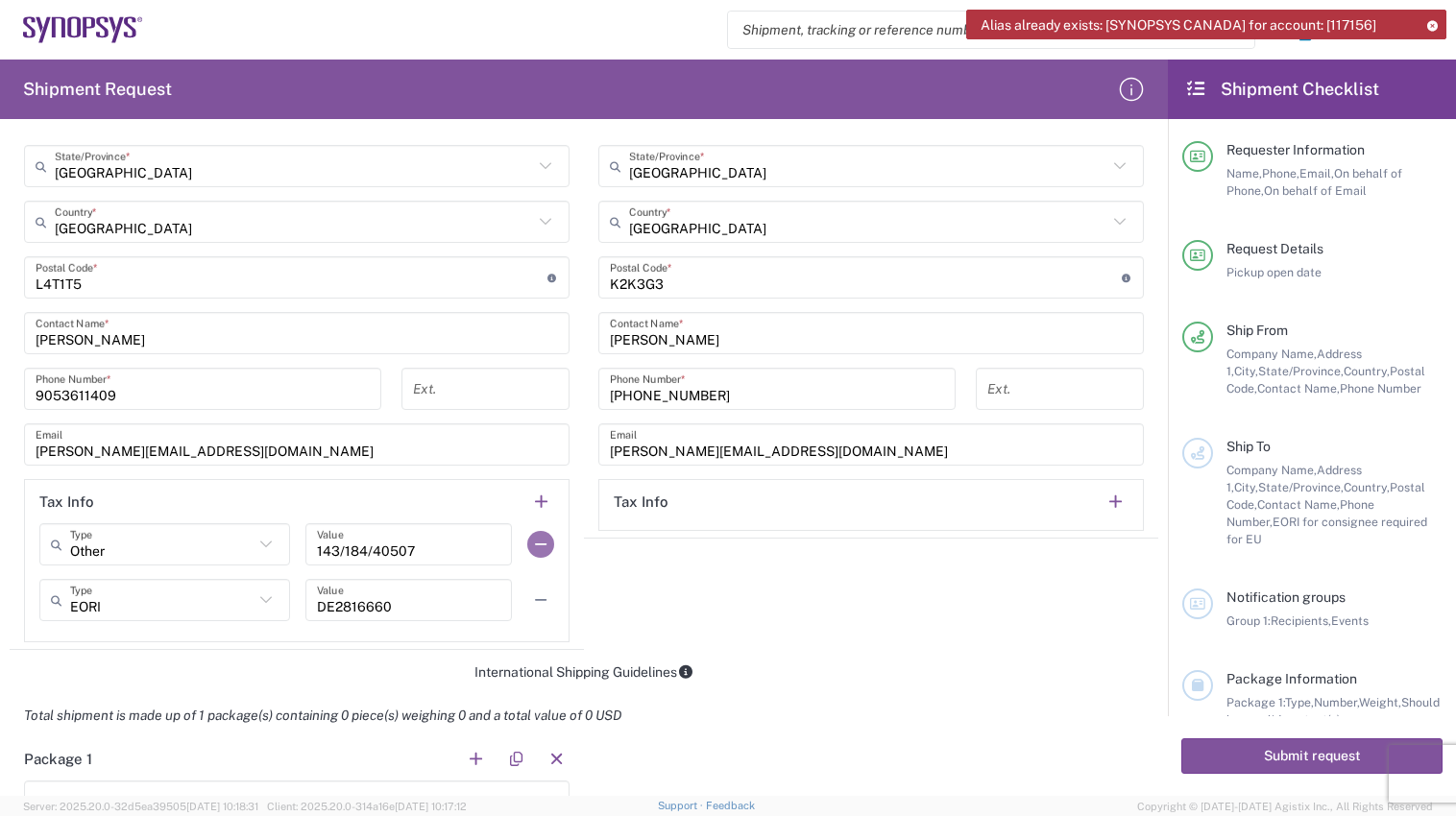
click at [536, 551] on button "button" at bounding box center [540, 544] width 27 height 27
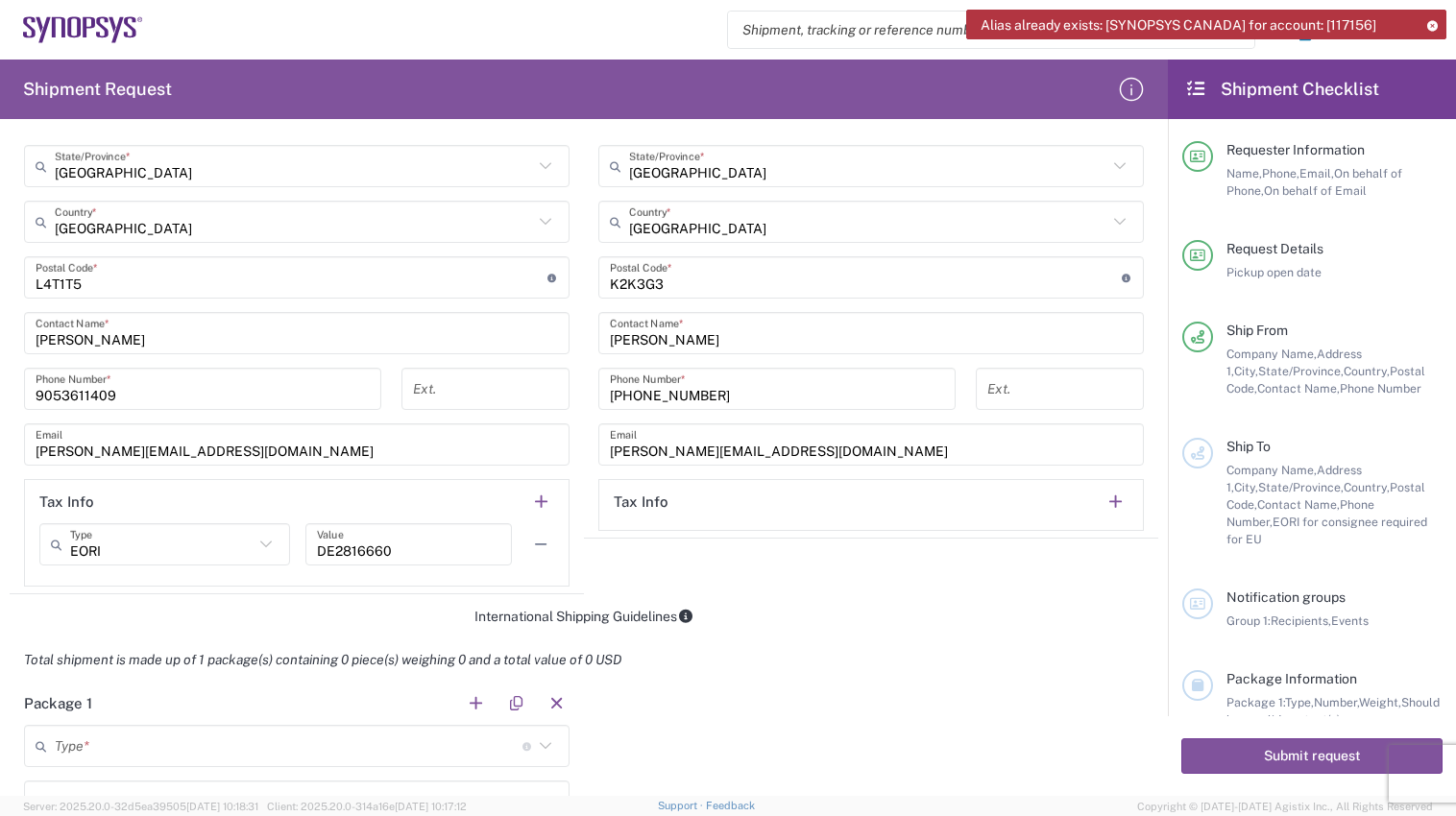
click at [536, 551] on button "button" at bounding box center [540, 544] width 27 height 27
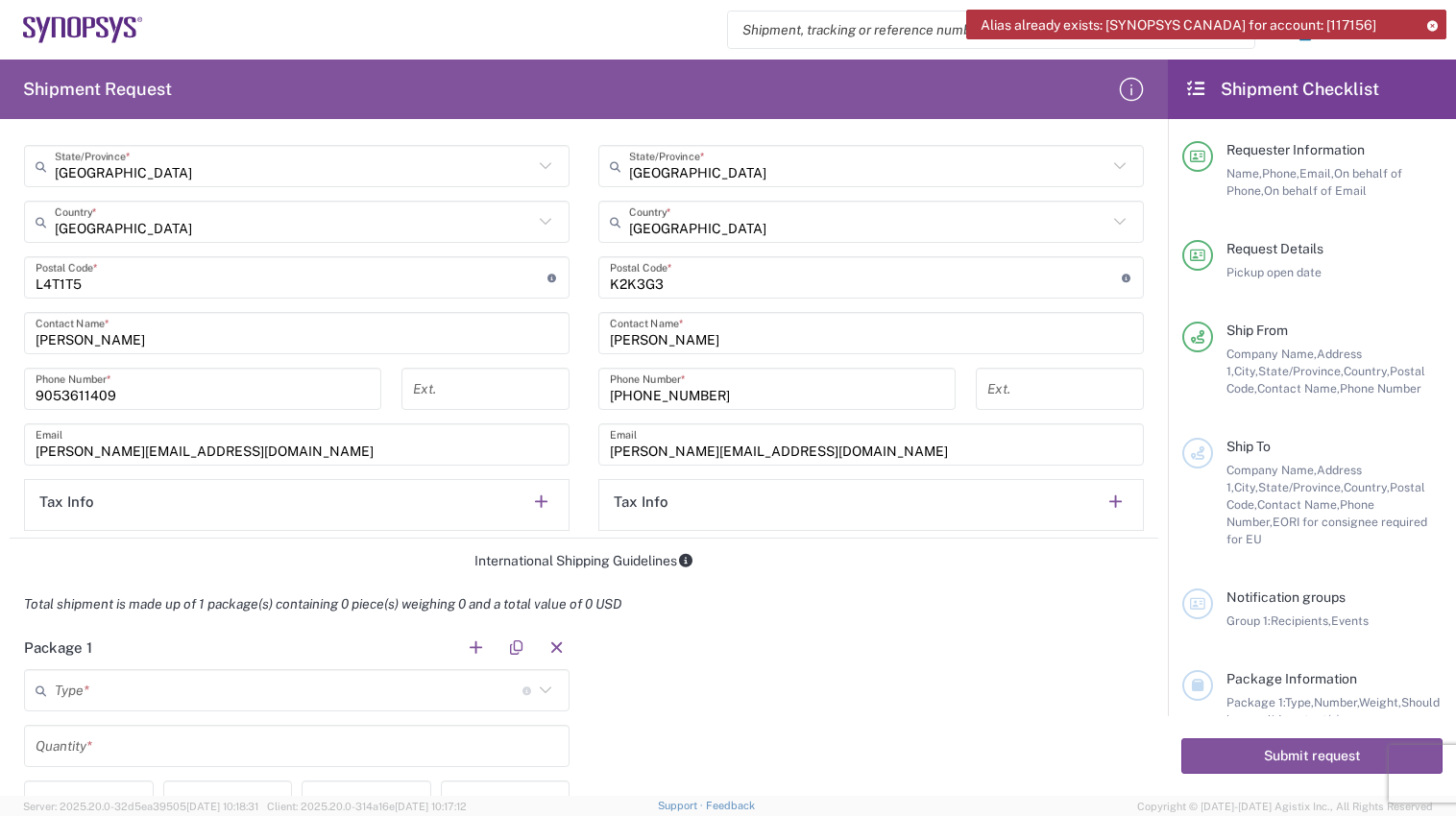
click at [942, 558] on div "International Shipping Guidelines" at bounding box center [584, 561] width 1148 height 18
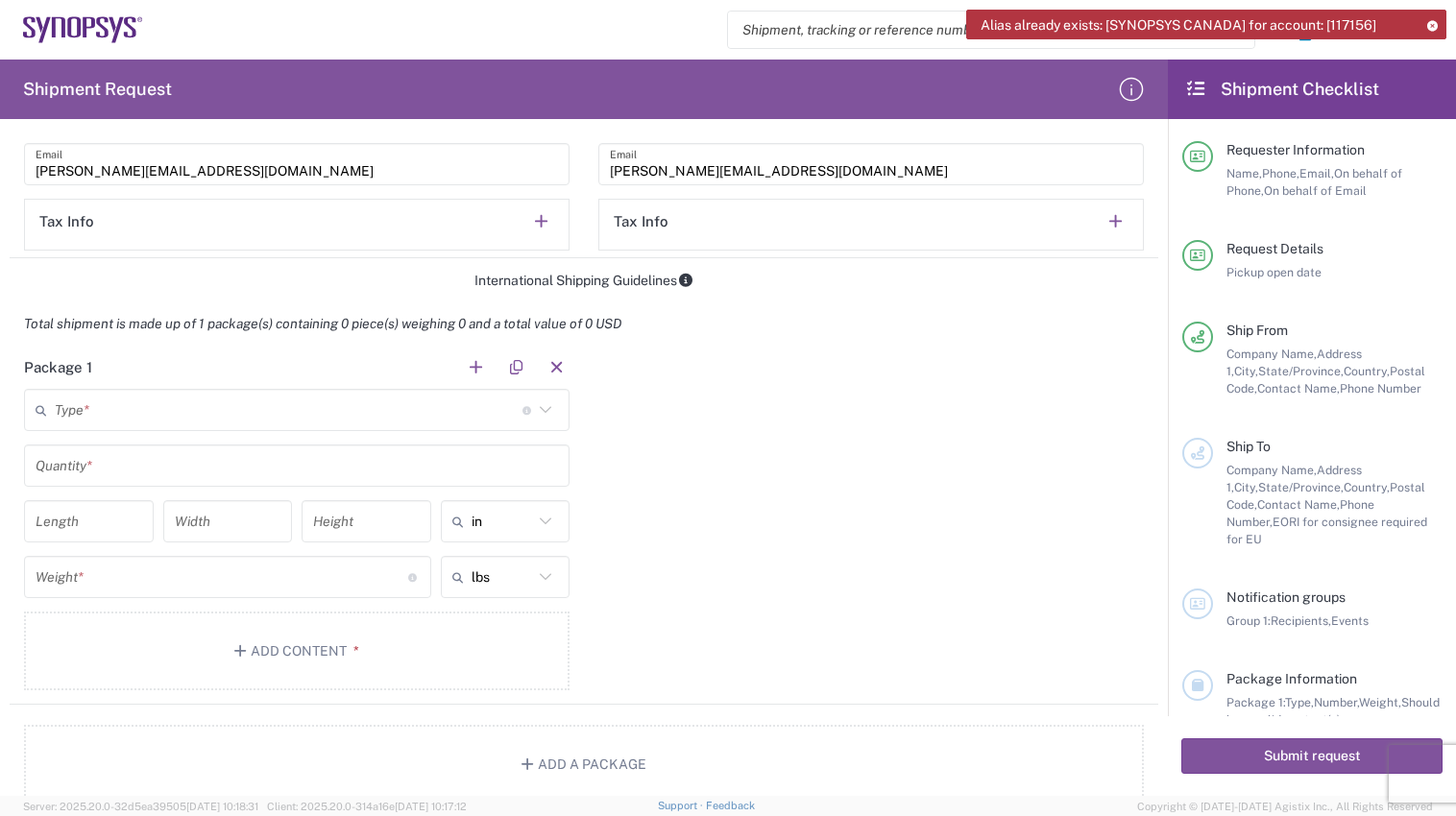
scroll to position [1364, 0]
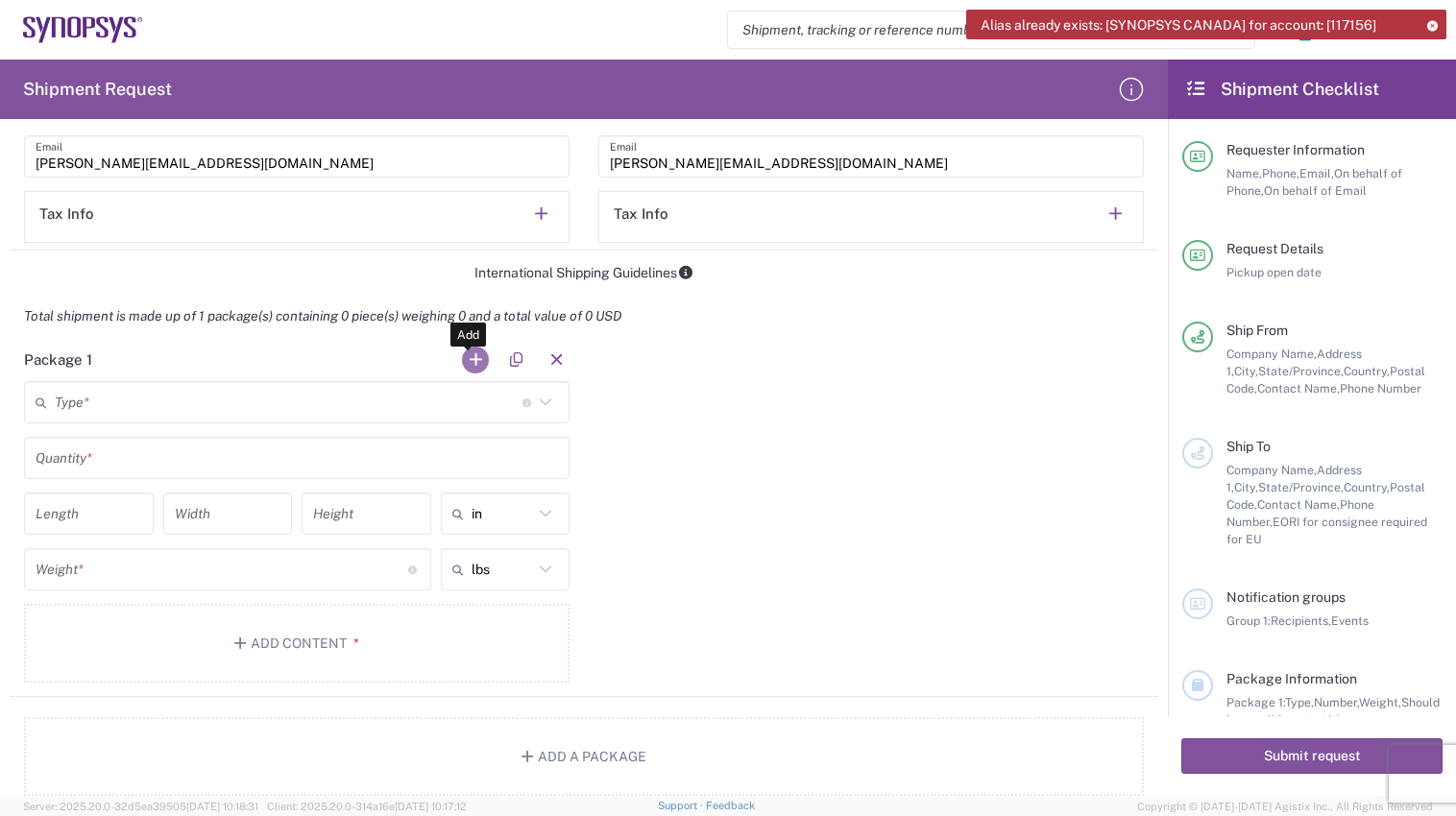
click at [473, 358] on button "button" at bounding box center [475, 360] width 27 height 27
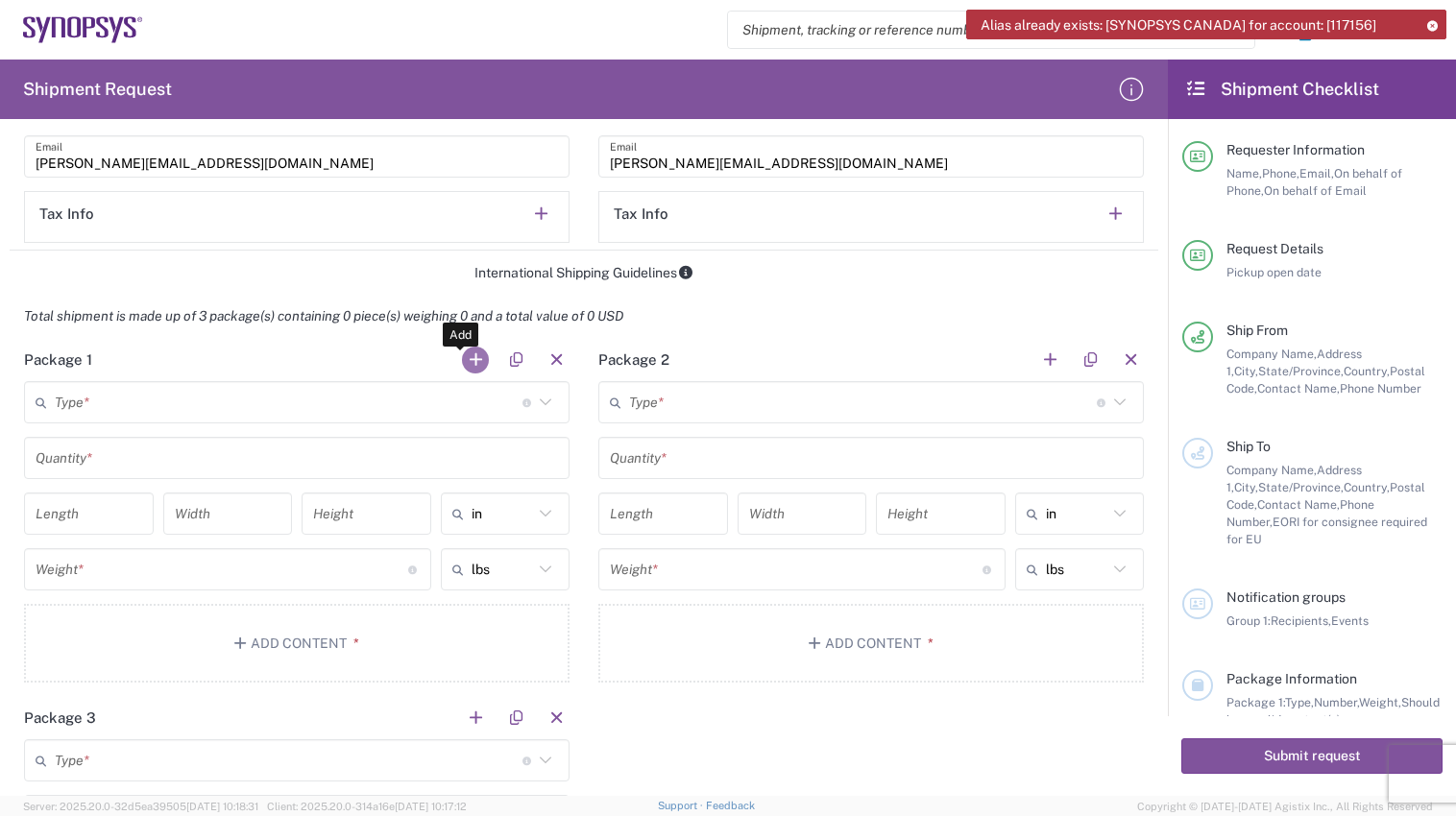
click at [465, 356] on button "button" at bounding box center [475, 360] width 27 height 27
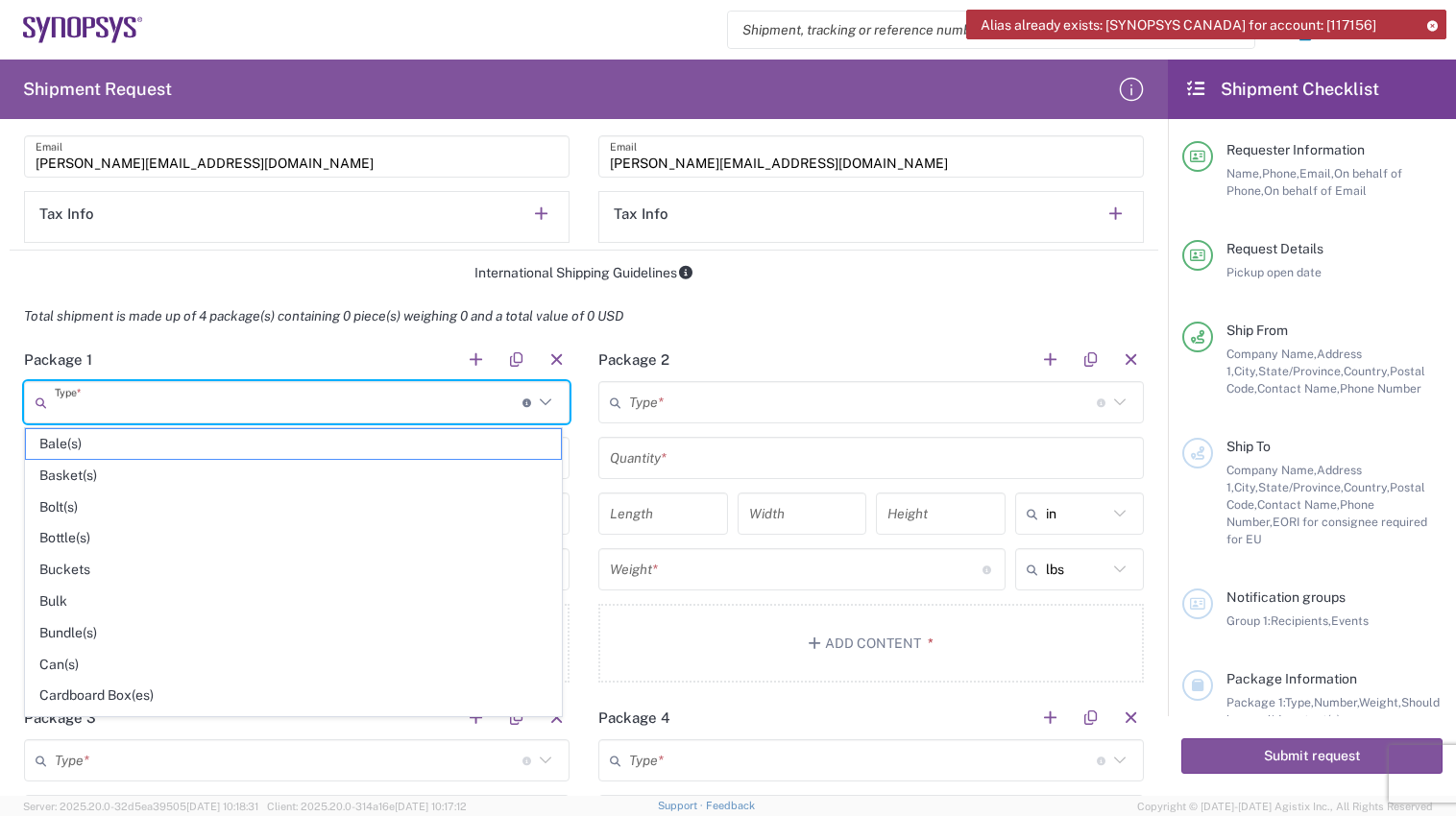
click at [134, 412] on input "text" at bounding box center [289, 403] width 468 height 33
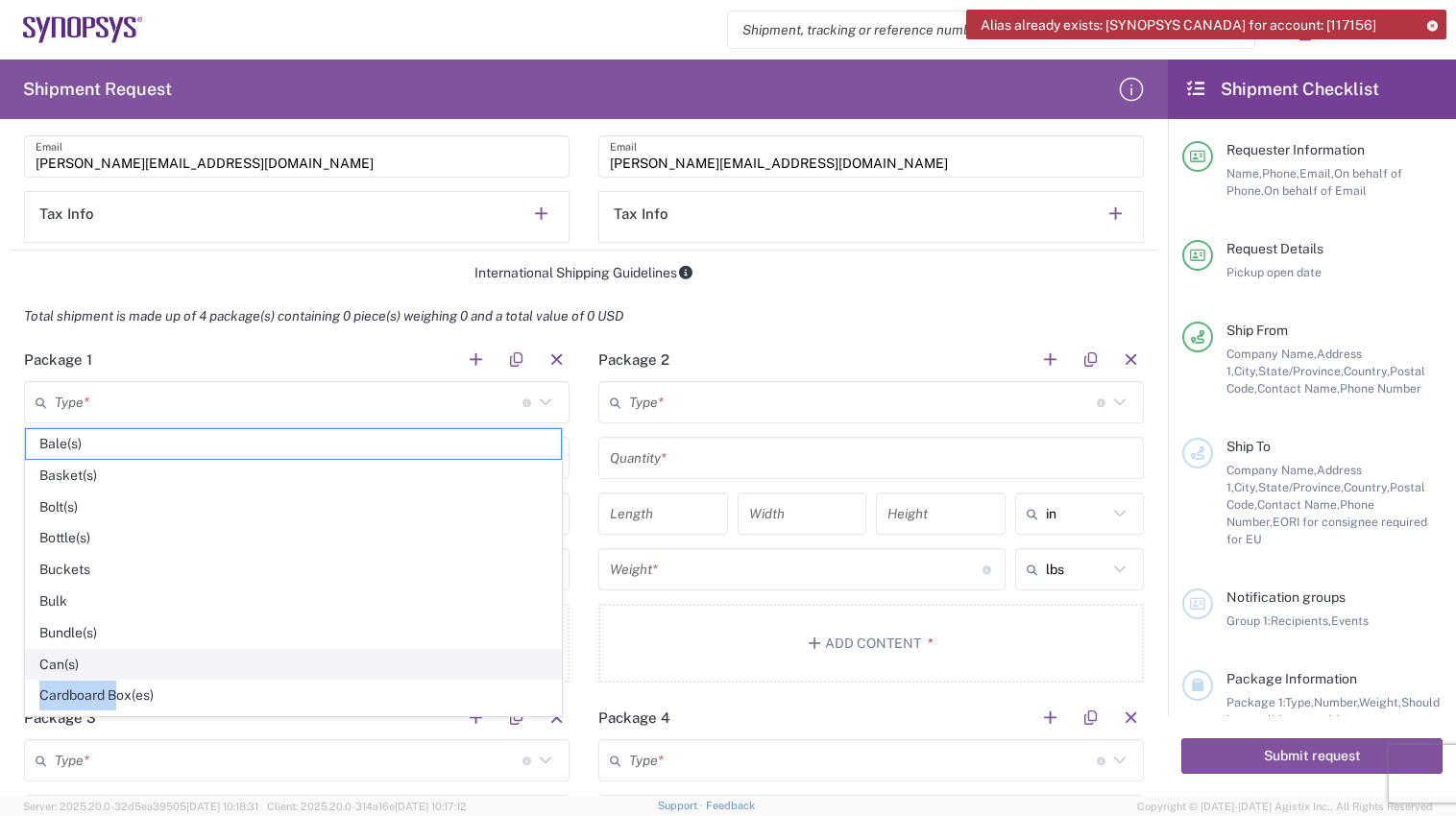
drag, startPoint x: 113, startPoint y: 691, endPoint x: 226, endPoint y: 674, distance: 114.3
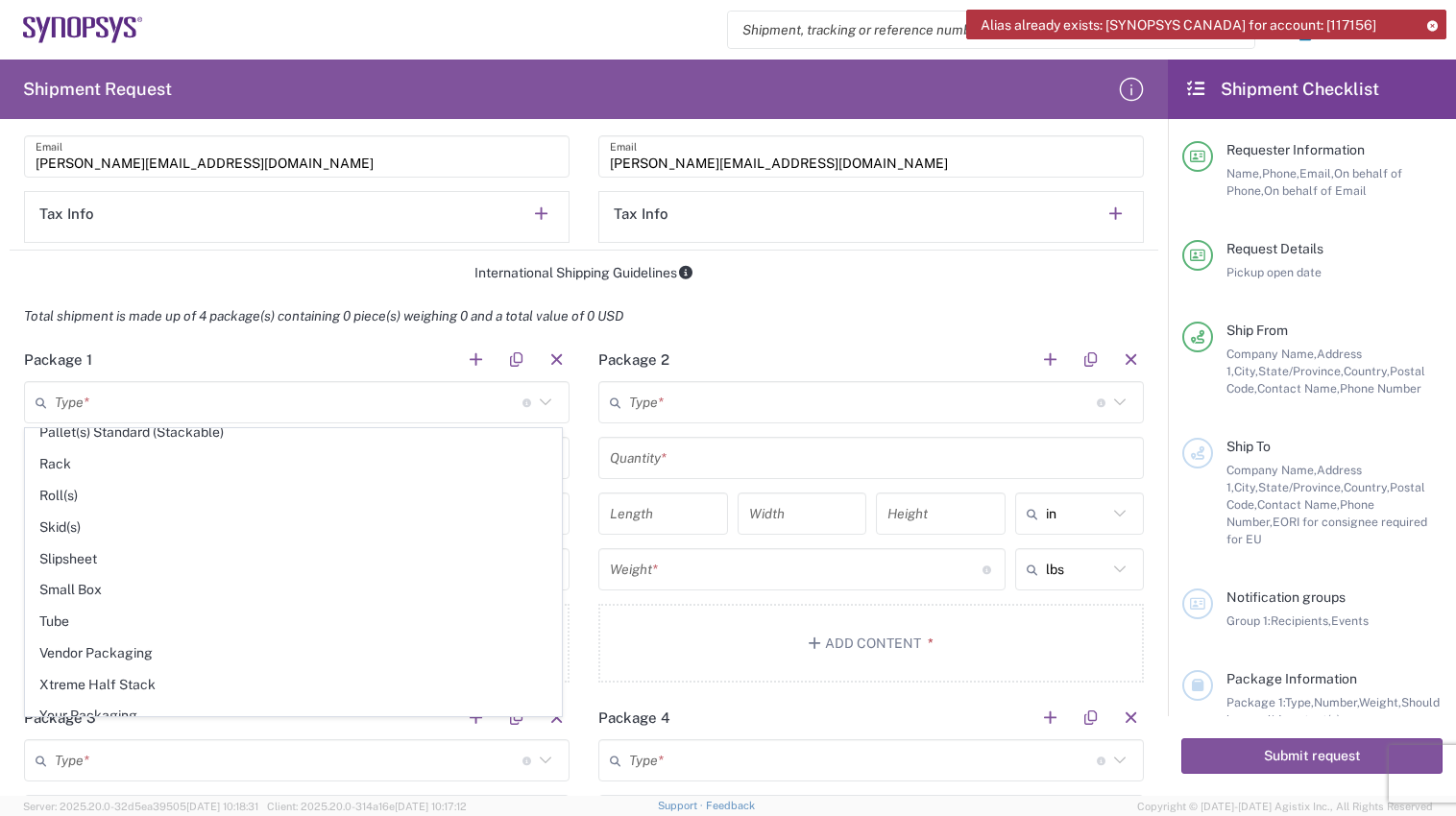
scroll to position [908, 0]
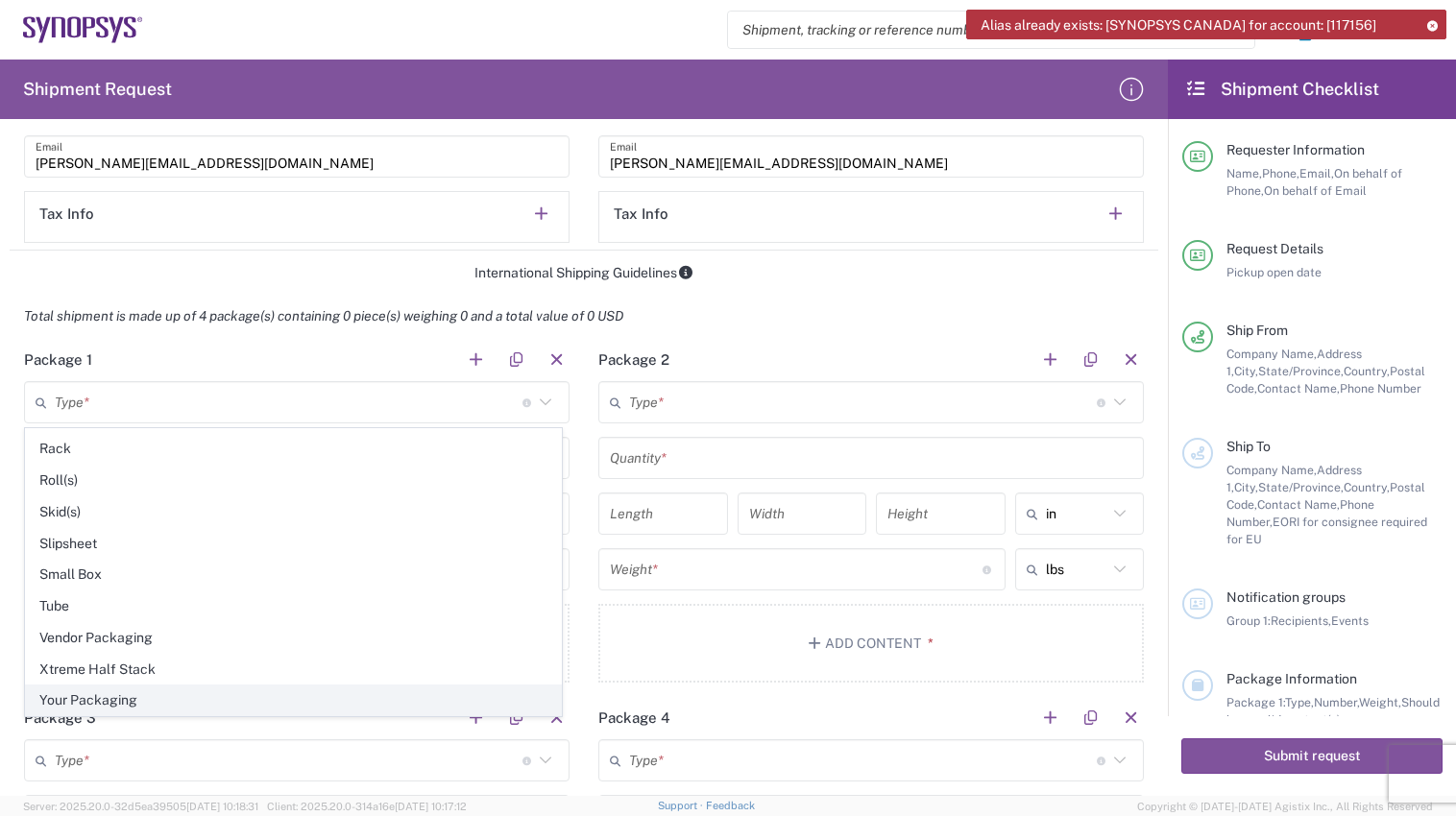
click at [102, 702] on span "Your Packaging" at bounding box center [293, 700] width 535 height 29
type input "Your Packaging"
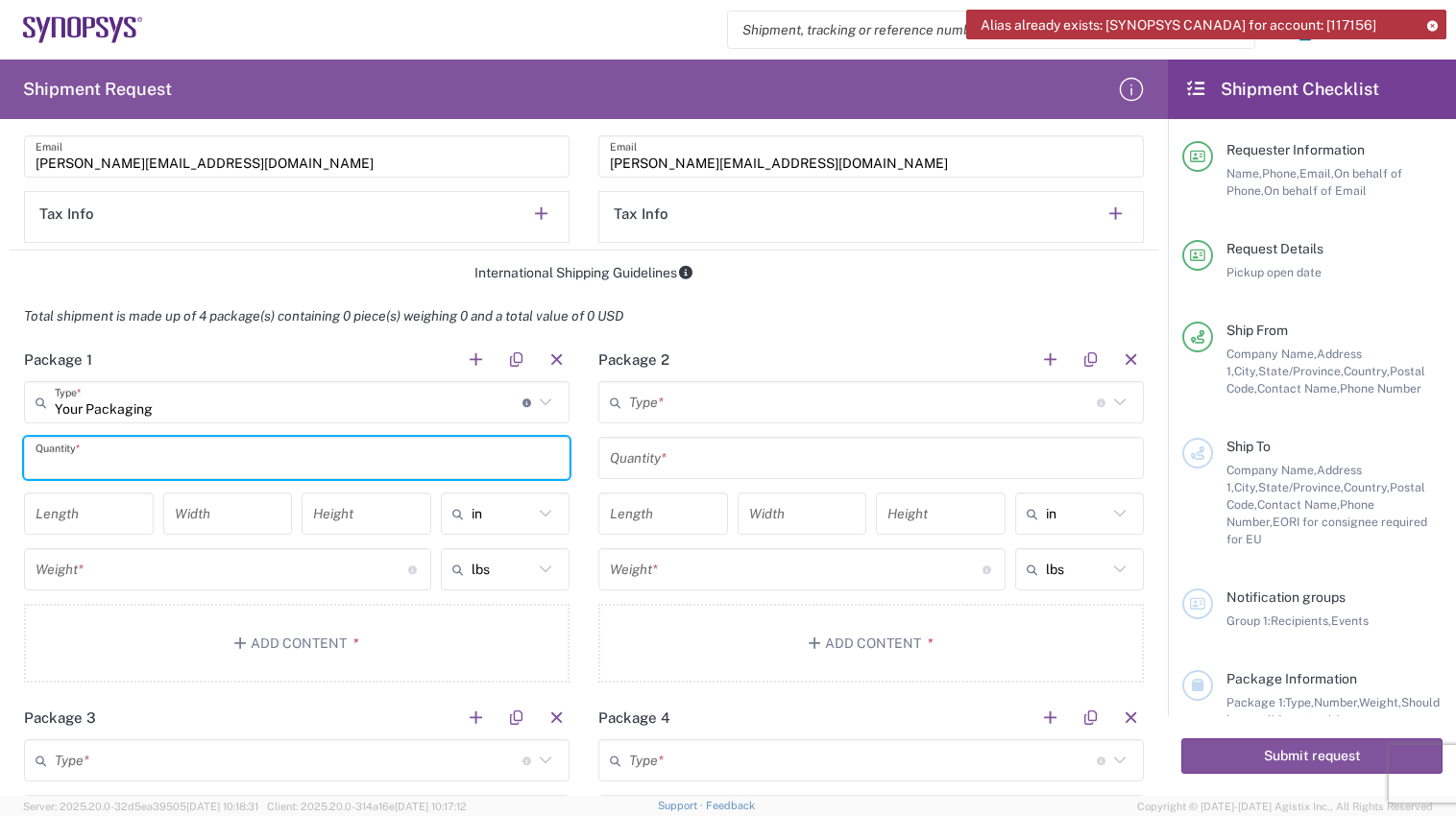
click at [135, 454] on input "text" at bounding box center [296, 458] width 522 height 33
type input "1"
click at [571, 510] on main "Your Packaging Type * Material used to package goods Bale(s) Basket(s) Bolt(s) …" at bounding box center [297, 535] width 574 height 308
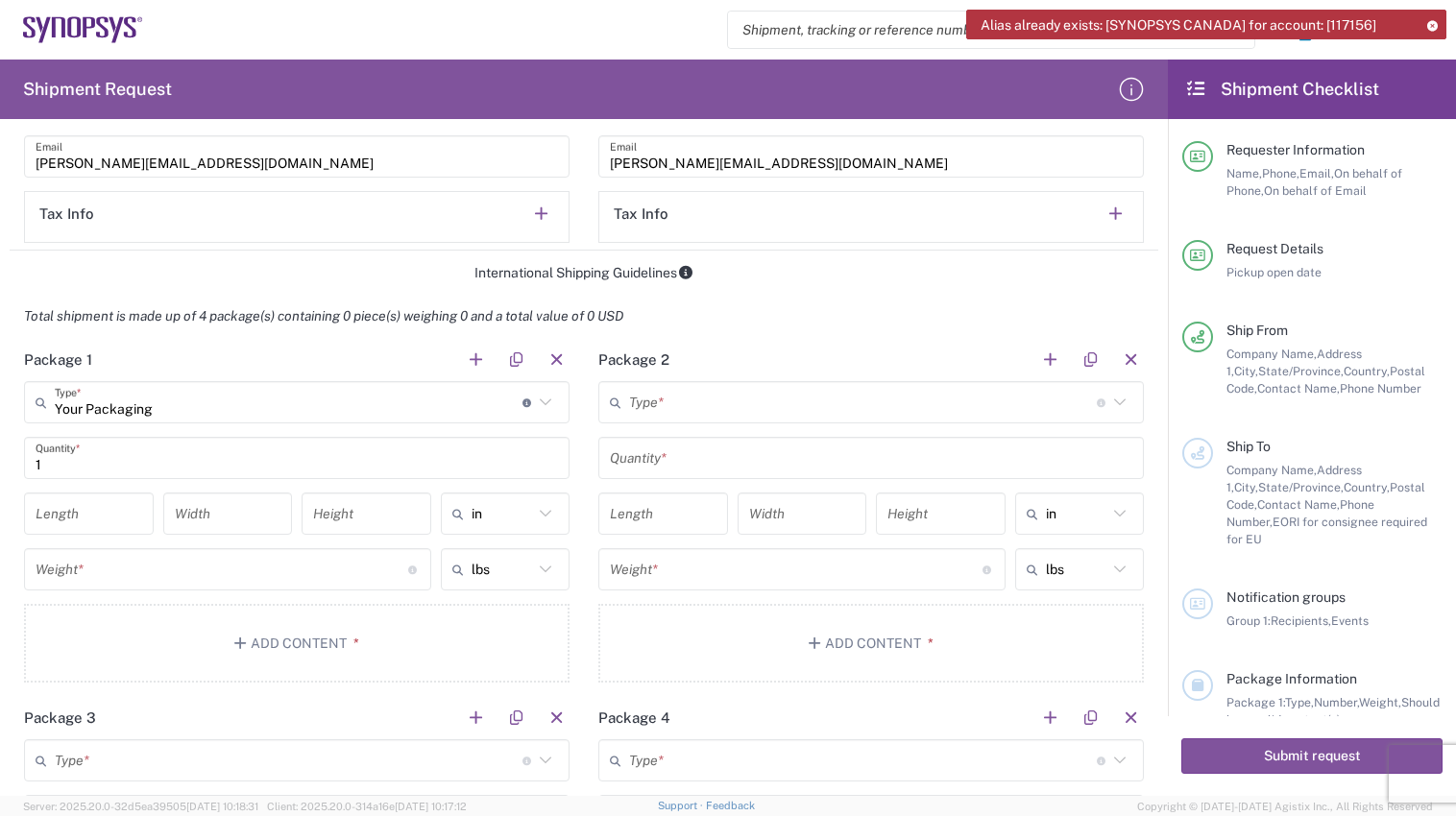
click at [92, 519] on input "number" at bounding box center [88, 514] width 106 height 33
type input "18"
type input "17"
type input "12"
click at [490, 614] on span "ft" at bounding box center [498, 618] width 124 height 29
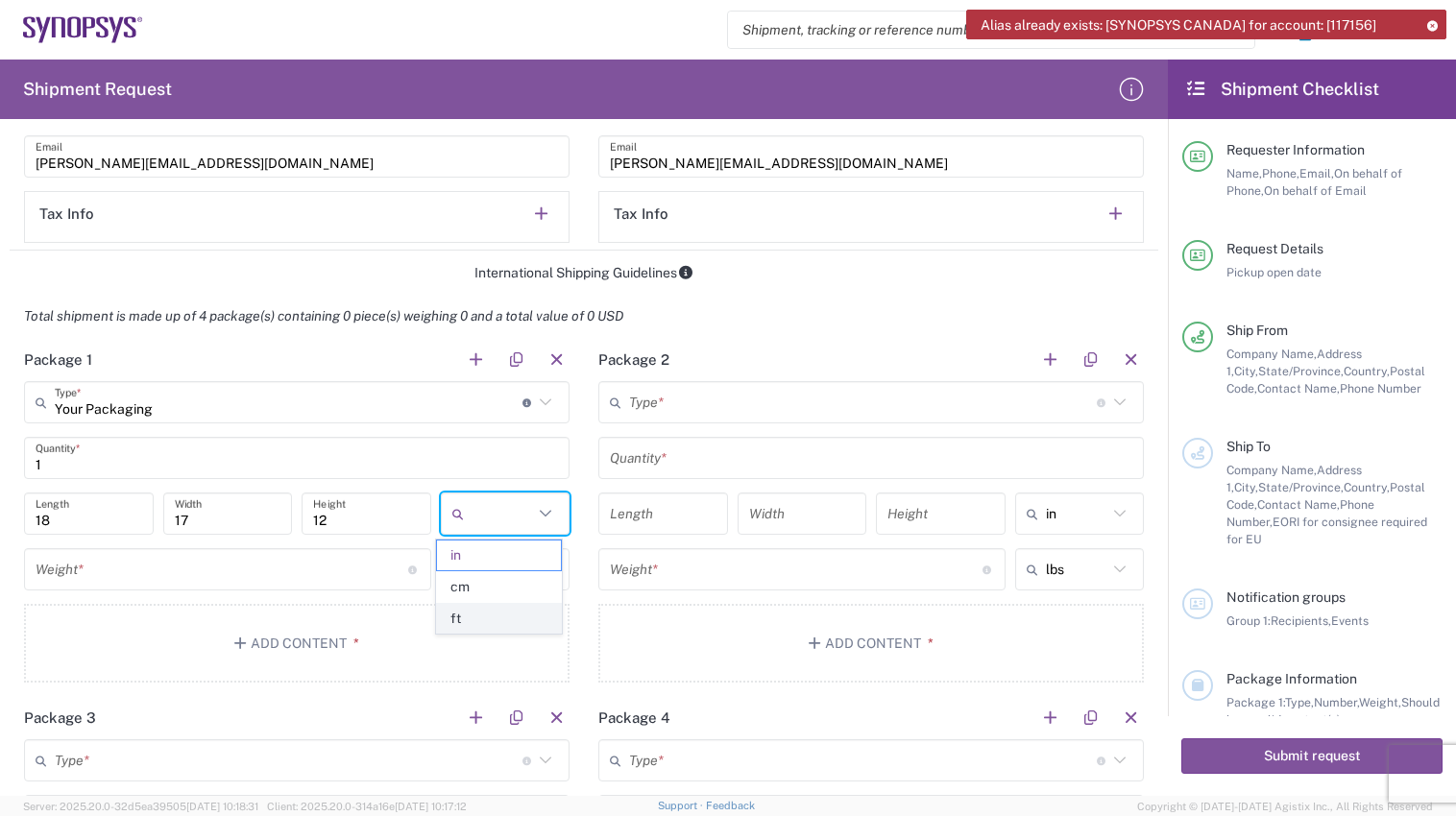
type input "1.5"
type input "1.42"
type input "1"
click at [538, 520] on icon at bounding box center [545, 513] width 25 height 25
type input "ft"
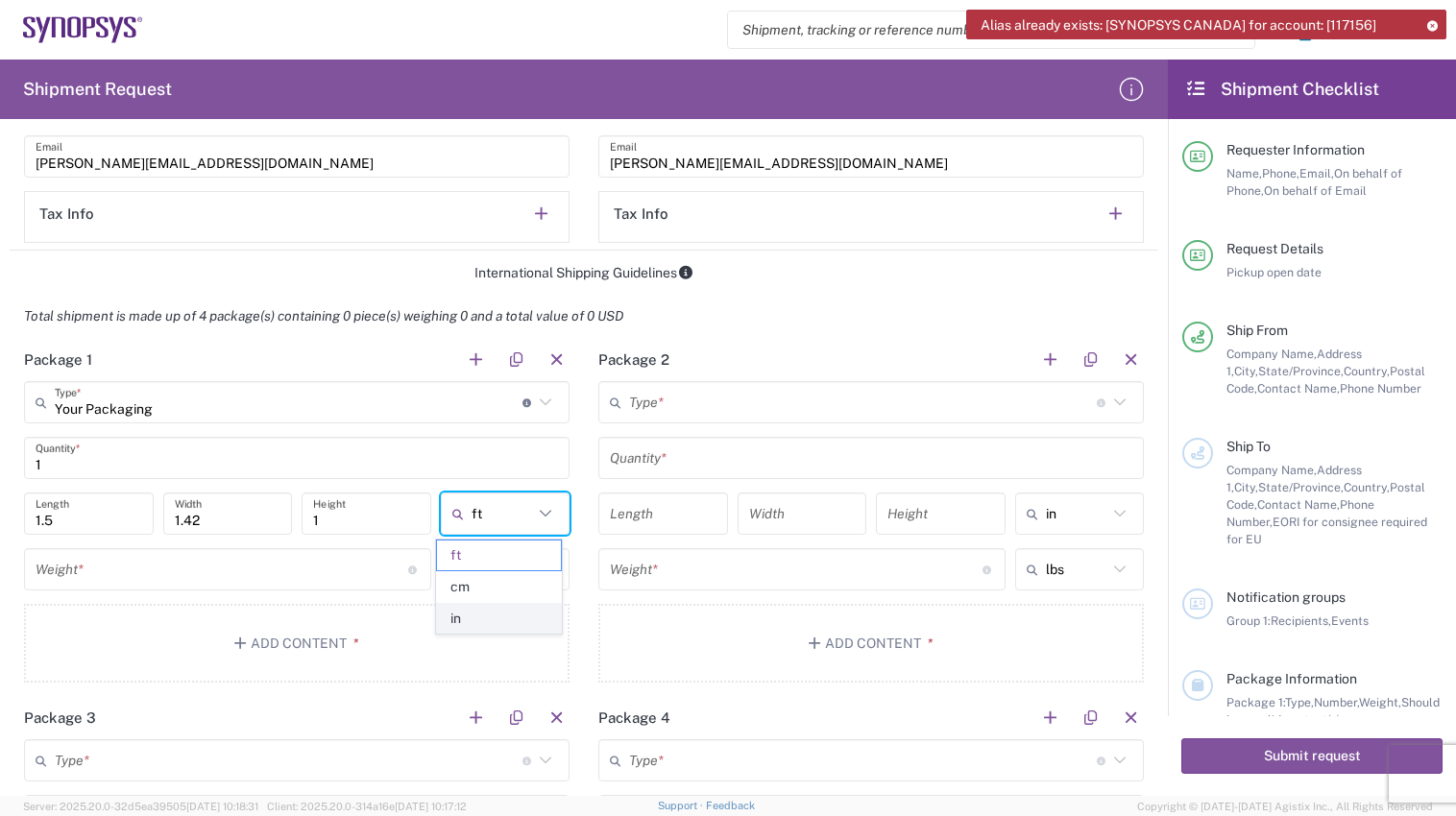
click at [458, 625] on span "in" at bounding box center [498, 618] width 124 height 29
type input "18"
type input "17.04"
type input "12"
type input "in"
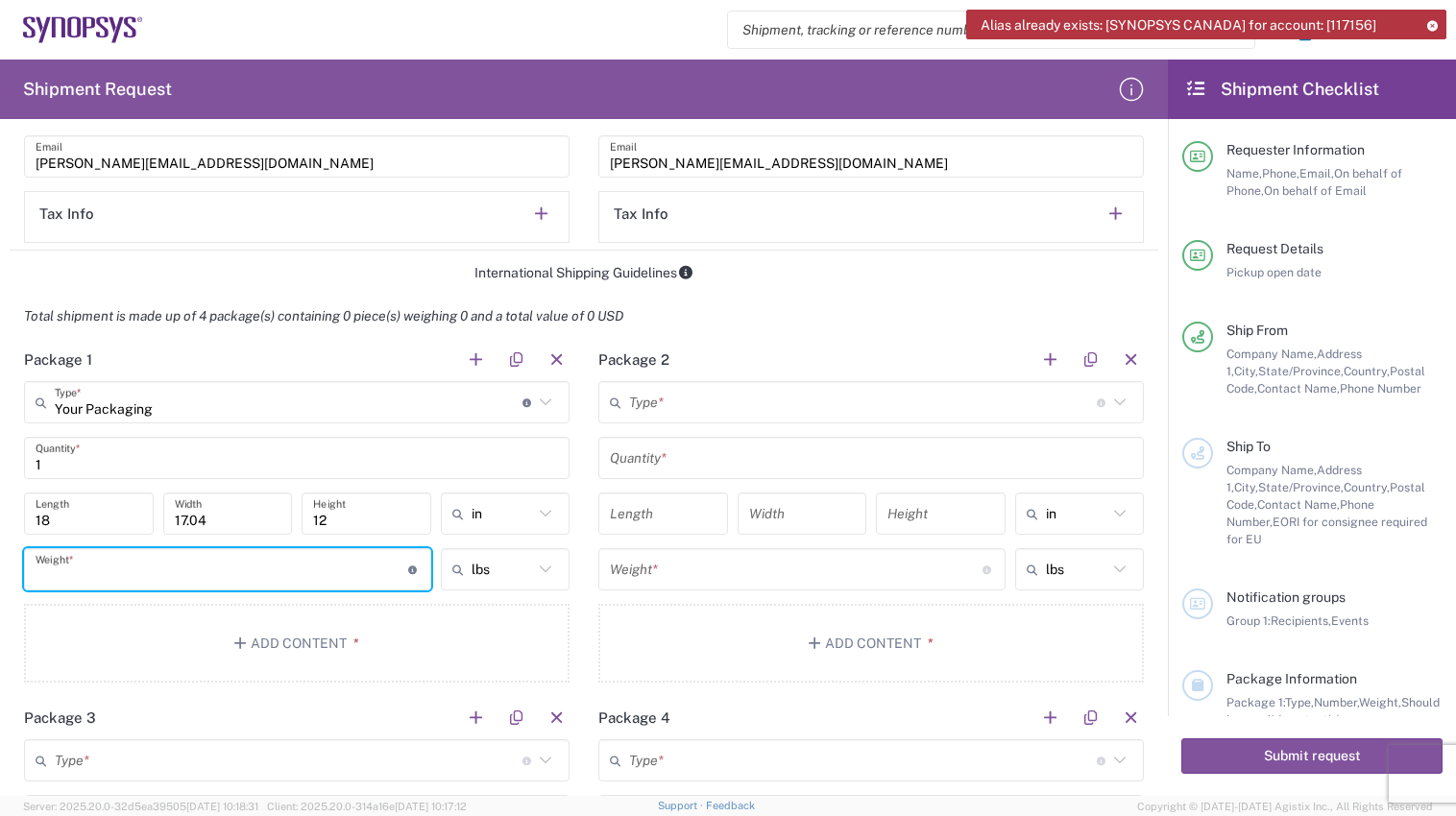
click at [127, 572] on input "number" at bounding box center [221, 570] width 373 height 33
type input "29.0"
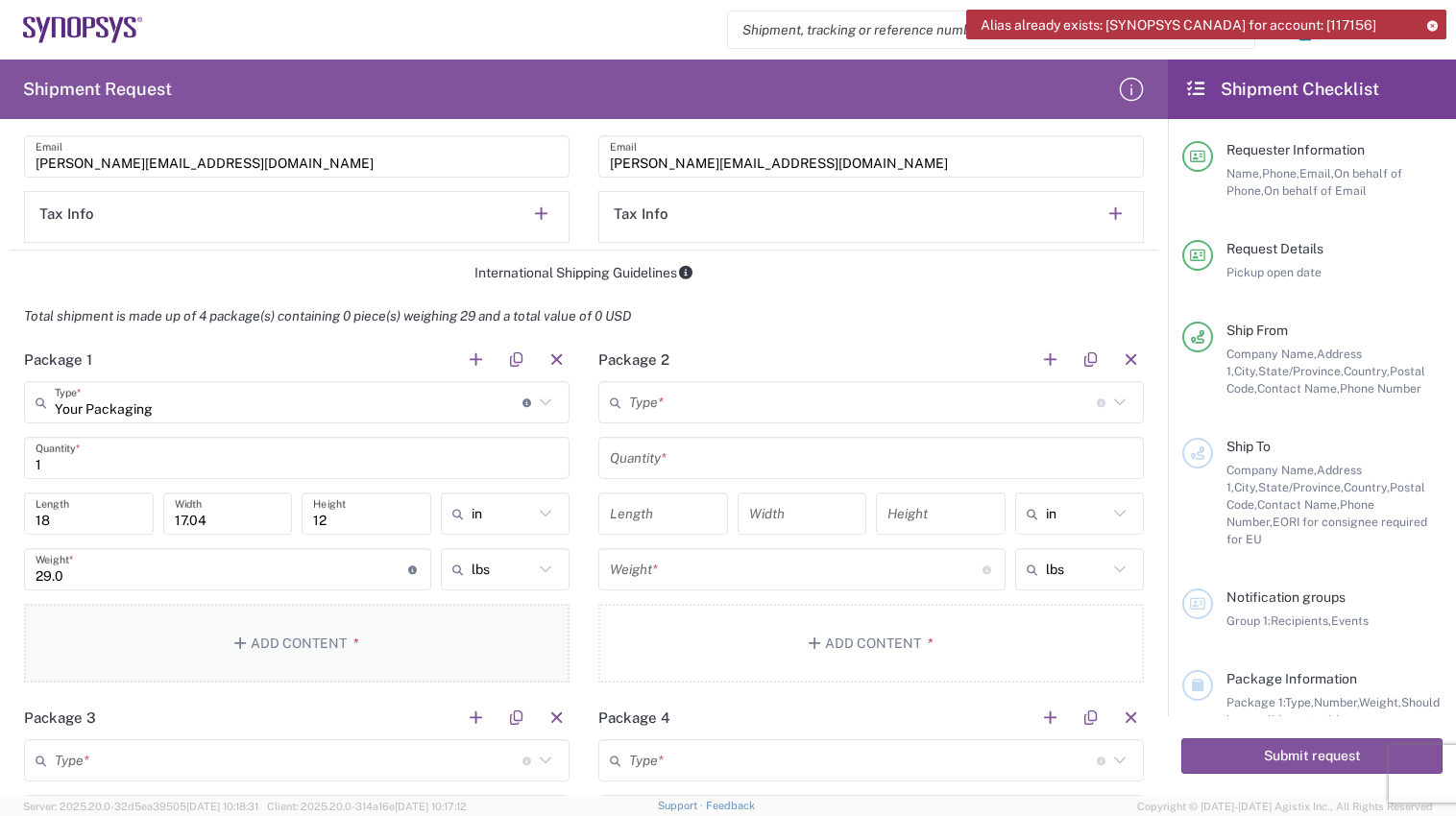
click at [412, 623] on button "Add Content *" at bounding box center [296, 643] width 546 height 79
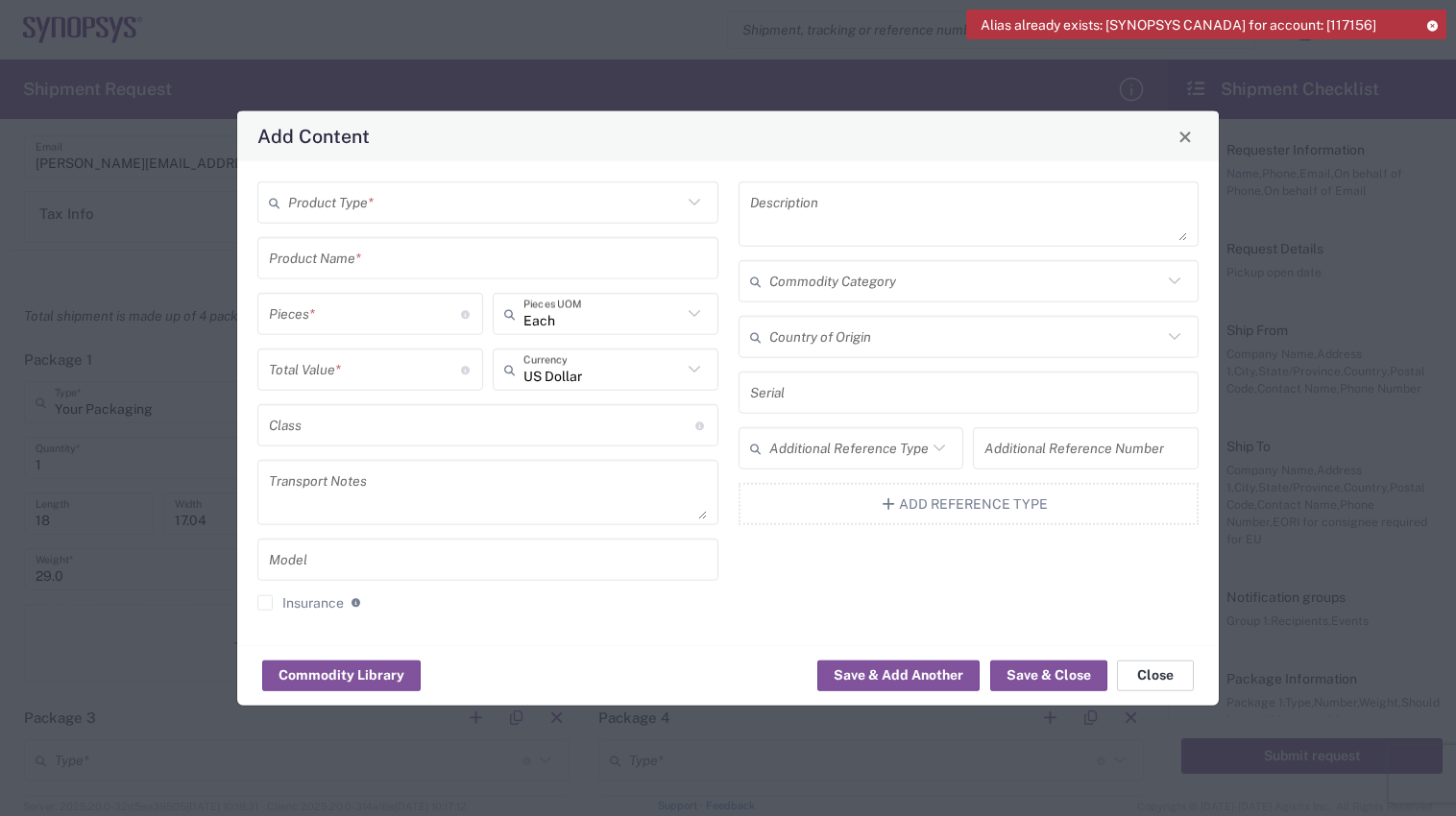
click at [1140, 667] on button "Close" at bounding box center [1155, 674] width 77 height 30
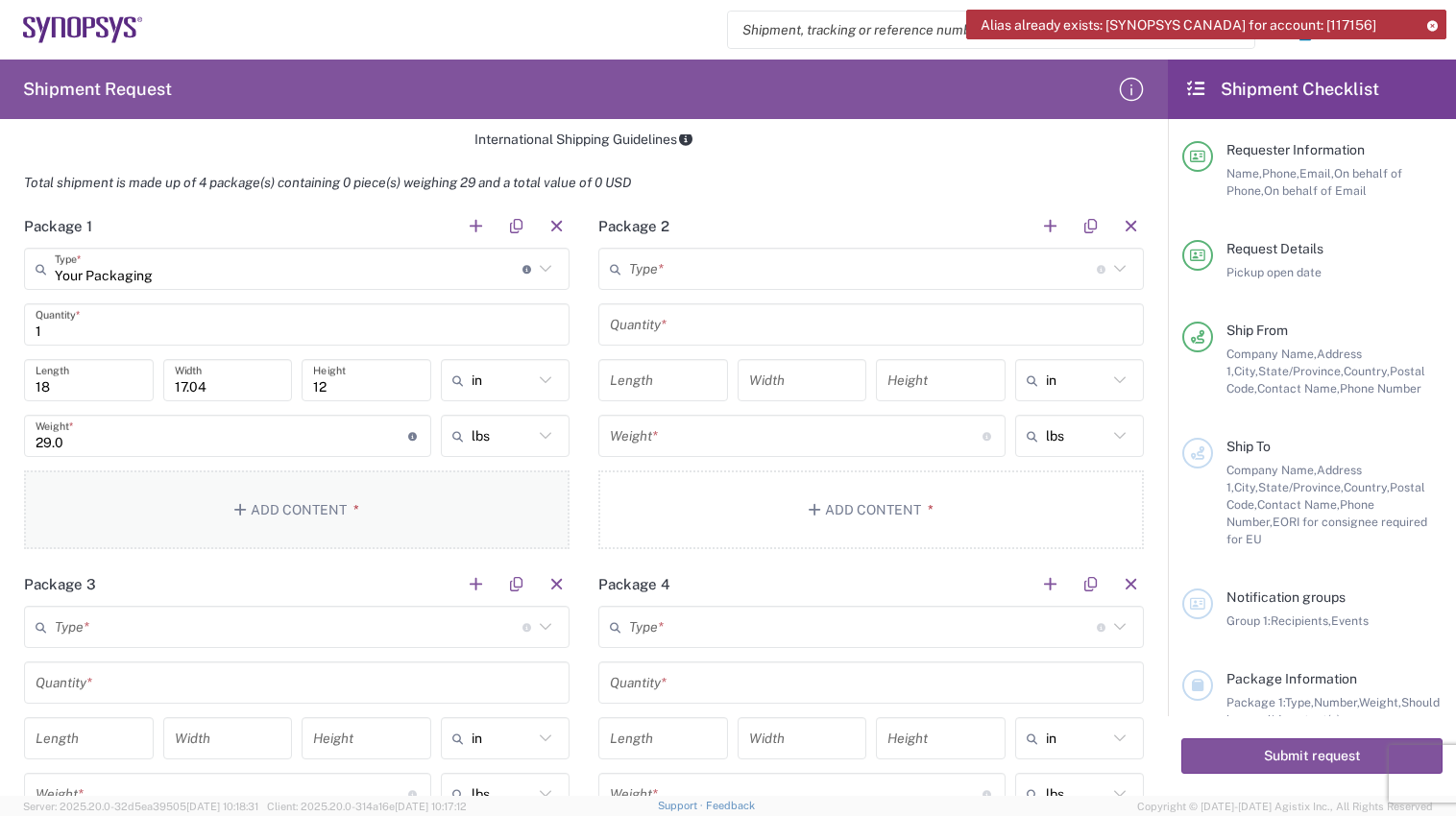
scroll to position [1555, 0]
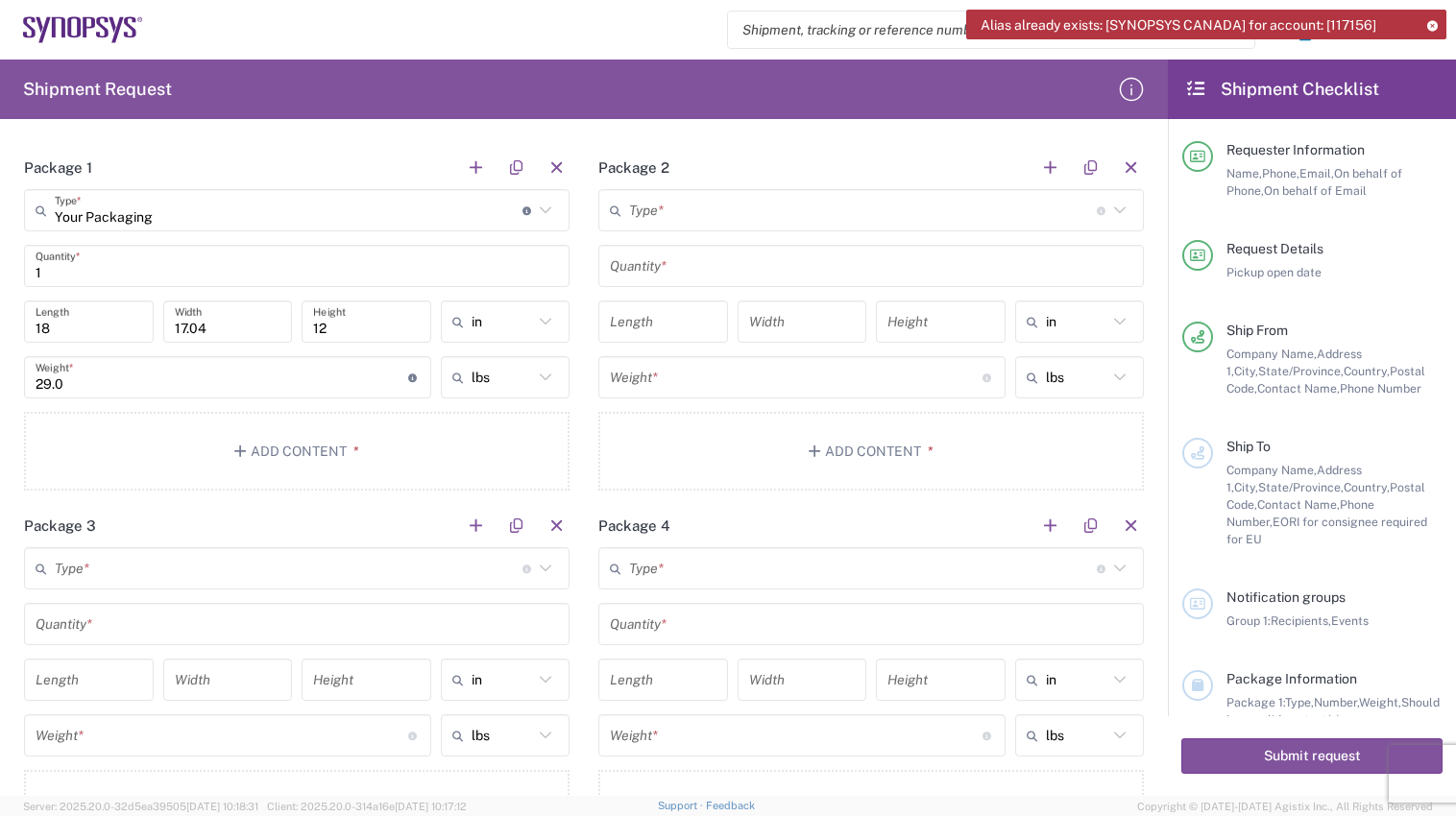
click at [584, 466] on main "Type * Material used to package goods Bale(s) Basket(s) Bolt(s) Bottle(s) Bucke…" at bounding box center [871, 342] width 574 height 308
click at [507, 168] on button "button" at bounding box center [515, 167] width 27 height 27
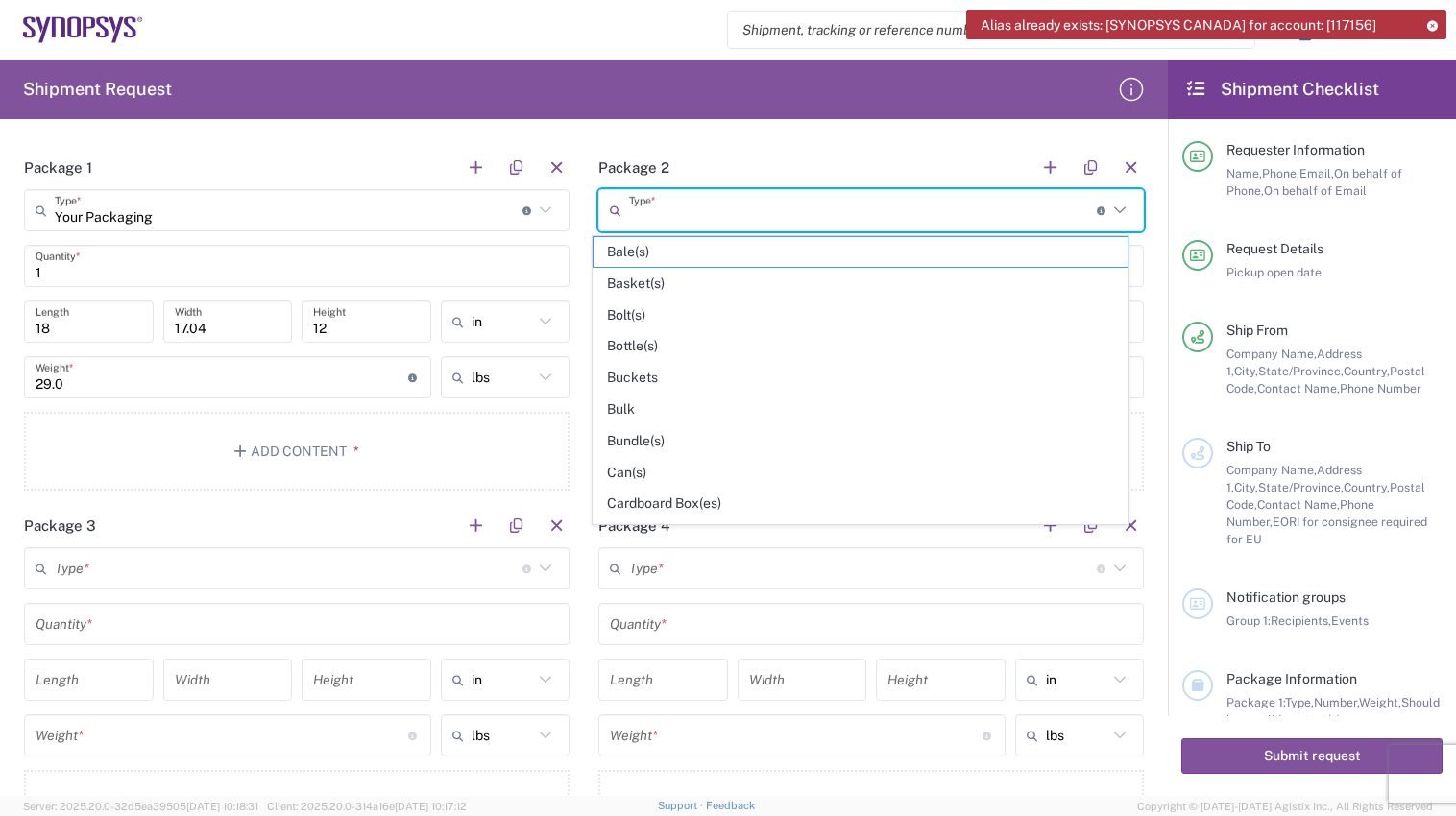
click at [972, 209] on input "text" at bounding box center [863, 210] width 468 height 33
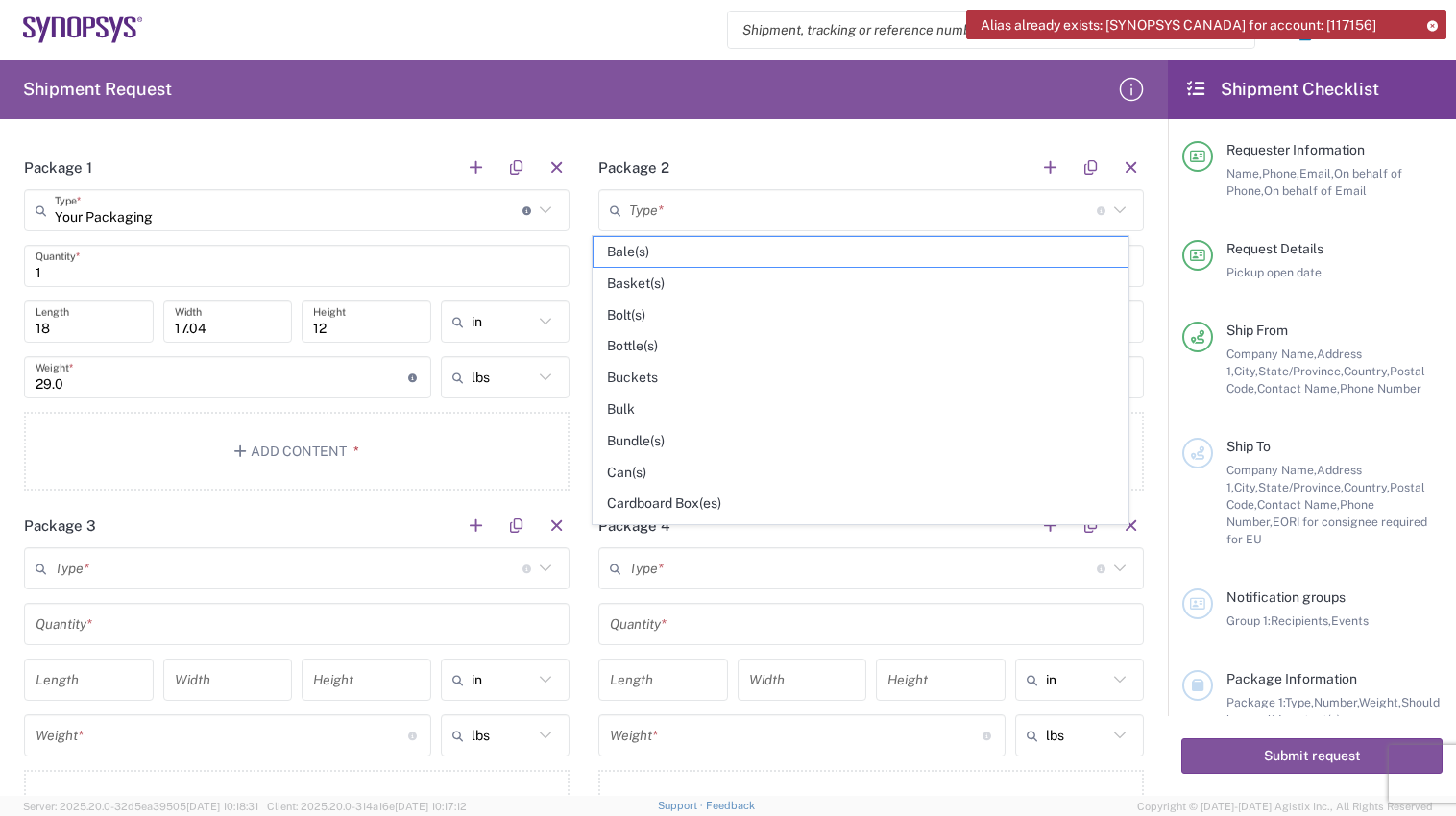
click at [961, 178] on header "Package 2" at bounding box center [871, 167] width 574 height 43
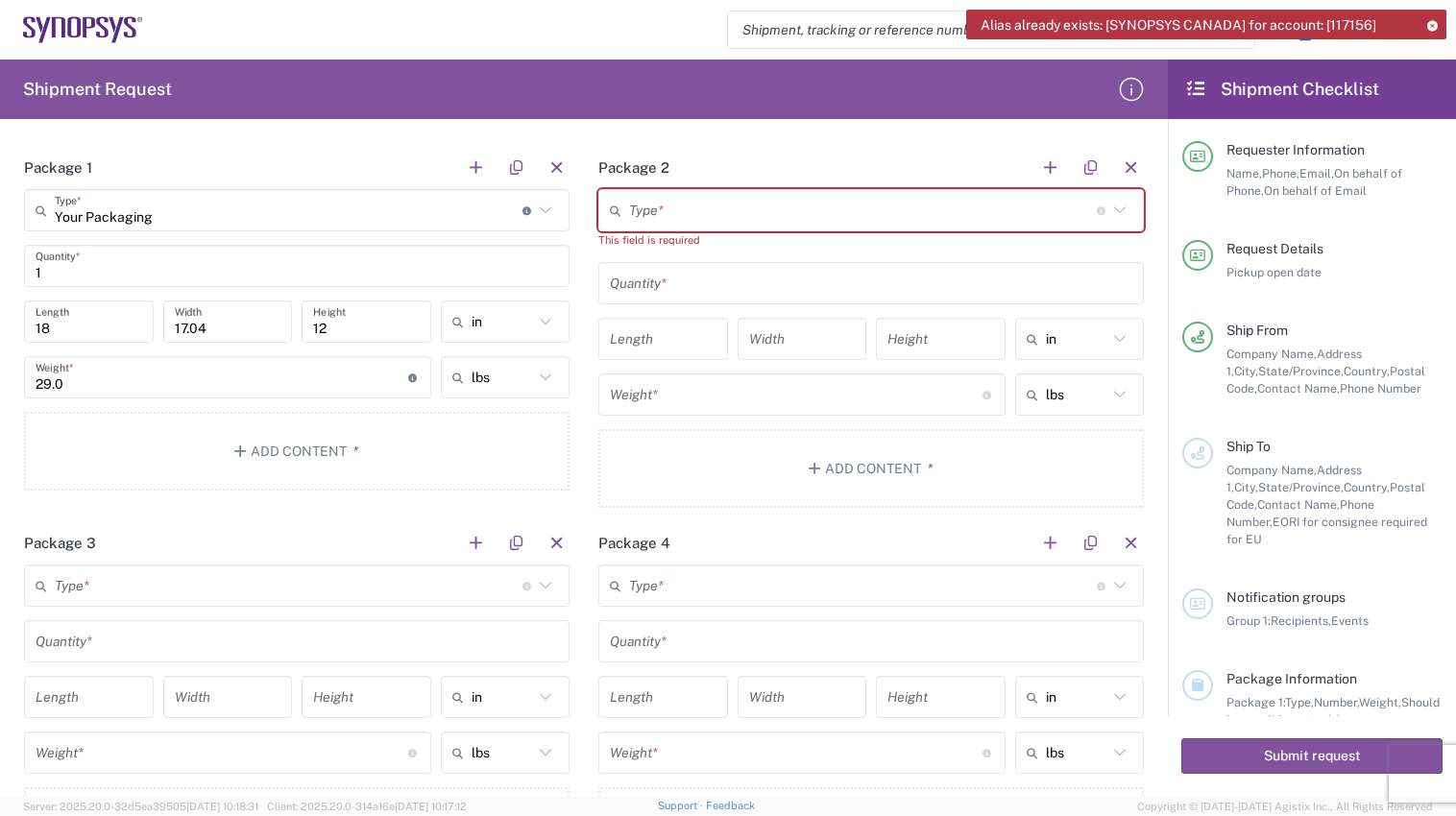
drag, startPoint x: 955, startPoint y: 188, endPoint x: 886, endPoint y: 166, distance: 72.4
click at [886, 166] on header "Package 2" at bounding box center [871, 167] width 574 height 43
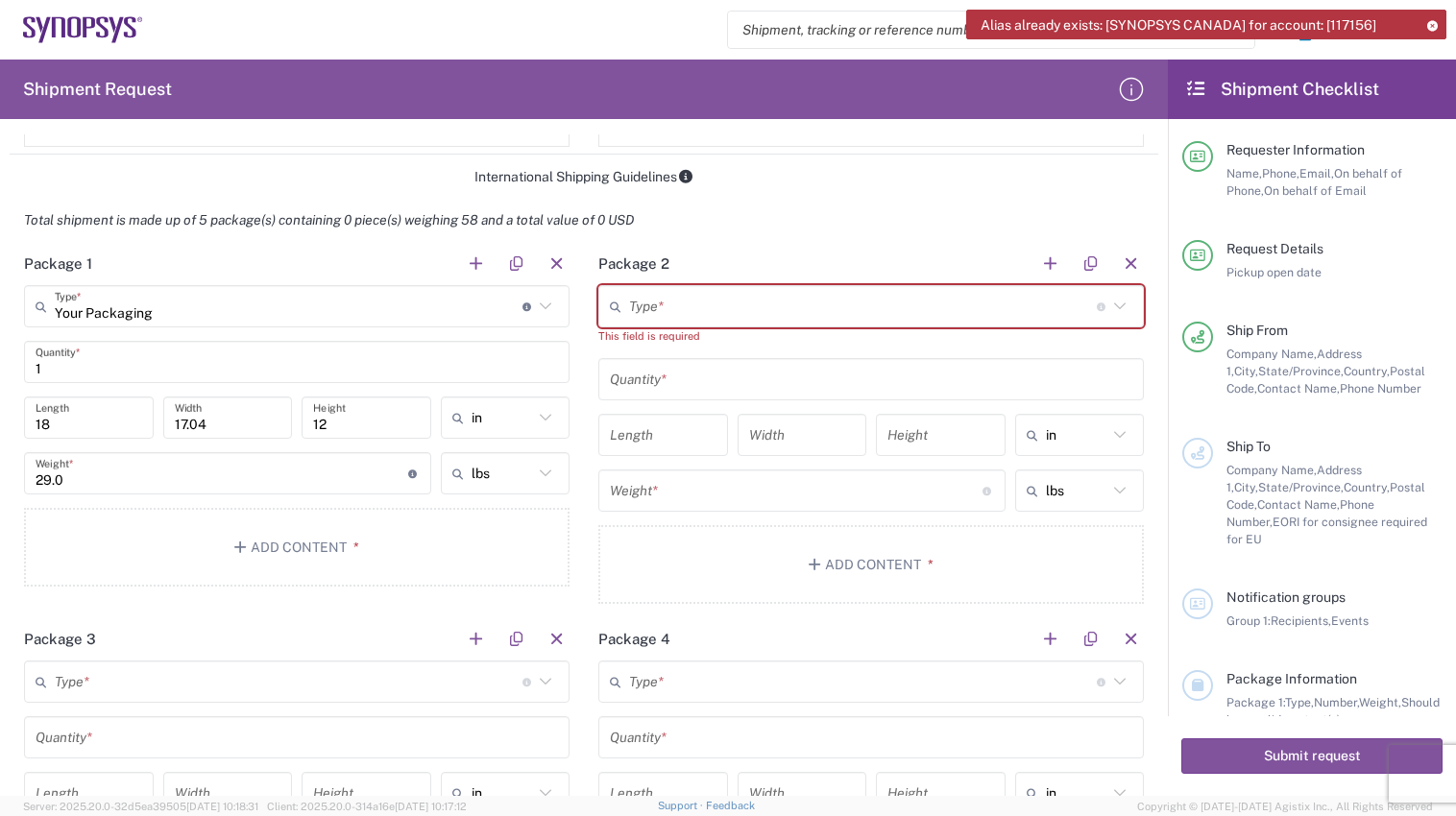
click at [974, 216] on div "Total shipment is made up of 5 package(s) containing 0 piece(s) weighing 58 and…" at bounding box center [584, 220] width 1169 height 43
click at [784, 347] on main "Type * Material used to package goods Bale(s) Basket(s) Bolt(s) Bottle(s) Bucke…" at bounding box center [871, 447] width 574 height 325
type input "Your Packaging"
click at [337, 311] on input "Your Packaging" at bounding box center [289, 307] width 468 height 33
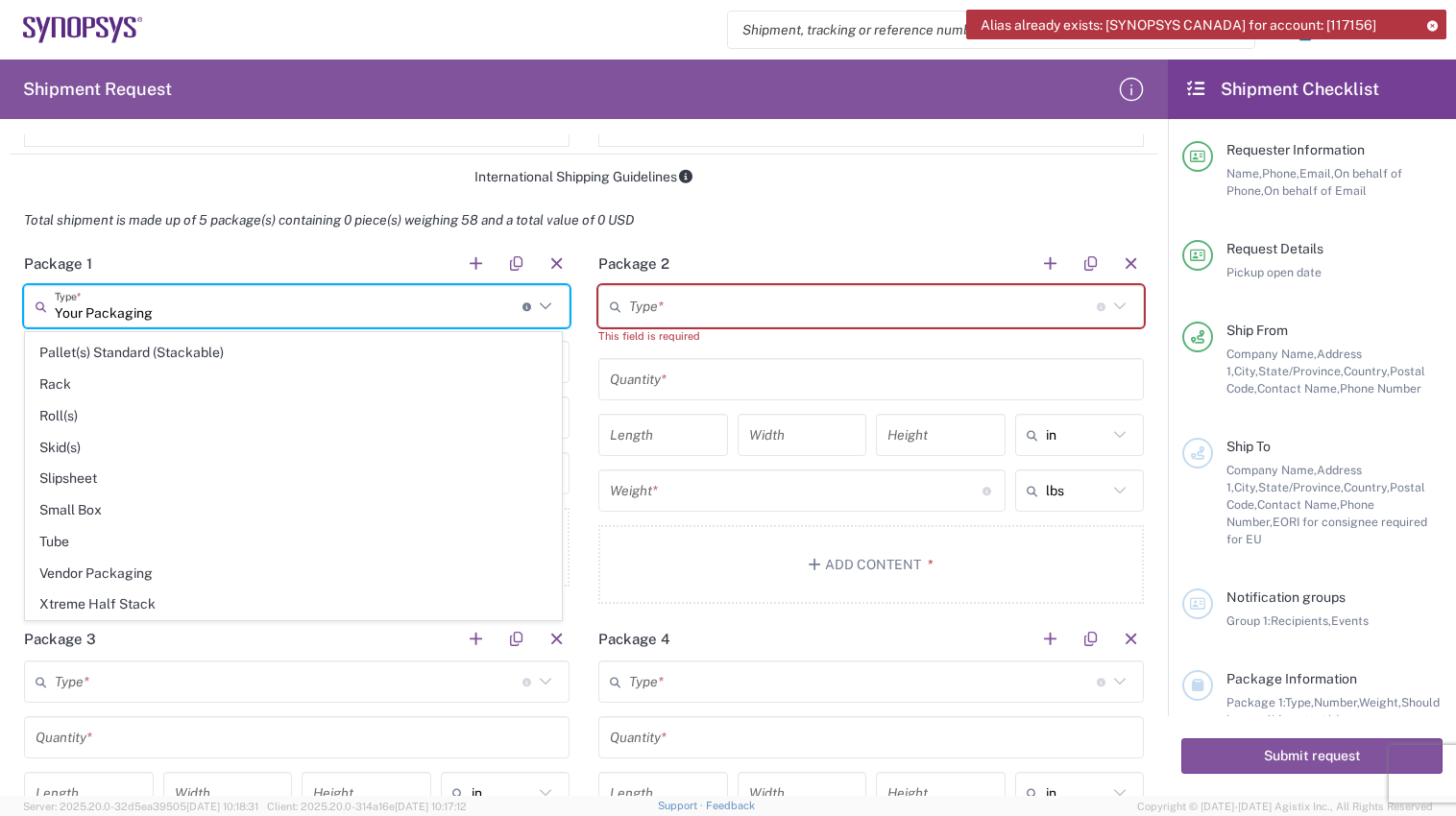
scroll to position [0, 0]
click at [334, 259] on header "Package 1" at bounding box center [297, 263] width 574 height 43
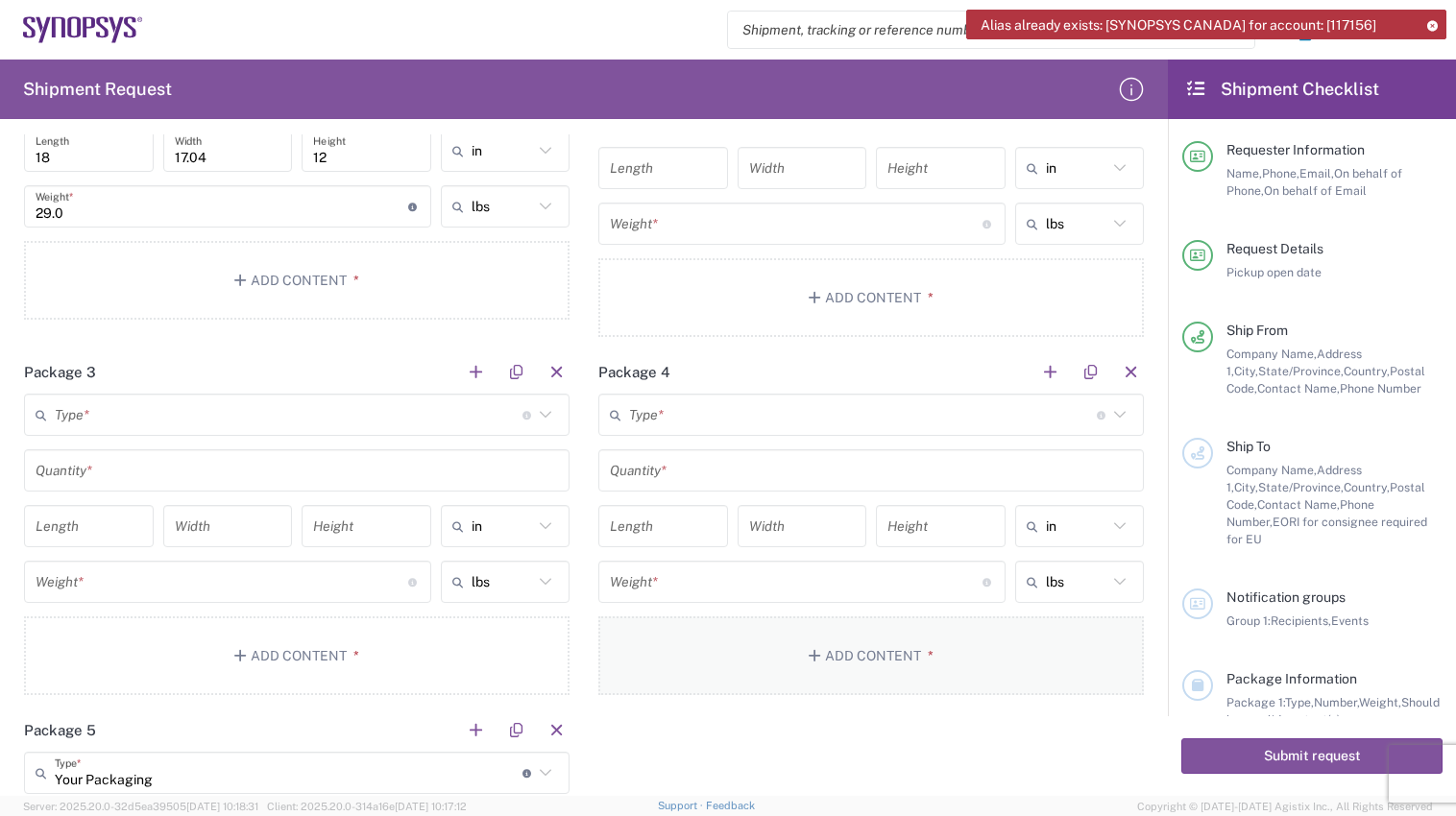
scroll to position [1843, 0]
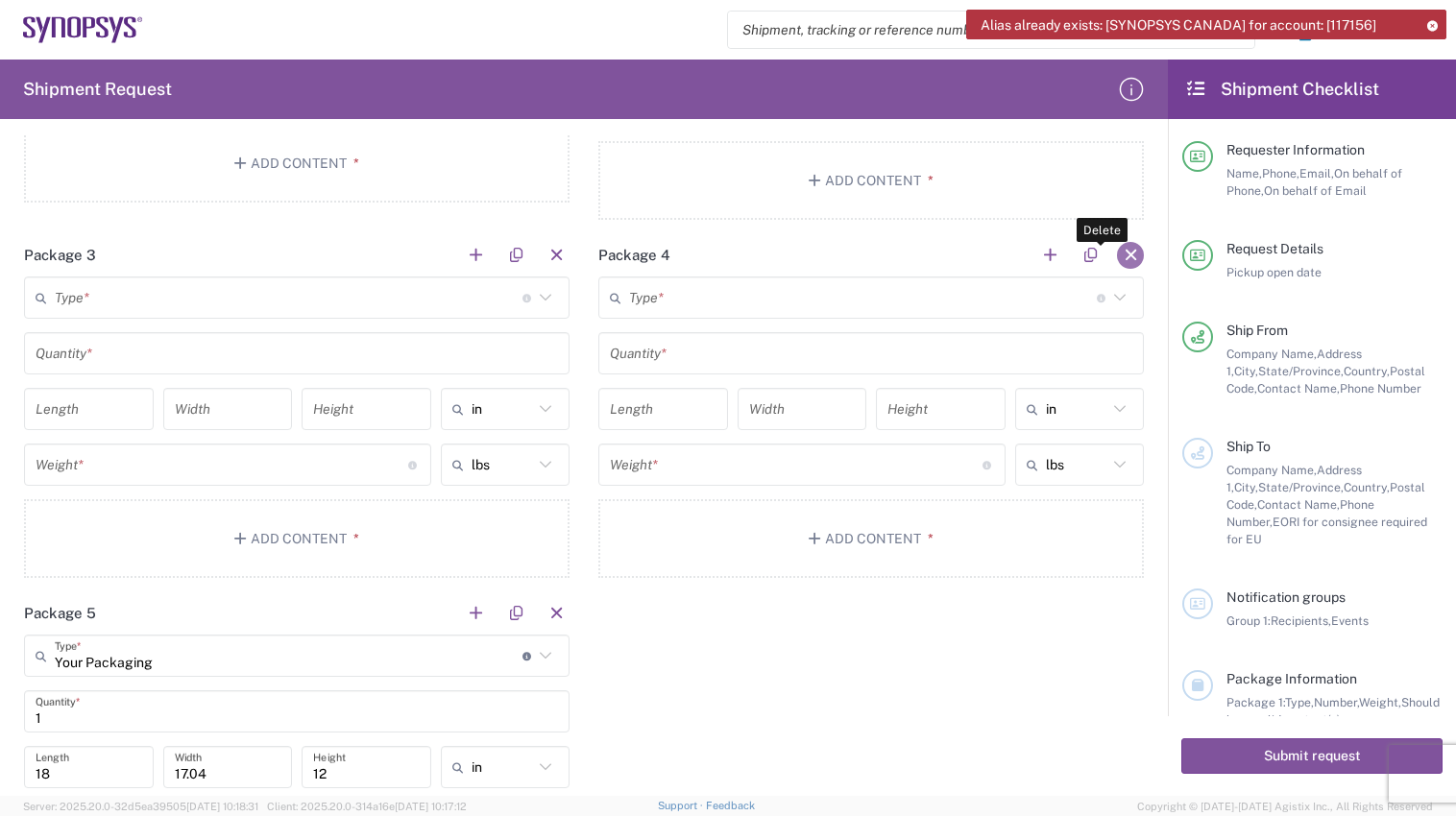
click at [1117, 262] on button "button" at bounding box center [1130, 255] width 27 height 27
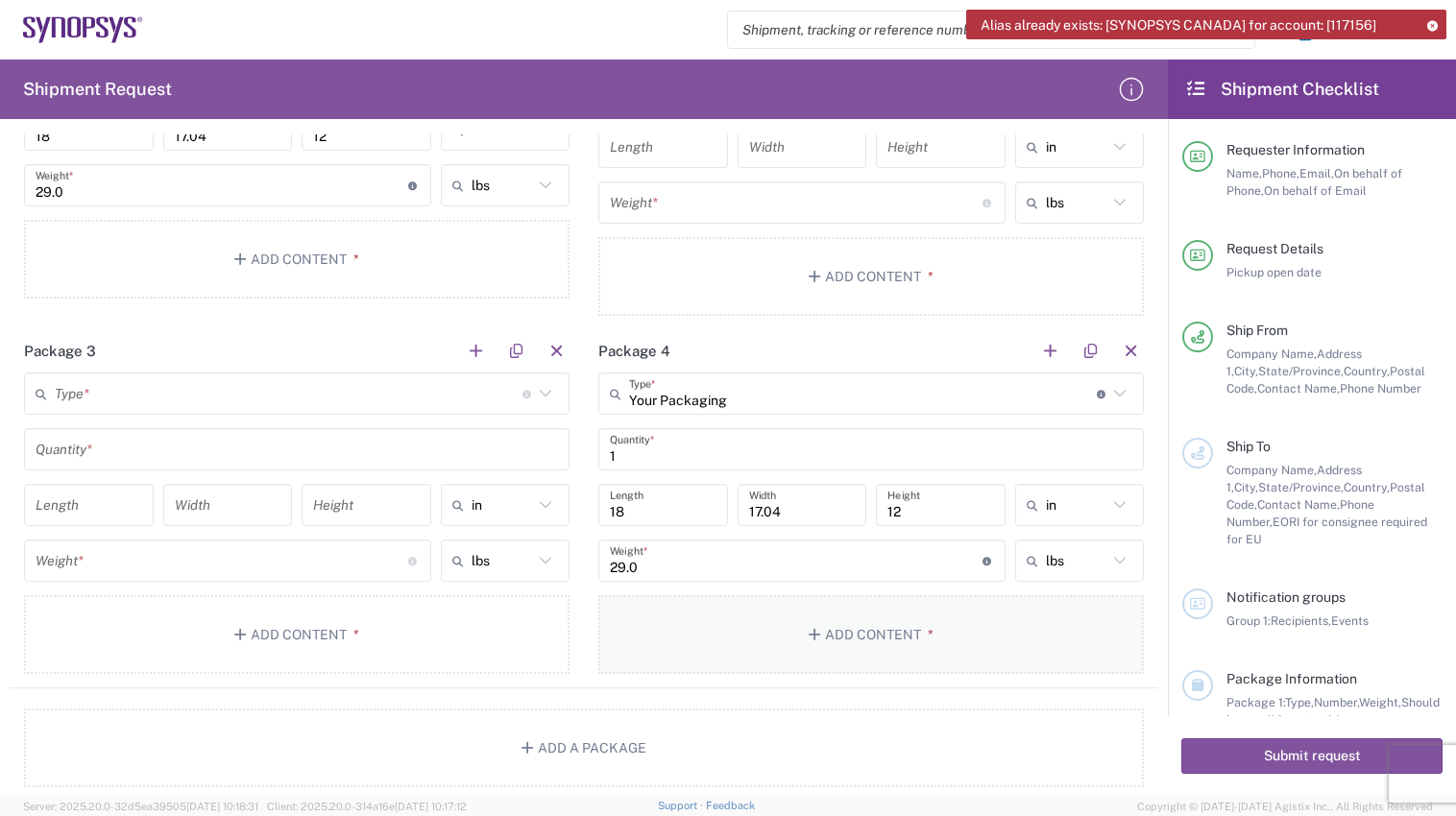
scroll to position [1652, 0]
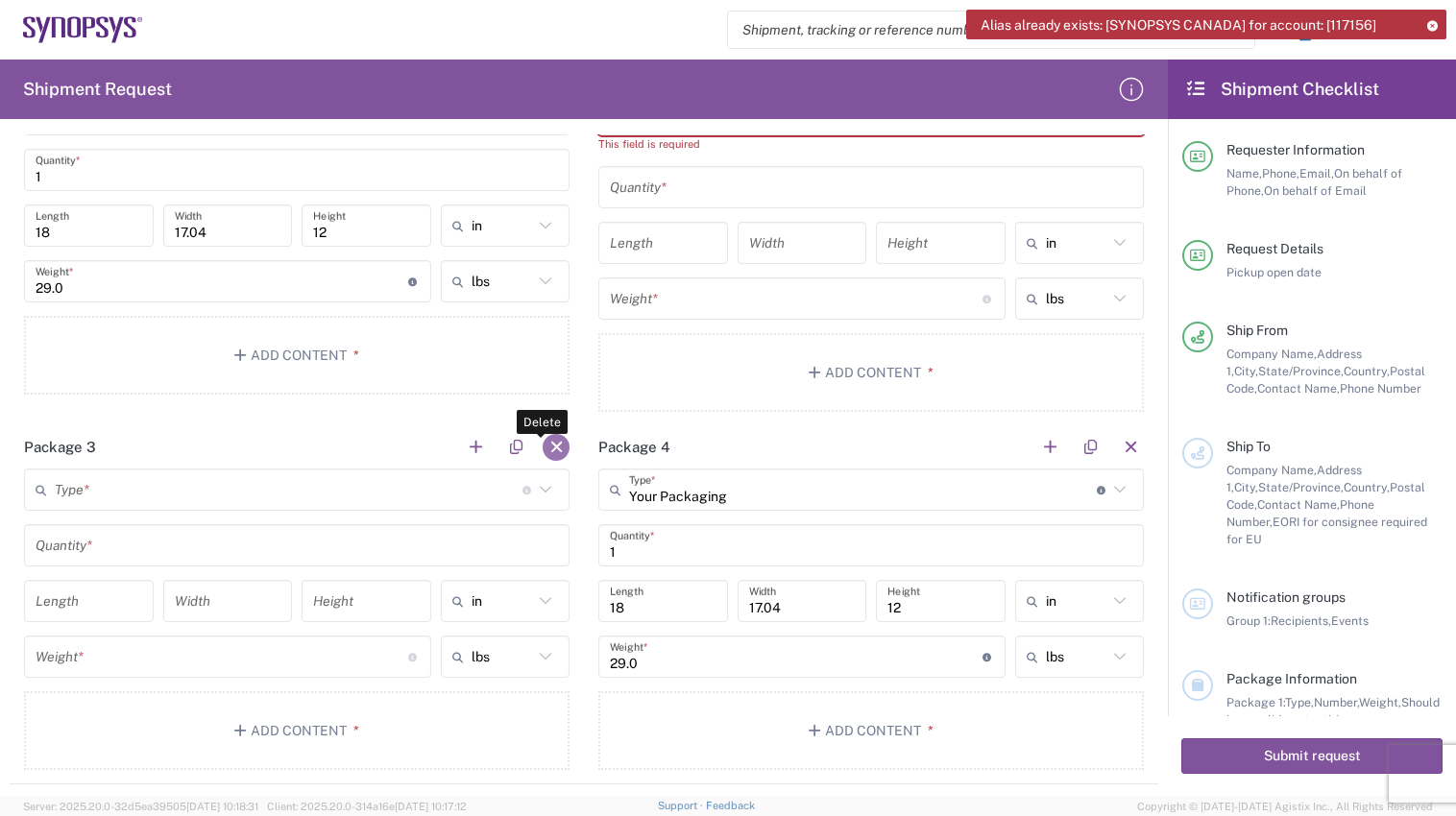
click at [552, 451] on button "button" at bounding box center [555, 446] width 27 height 27
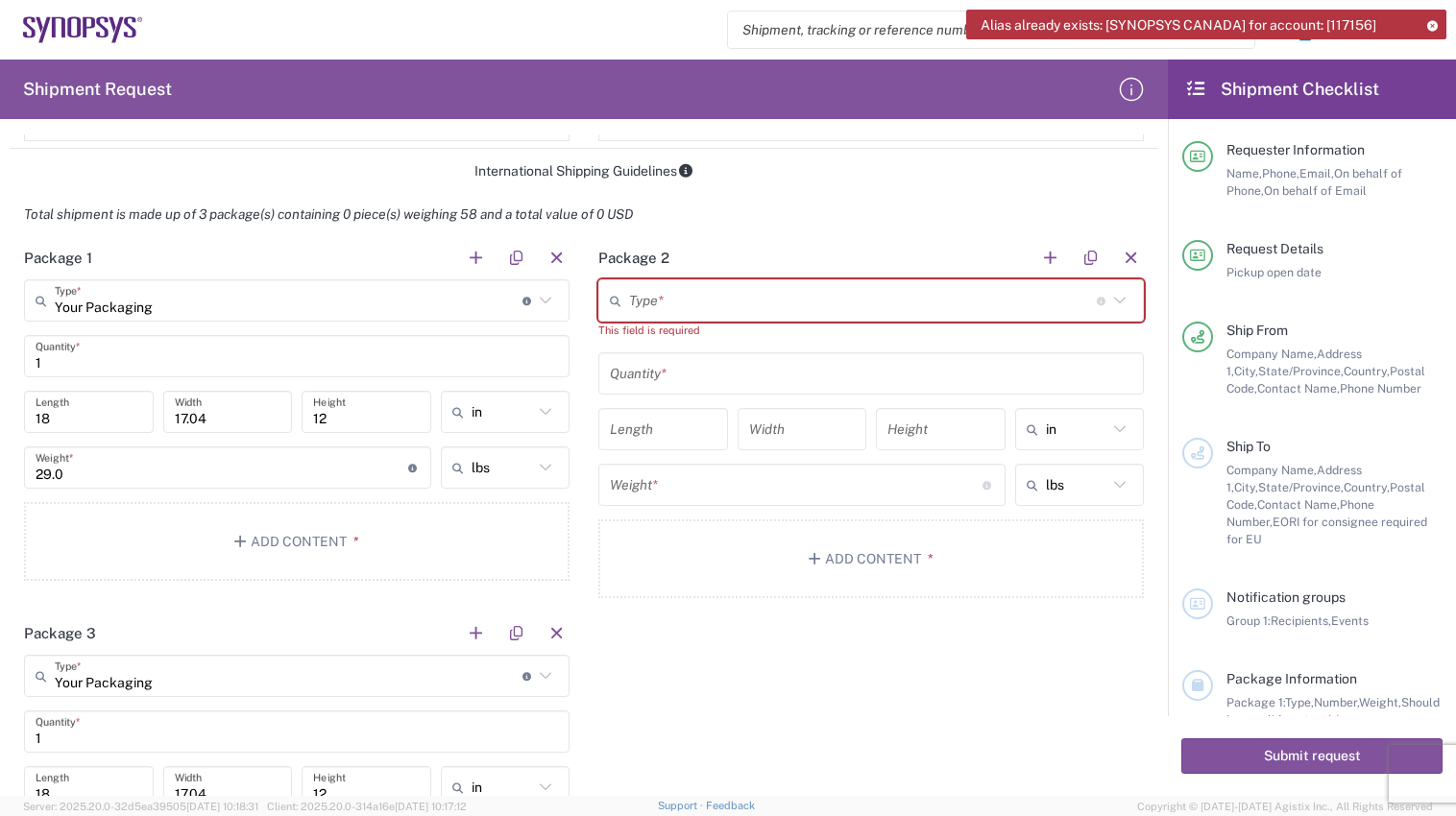
scroll to position [1459, 0]
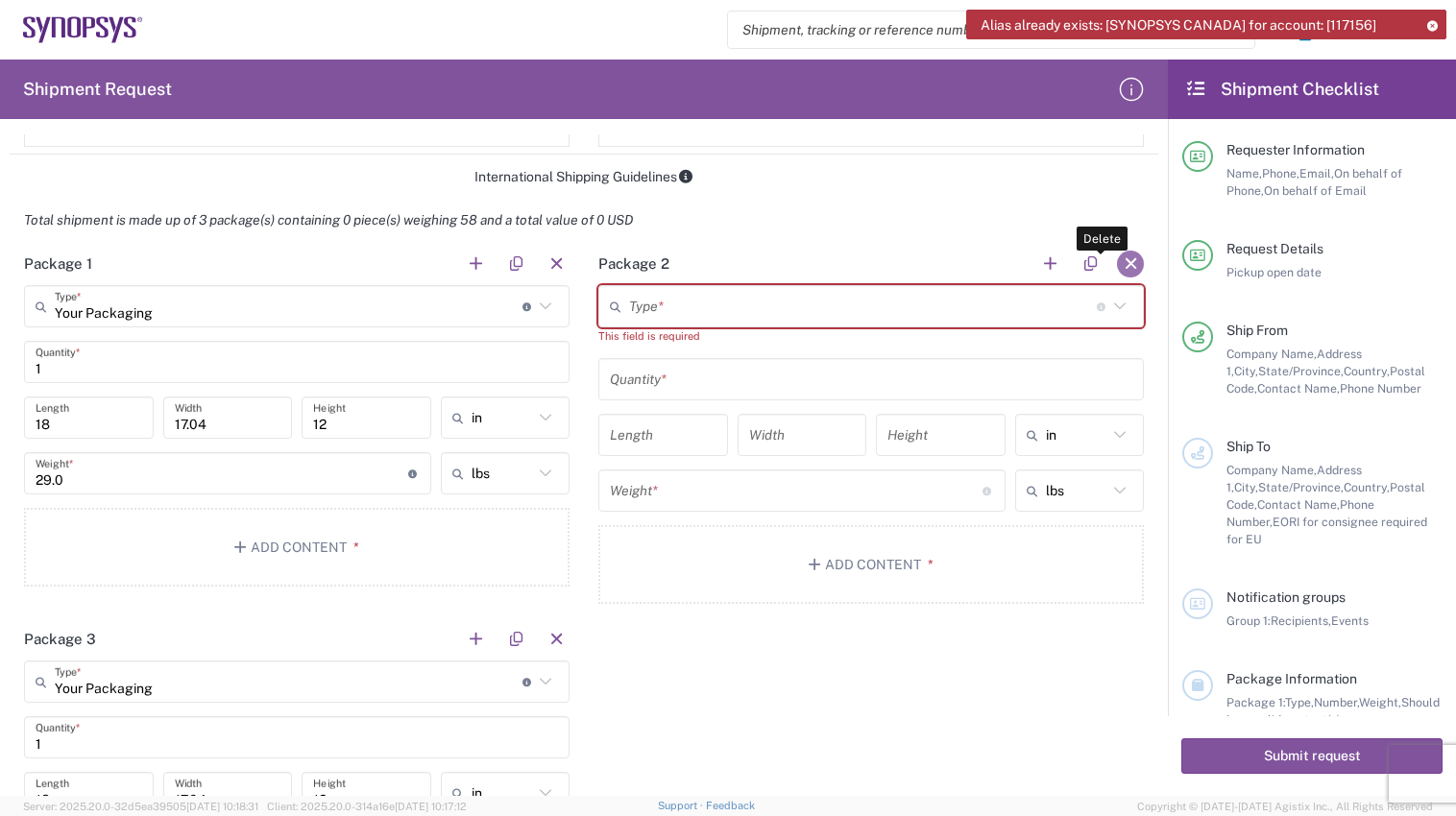
click at [1117, 264] on button "button" at bounding box center [1130, 263] width 27 height 27
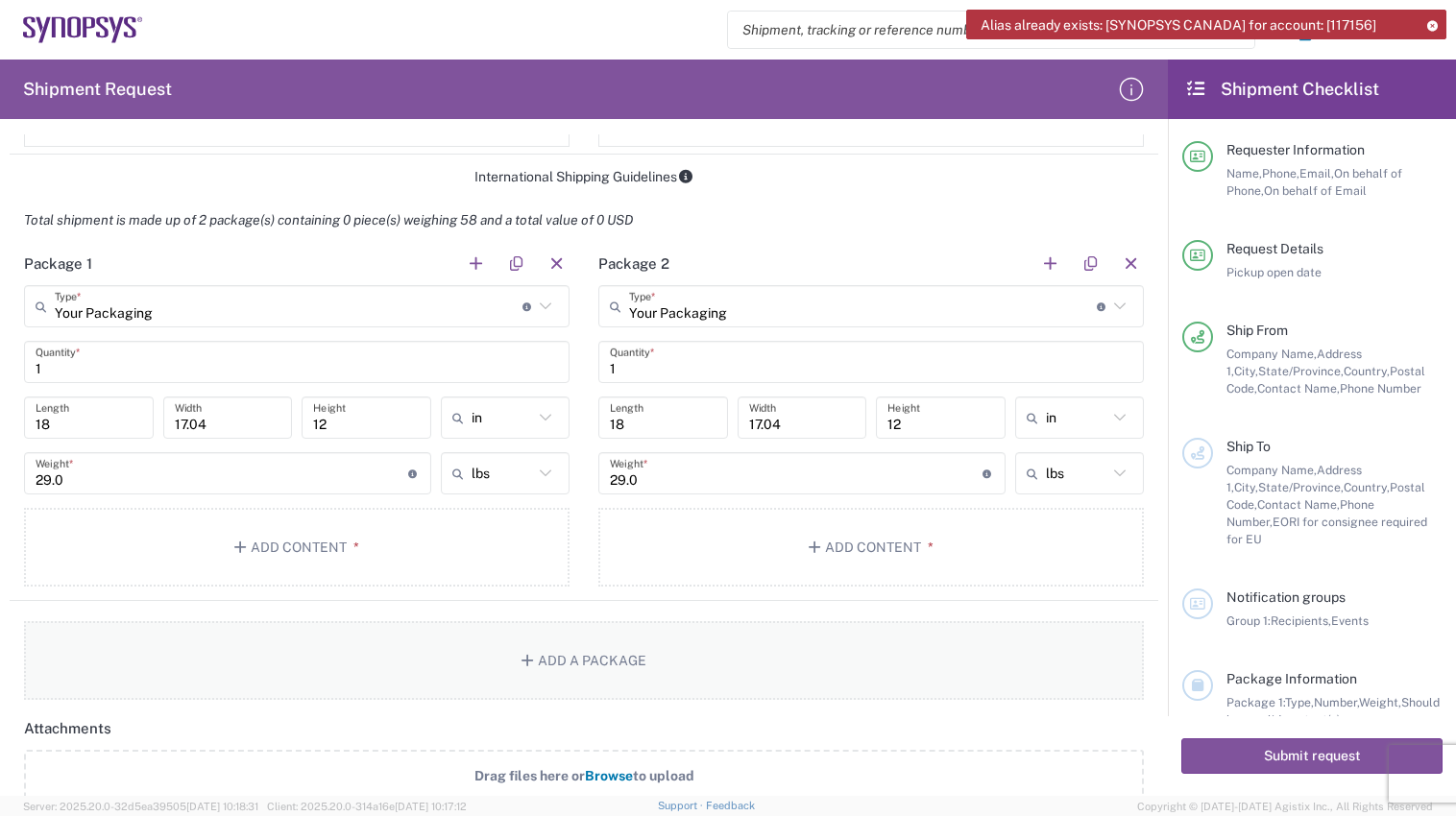
click at [904, 663] on button "Add a Package" at bounding box center [583, 661] width 1120 height 79
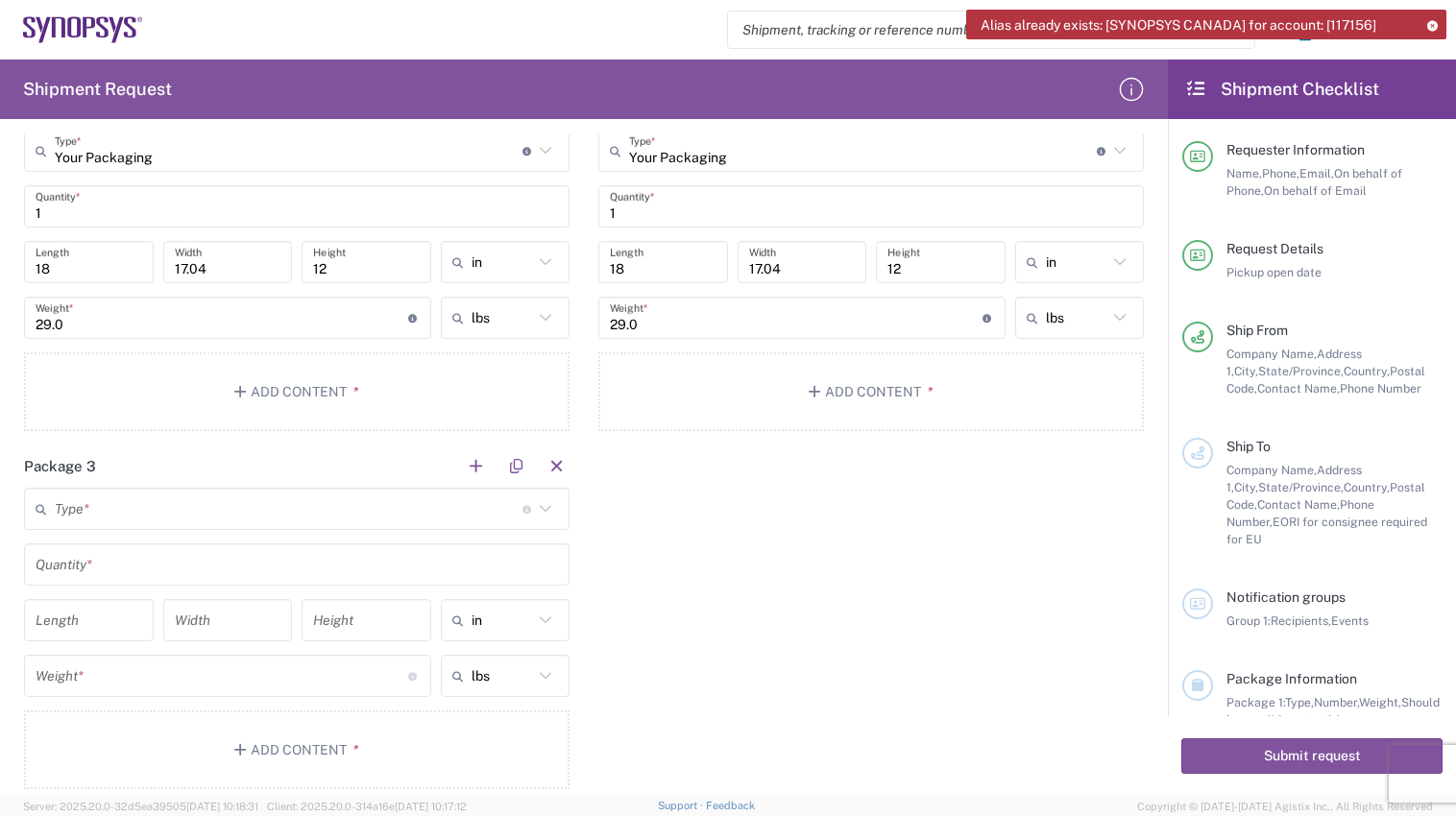
scroll to position [1652, 0]
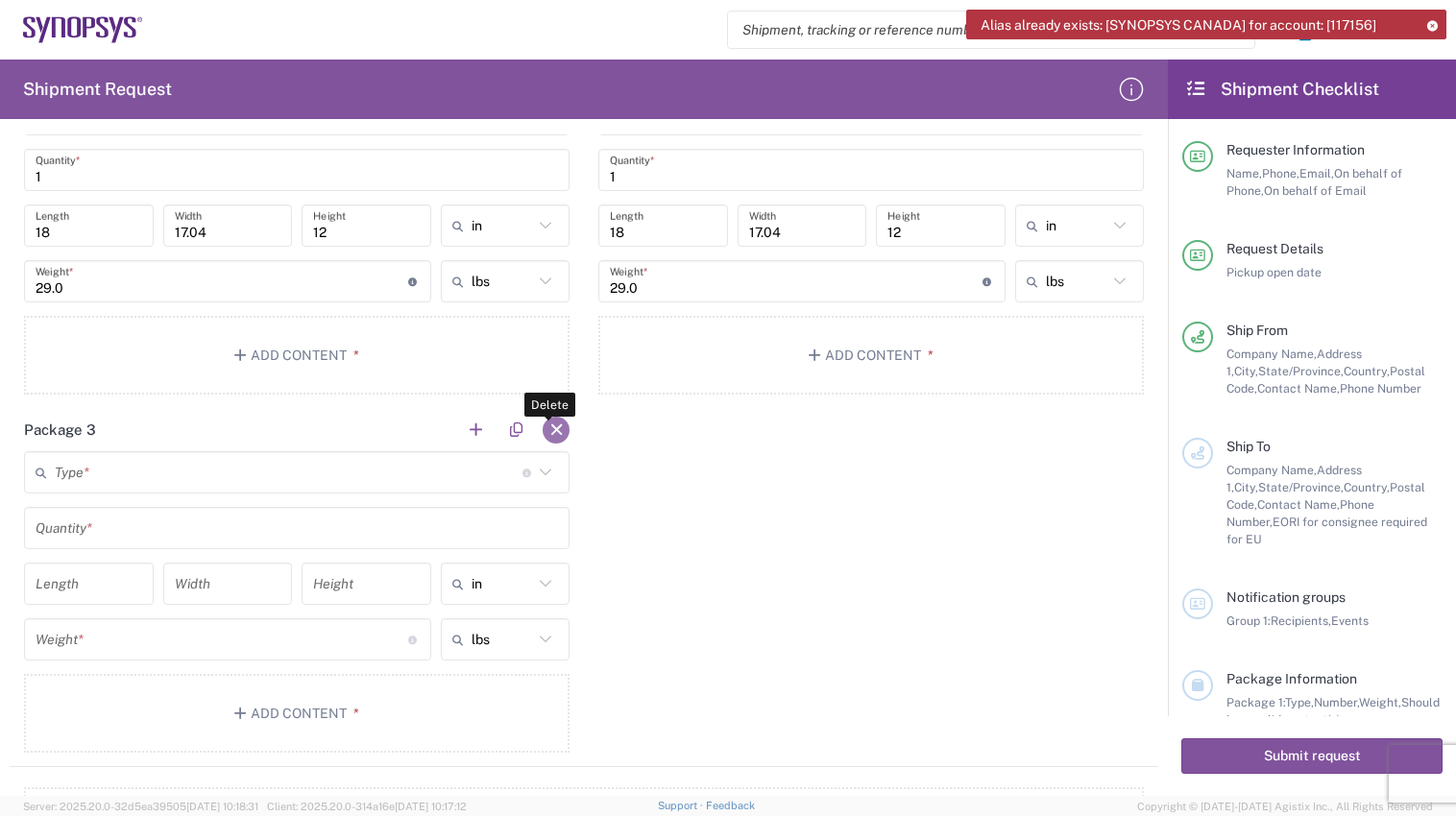
click at [547, 432] on button "button" at bounding box center [555, 430] width 27 height 27
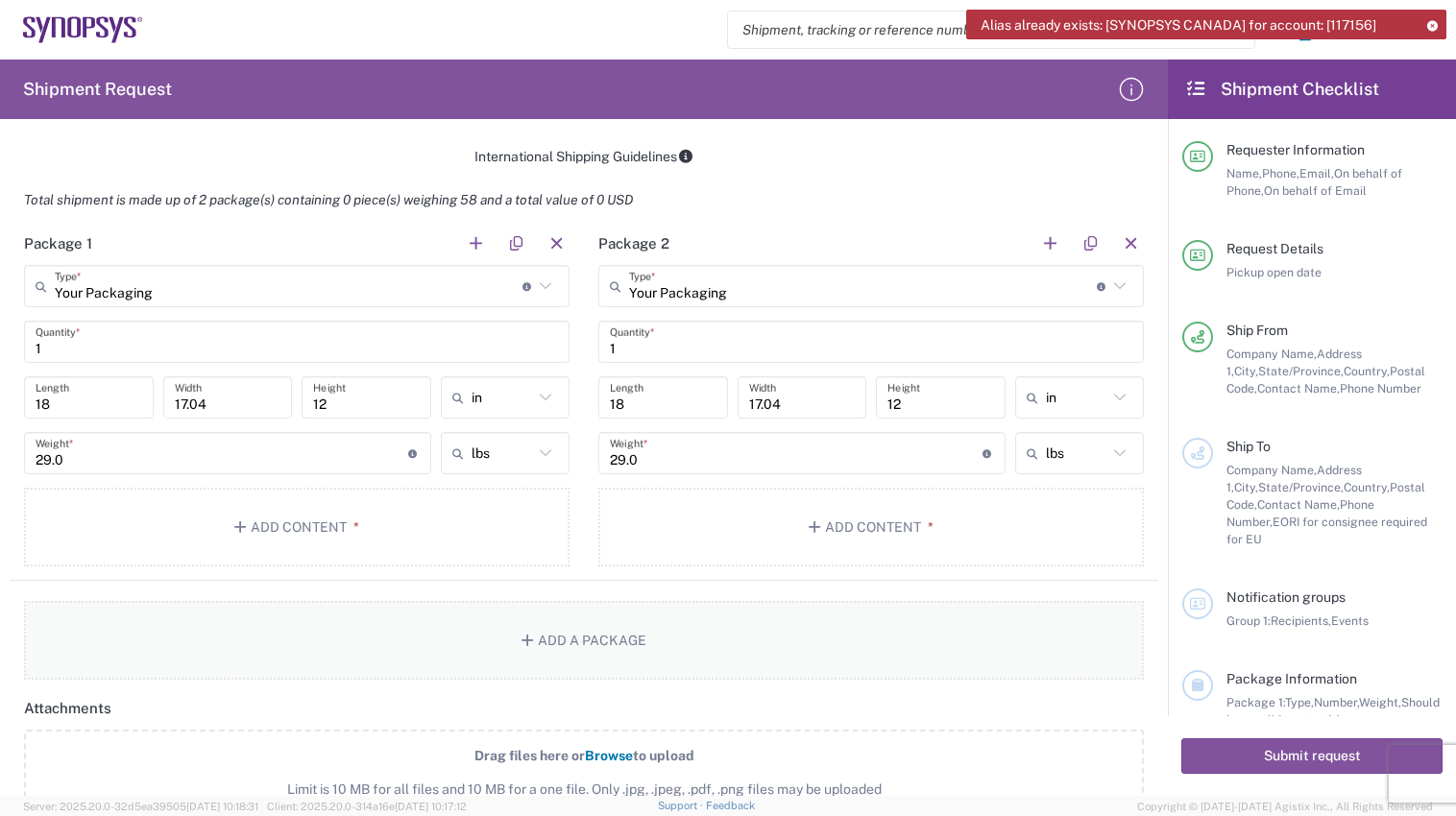
scroll to position [1459, 0]
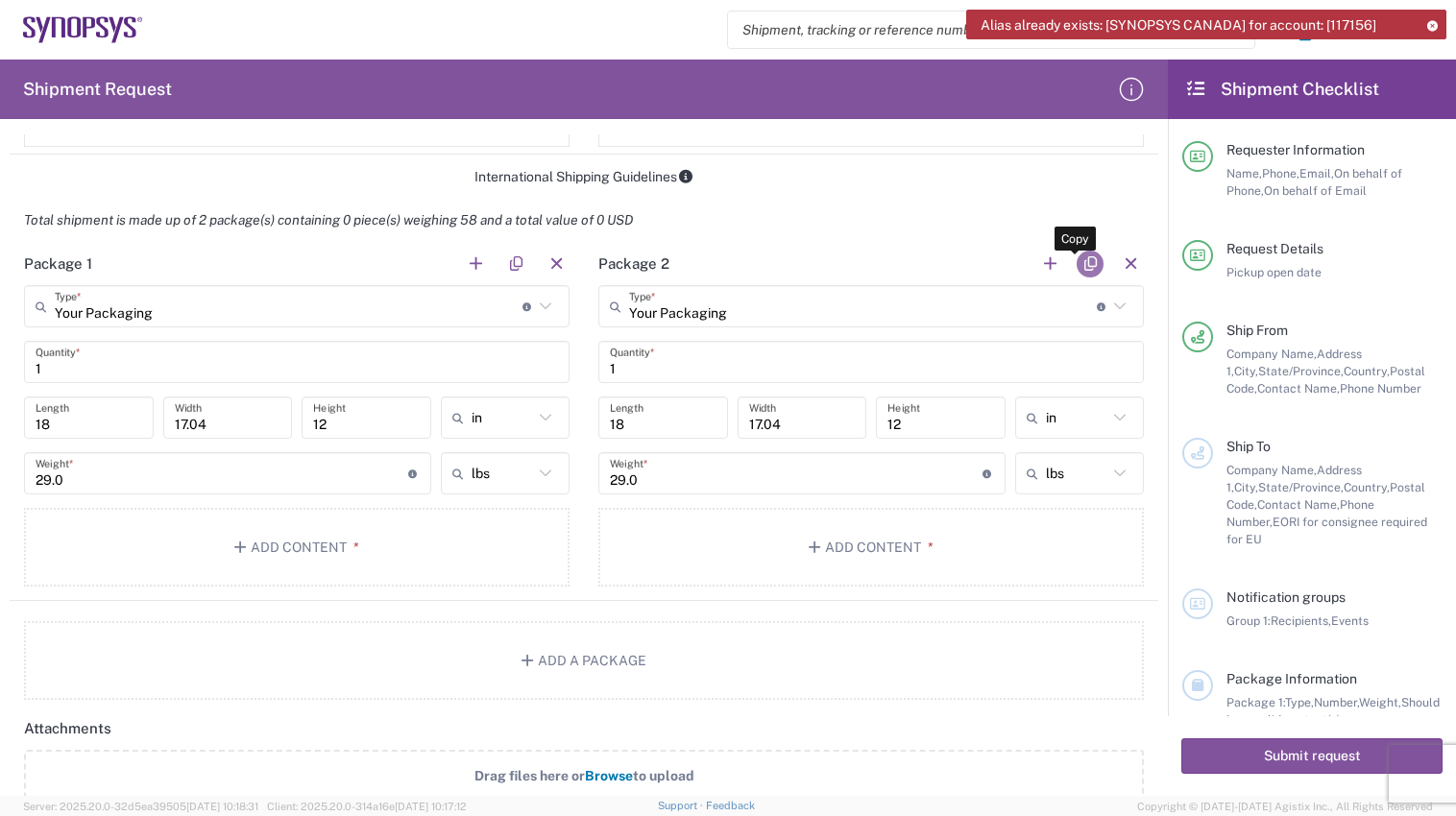
click at [1077, 262] on button "button" at bounding box center [1089, 263] width 27 height 27
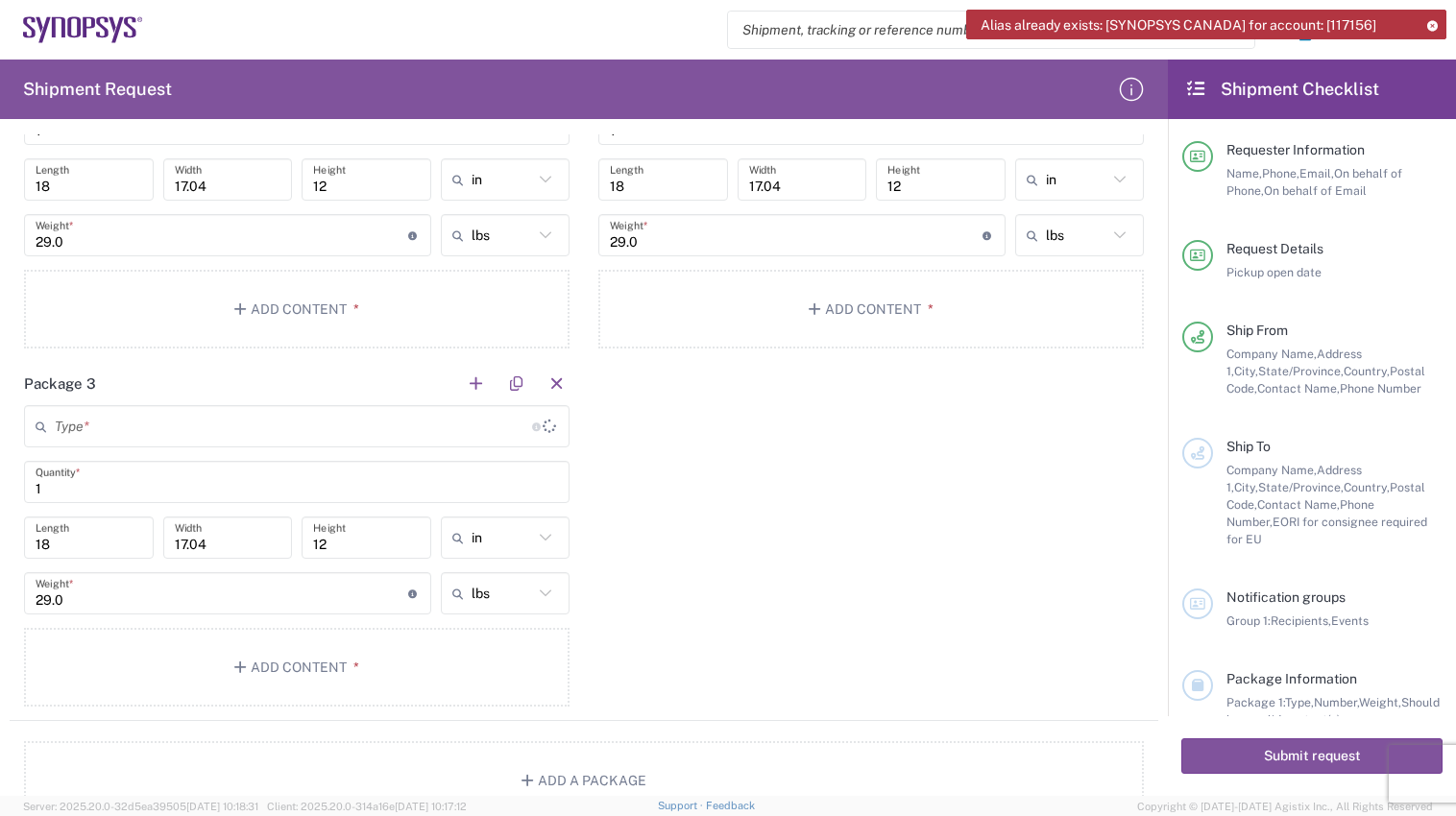
type input "Your Packaging"
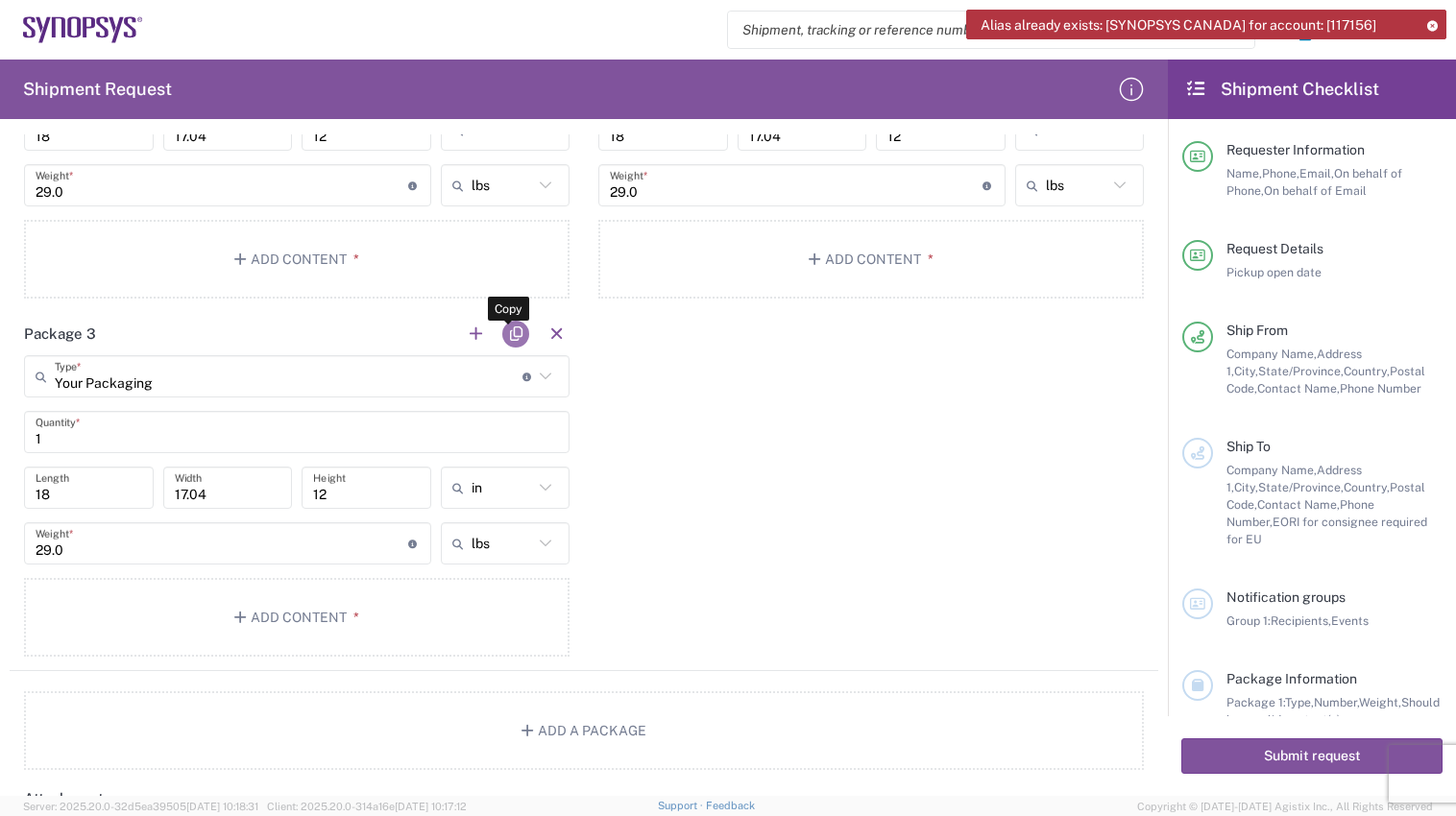
click at [506, 332] on button "button" at bounding box center [515, 333] width 27 height 27
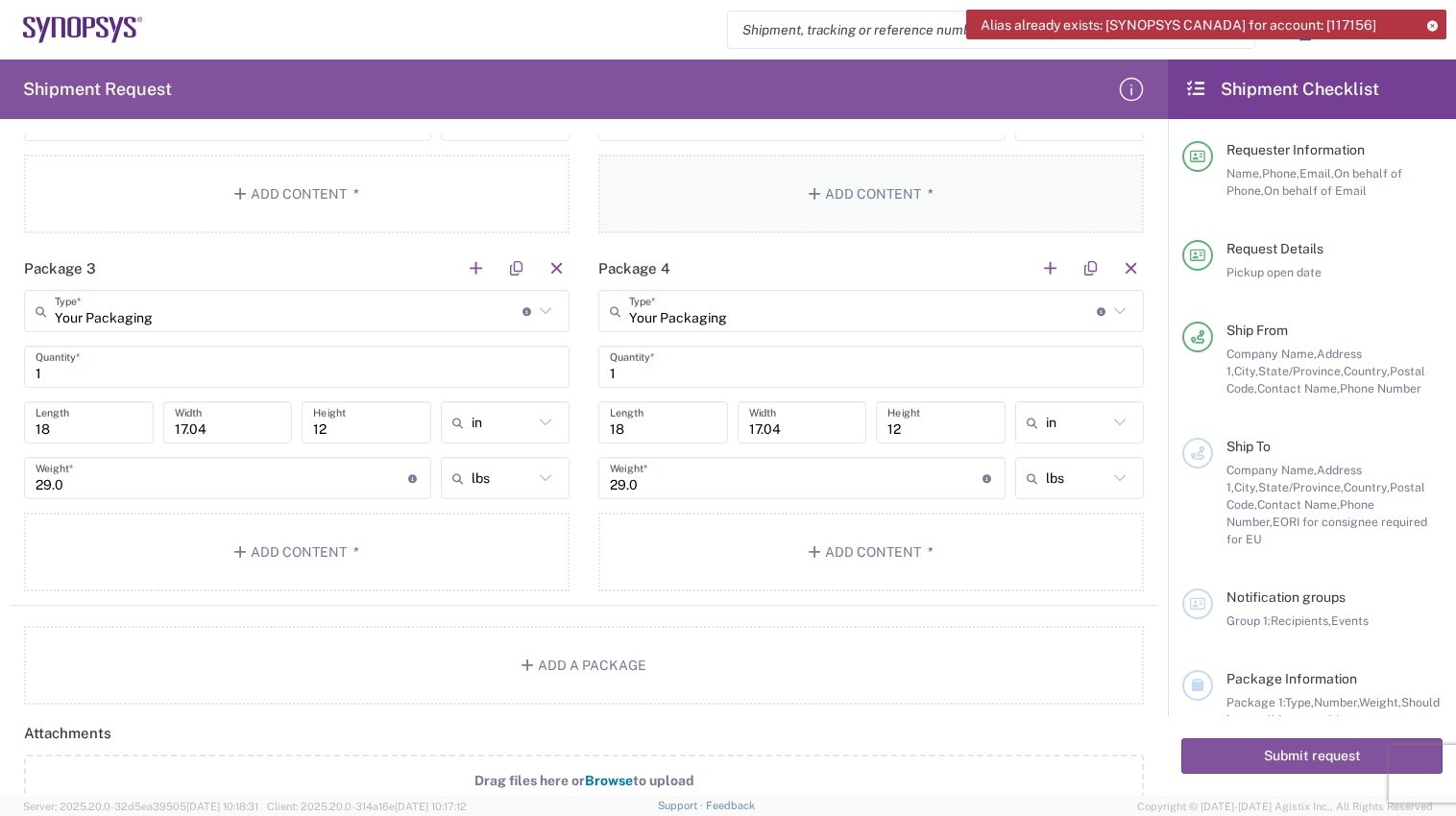
scroll to position [1785, 0]
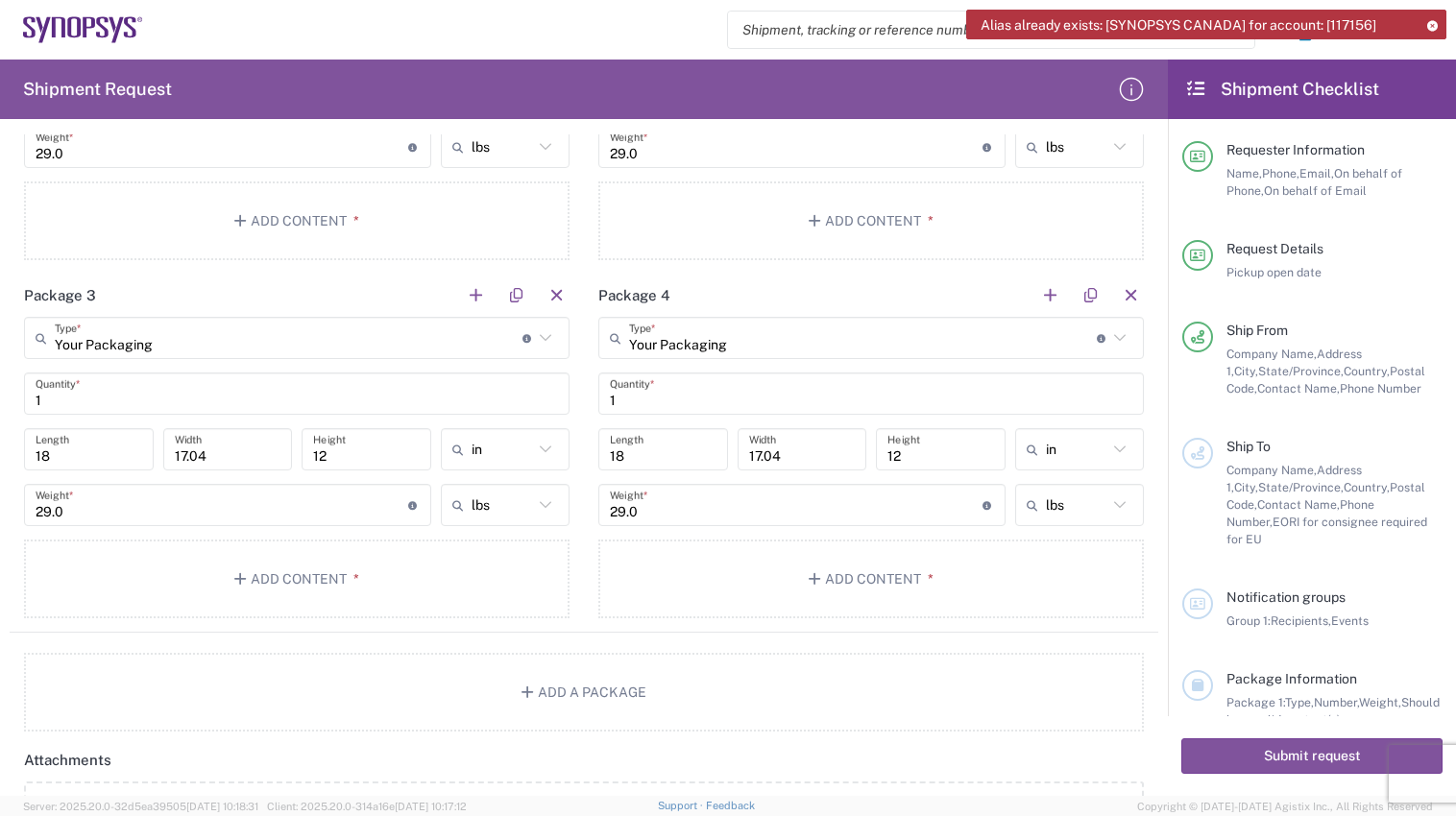
click at [1430, 27] on icon at bounding box center [1431, 26] width 14 height 11
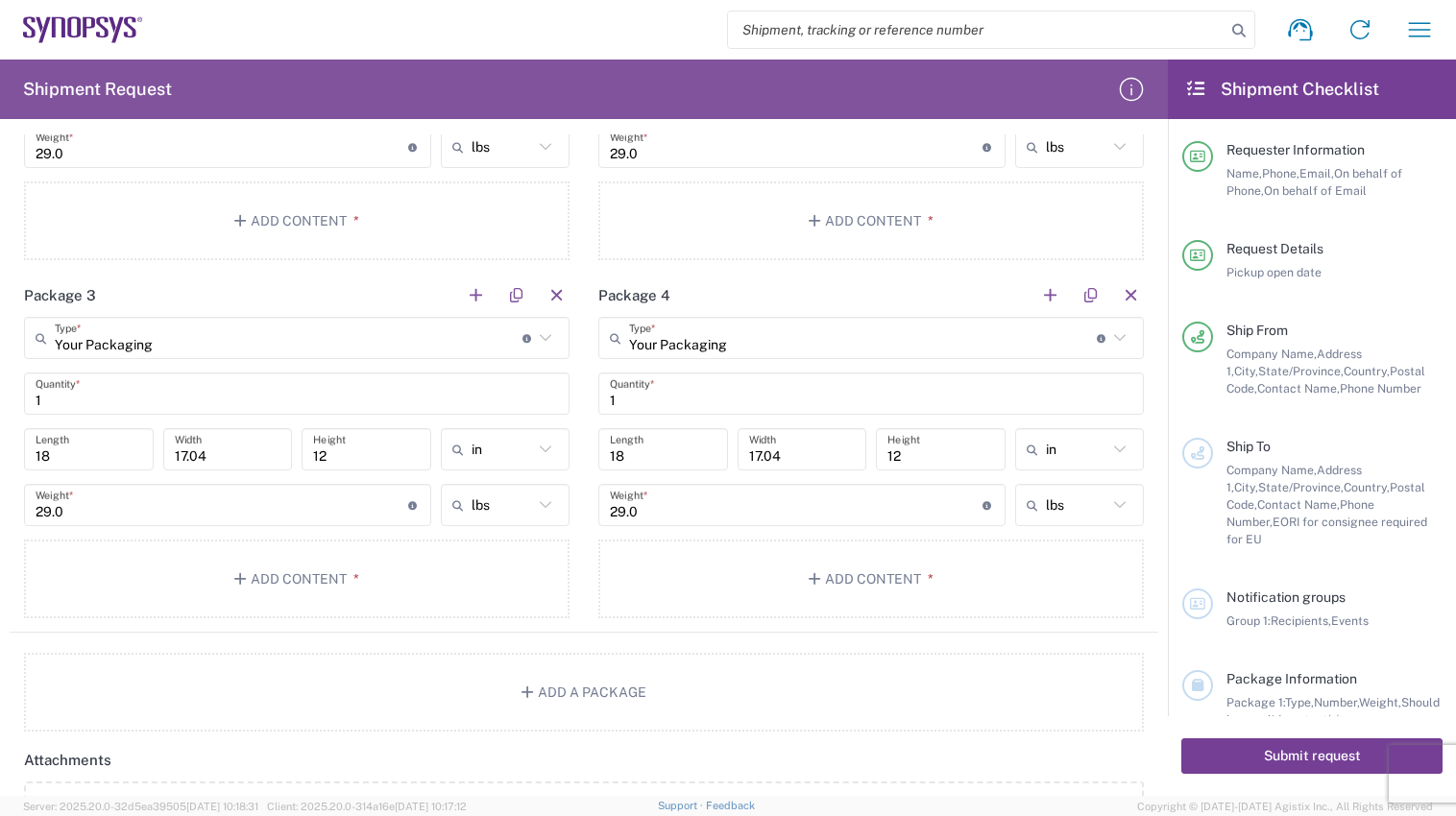
click at [1274, 755] on button "Submit request" at bounding box center [1311, 756] width 262 height 35
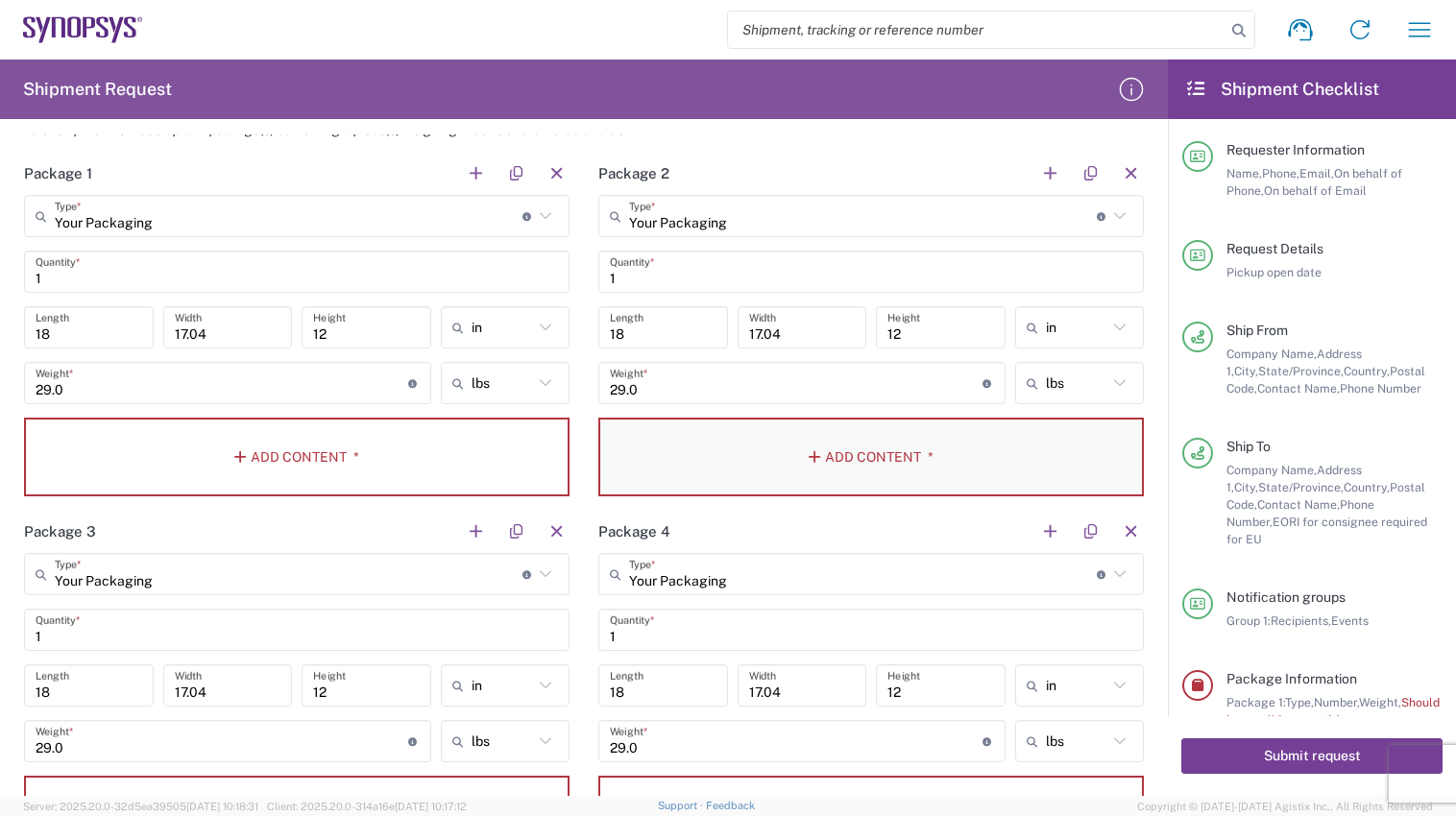
scroll to position [1594, 0]
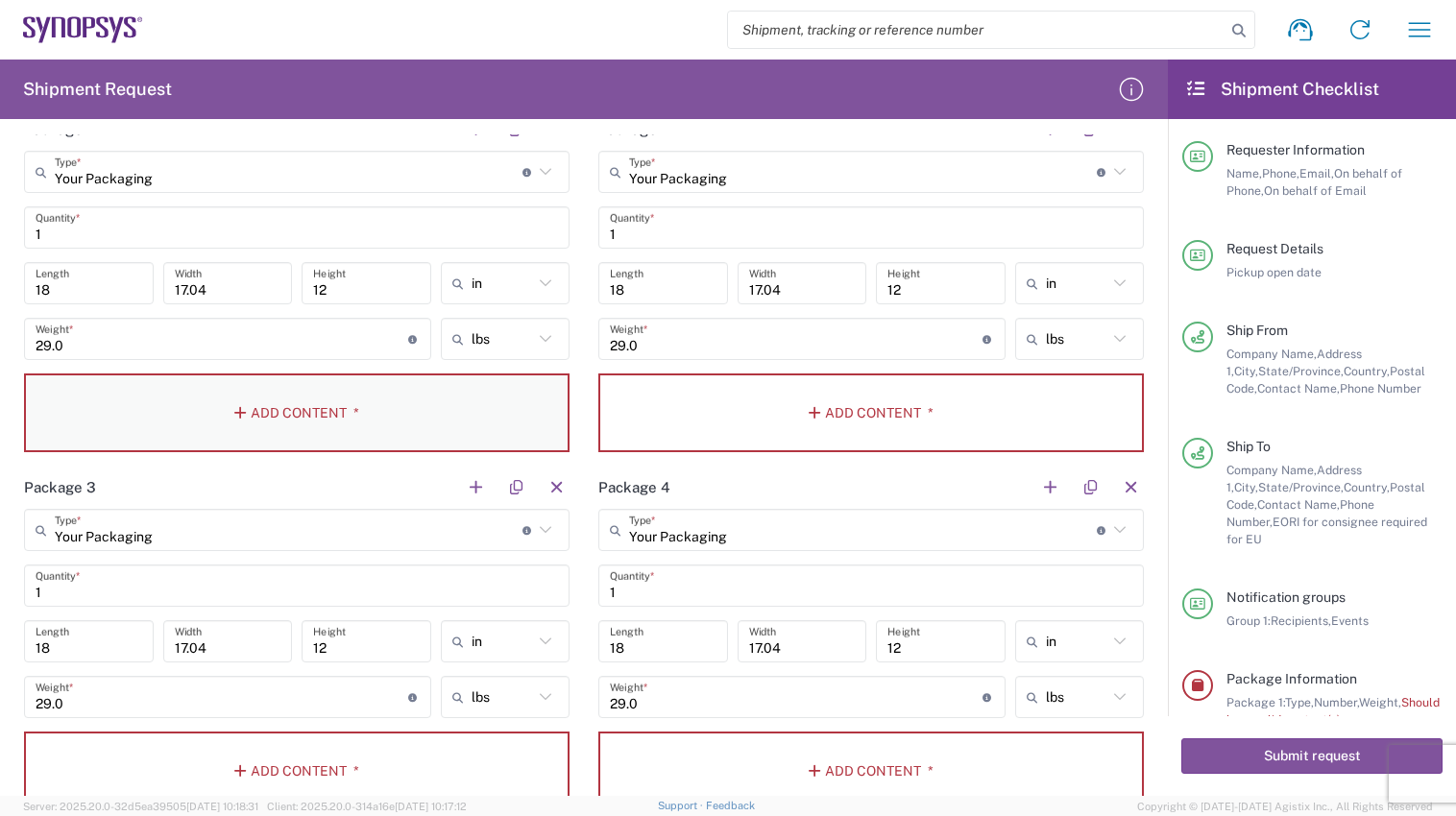
click at [288, 408] on button "Add Content *" at bounding box center [296, 413] width 546 height 79
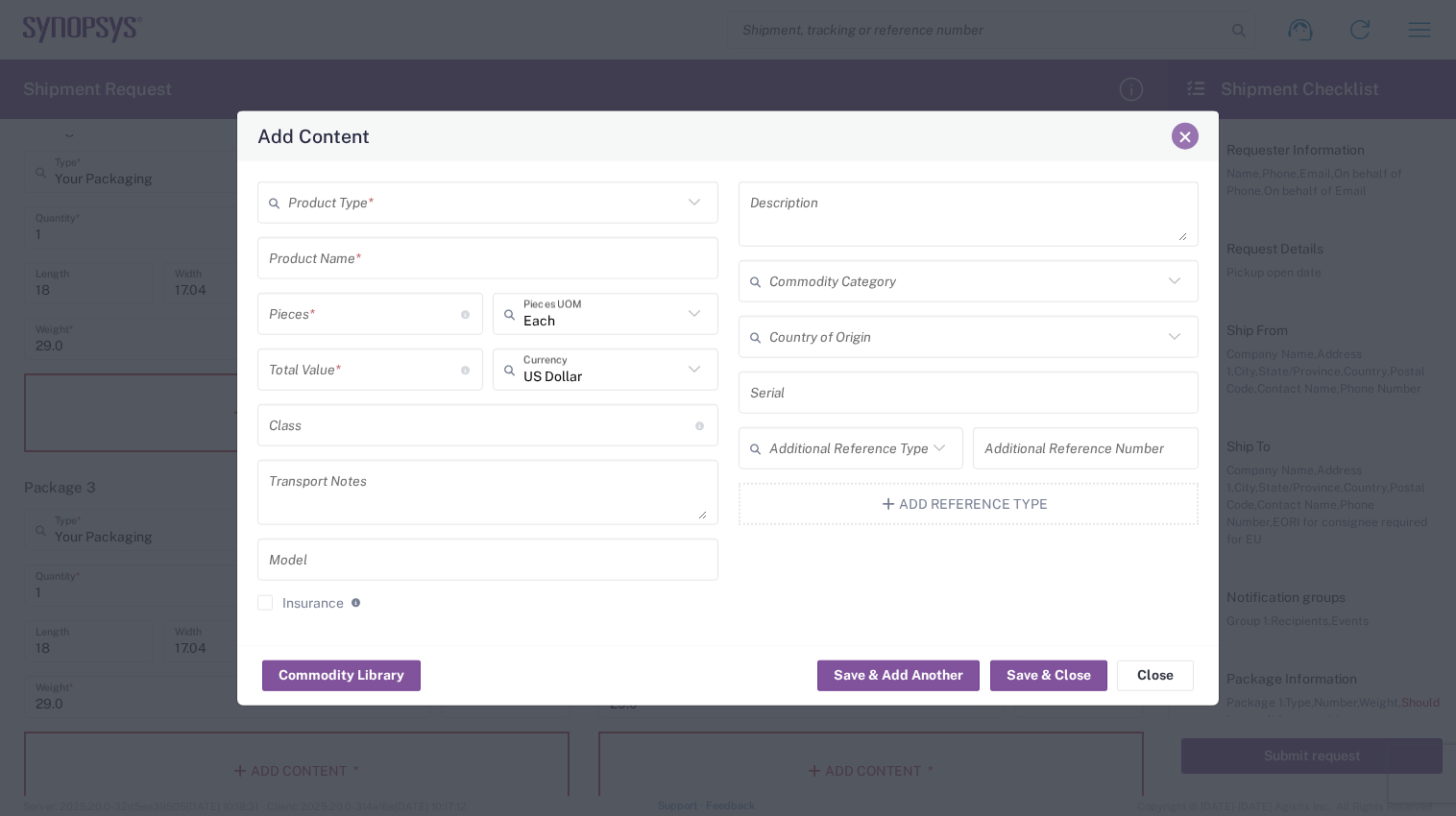
click at [1182, 146] on button "Close" at bounding box center [1184, 136] width 27 height 27
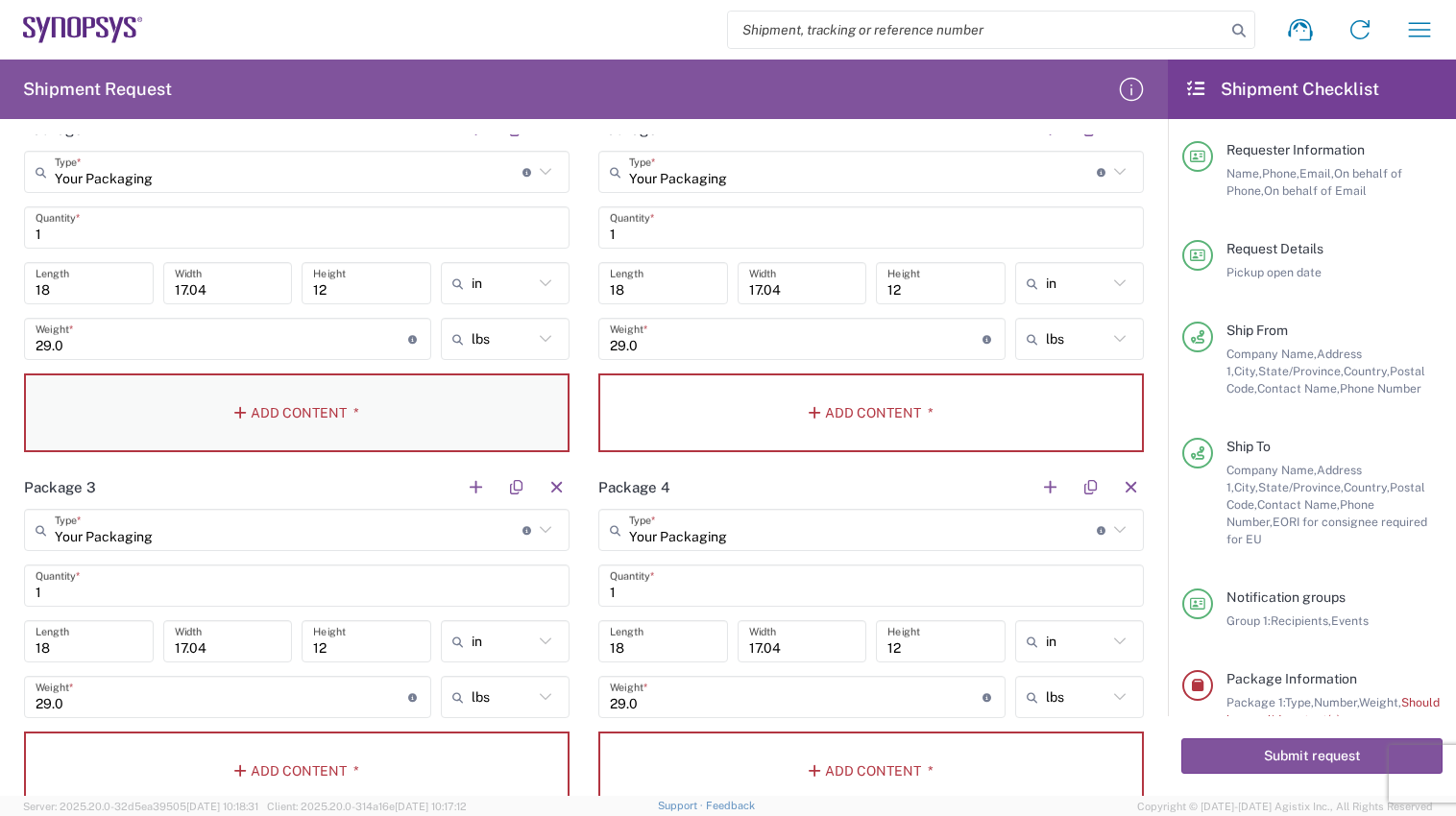
click at [374, 405] on button "Add Content *" at bounding box center [296, 413] width 546 height 79
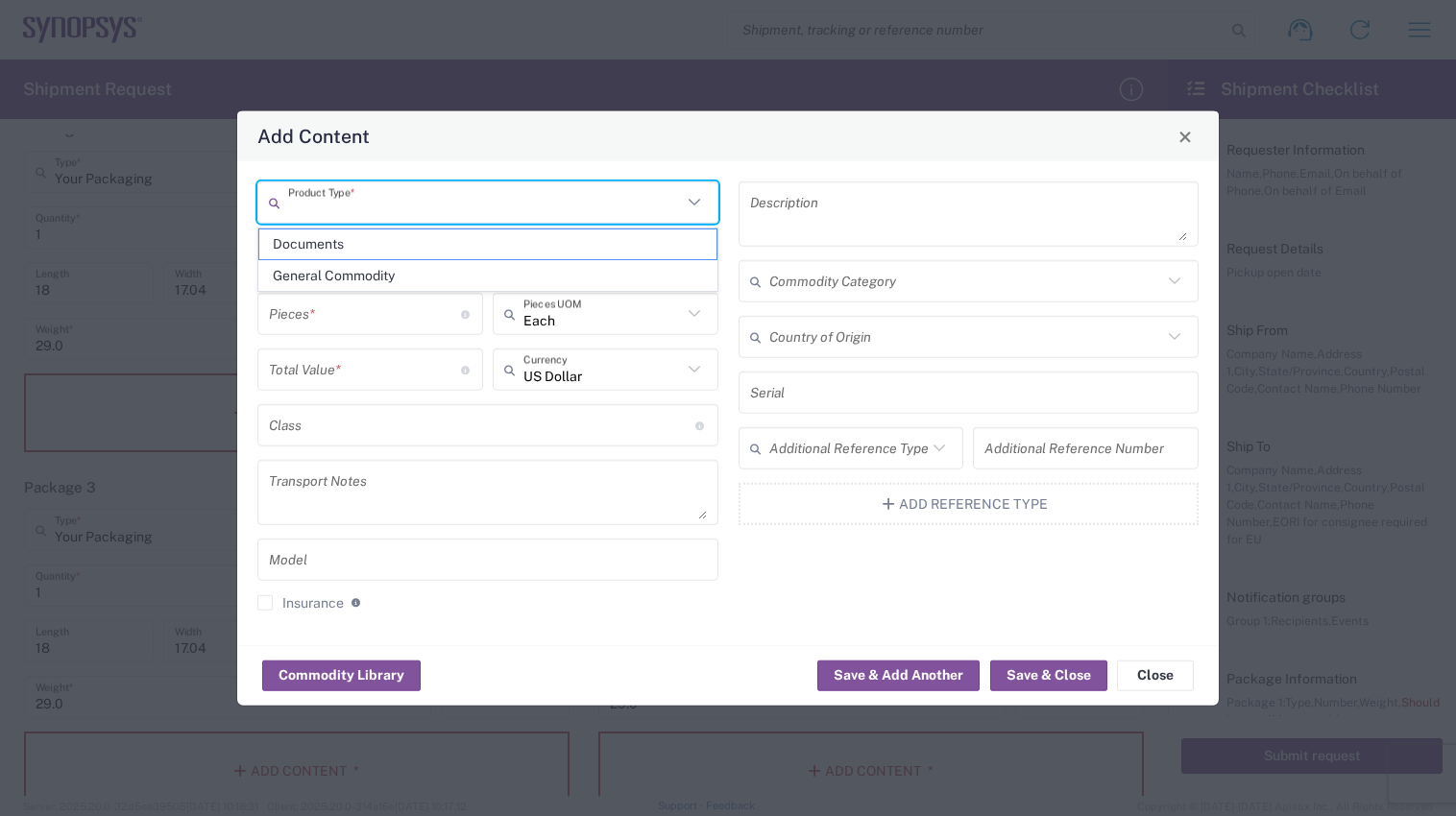
click at [411, 204] on input "text" at bounding box center [485, 202] width 393 height 33
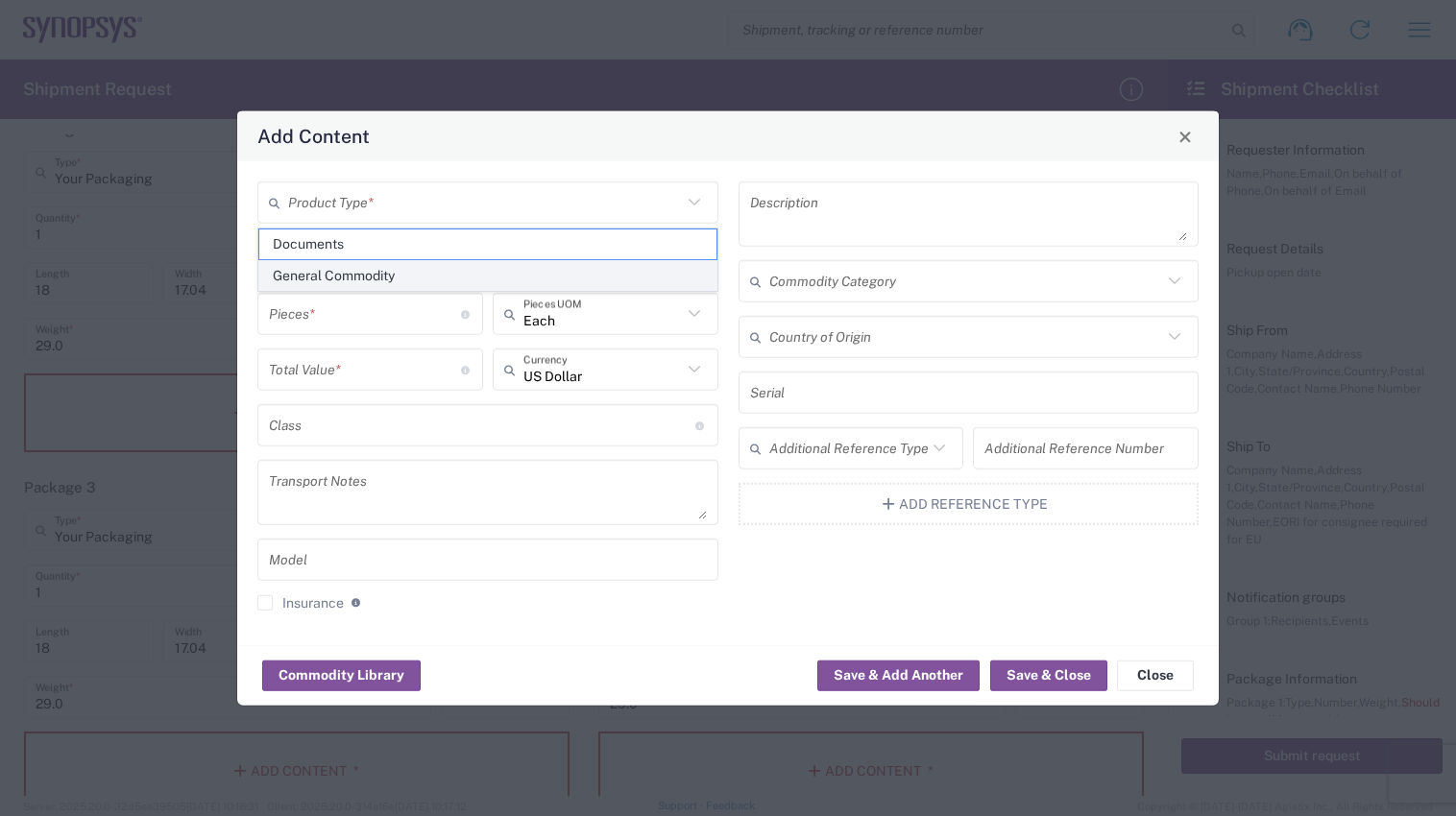
click at [401, 274] on span "General Commodity" at bounding box center [488, 276] width 457 height 29
type input "General Commodity"
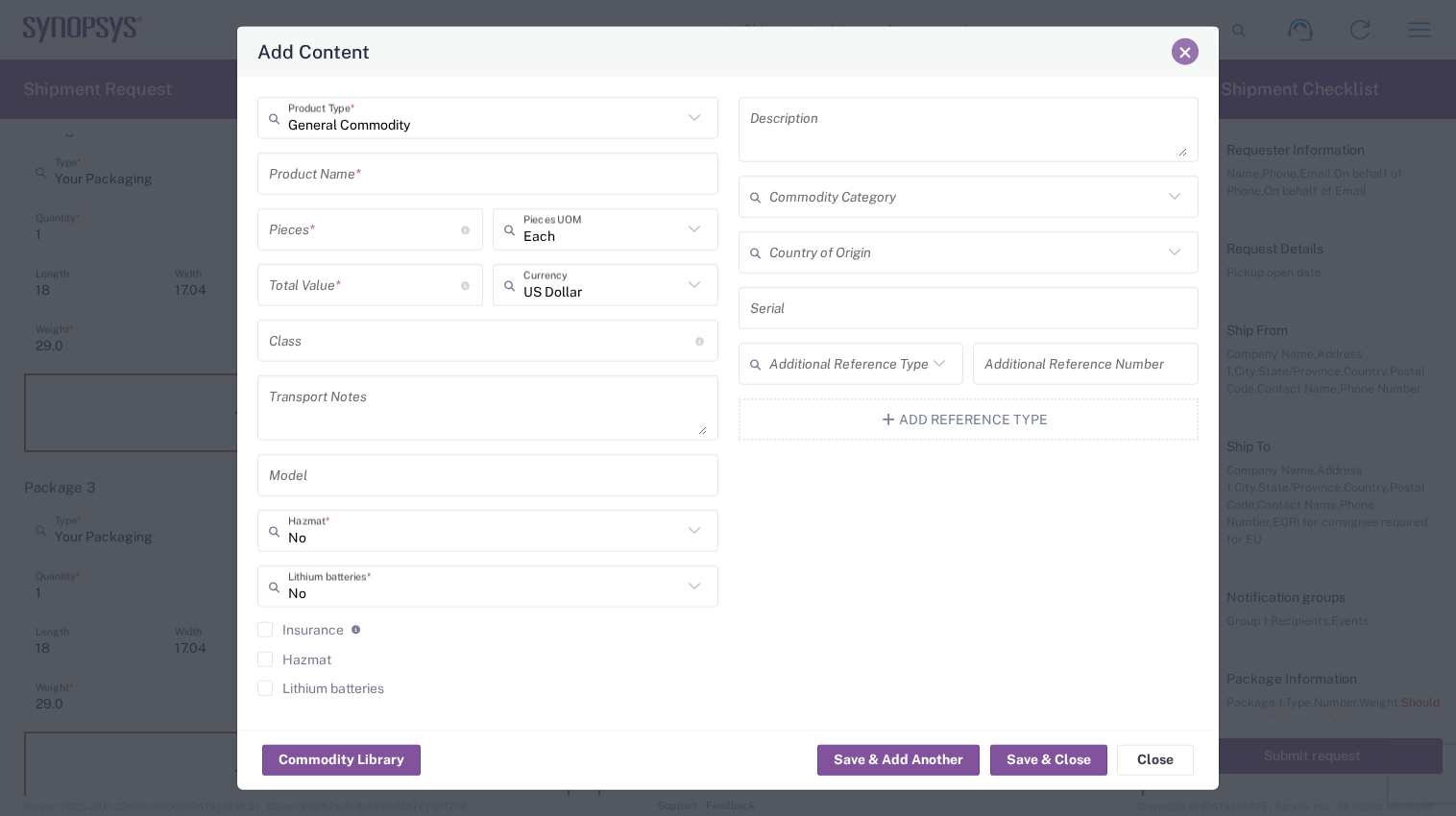
click at [1182, 58] on span "Close" at bounding box center [1185, 52] width 14 height 14
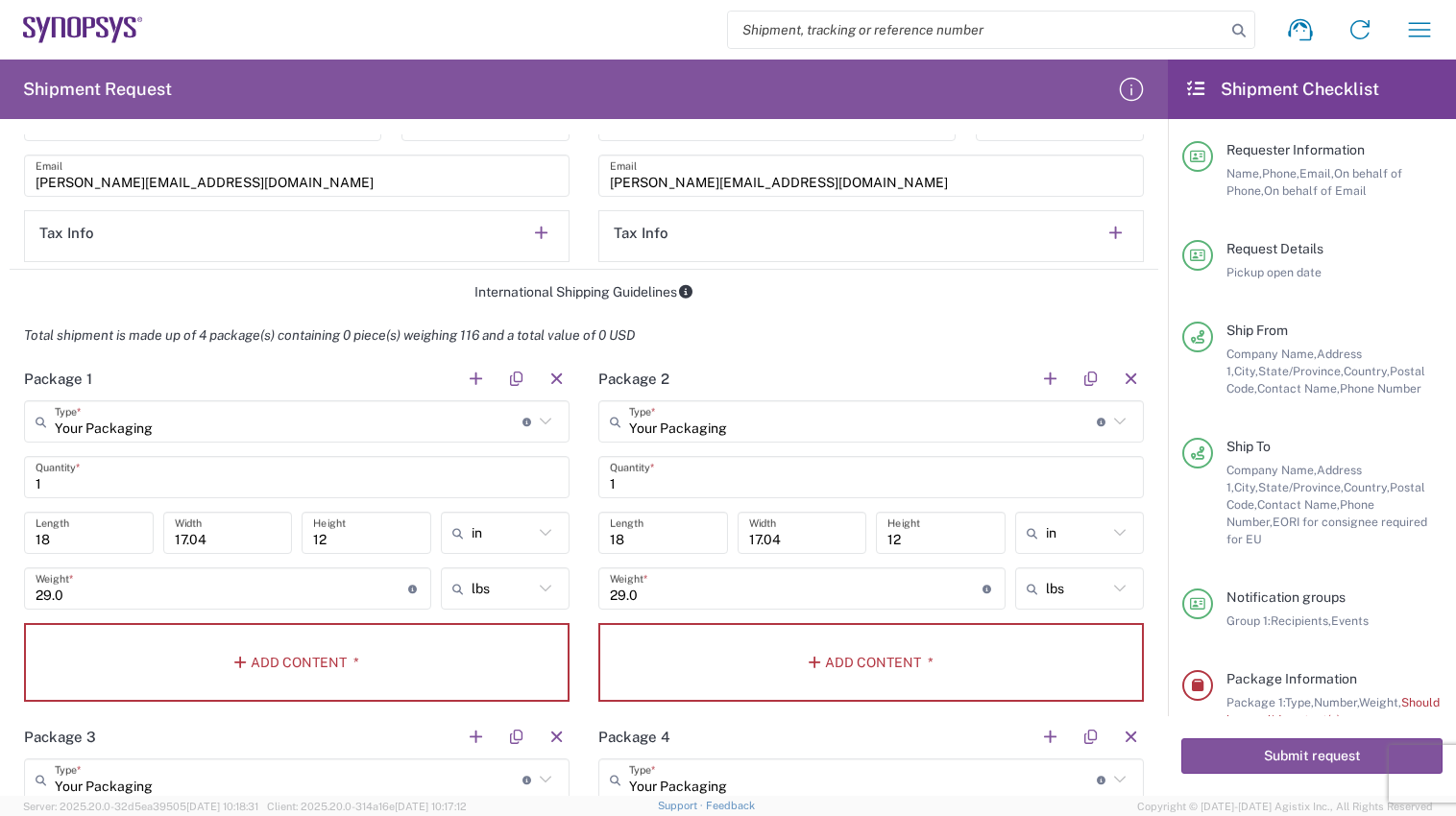
scroll to position [1537, 0]
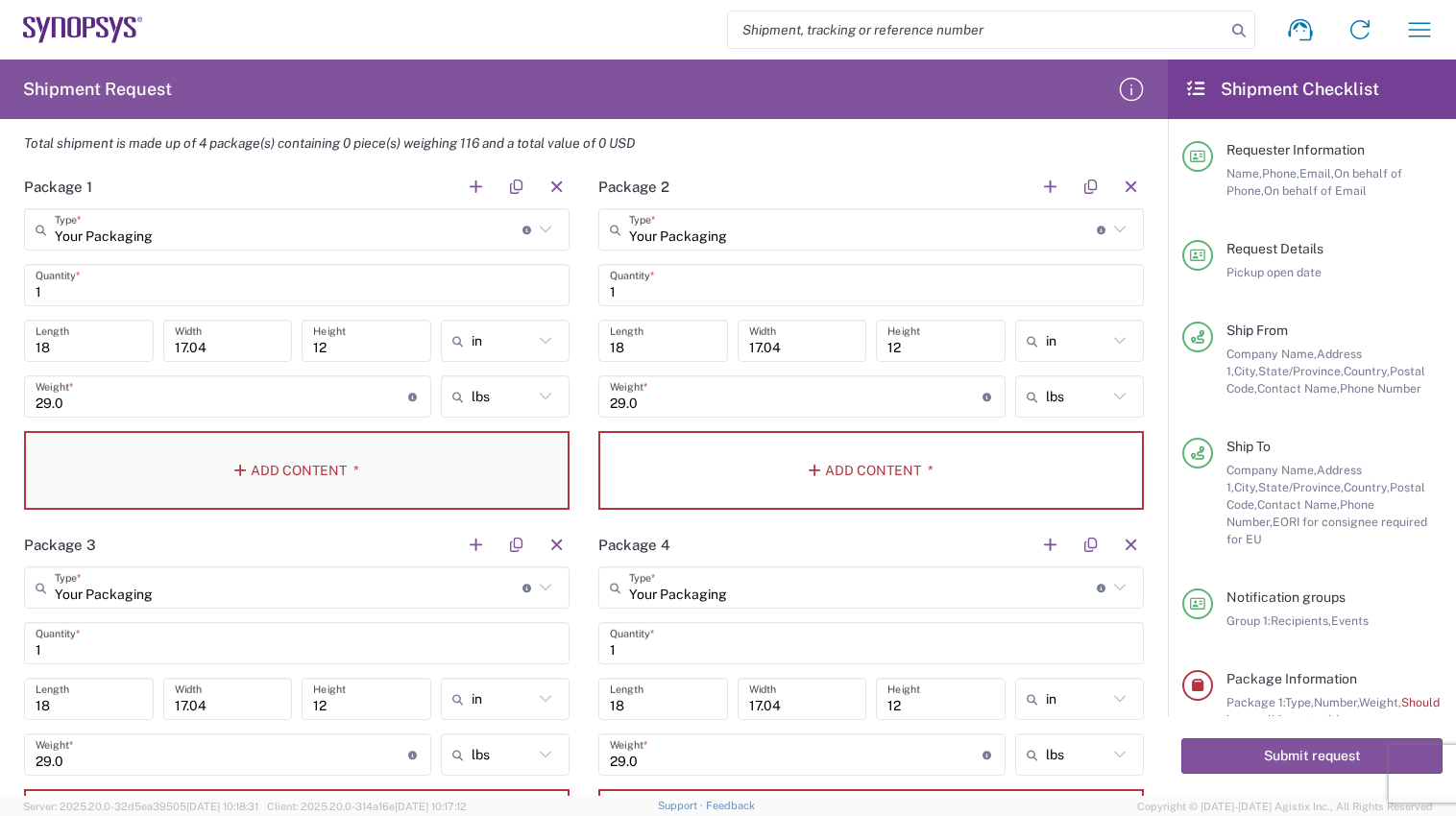
click at [287, 472] on button "Add Content *" at bounding box center [296, 470] width 546 height 79
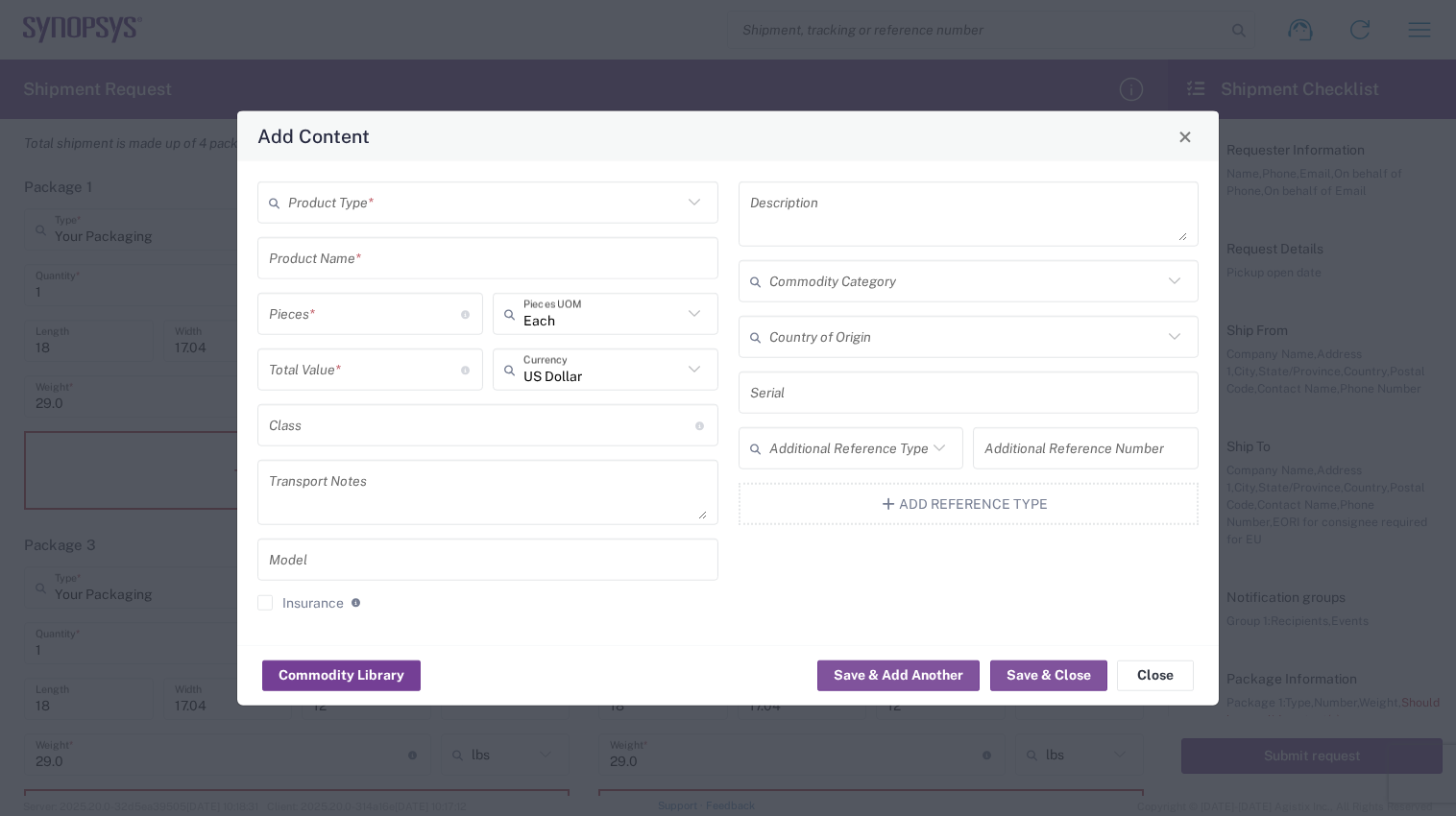
click at [388, 677] on button "Commodity Library" at bounding box center [341, 674] width 158 height 30
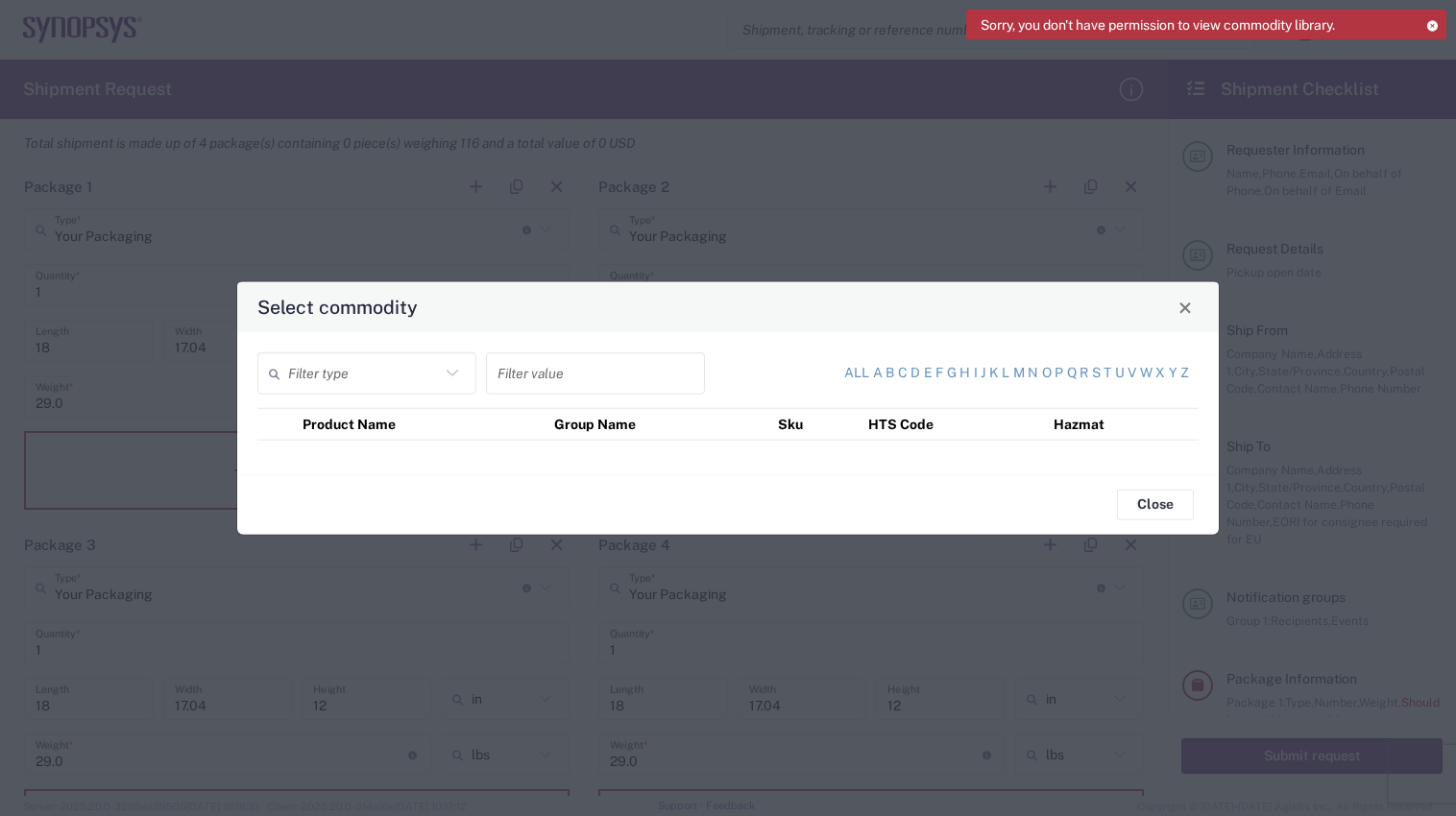
click at [448, 377] on icon at bounding box center [451, 373] width 25 height 25
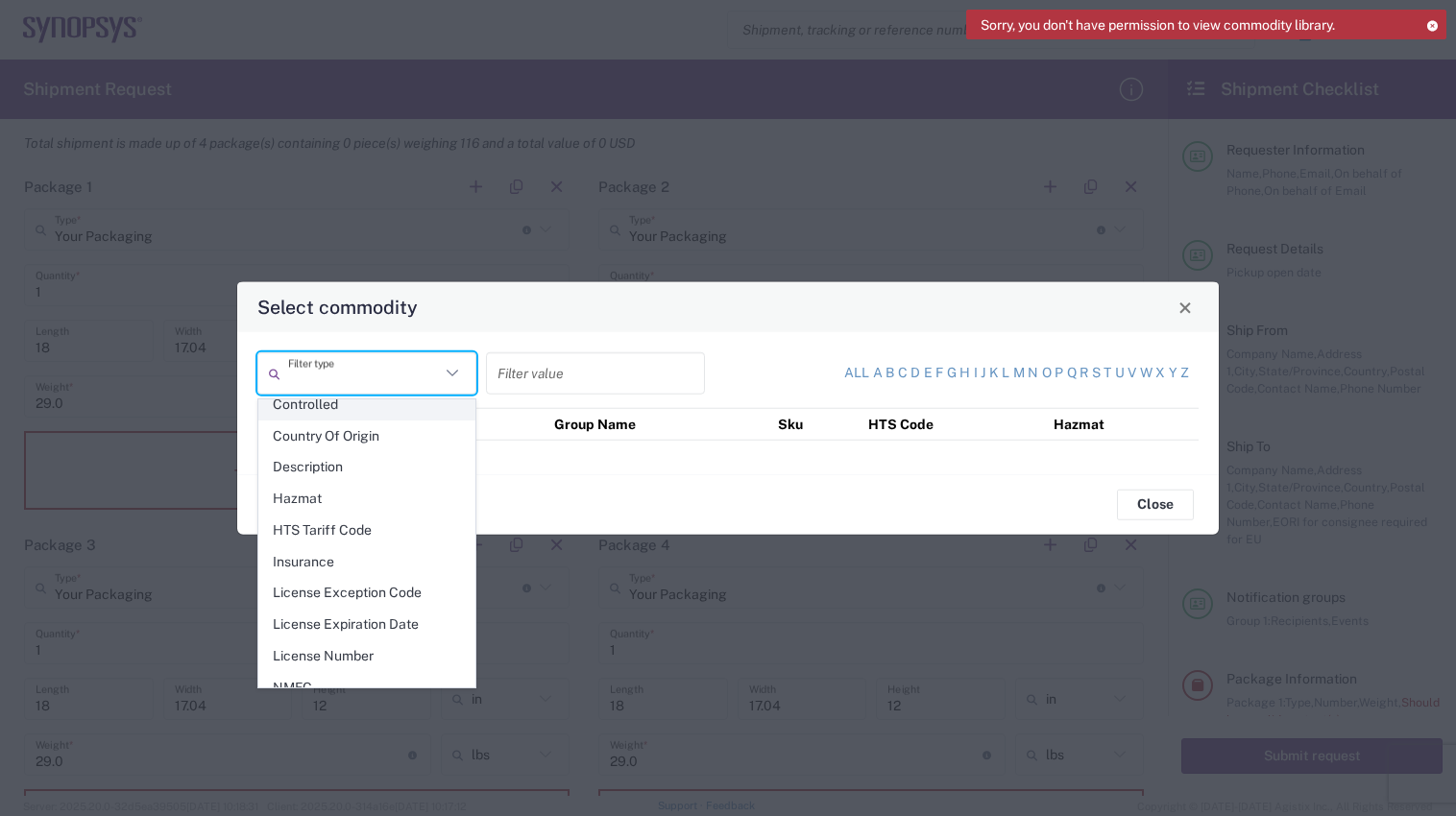
scroll to position [192, 0]
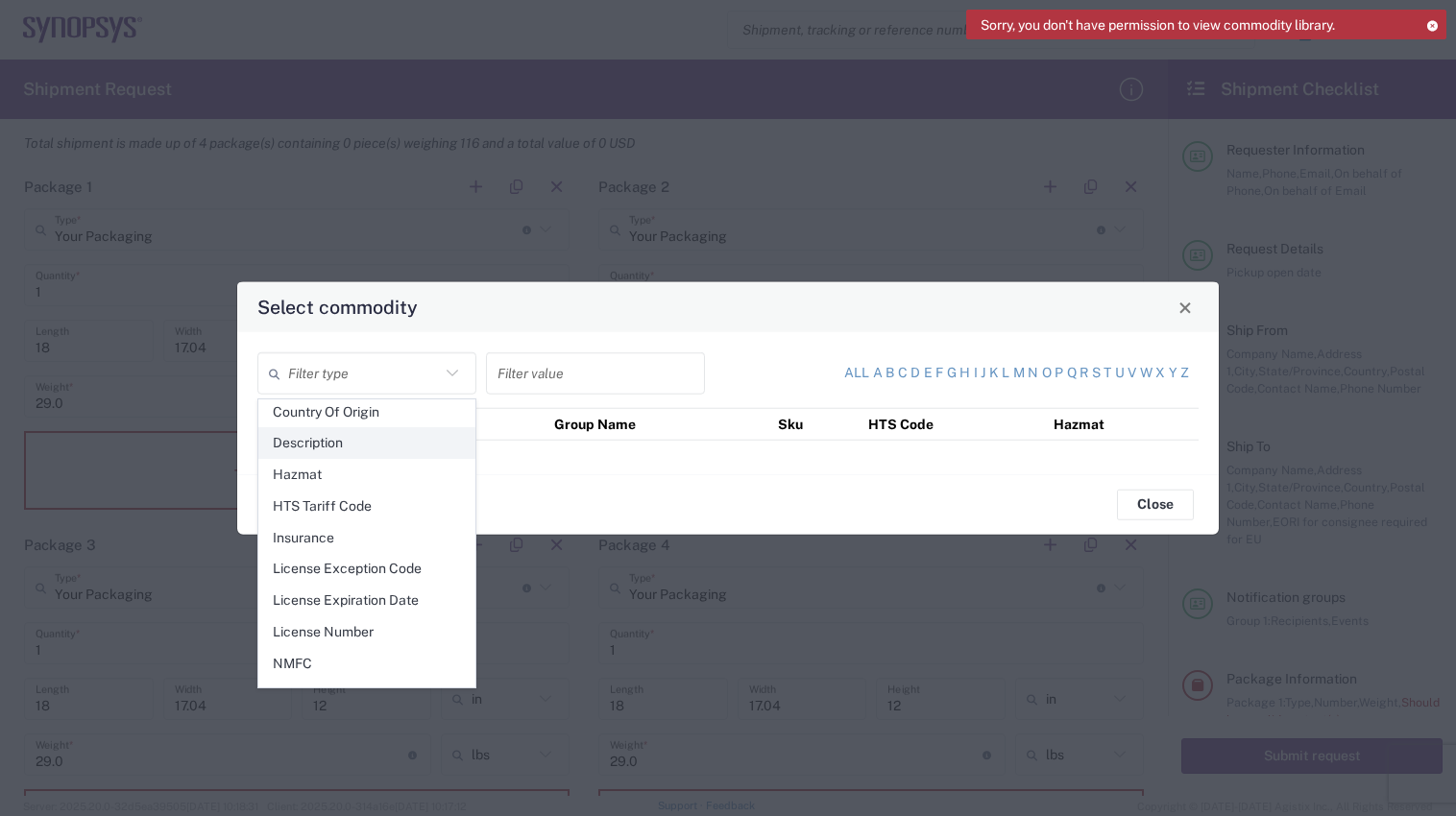
click at [327, 440] on span "Description" at bounding box center [367, 443] width 215 height 29
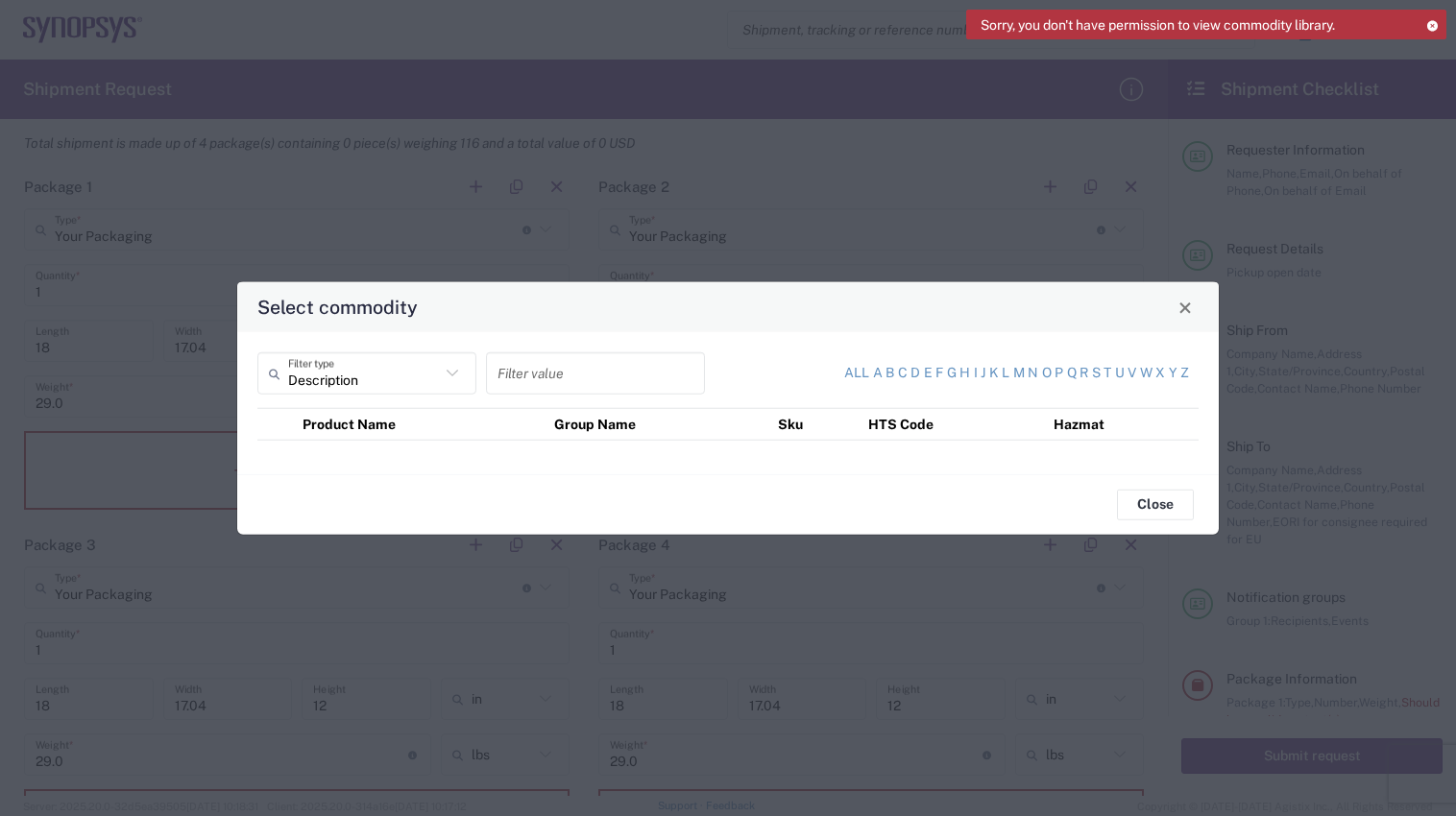
click at [447, 373] on icon at bounding box center [451, 373] width 25 height 25
type input "Description"
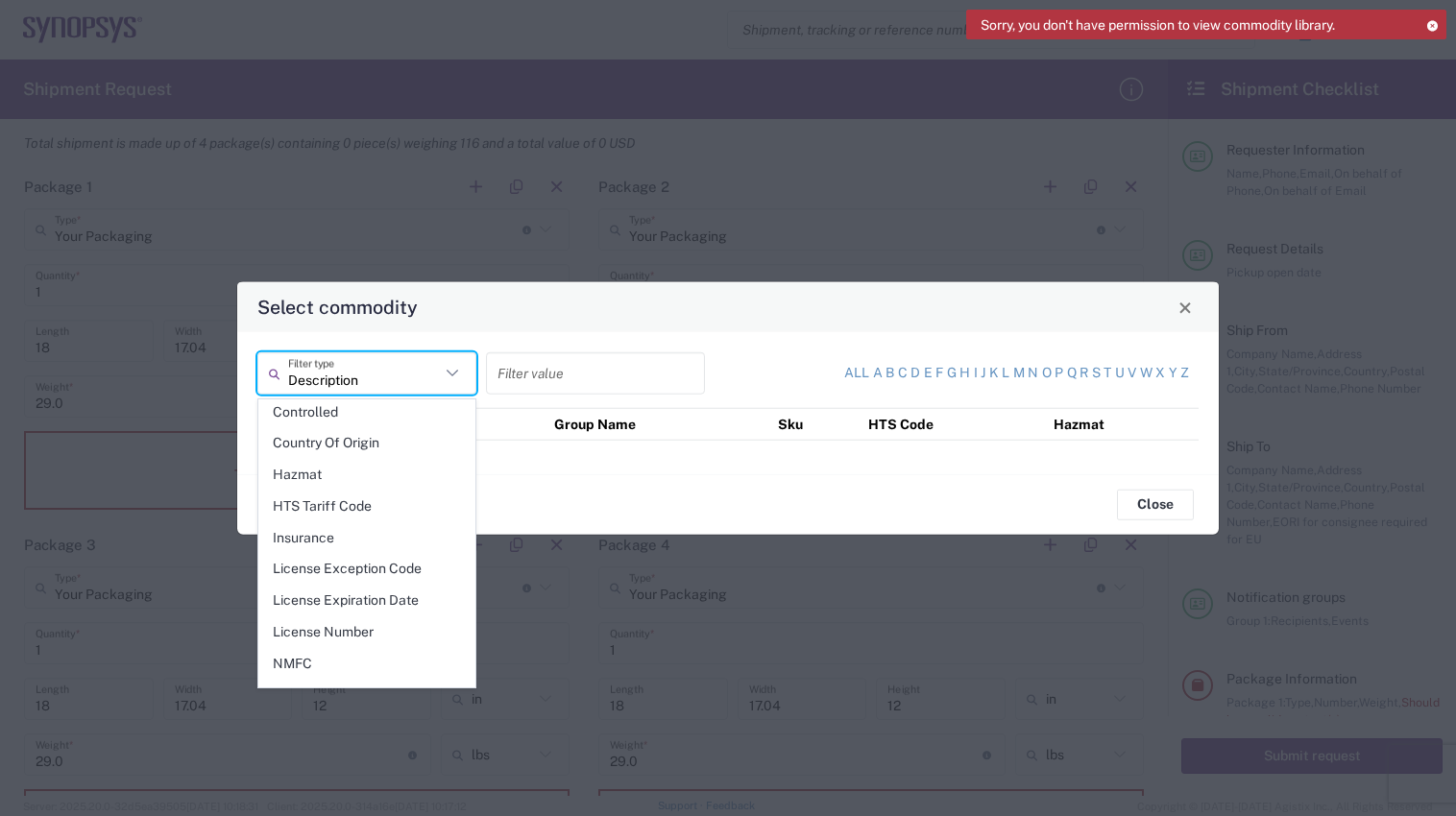
scroll to position [0, 0]
click at [1165, 508] on button "Close" at bounding box center [1155, 503] width 77 height 30
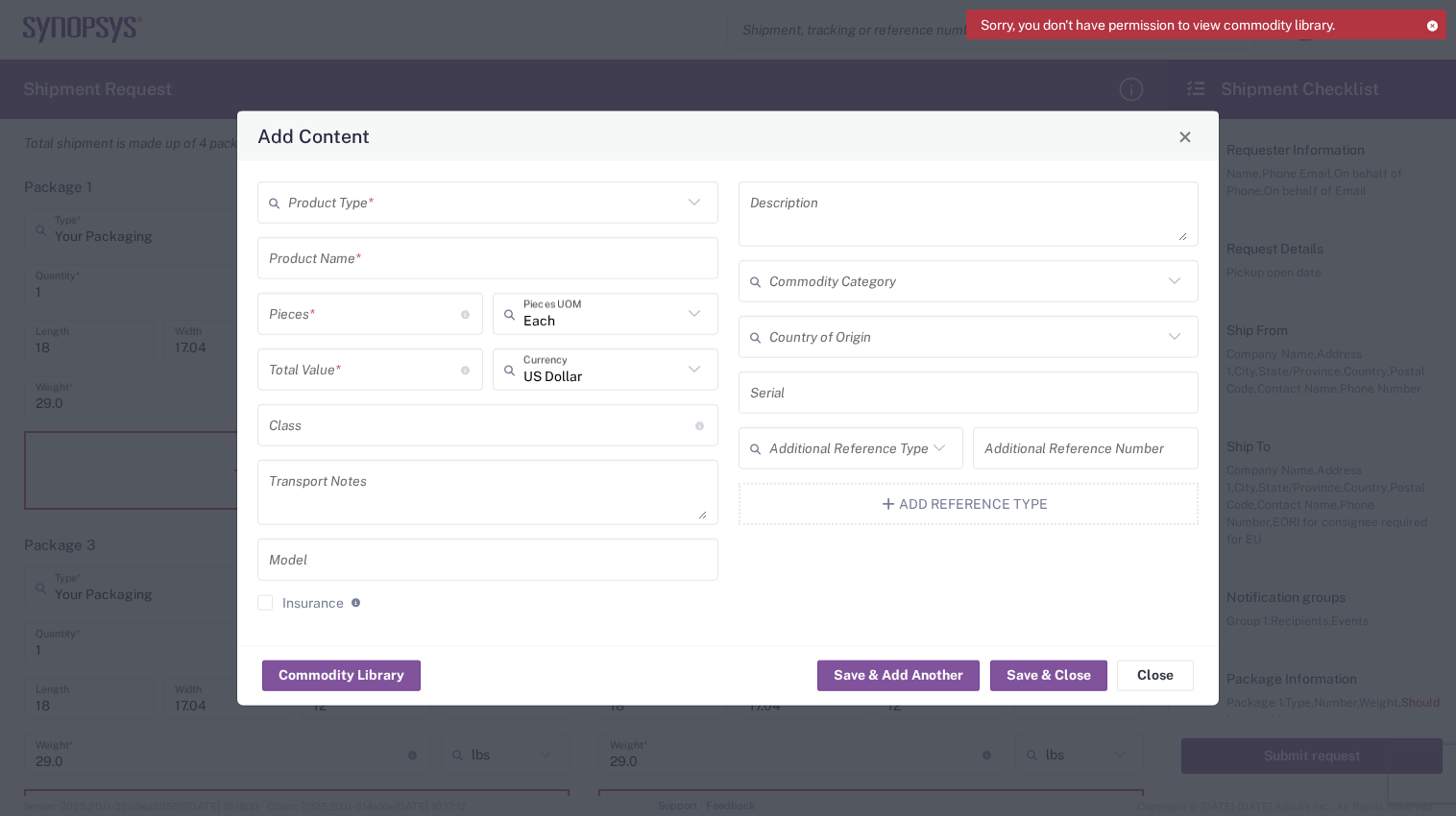
click at [694, 208] on icon at bounding box center [693, 202] width 25 height 25
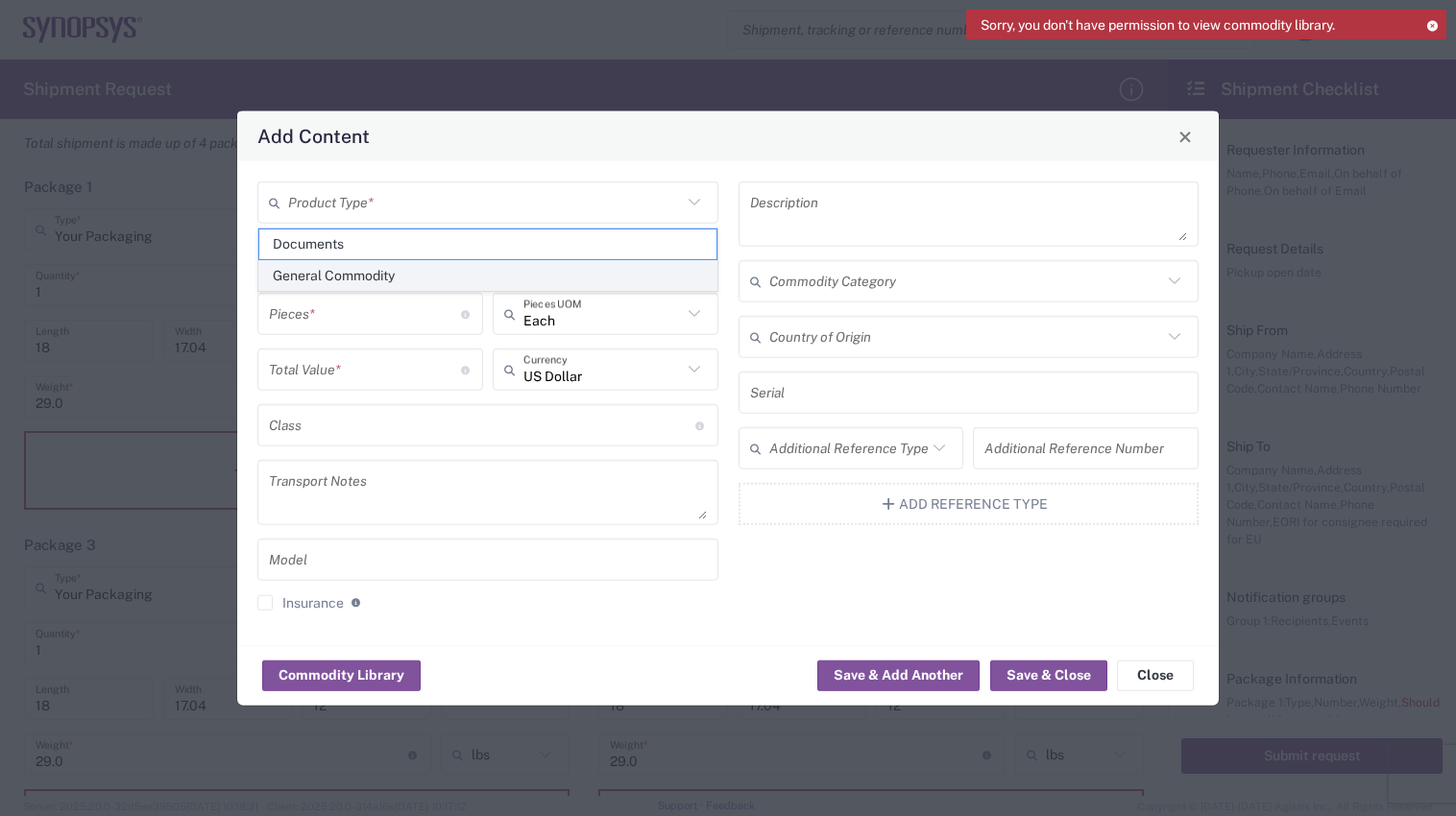
click at [351, 273] on span "General Commodity" at bounding box center [488, 276] width 457 height 29
type input "General Commodity"
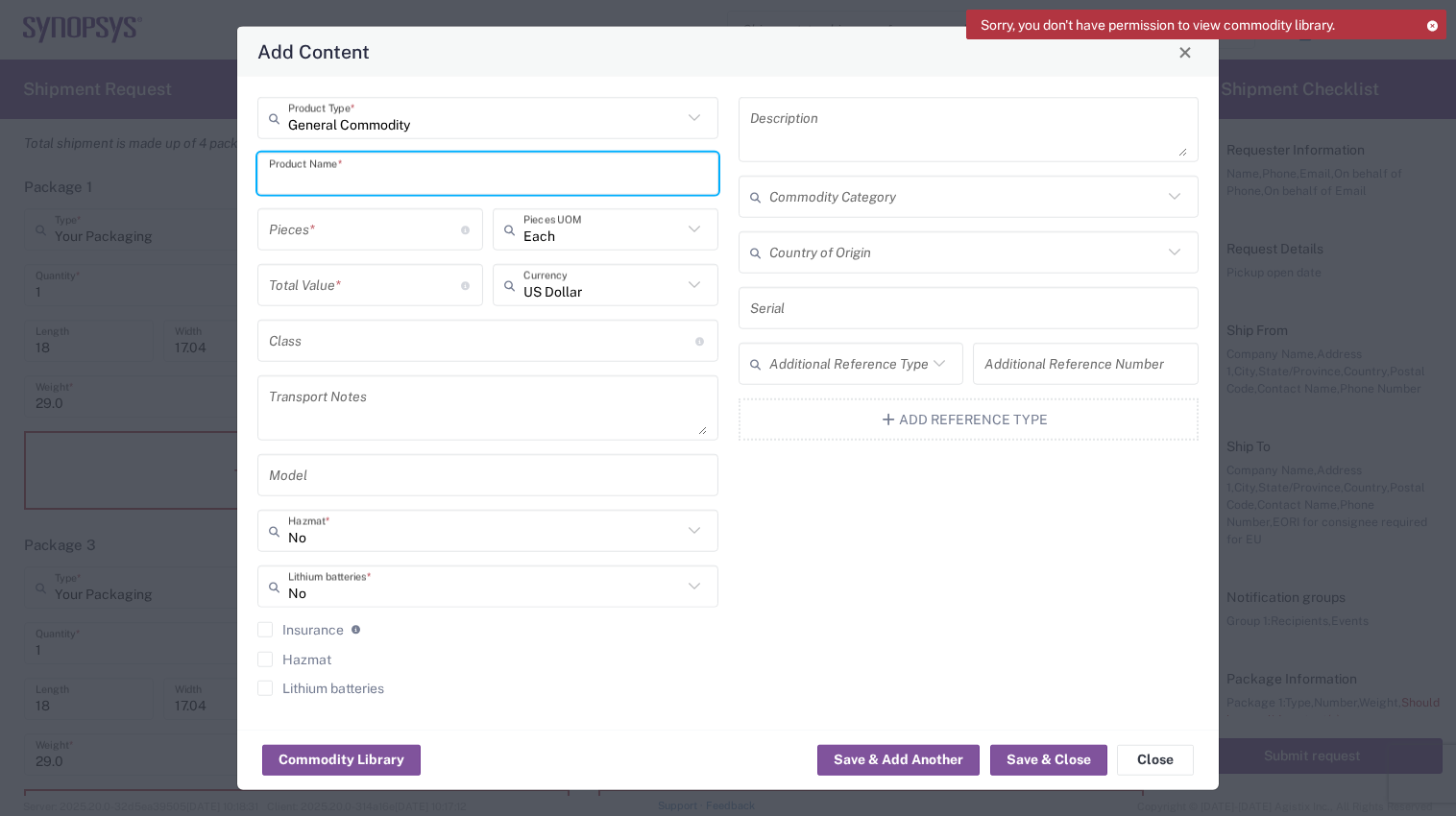
click at [374, 179] on input "text" at bounding box center [487, 173] width 437 height 33
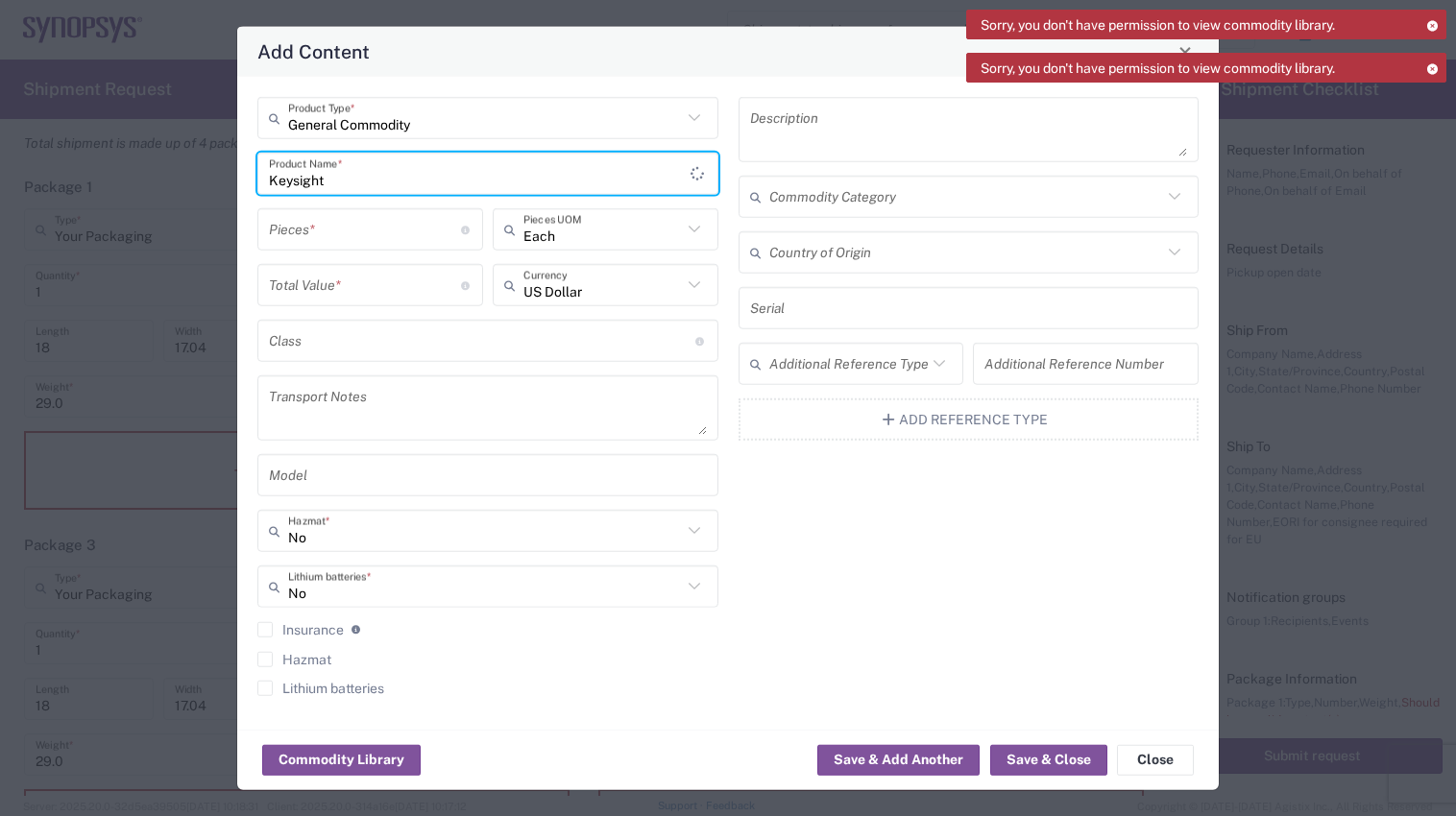
type input "Keysight"
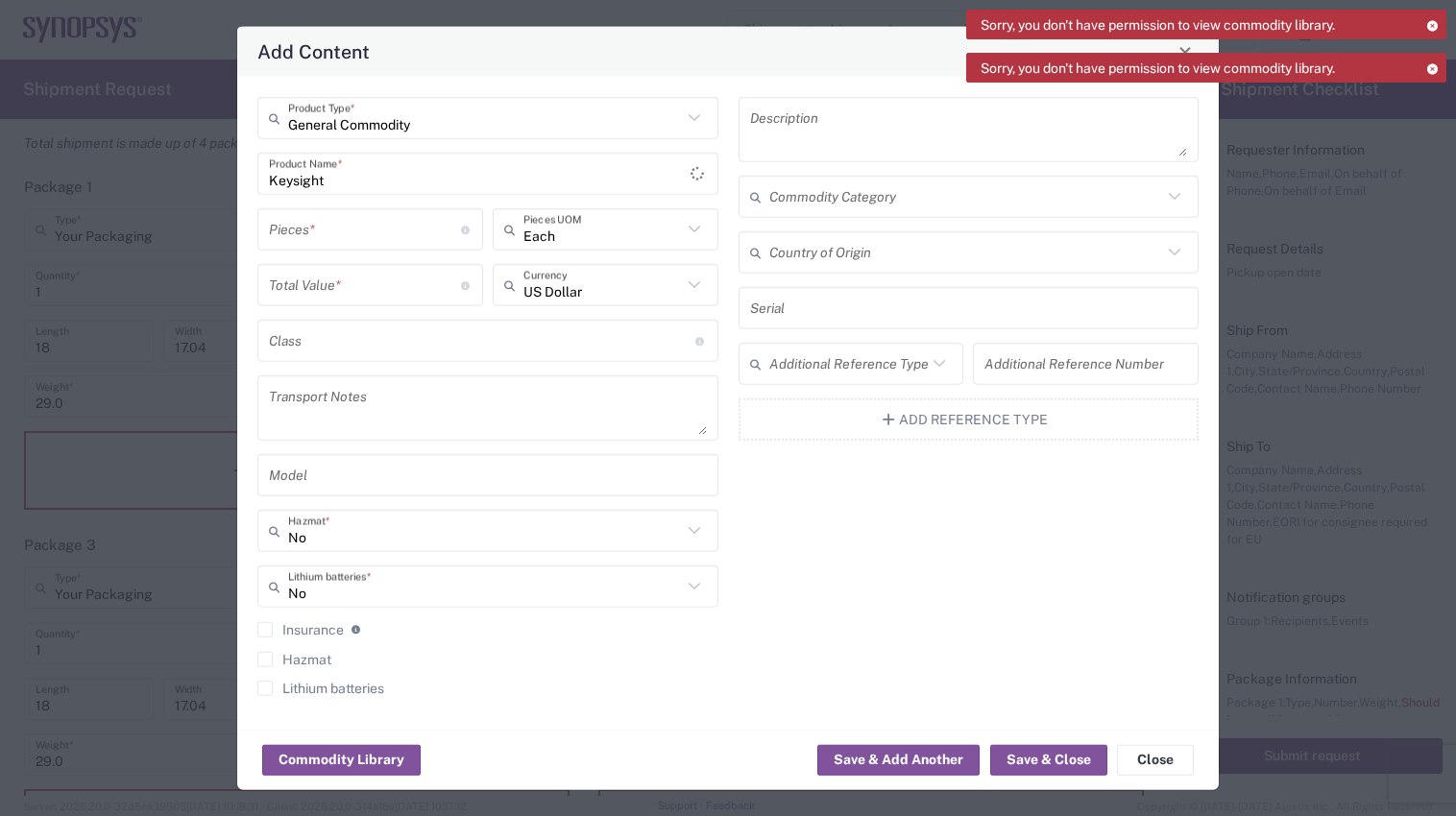
click at [274, 49] on h4 "Add Content" at bounding box center [314, 51] width 112 height 28
click at [535, 54] on div "Add Content" at bounding box center [728, 51] width 981 height 50
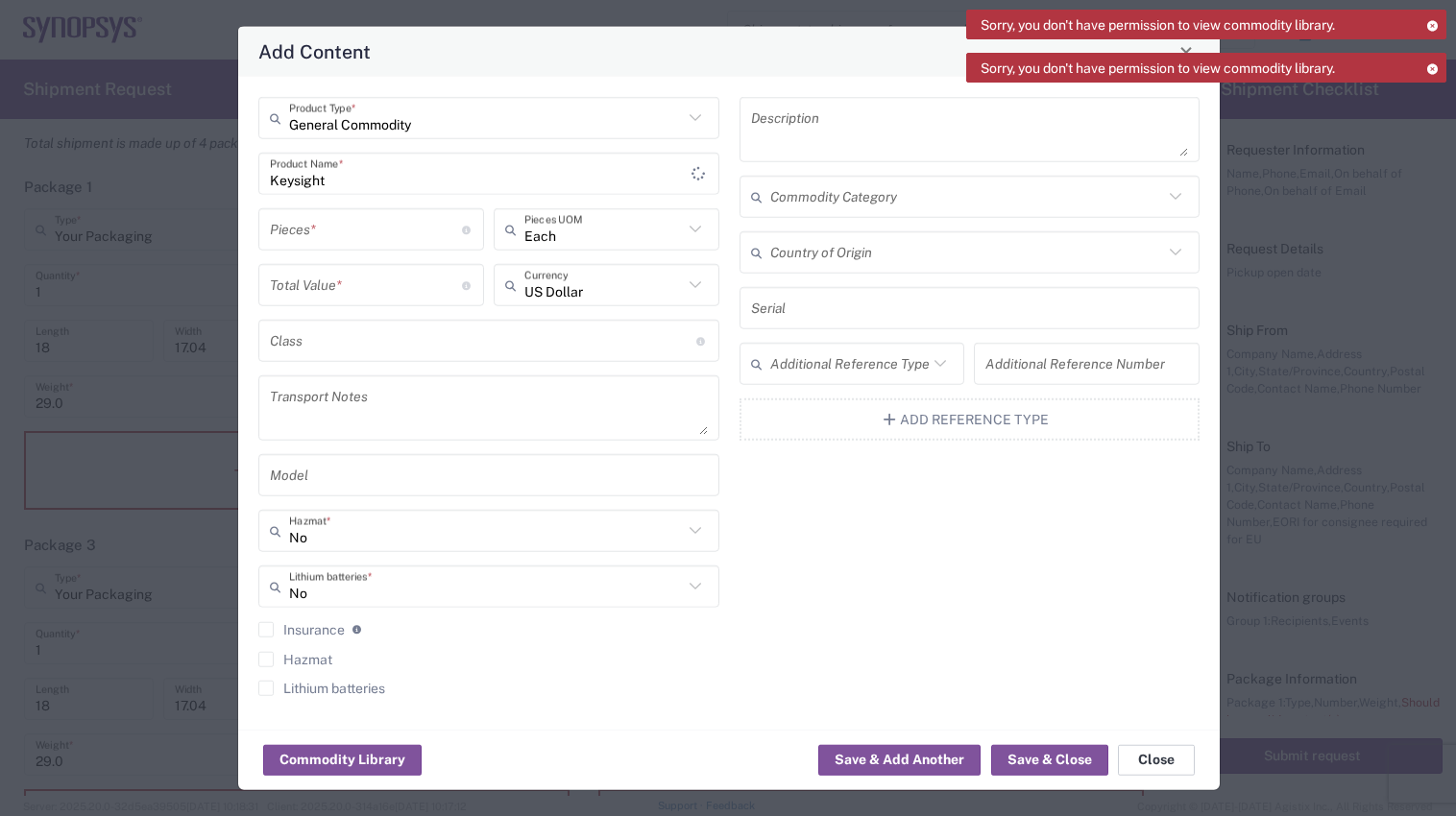
click at [1139, 759] on button "Close" at bounding box center [1156, 759] width 77 height 30
